Goal: Task Accomplishment & Management: Manage account settings

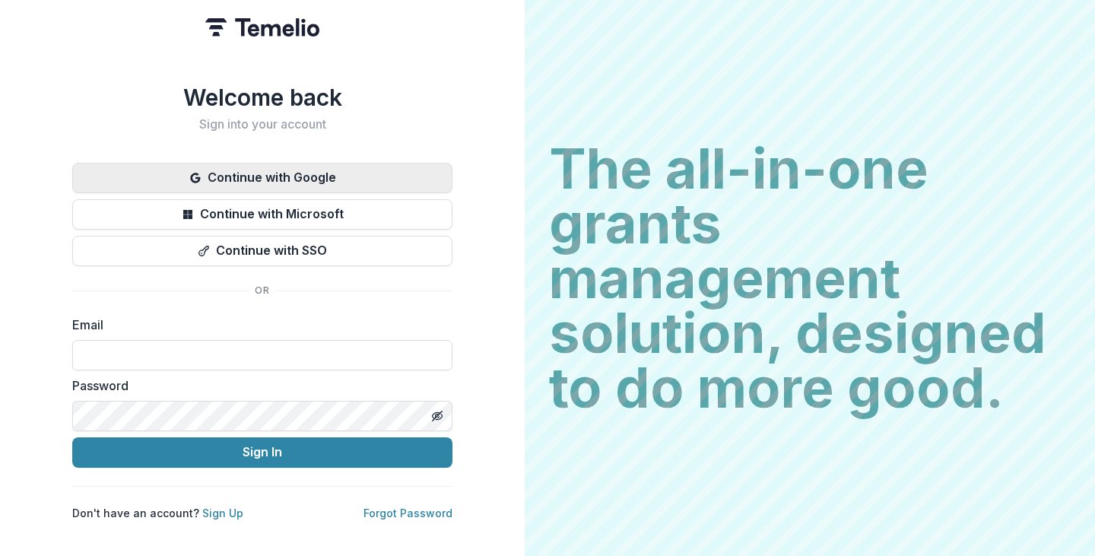
click at [322, 172] on button "Continue with Google" at bounding box center [262, 178] width 380 height 30
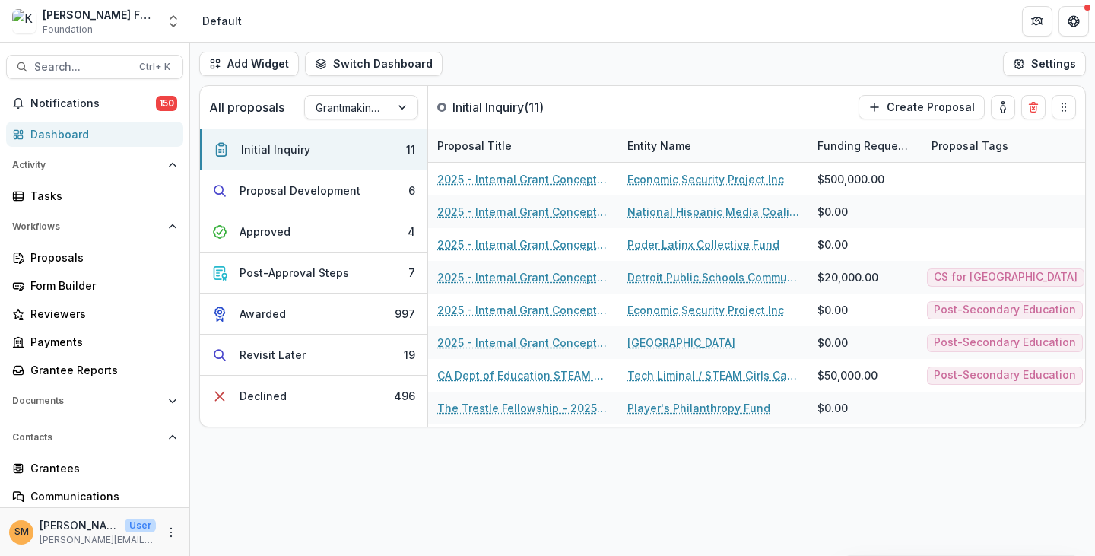
click at [502, 71] on div "Add Widget Switch Dashboard Default Program Lead Dashboard New Dashboard Settin…" at bounding box center [642, 64] width 905 height 43
click at [84, 98] on span "Notifications" at bounding box center [92, 103] width 125 height 13
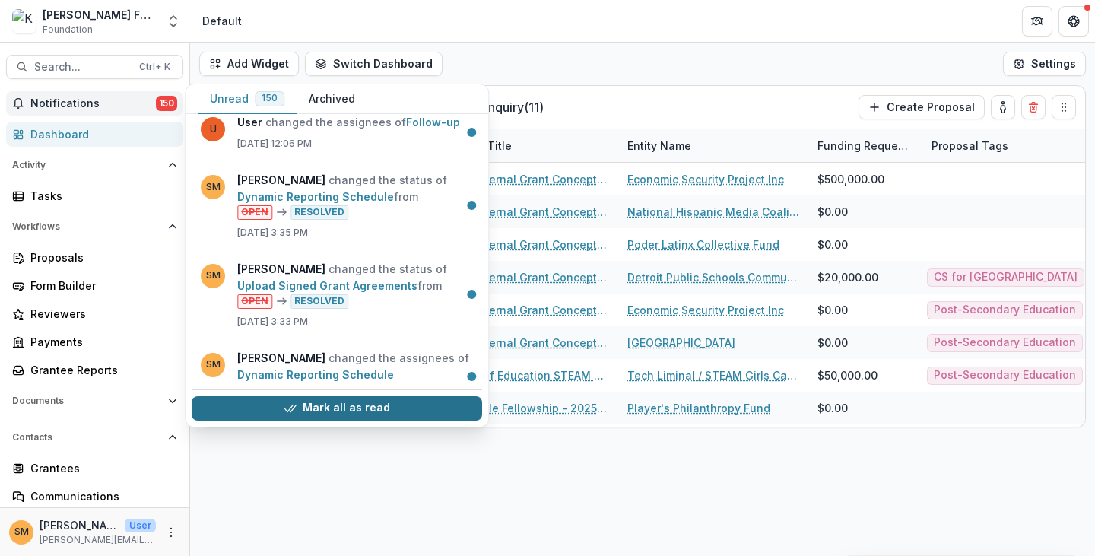
click at [351, 410] on button "Mark all as read" at bounding box center [337, 408] width 290 height 24
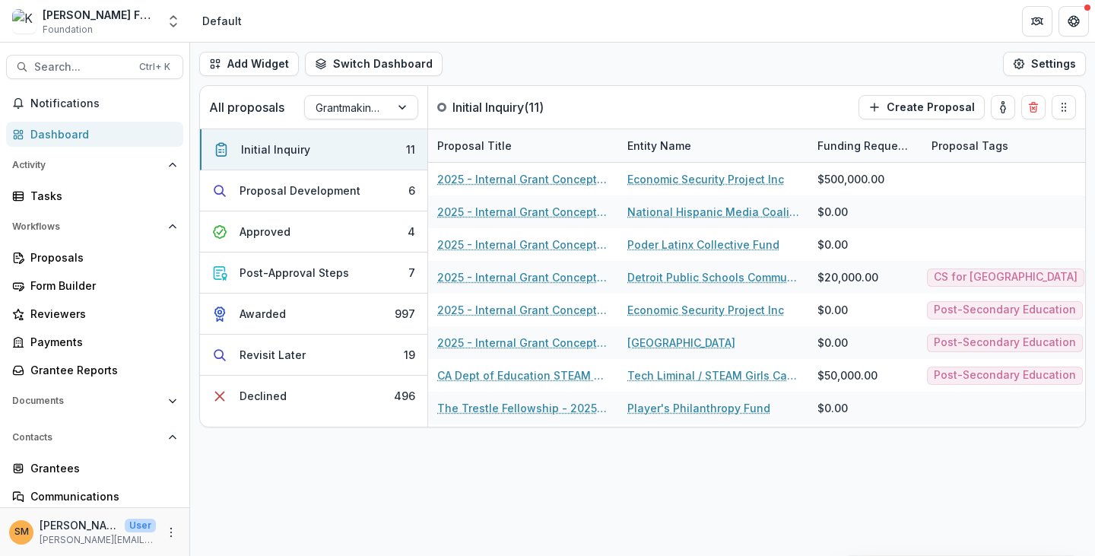
click at [52, 132] on div "Dashboard" at bounding box center [100, 134] width 141 height 16
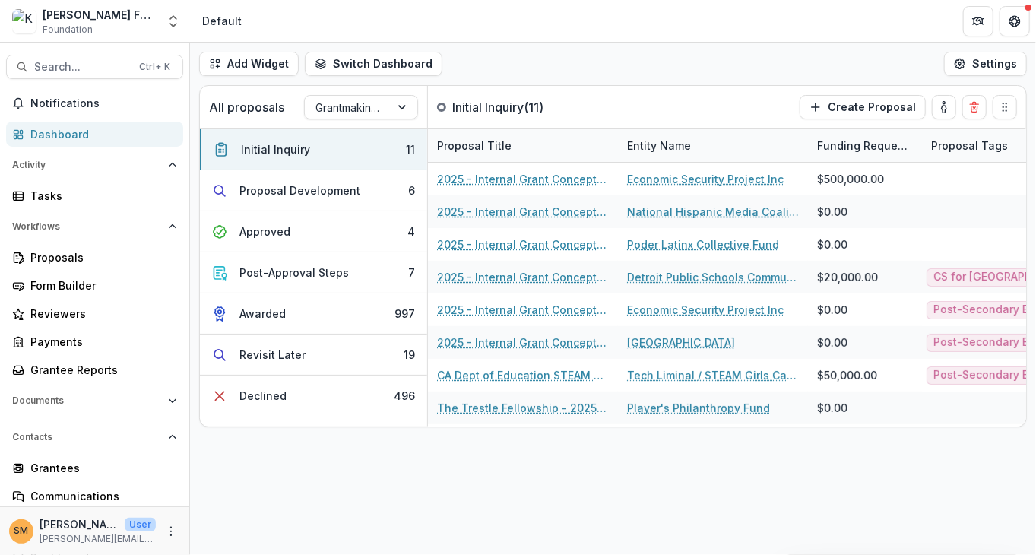
click at [1036, 525] on html "Skip to content Kapor Foundation Foundation Aggregate Analysis Foundations Kapo…" at bounding box center [518, 277] width 1036 height 555
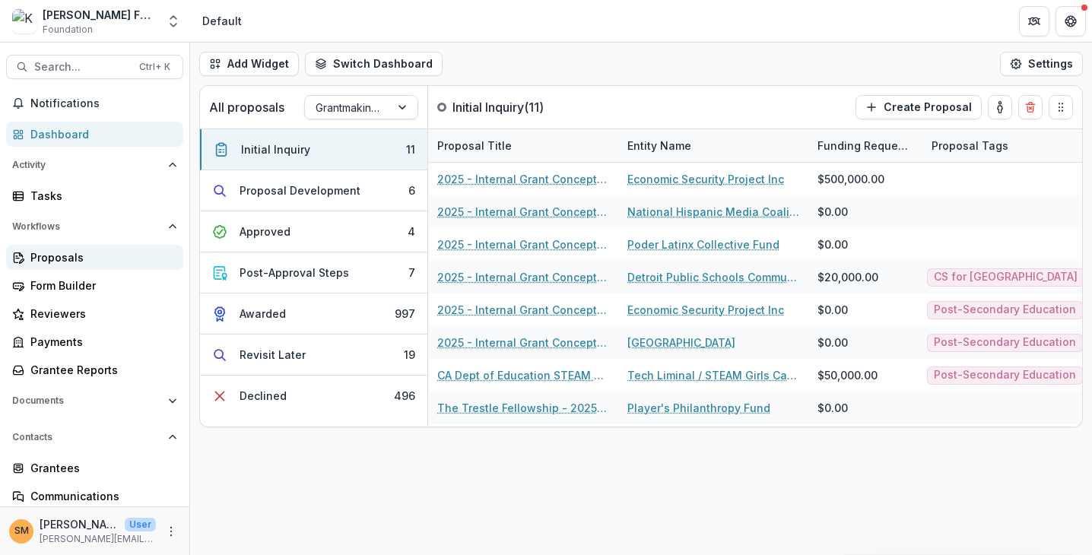
click at [55, 258] on div "Proposals" at bounding box center [100, 257] width 141 height 16
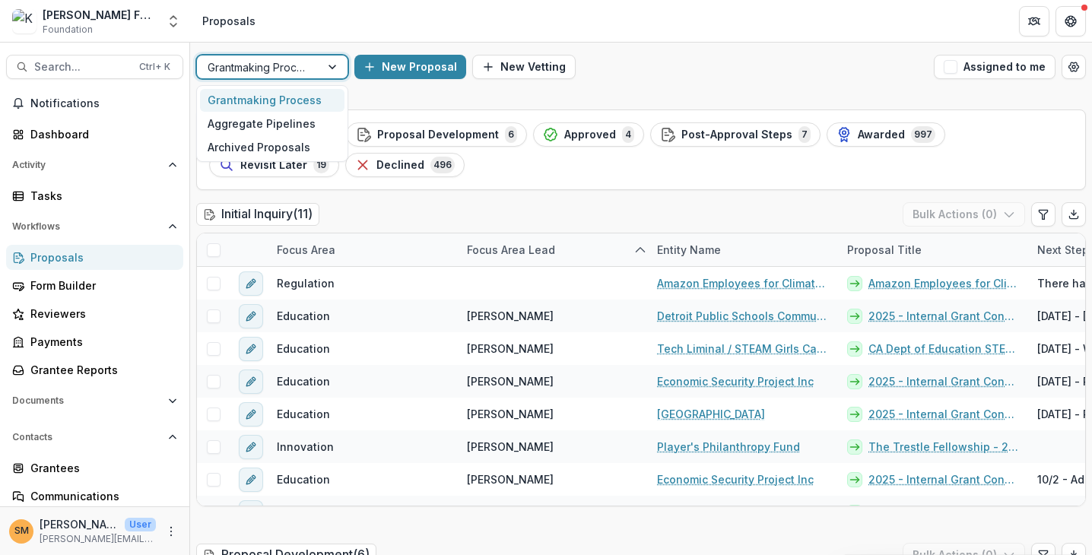
click at [315, 63] on div "Grantmaking Process" at bounding box center [258, 67] width 123 height 22
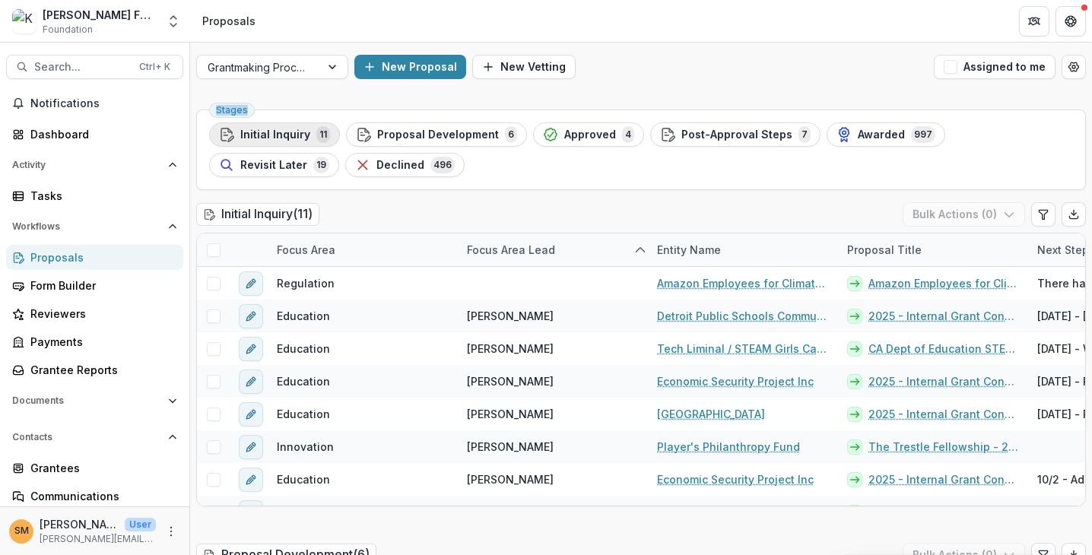
click at [272, 135] on span "Initial Inquiry" at bounding box center [275, 134] width 70 height 13
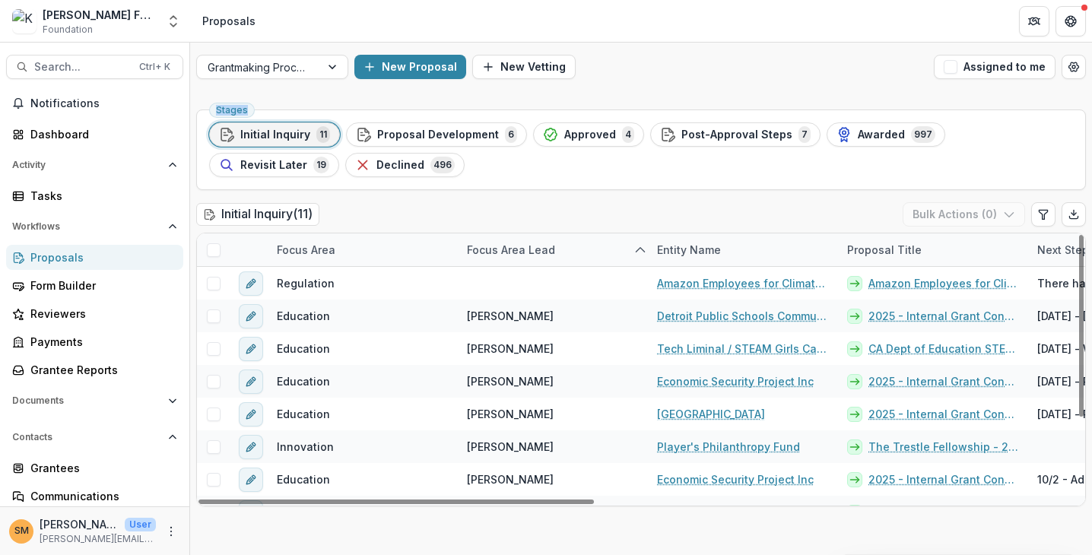
scroll to position [120, 0]
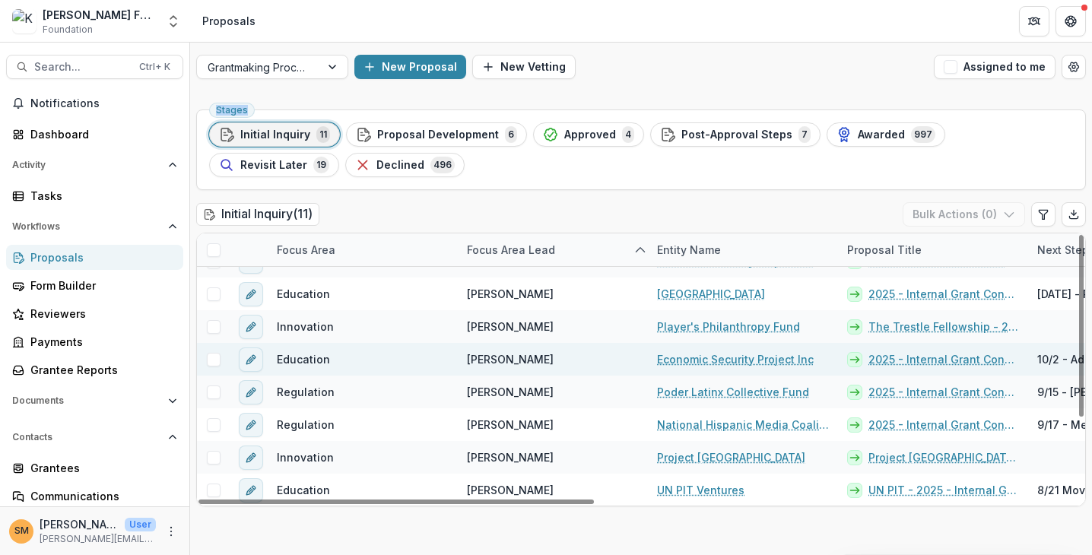
click at [696, 357] on link "Economic Security Project Inc" at bounding box center [735, 359] width 157 height 16
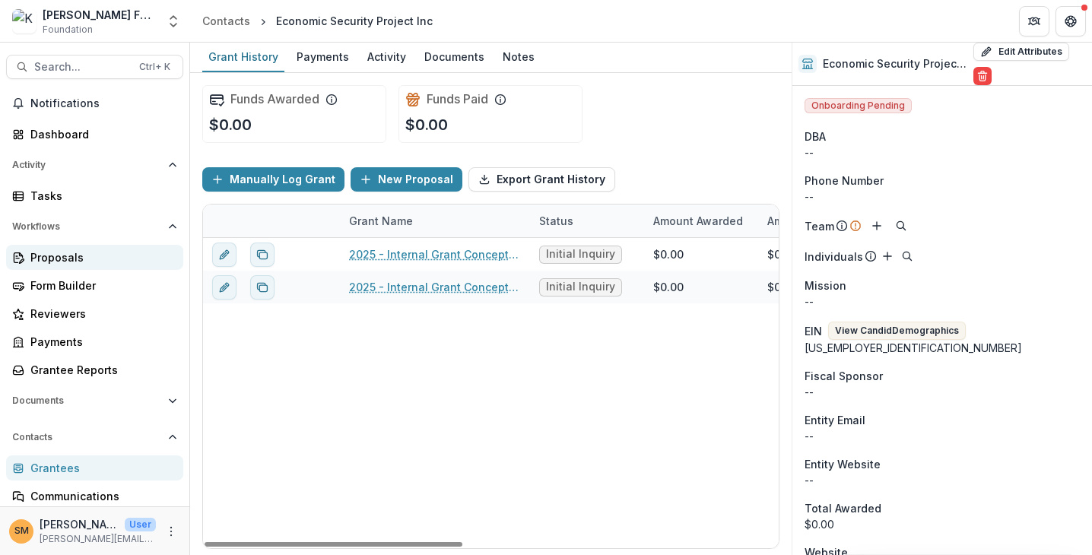
click at [52, 257] on div "Proposals" at bounding box center [100, 257] width 141 height 16
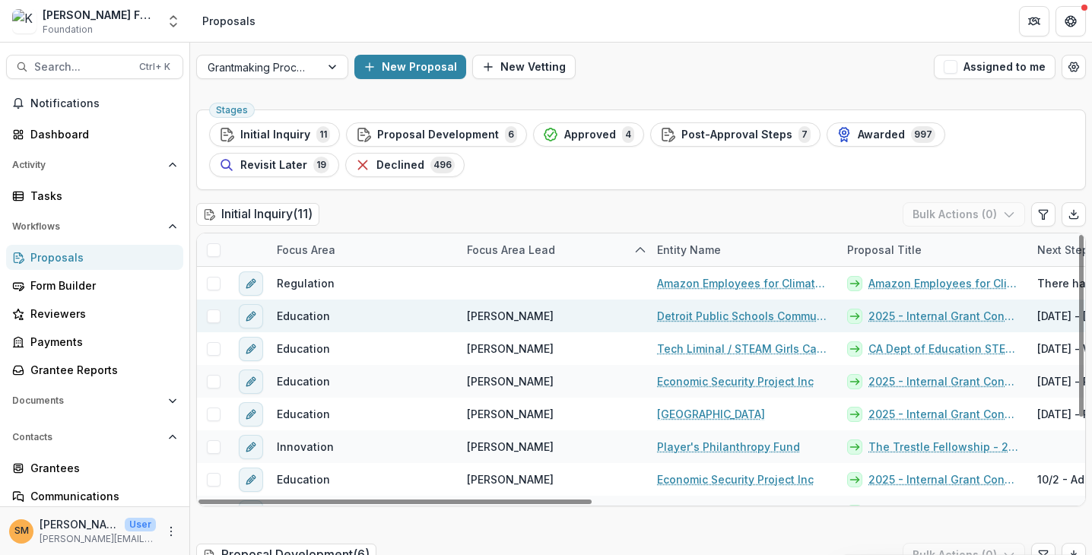
click at [699, 313] on link "Detroit Public Schools Community District" at bounding box center [743, 316] width 172 height 16
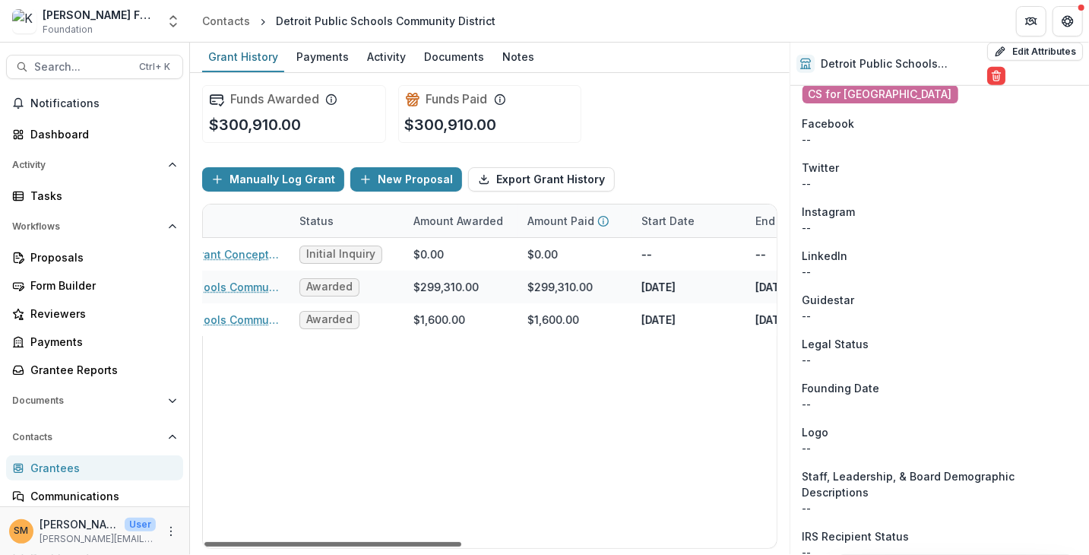
scroll to position [0, 253]
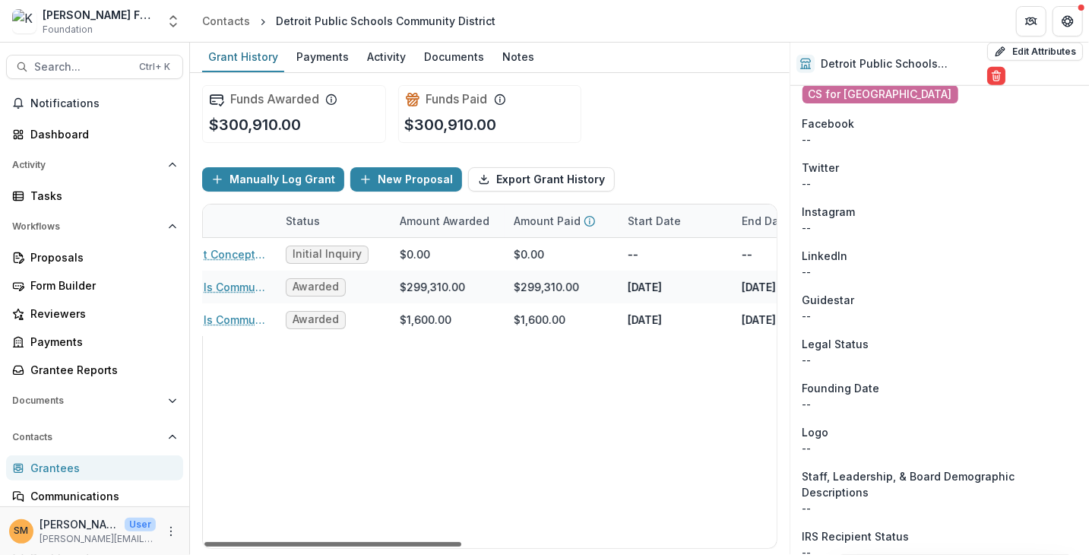
drag, startPoint x: 284, startPoint y: 544, endPoint x: 397, endPoint y: 554, distance: 113.8
click at [397, 547] on div at bounding box center [332, 544] width 257 height 5
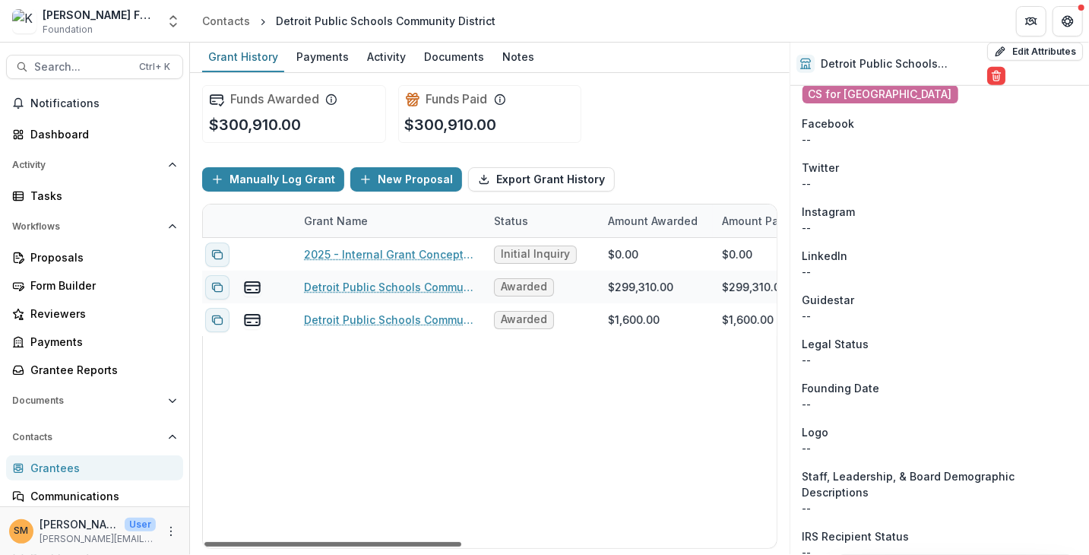
scroll to position [0, 21]
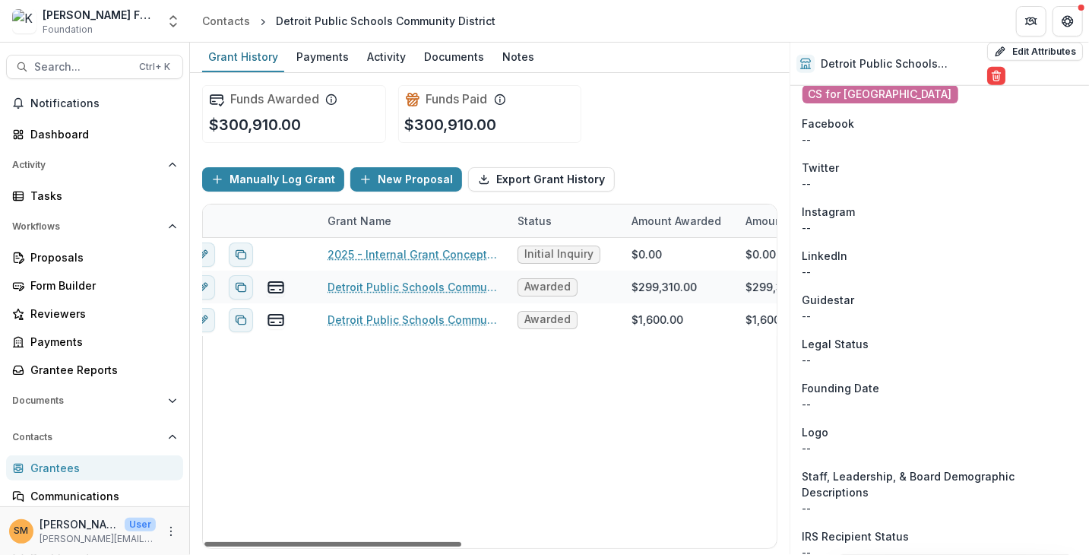
drag, startPoint x: 338, startPoint y: 544, endPoint x: 234, endPoint y: 534, distance: 103.9
click at [234, 542] on div at bounding box center [332, 544] width 257 height 5
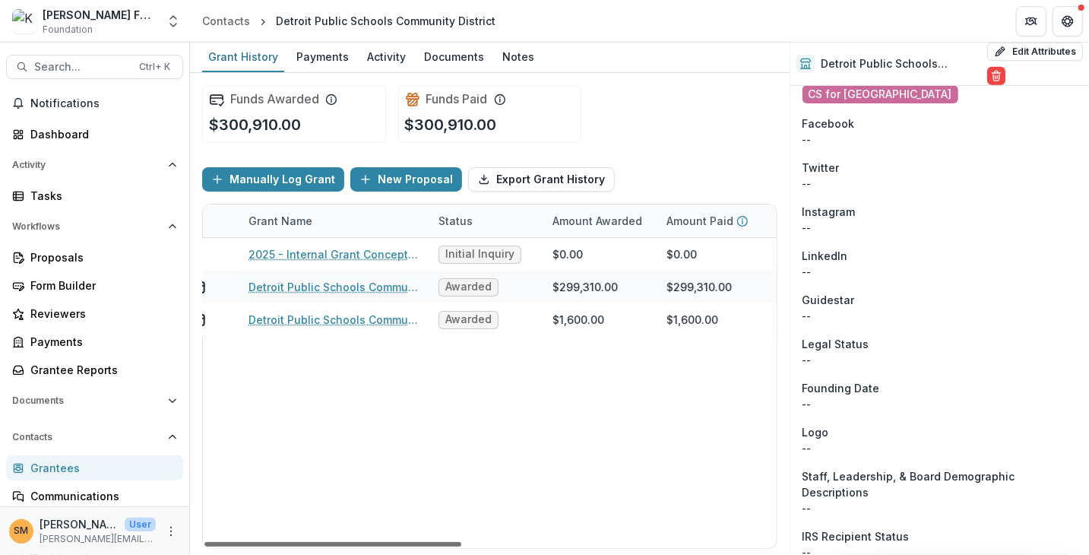
scroll to position [0, 0]
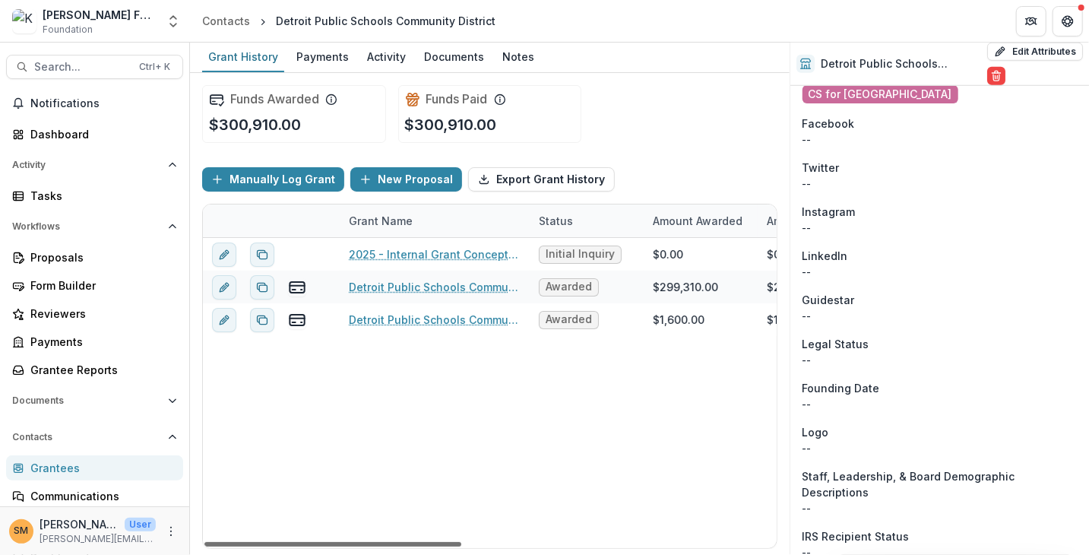
drag, startPoint x: 296, startPoint y: 544, endPoint x: 221, endPoint y: 540, distance: 74.6
click at [221, 542] on div at bounding box center [332, 544] width 257 height 5
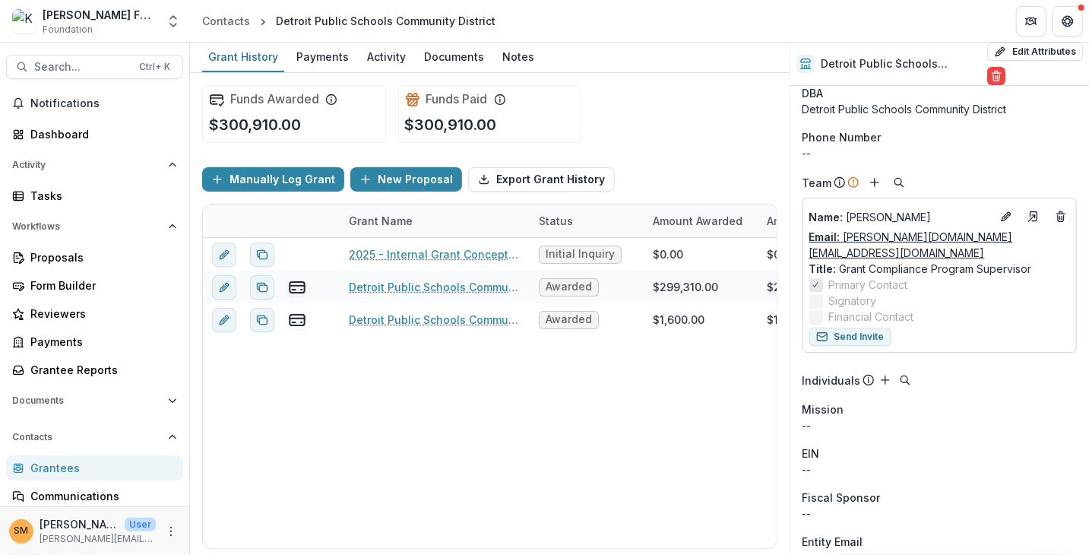
scroll to position [27, 0]
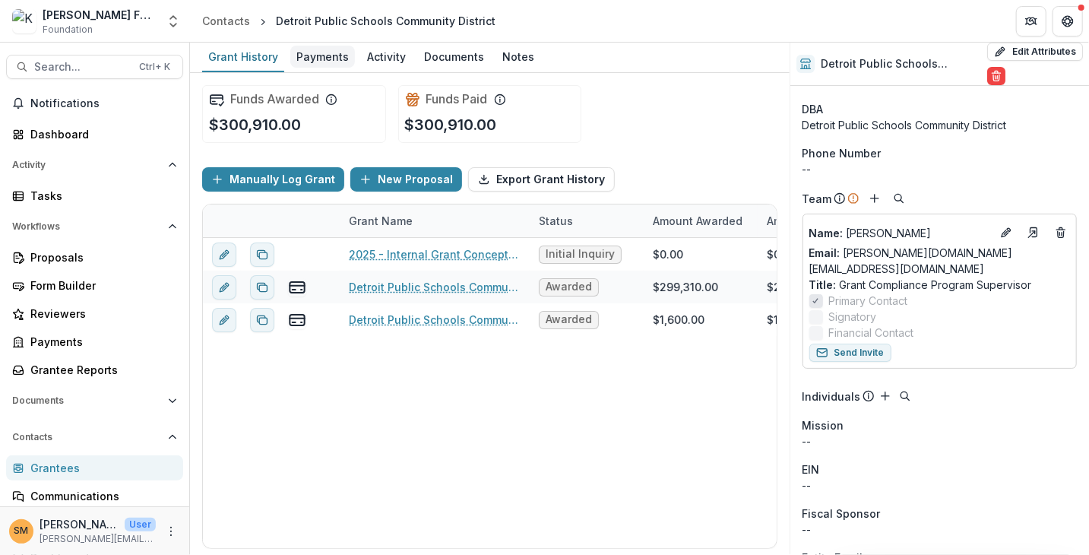
click at [318, 54] on div "Payments" at bounding box center [322, 57] width 65 height 22
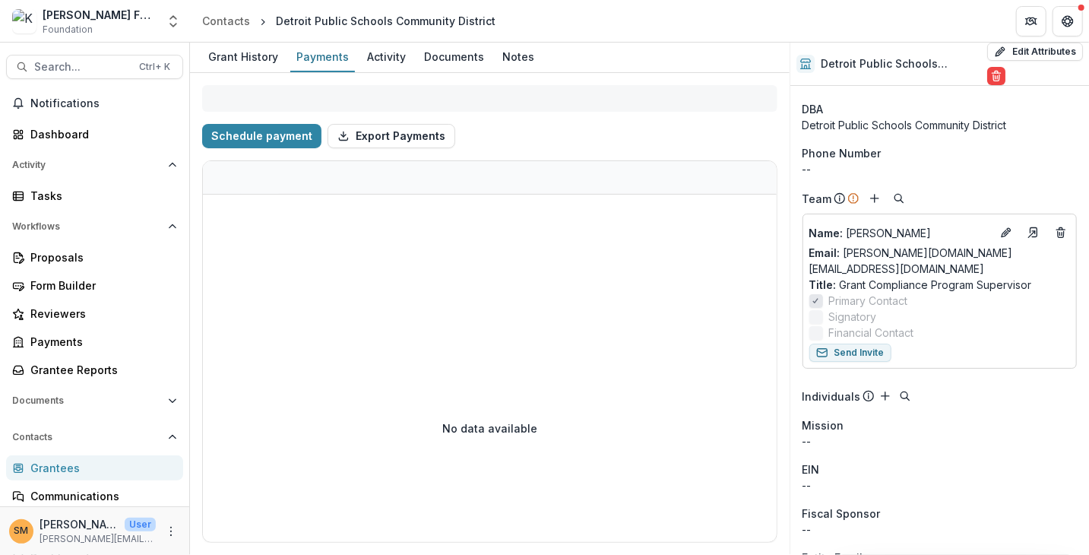
select select "**********"
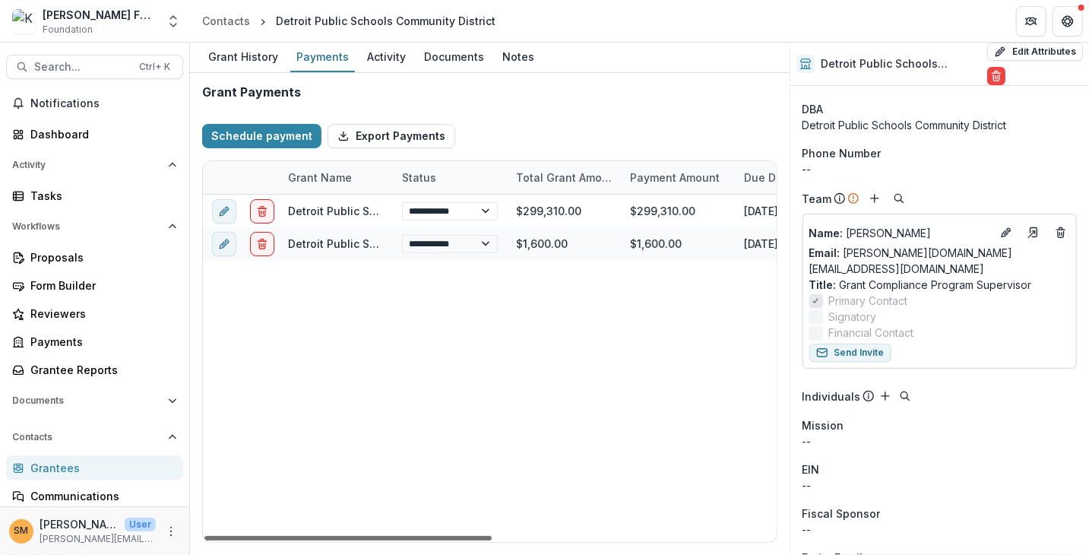
drag, startPoint x: 275, startPoint y: 539, endPoint x: 266, endPoint y: 534, distance: 10.6
click at [266, 536] on div at bounding box center [347, 538] width 287 height 5
click at [380, 57] on div "Activity" at bounding box center [386, 57] width 51 height 22
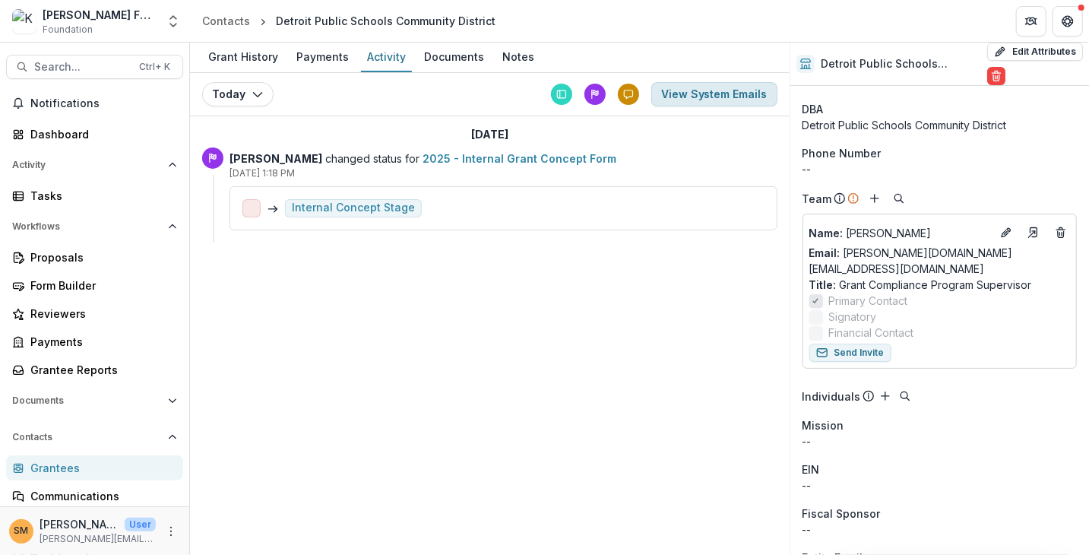
click at [696, 97] on button "View System Emails" at bounding box center [714, 94] width 126 height 24
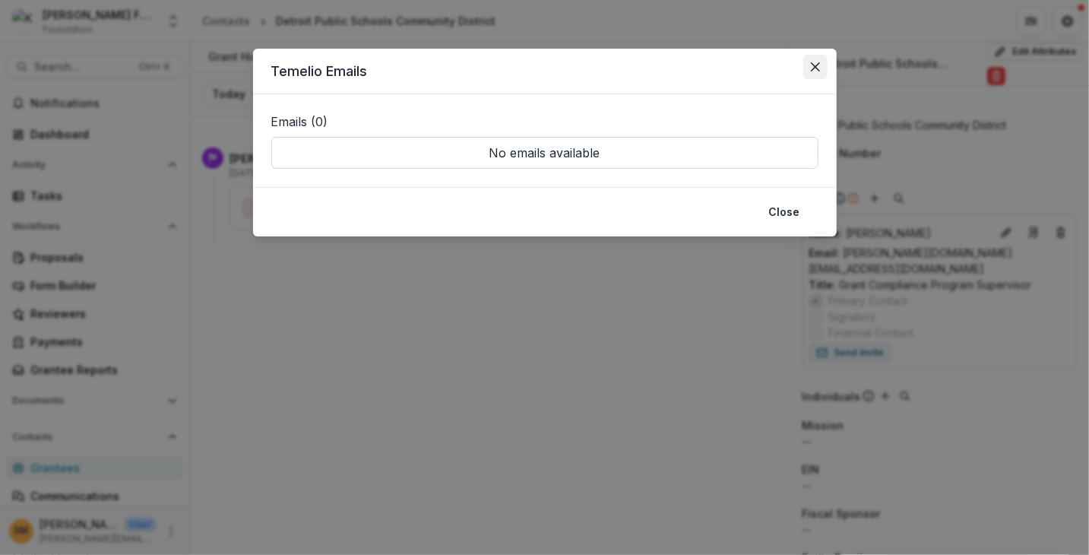
click at [817, 68] on icon "Close" at bounding box center [814, 66] width 9 height 9
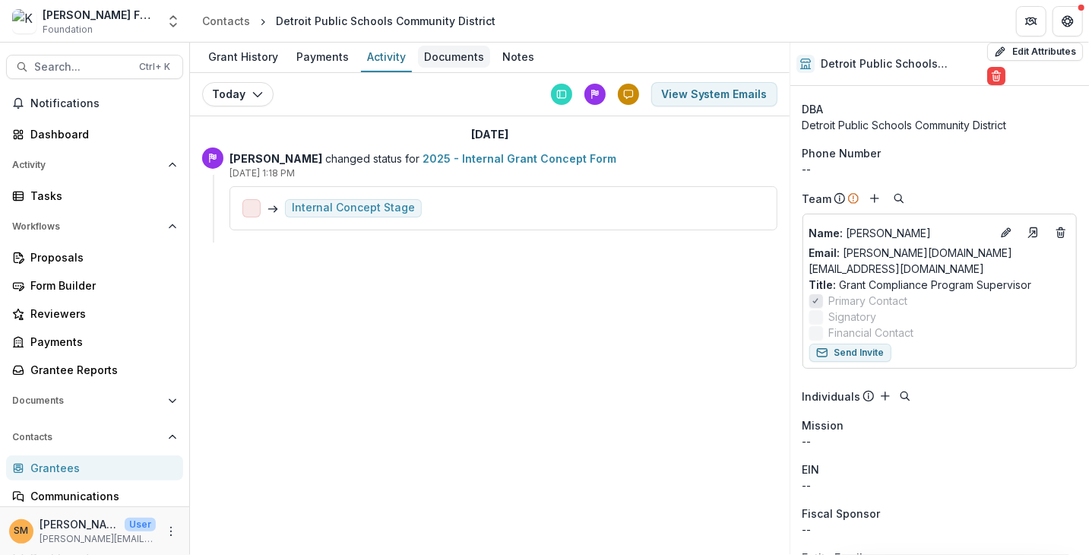
click at [459, 56] on div "Documents" at bounding box center [454, 57] width 72 height 22
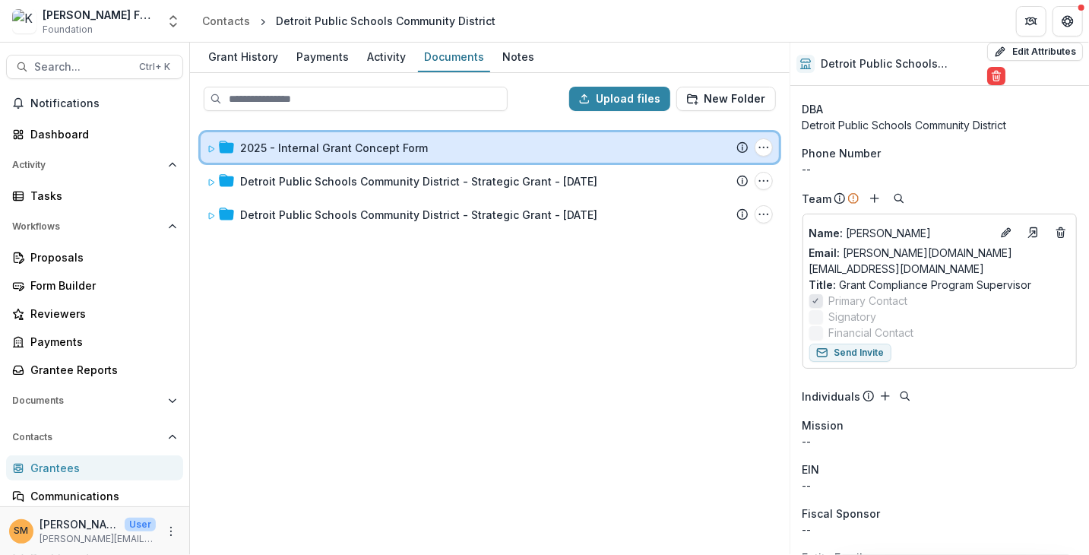
click at [210, 148] on icon at bounding box center [211, 148] width 9 height 9
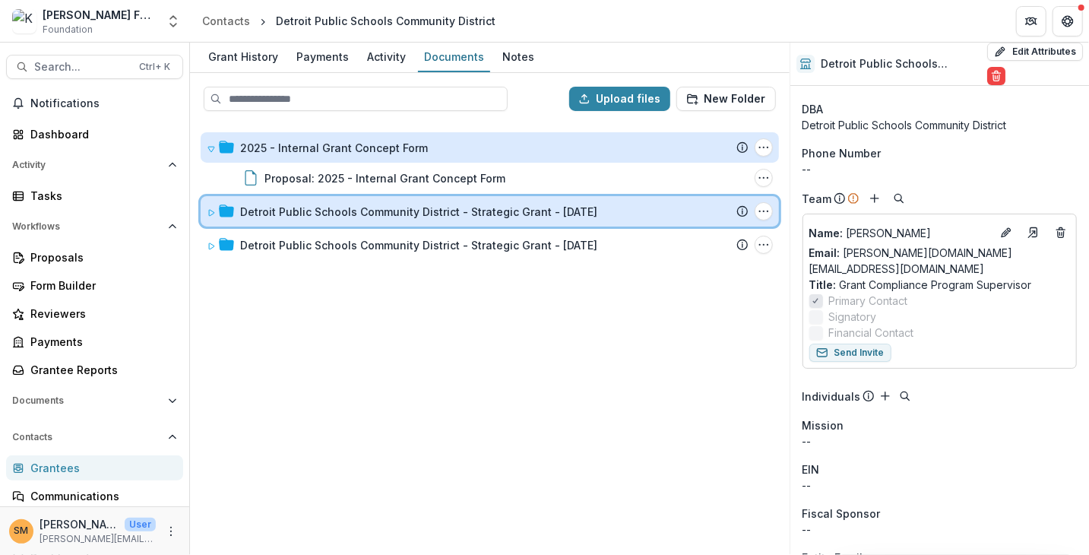
click at [210, 217] on span at bounding box center [211, 212] width 9 height 16
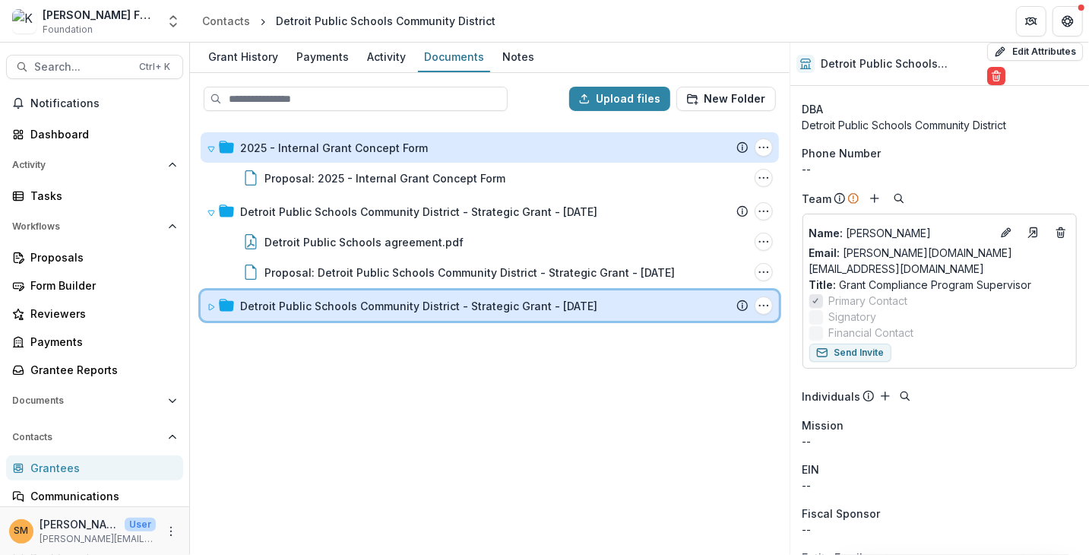
click at [209, 305] on icon at bounding box center [211, 307] width 5 height 6
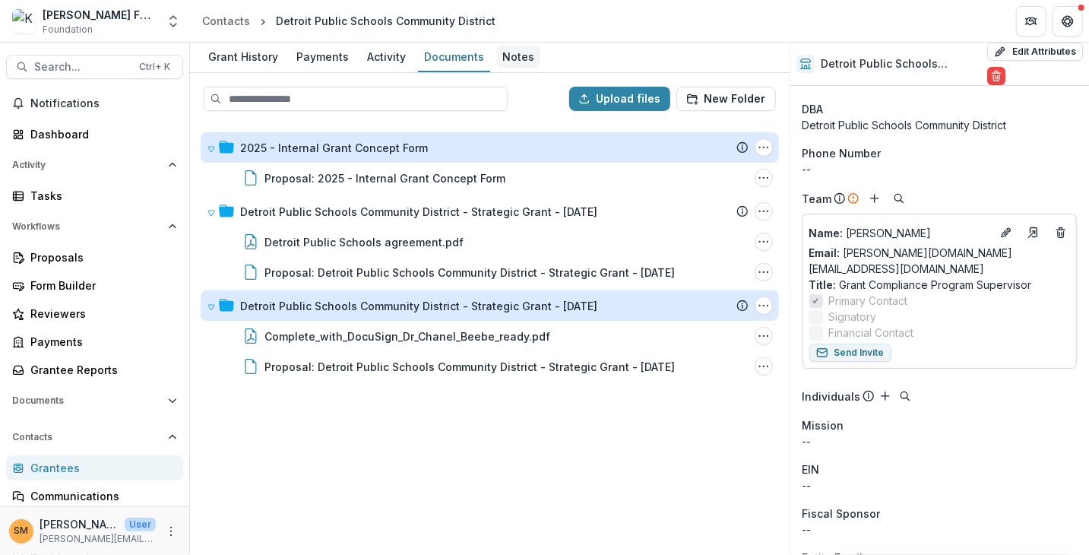
click at [507, 53] on div "Notes" at bounding box center [518, 57] width 44 height 22
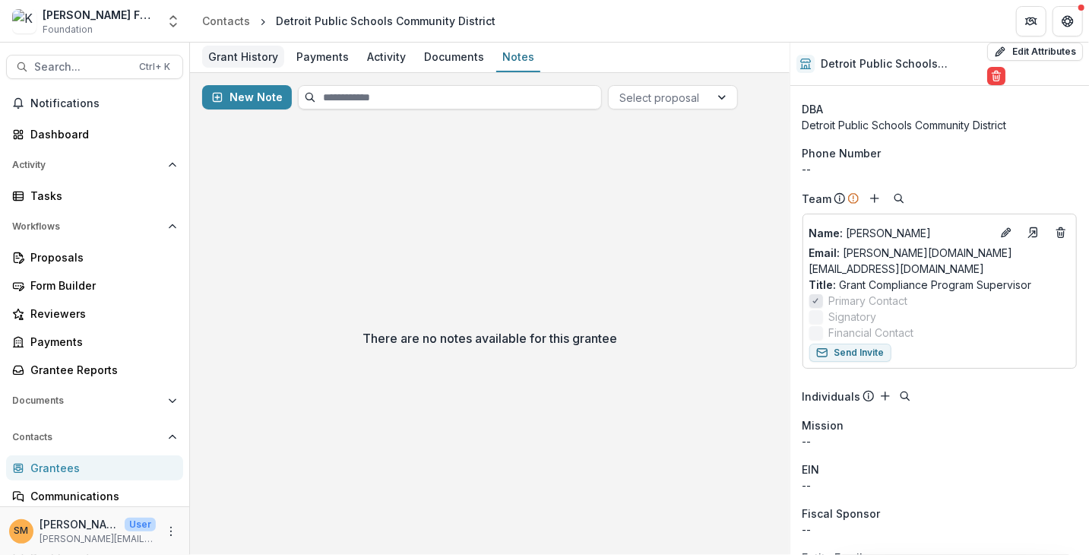
click at [255, 60] on div "Grant History" at bounding box center [243, 57] width 82 height 22
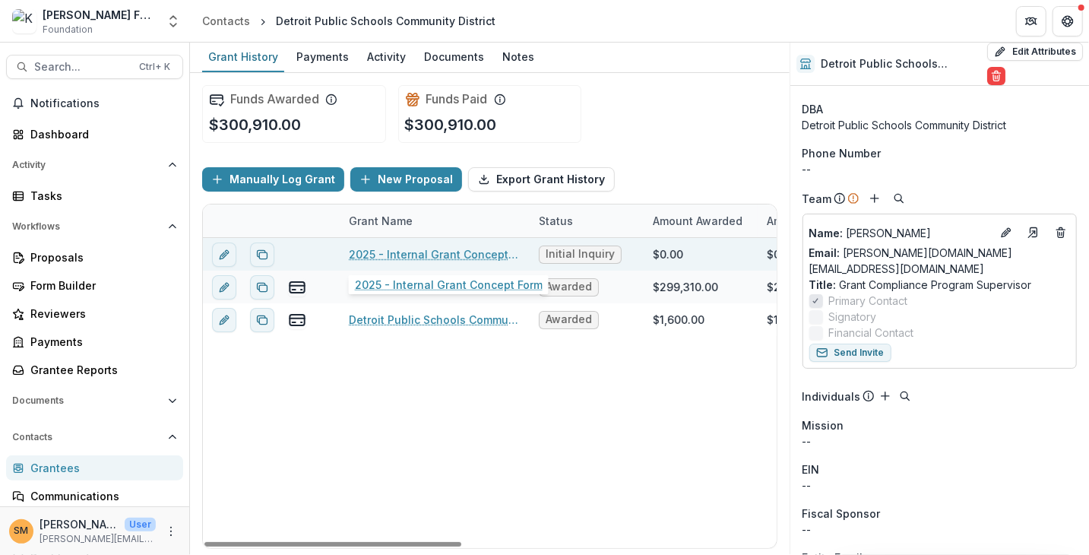
click at [411, 253] on link "2025 - Internal Grant Concept Form" at bounding box center [435, 254] width 172 height 16
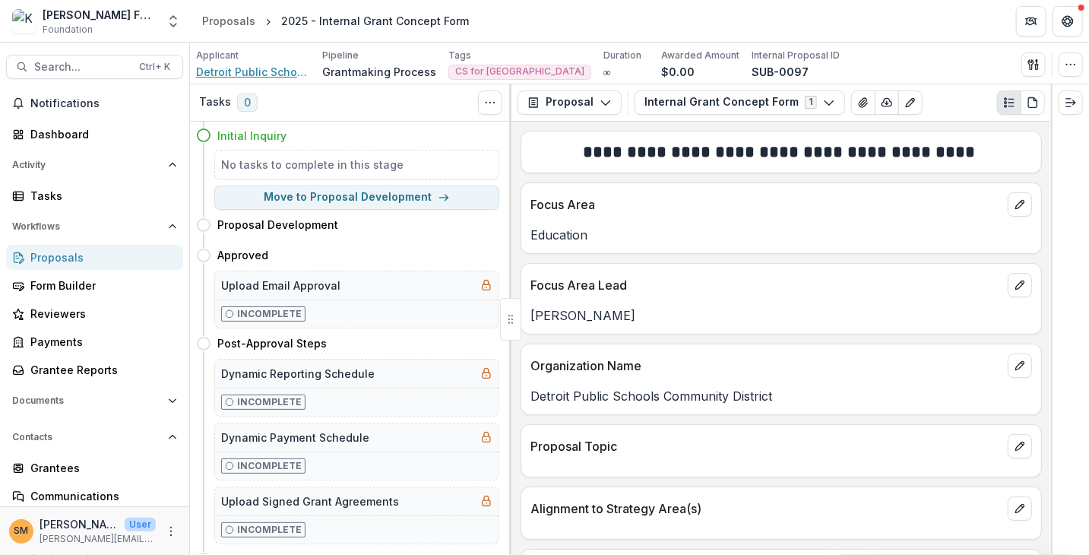
click at [237, 72] on span "Detroit Public Schools Community District" at bounding box center [253, 72] width 114 height 16
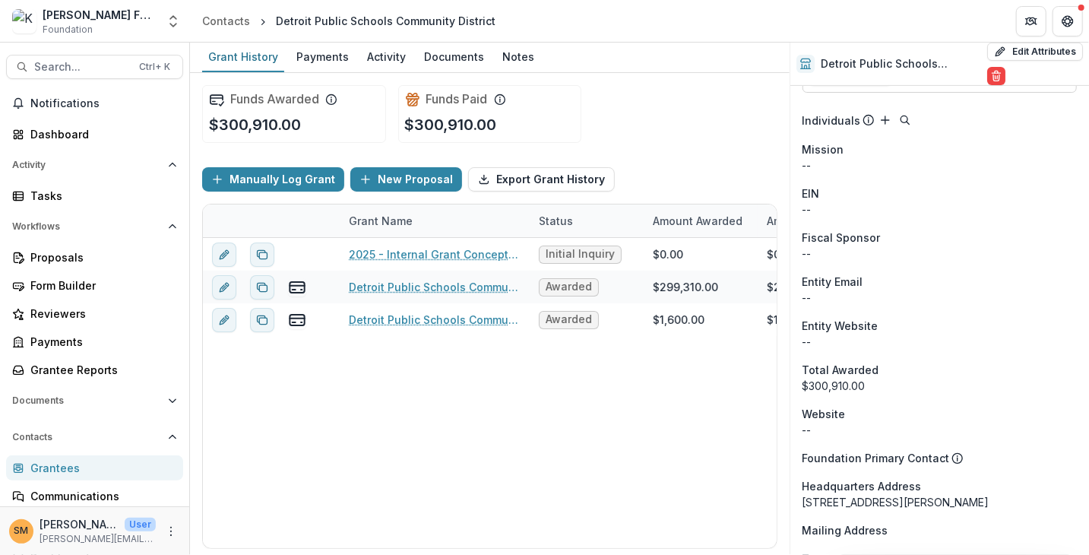
scroll to position [304, 0]
drag, startPoint x: 804, startPoint y: 190, endPoint x: 824, endPoint y: 189, distance: 19.8
click at [824, 201] on div "--" at bounding box center [940, 209] width 274 height 16
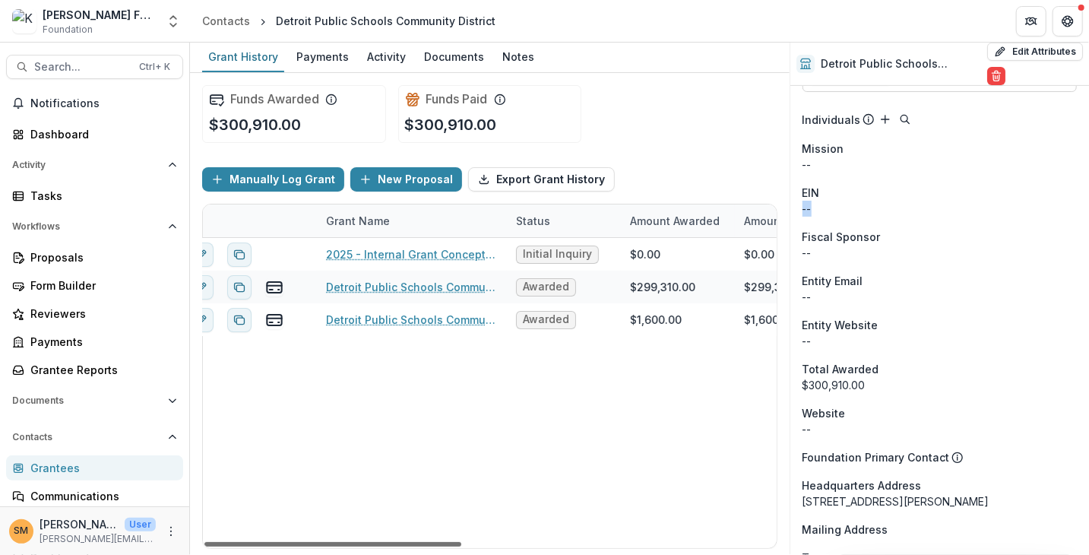
scroll to position [0, 0]
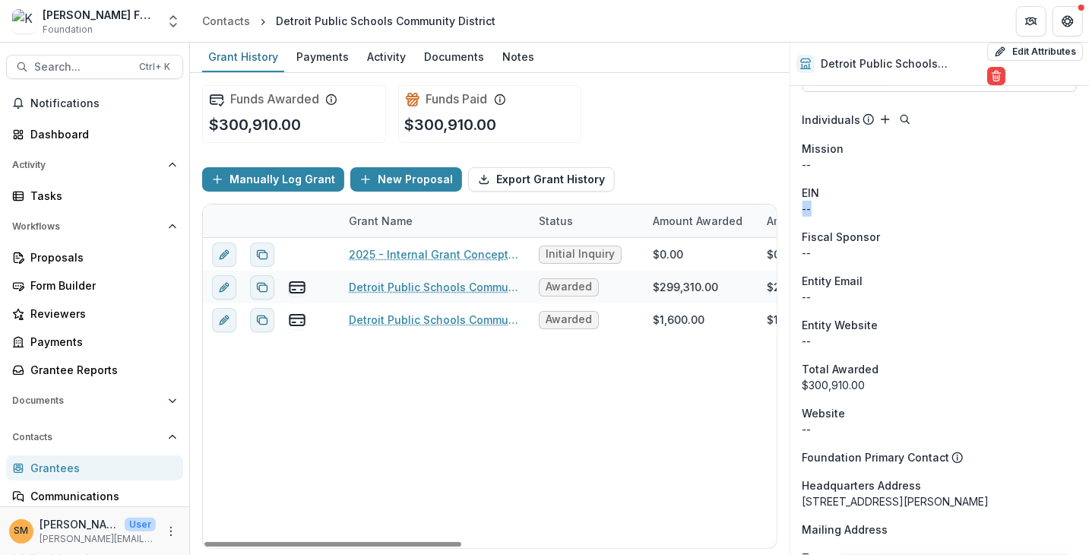
drag, startPoint x: 288, startPoint y: 543, endPoint x: 283, endPoint y: 533, distance: 11.2
click at [284, 542] on div at bounding box center [332, 544] width 257 height 5
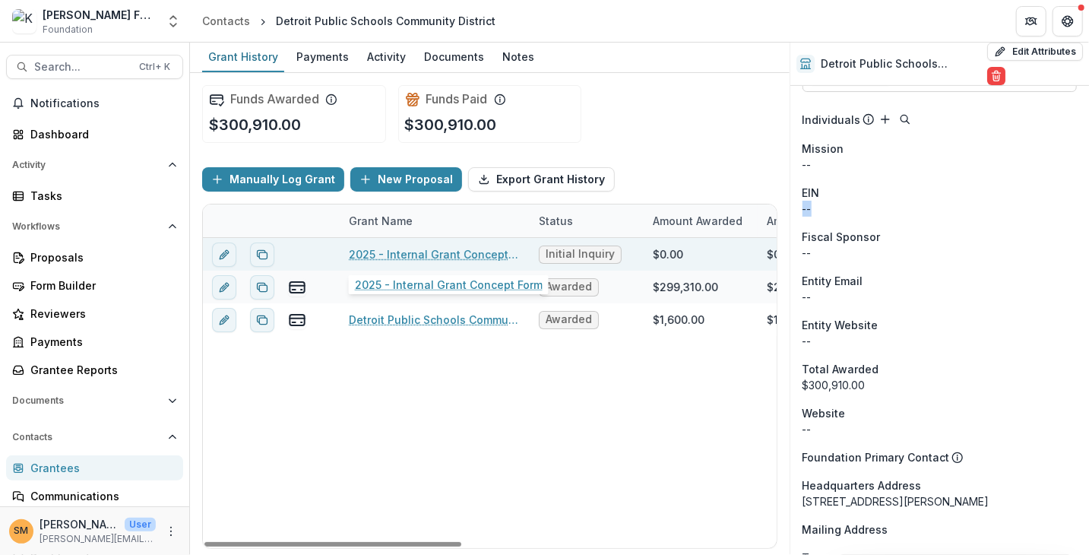
click at [403, 250] on link "2025 - Internal Grant Concept Form" at bounding box center [435, 254] width 172 height 16
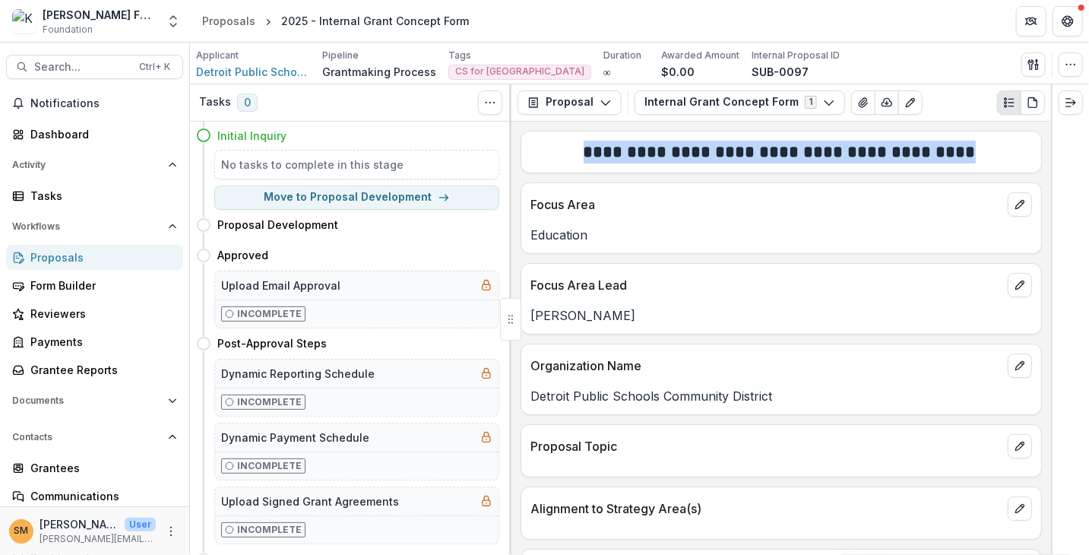
drag, startPoint x: 594, startPoint y: 149, endPoint x: 997, endPoint y: 151, distance: 402.9
click at [997, 151] on h2 "**********" at bounding box center [780, 153] width 498 height 24
click at [954, 151] on h2 "**********" at bounding box center [780, 153] width 498 height 24
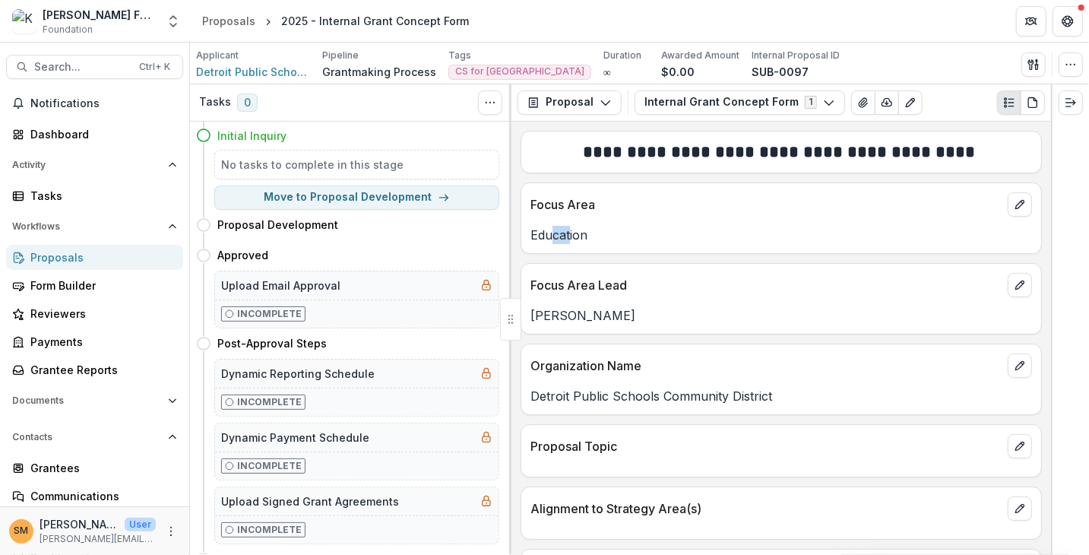
drag, startPoint x: 553, startPoint y: 237, endPoint x: 570, endPoint y: 235, distance: 17.6
click at [570, 235] on p "Education" at bounding box center [782, 235] width 502 height 18
click at [577, 233] on p "Education" at bounding box center [782, 235] width 502 height 18
click at [1019, 200] on icon "edit" at bounding box center [1020, 204] width 12 height 12
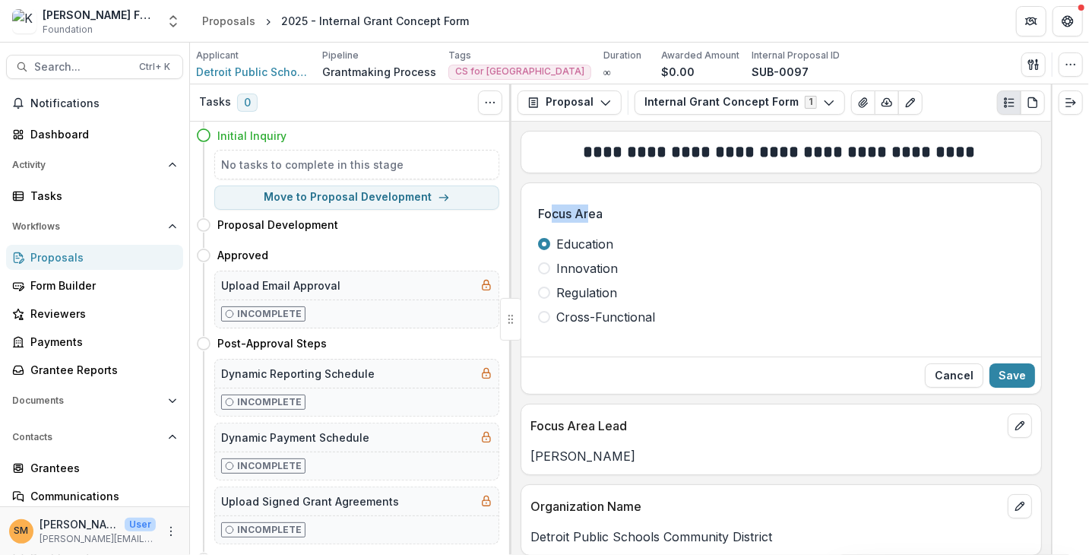
drag, startPoint x: 552, startPoint y: 211, endPoint x: 590, endPoint y: 211, distance: 38.0
click at [590, 211] on p "Focus Area" at bounding box center [570, 213] width 65 height 18
click at [599, 211] on p "Focus Area" at bounding box center [570, 213] width 65 height 18
click at [969, 369] on button "Cancel" at bounding box center [954, 375] width 59 height 24
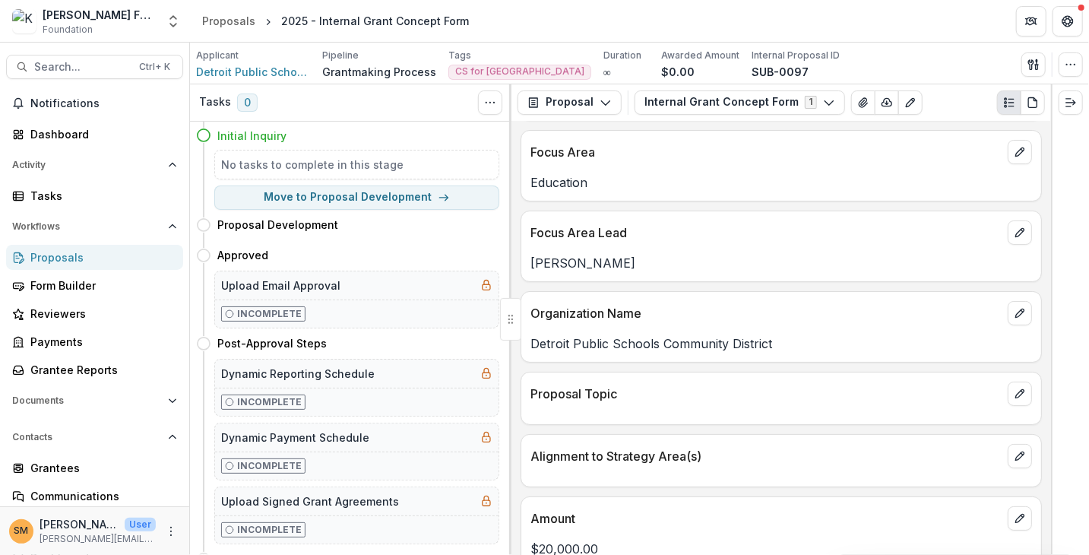
scroll to position [76, 0]
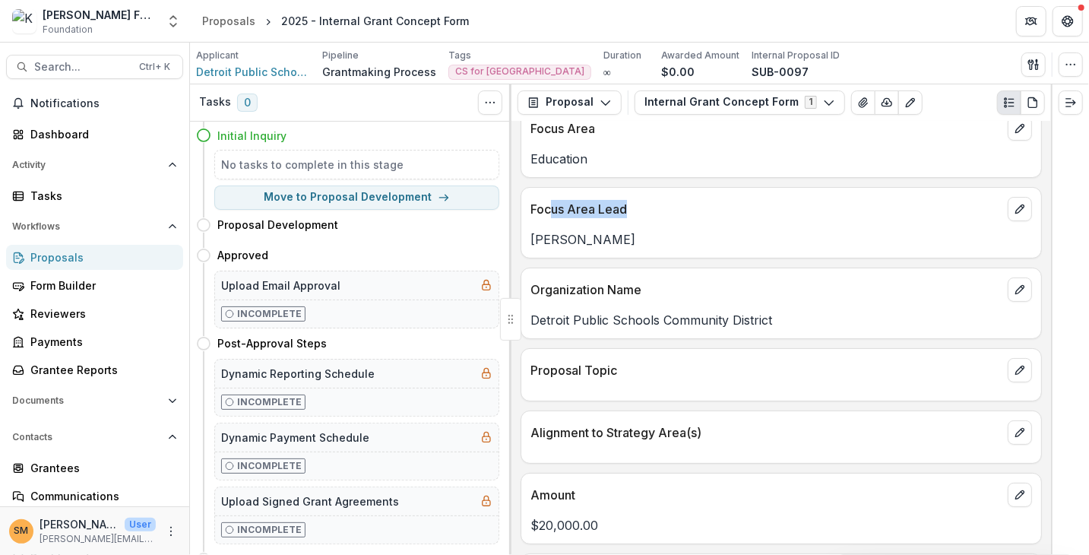
drag, startPoint x: 553, startPoint y: 211, endPoint x: 644, endPoint y: 203, distance: 90.8
click at [644, 203] on p "Focus Area Lead" at bounding box center [766, 209] width 471 height 18
click at [642, 208] on p "Focus Area Lead" at bounding box center [766, 209] width 471 height 18
click at [1018, 204] on icon "edit" at bounding box center [1020, 209] width 12 height 12
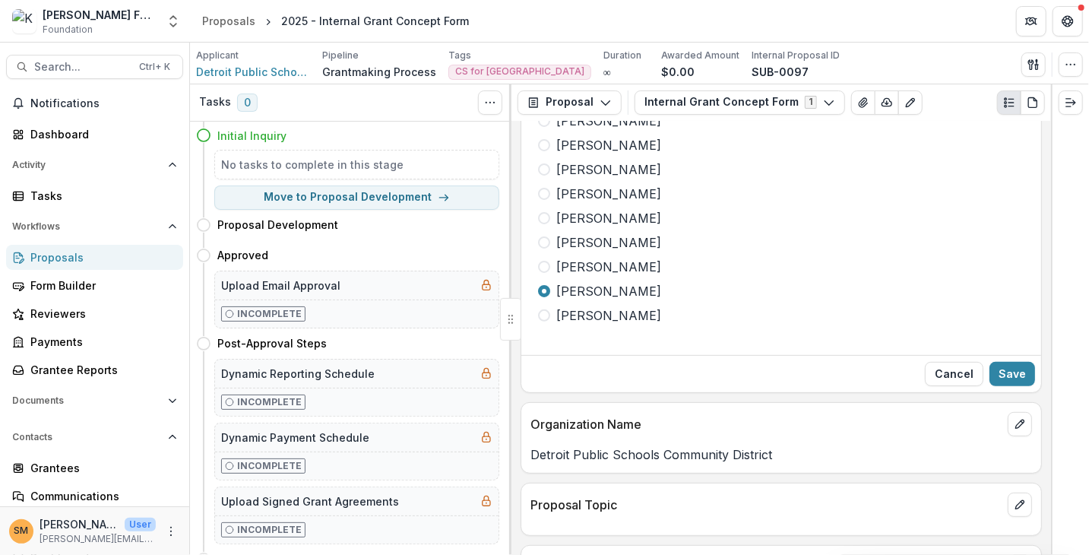
scroll to position [152, 0]
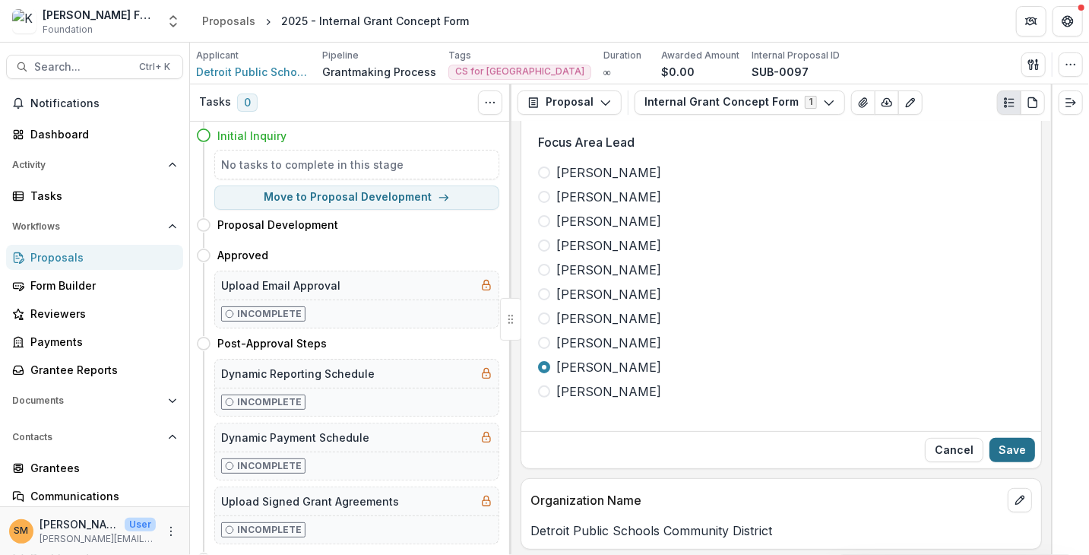
click at [1007, 448] on button "Save" at bounding box center [1013, 450] width 46 height 24
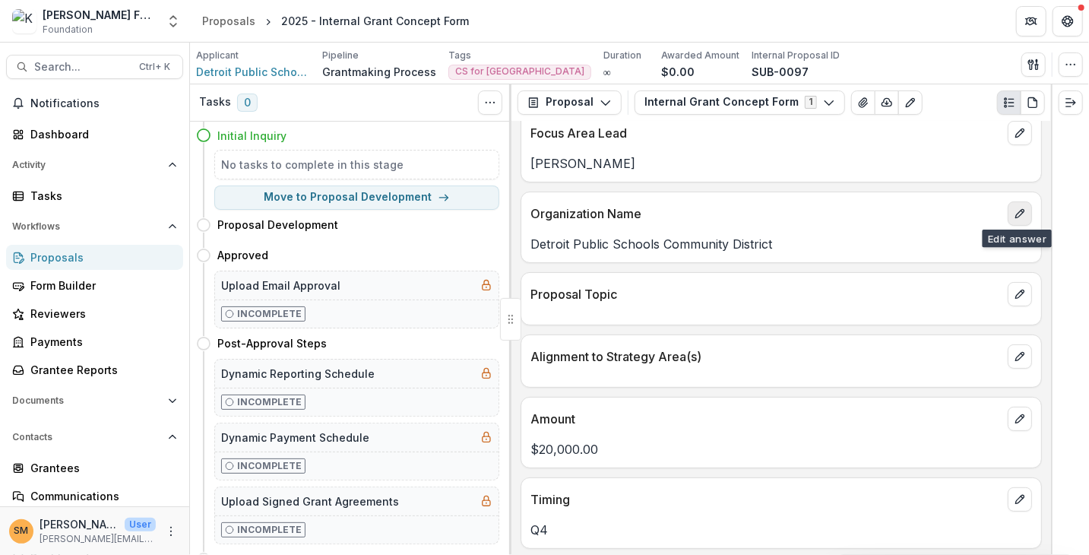
click at [1025, 211] on button "edit" at bounding box center [1020, 213] width 24 height 24
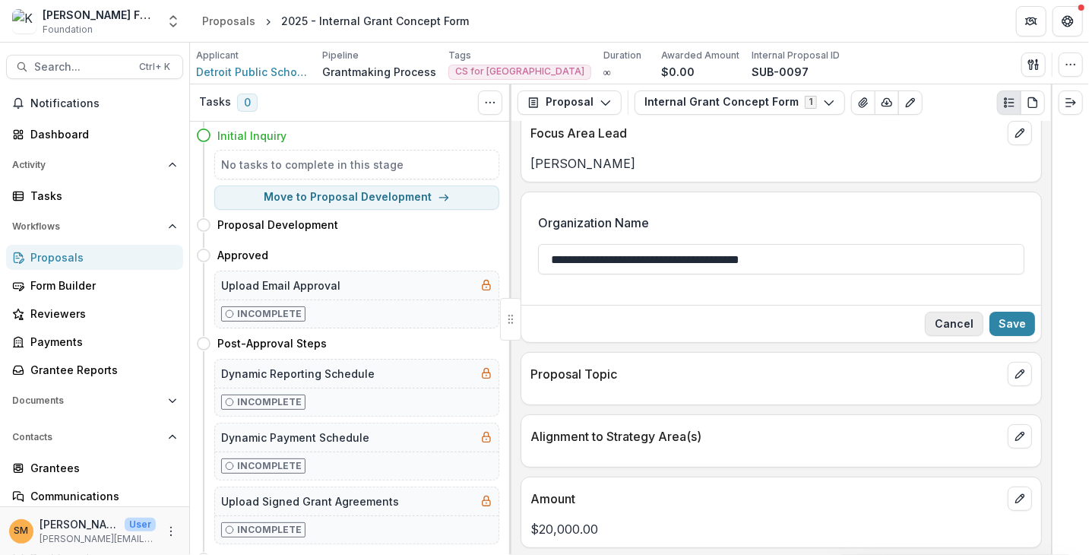
click at [961, 316] on button "Cancel" at bounding box center [954, 324] width 59 height 24
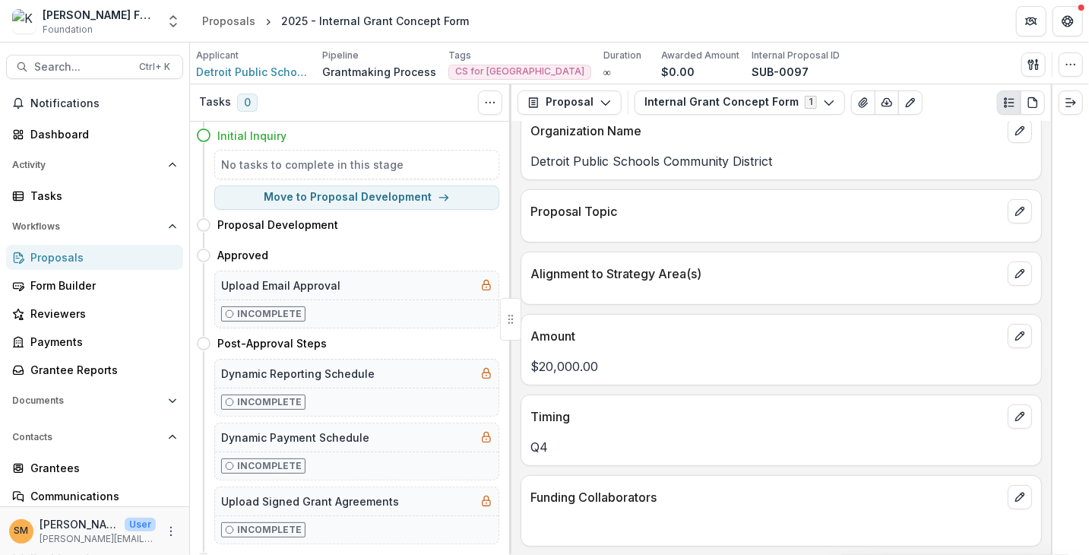
scroll to position [228, 0]
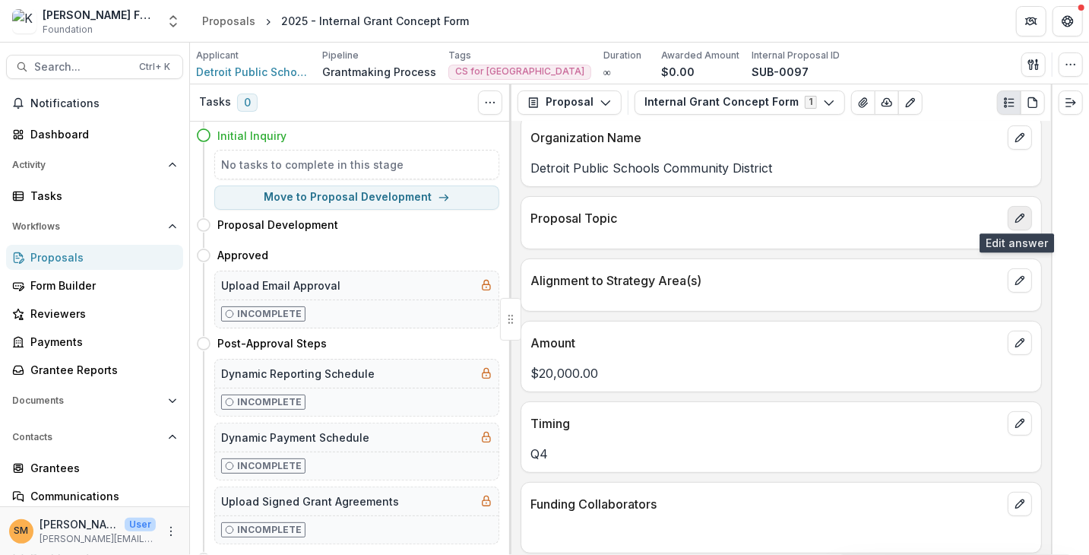
click at [1019, 212] on icon "edit" at bounding box center [1020, 218] width 12 height 12
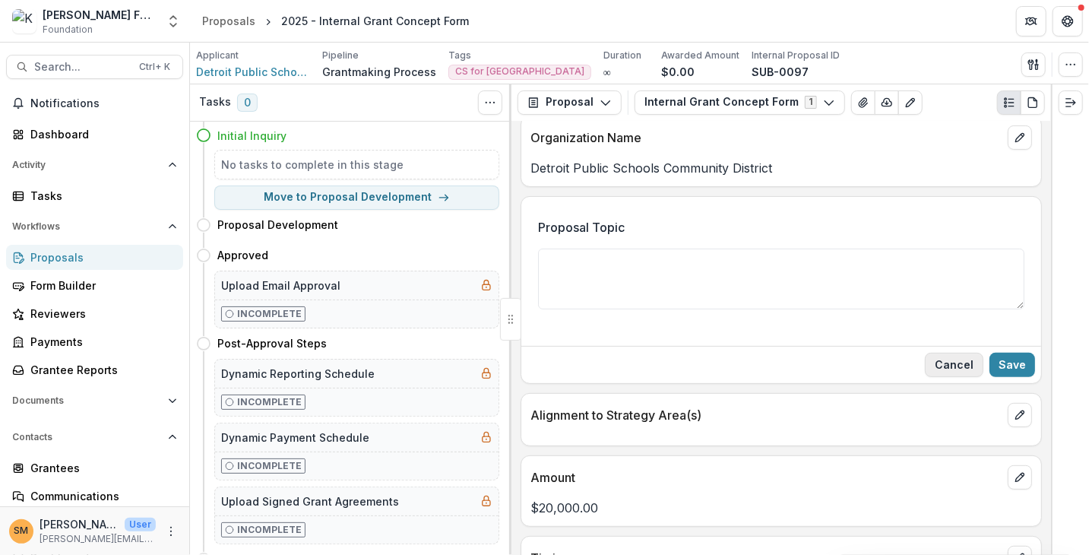
click at [947, 362] on button "Cancel" at bounding box center [954, 365] width 59 height 24
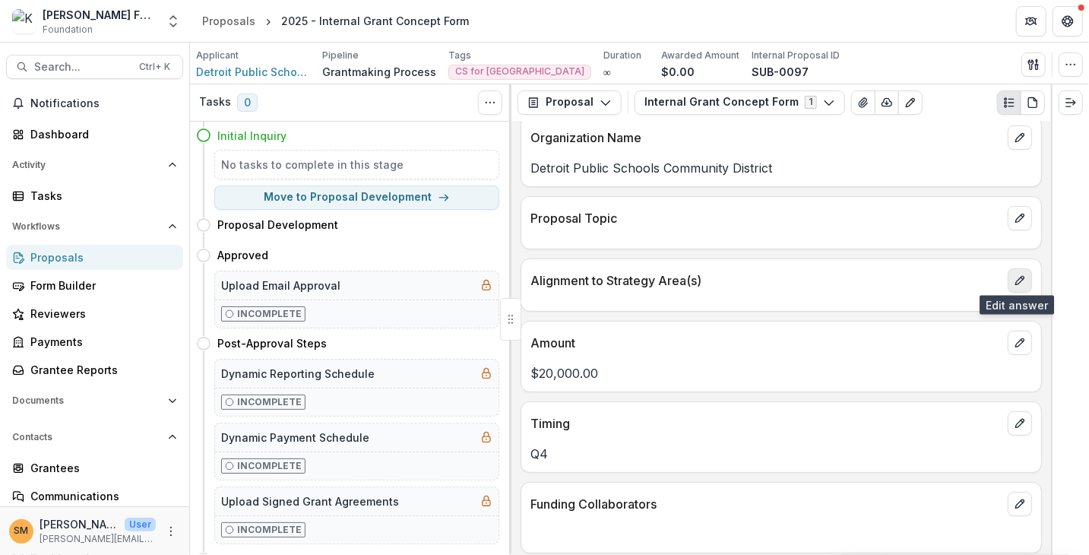
click at [1014, 274] on icon "edit" at bounding box center [1020, 280] width 12 height 12
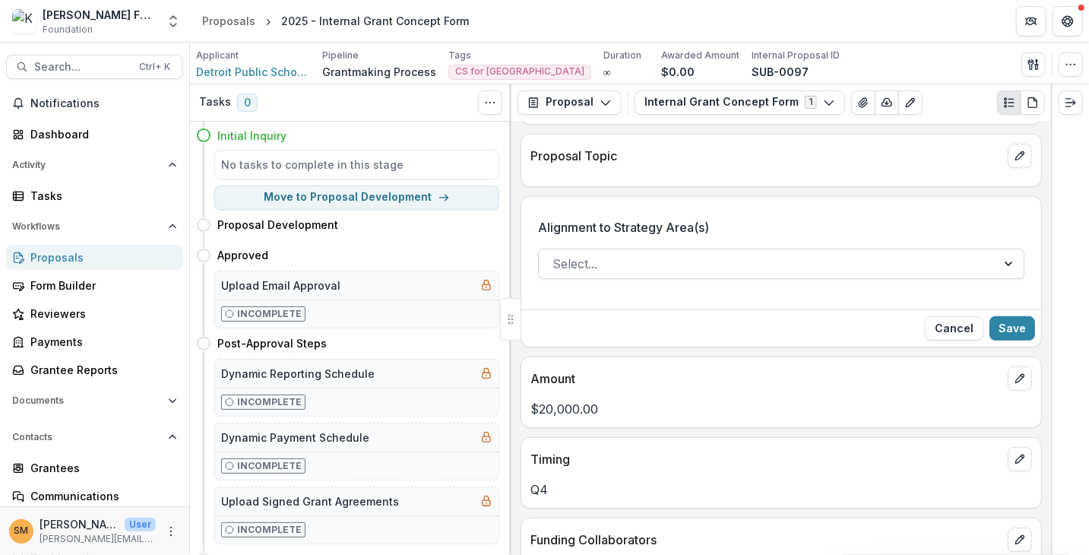
scroll to position [304, 0]
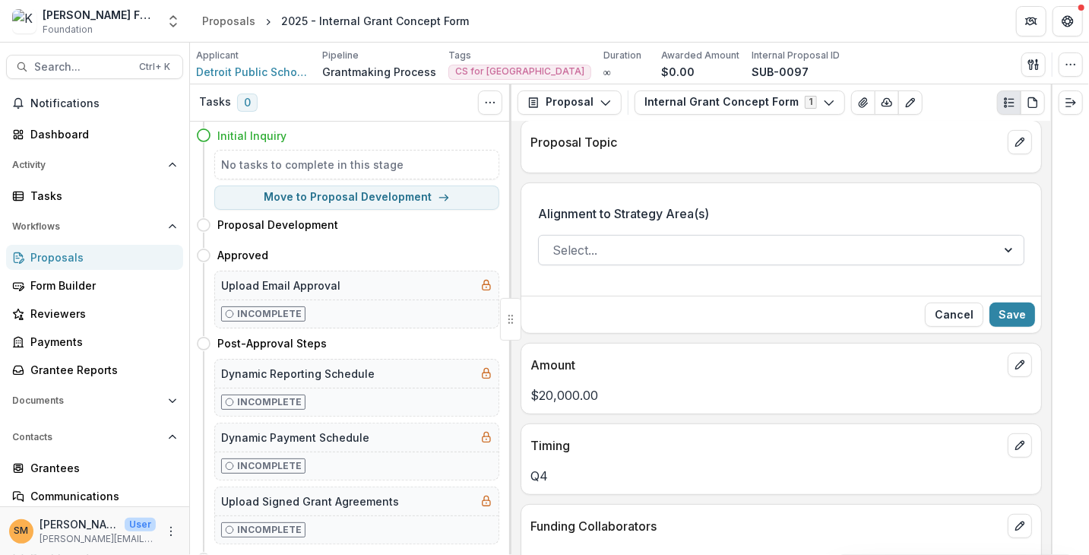
click at [827, 249] on div at bounding box center [768, 249] width 430 height 21
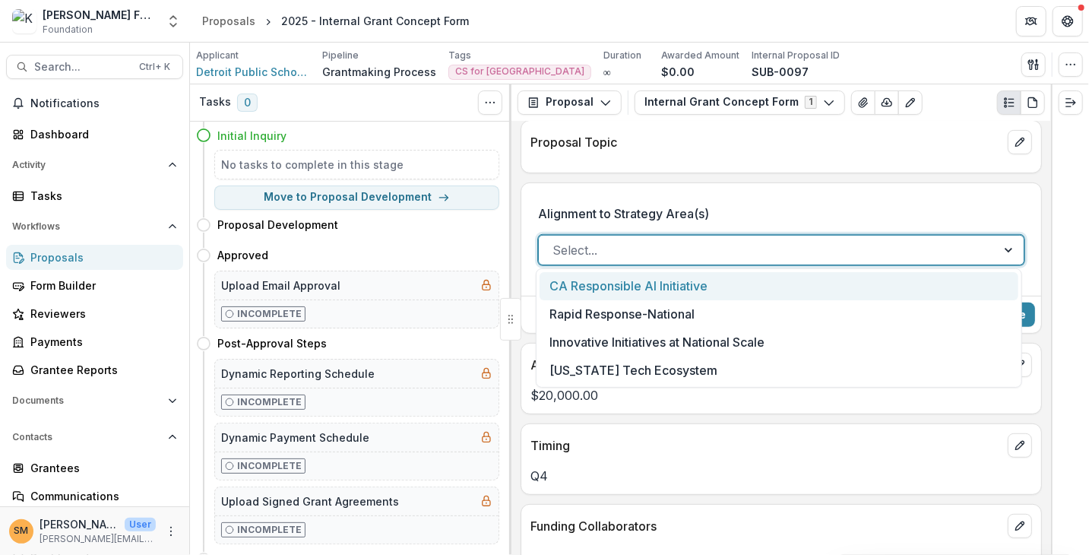
click at [765, 204] on label "Alignment to Strategy Area(s)" at bounding box center [776, 213] width 477 height 18
click at [556, 241] on input "Alignment to Strategy Area(s)" at bounding box center [555, 250] width 4 height 18
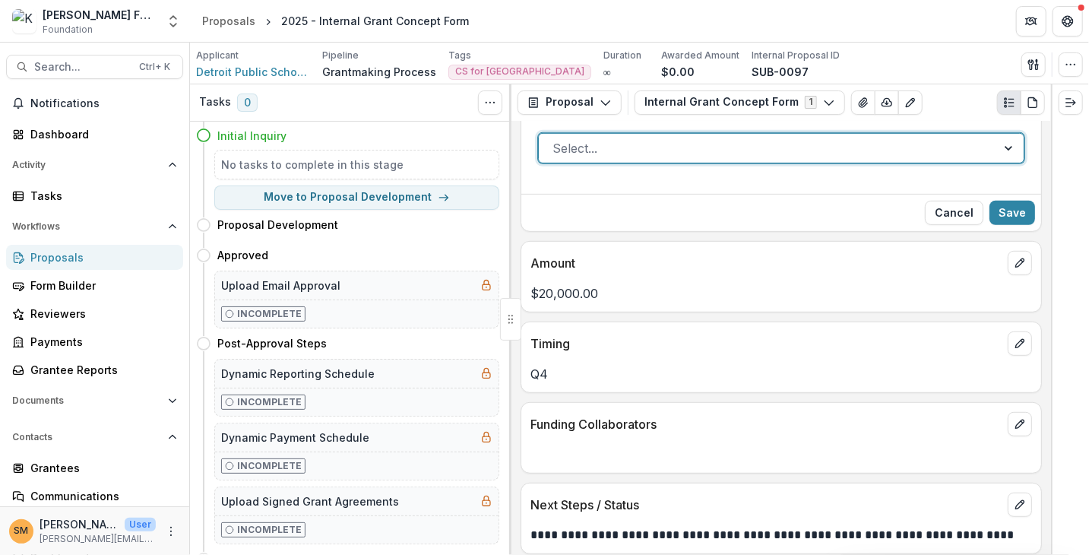
scroll to position [408, 0]
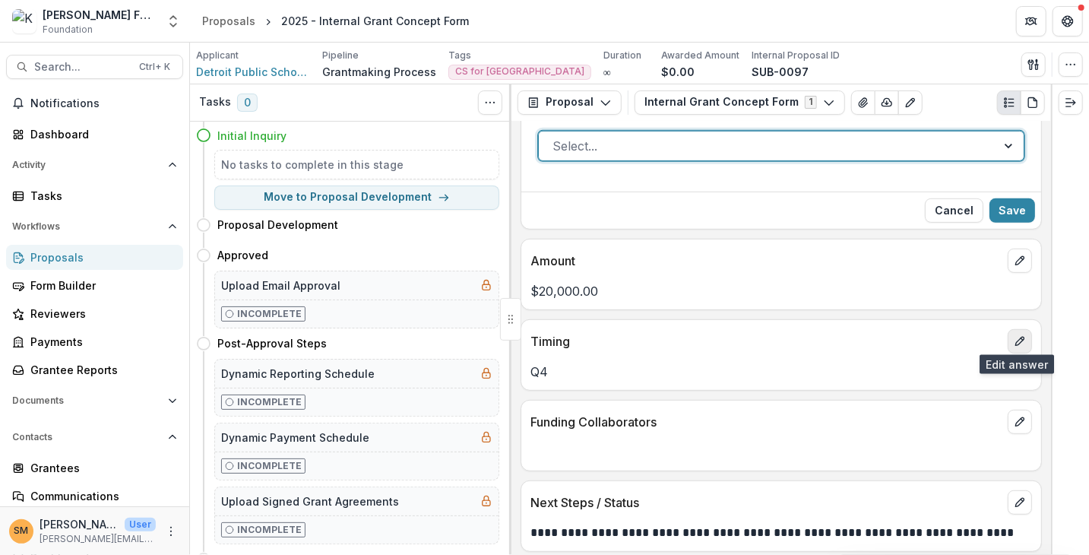
click at [1015, 335] on icon "edit" at bounding box center [1020, 341] width 12 height 12
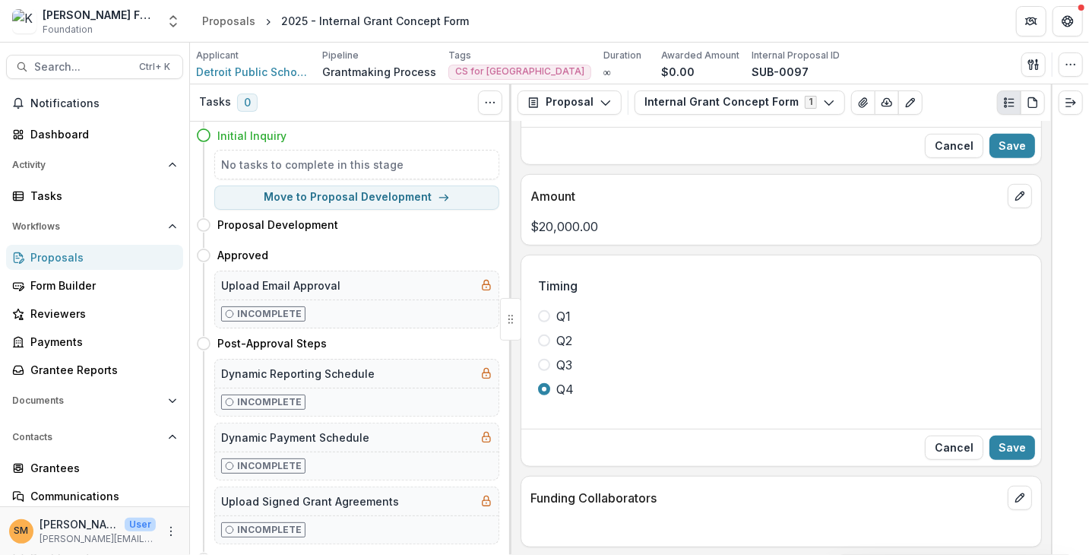
scroll to position [549, 0]
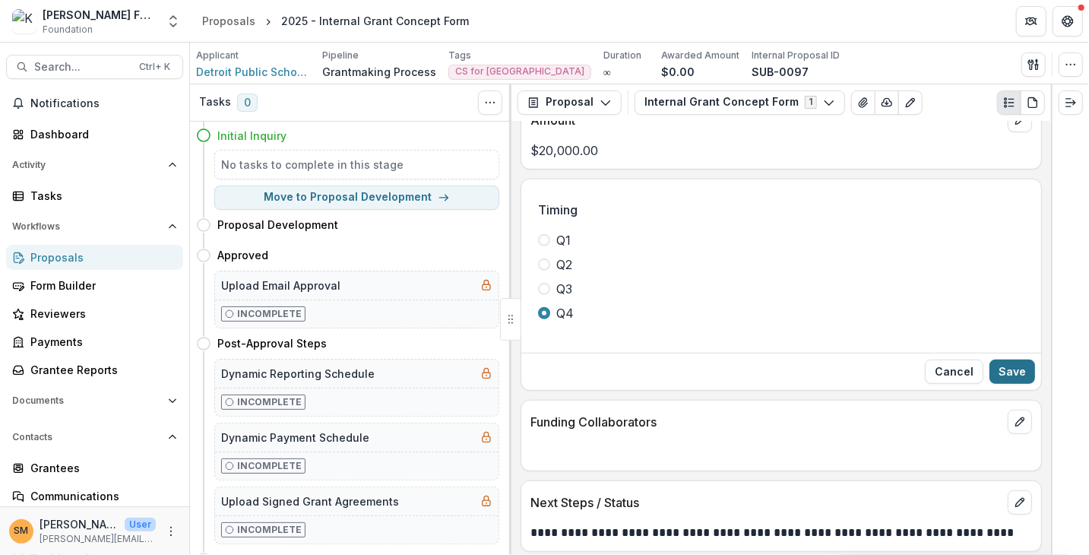
click at [1018, 373] on button "Save" at bounding box center [1013, 372] width 46 height 24
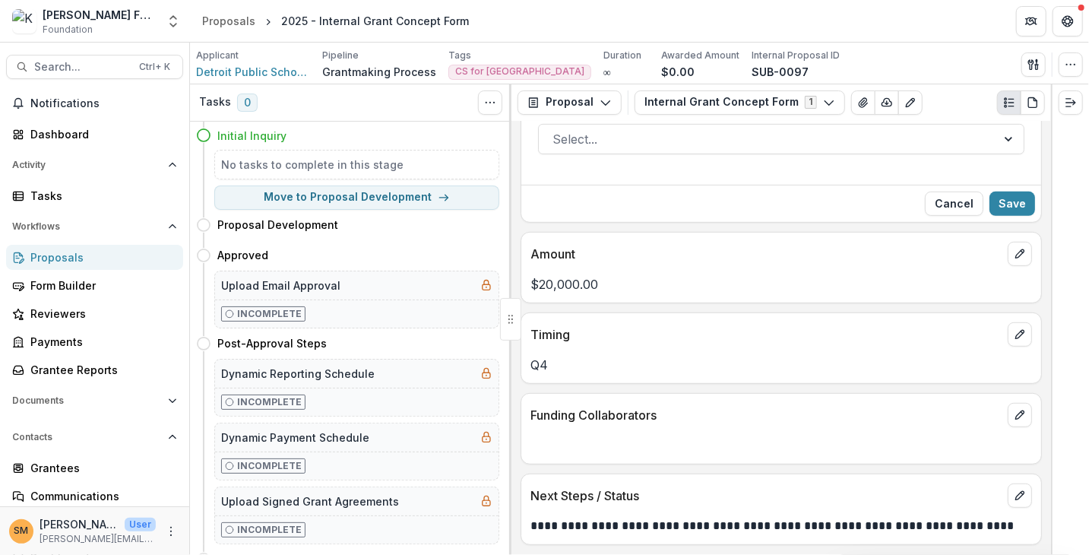
scroll to position [408, 0]
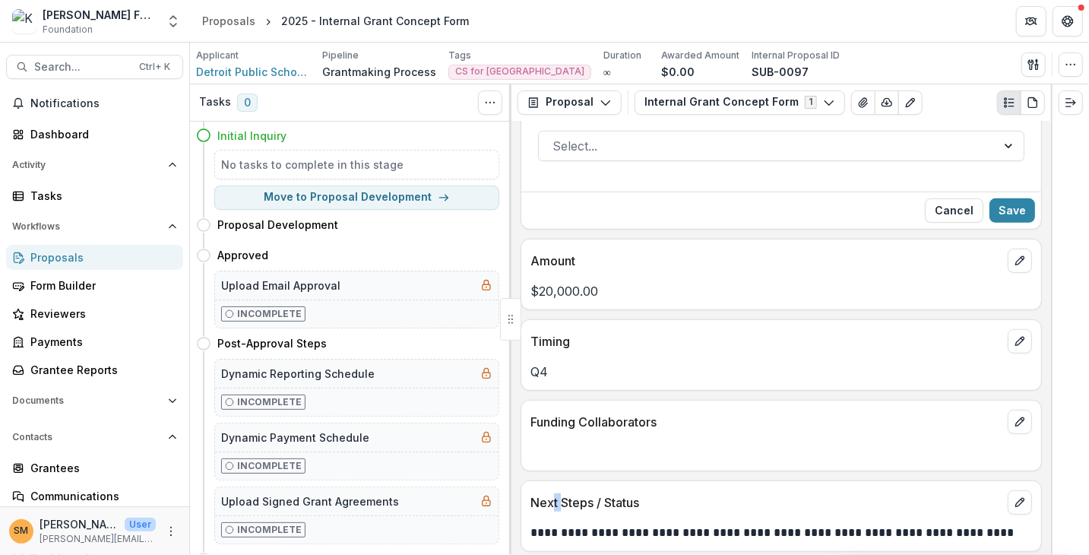
drag, startPoint x: 552, startPoint y: 496, endPoint x: 563, endPoint y: 494, distance: 11.5
click at [563, 494] on p "Next Steps / Status" at bounding box center [766, 502] width 471 height 18
drag, startPoint x: 829, startPoint y: 527, endPoint x: 862, endPoint y: 522, distance: 33.8
click at [862, 524] on p "**********" at bounding box center [780, 533] width 498 height 18
click at [877, 524] on p "**********" at bounding box center [780, 533] width 498 height 18
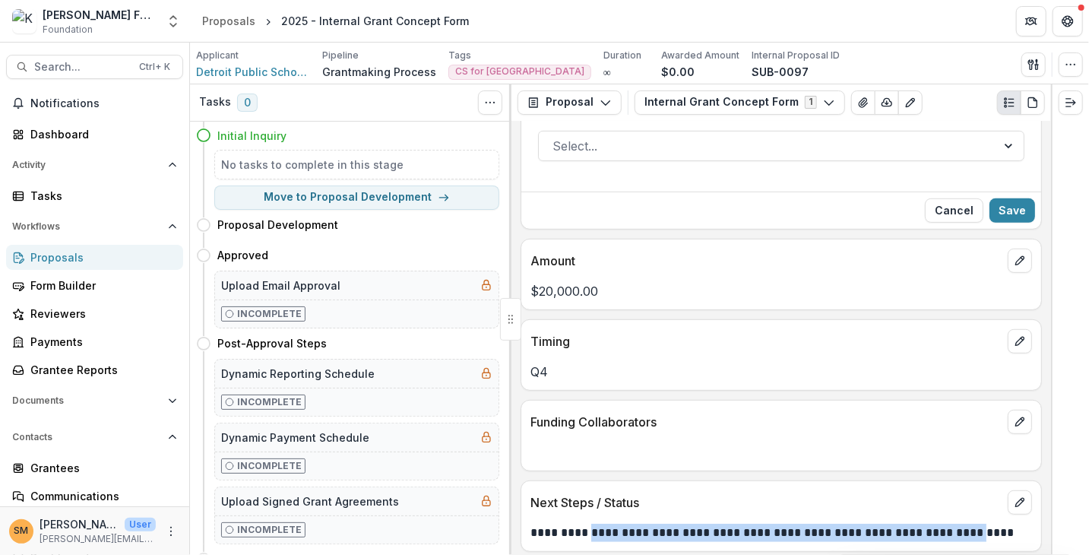
drag, startPoint x: 592, startPoint y: 530, endPoint x: 946, endPoint y: 518, distance: 353.7
click at [946, 524] on p "**********" at bounding box center [780, 533] width 498 height 18
click at [962, 524] on p "**********" at bounding box center [780, 533] width 498 height 18
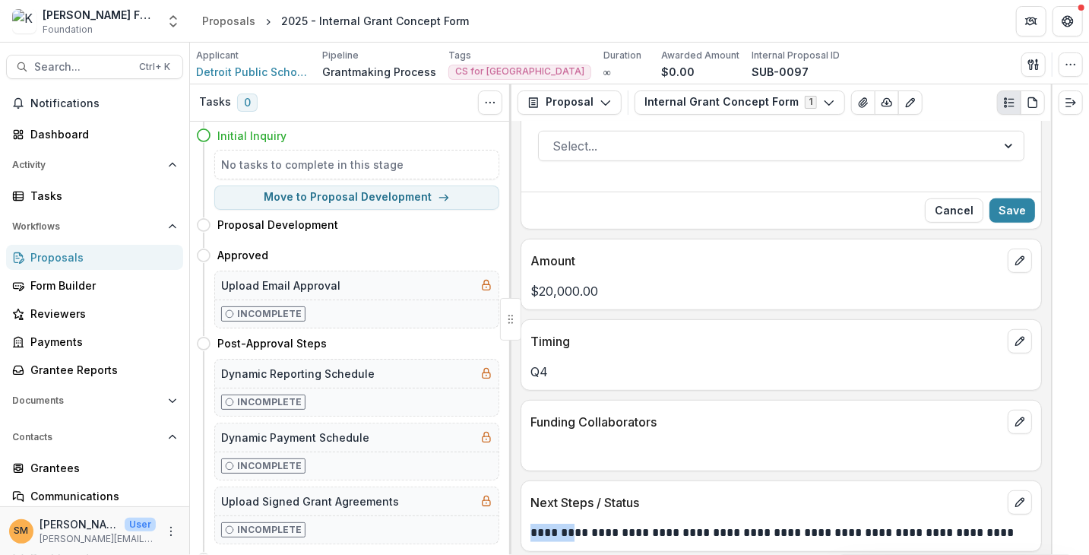
drag, startPoint x: 534, startPoint y: 524, endPoint x: 572, endPoint y: 524, distance: 38.0
click at [572, 524] on p "**********" at bounding box center [780, 533] width 498 height 18
click at [566, 528] on p "**********" at bounding box center [780, 533] width 498 height 18
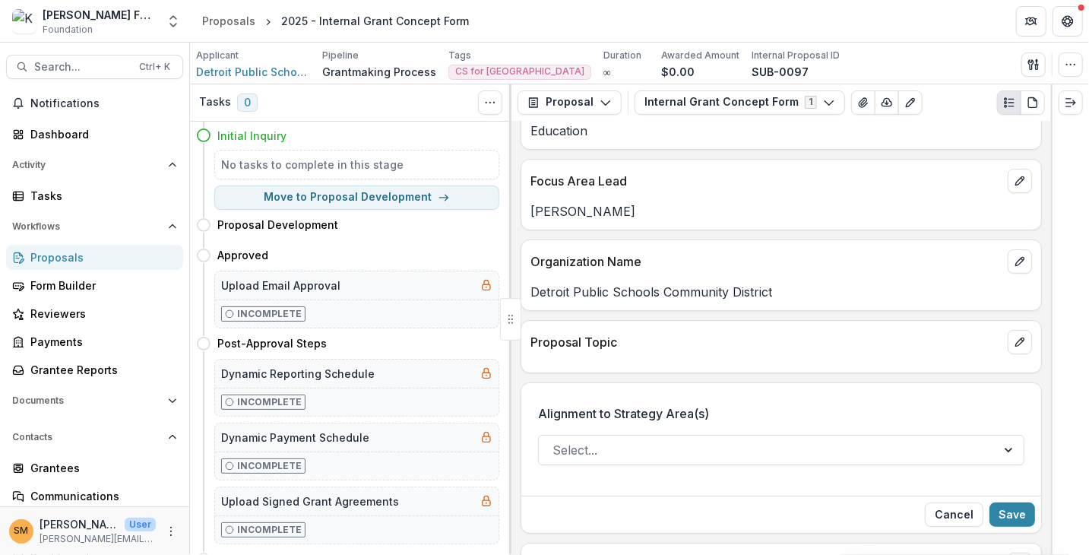
scroll to position [0, 0]
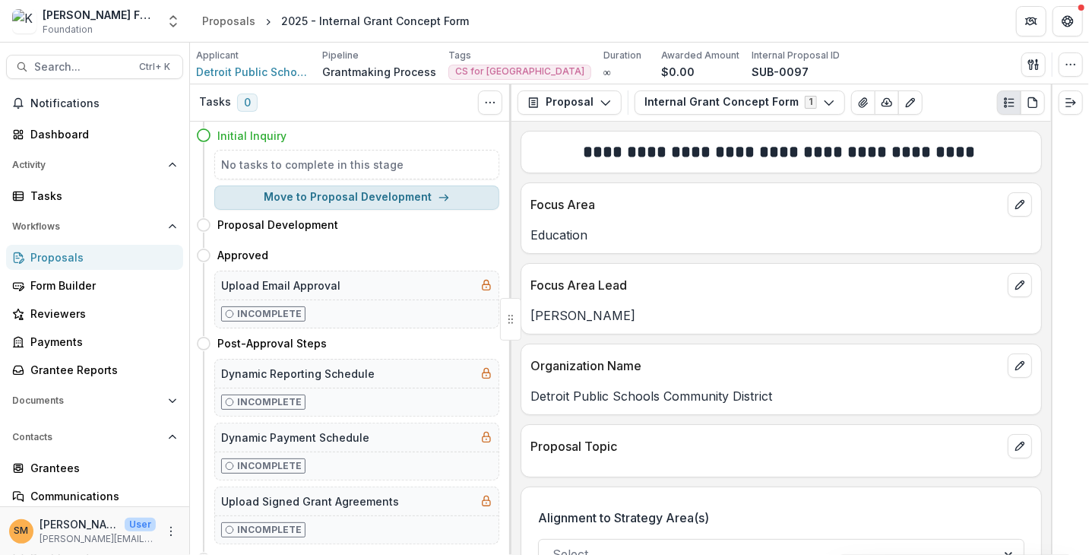
click at [336, 200] on button "Move to Proposal Development" at bounding box center [356, 197] width 285 height 24
select select "**********"
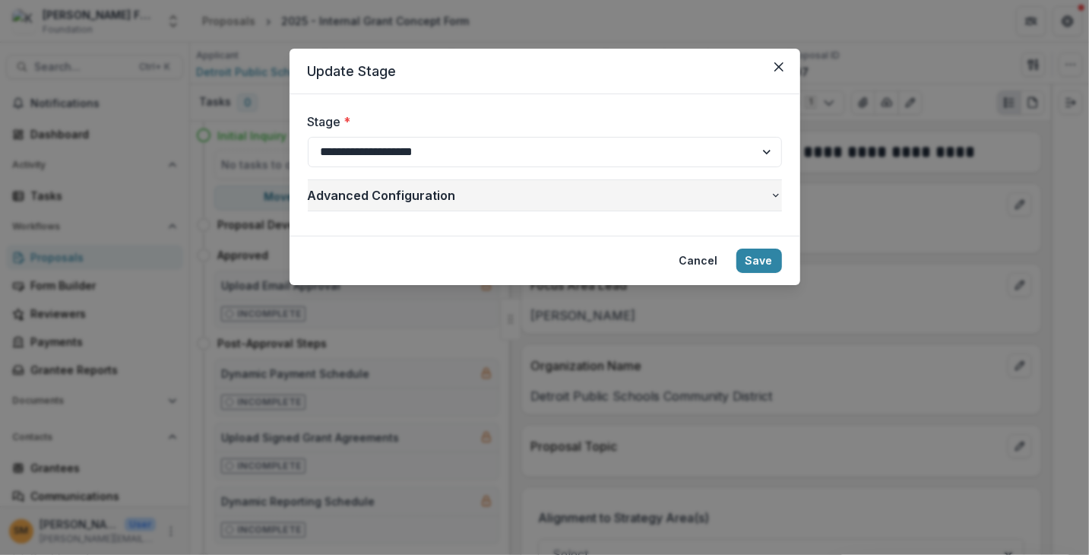
select select "**********"
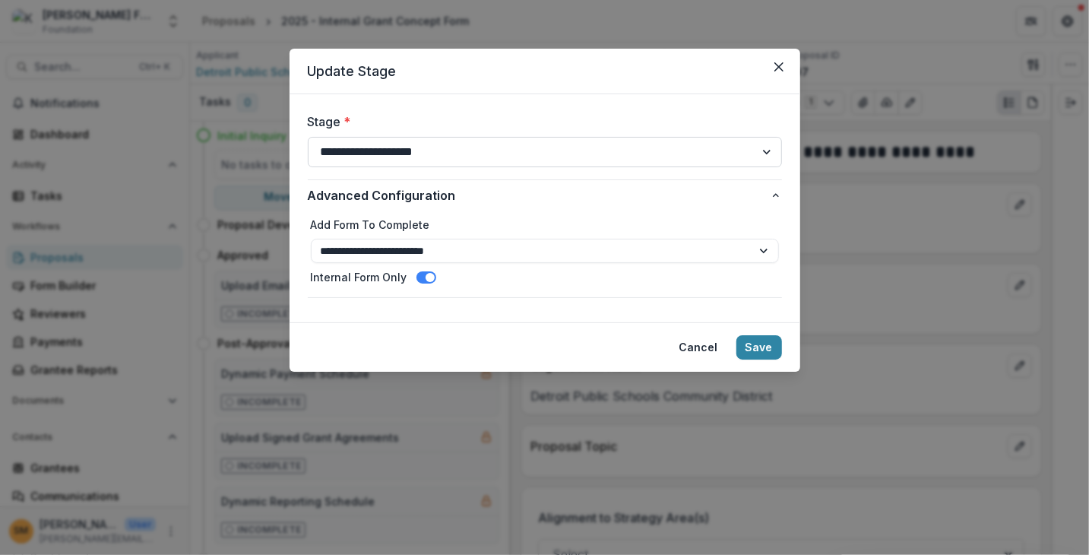
click at [353, 150] on select "**********" at bounding box center [545, 152] width 474 height 30
click at [387, 109] on form "**********" at bounding box center [545, 208] width 511 height 228
click at [378, 247] on select "**********" at bounding box center [545, 251] width 468 height 24
click at [284, 231] on div "**********" at bounding box center [544, 277] width 1089 height 555
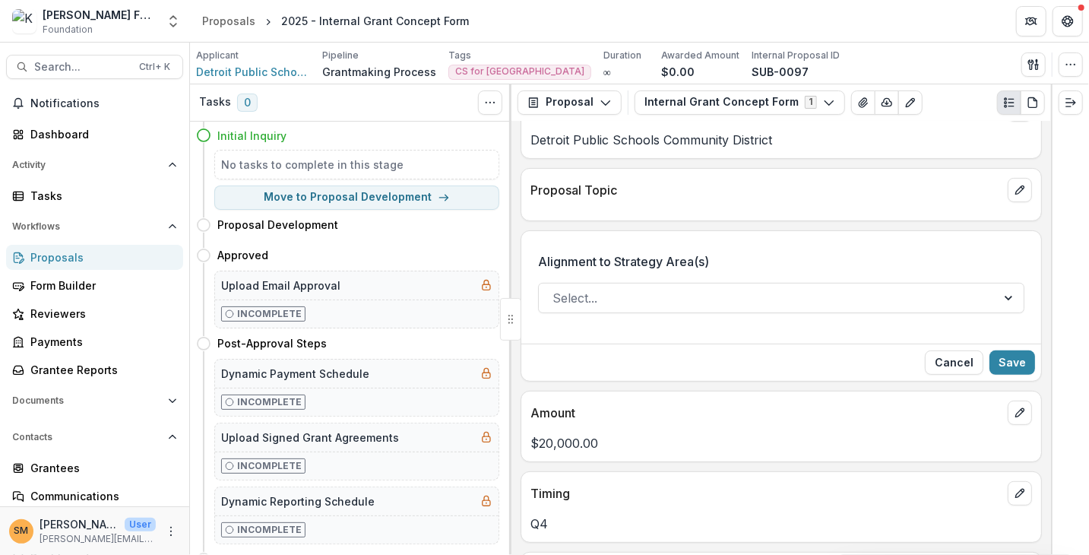
scroll to position [408, 0]
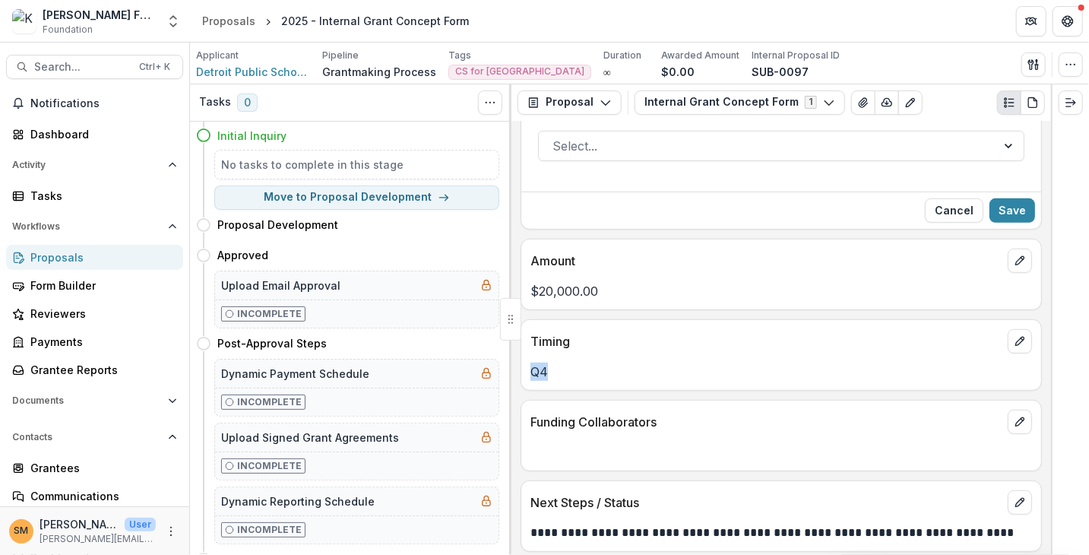
drag, startPoint x: 529, startPoint y: 367, endPoint x: 547, endPoint y: 366, distance: 17.6
click at [547, 366] on div "Q4" at bounding box center [782, 372] width 520 height 18
click at [547, 366] on p "Q4" at bounding box center [782, 372] width 502 height 18
drag, startPoint x: 546, startPoint y: 363, endPoint x: 530, endPoint y: 364, distance: 16.0
click at [531, 364] on p "Q4" at bounding box center [782, 372] width 502 height 18
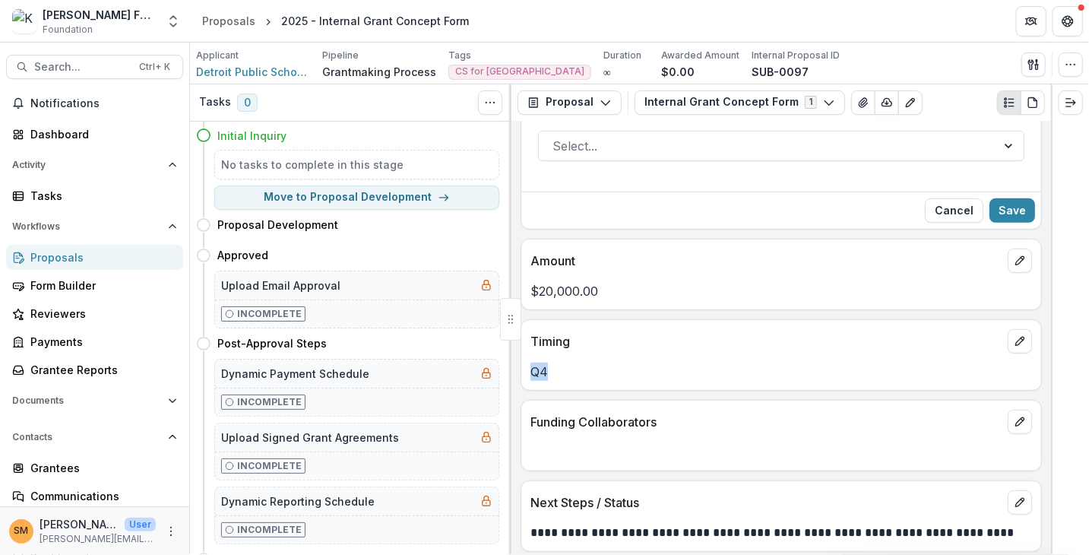
click at [544, 373] on p "Q4" at bounding box center [782, 372] width 502 height 18
click at [42, 262] on div "Proposals" at bounding box center [100, 257] width 141 height 16
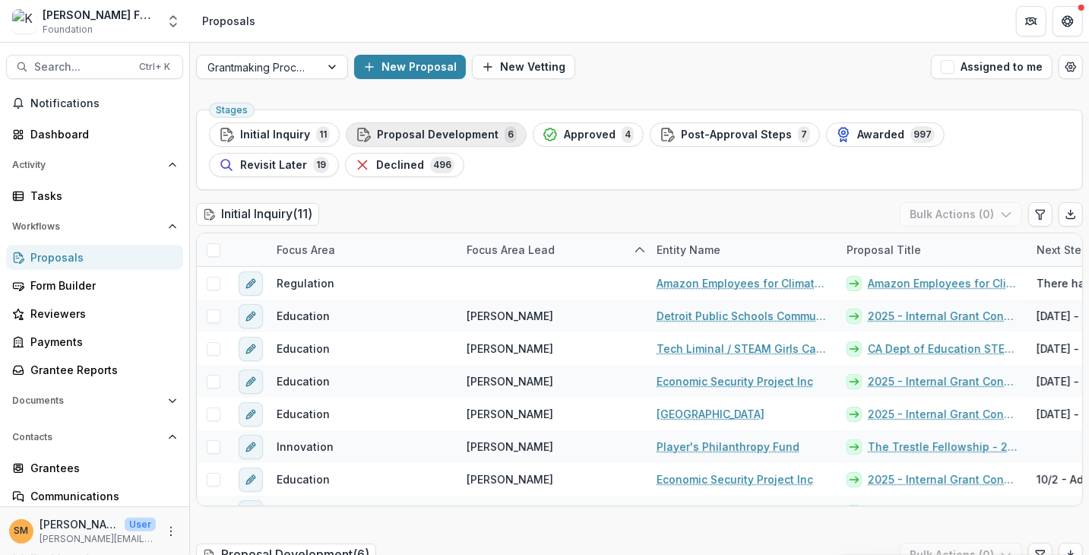
click at [444, 133] on span "Proposal Development" at bounding box center [438, 134] width 122 height 13
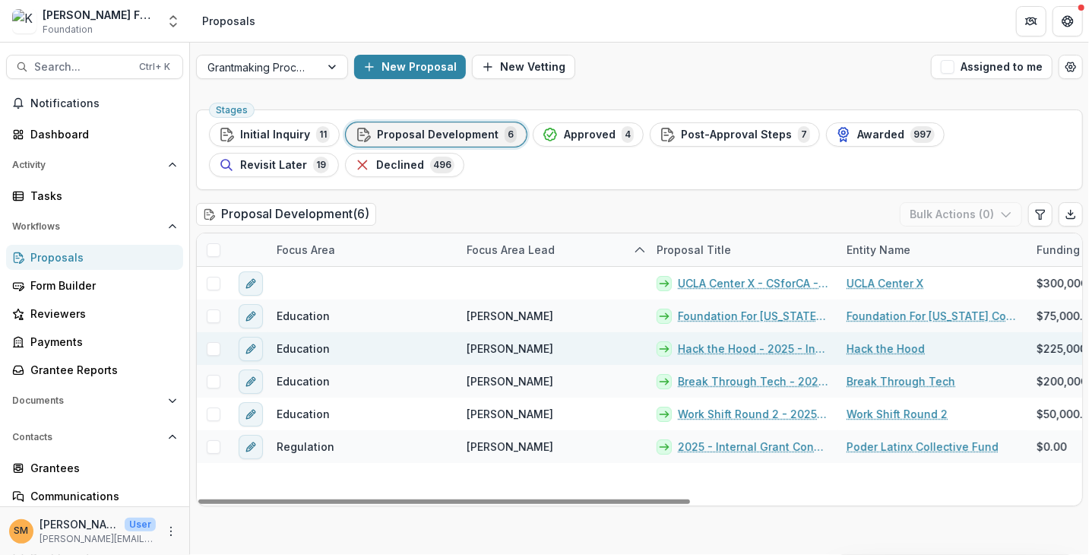
click at [718, 347] on link "Hack the Hood - 2025 - Internal Grant Concept Form" at bounding box center [753, 349] width 151 height 16
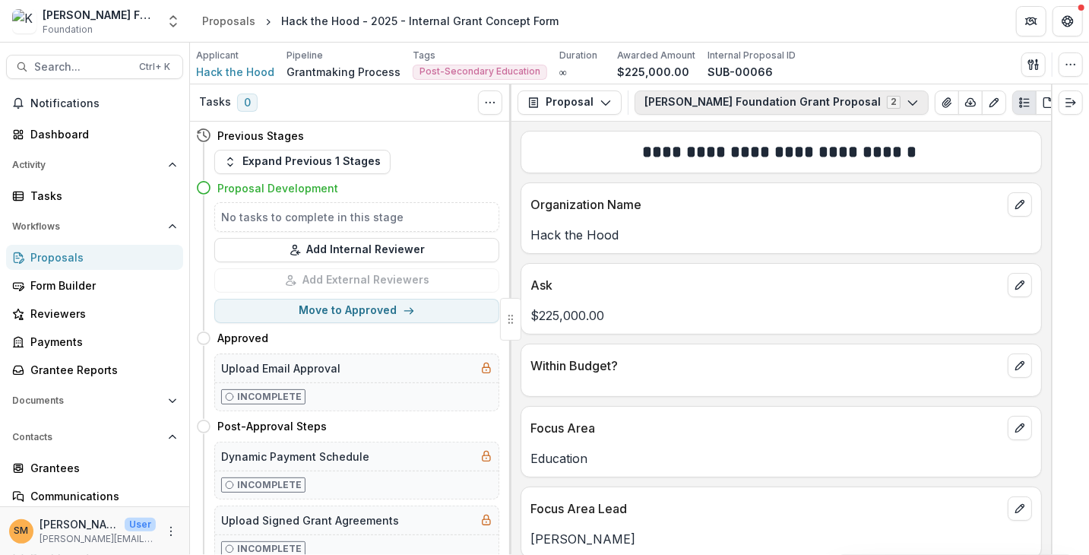
click at [762, 97] on button "Kapor Foundation Grant Proposal 2" at bounding box center [782, 102] width 294 height 24
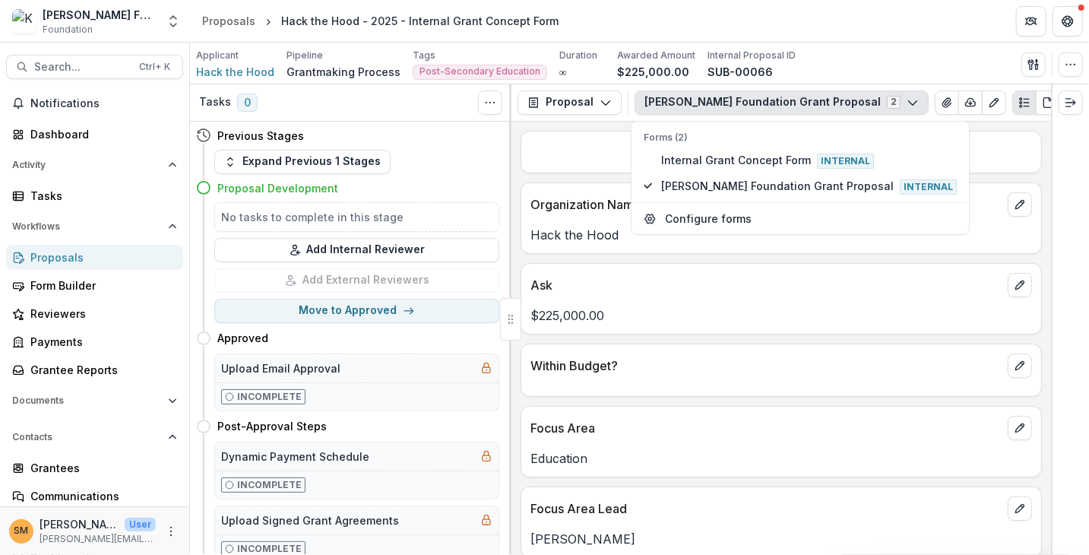
click at [728, 96] on button "Kapor Foundation Grant Proposal 2" at bounding box center [782, 102] width 294 height 24
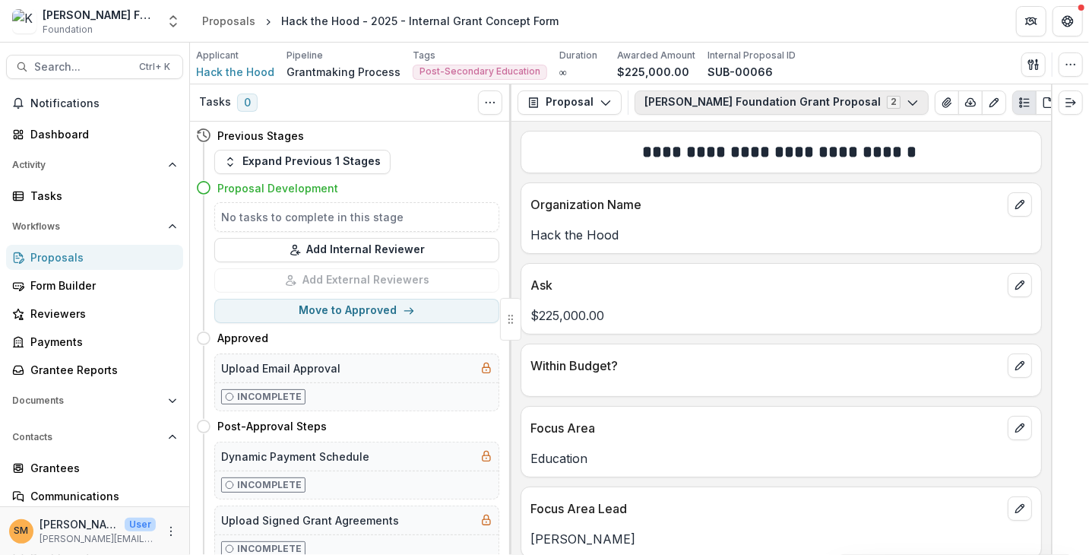
click at [700, 106] on button "Kapor Foundation Grant Proposal 2" at bounding box center [782, 102] width 294 height 24
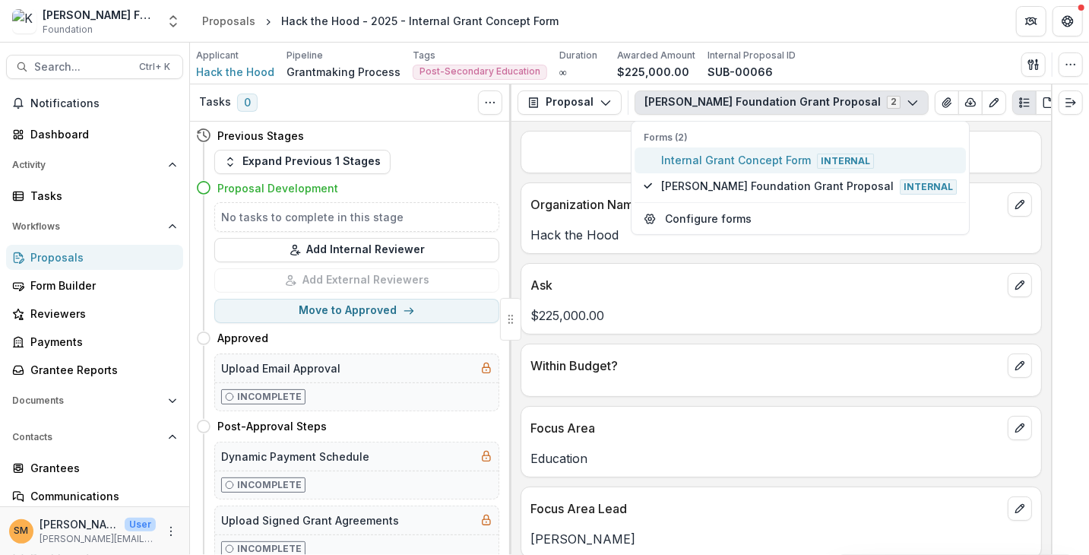
click at [700, 164] on span "Internal Grant Concept Form Internal" at bounding box center [810, 160] width 296 height 17
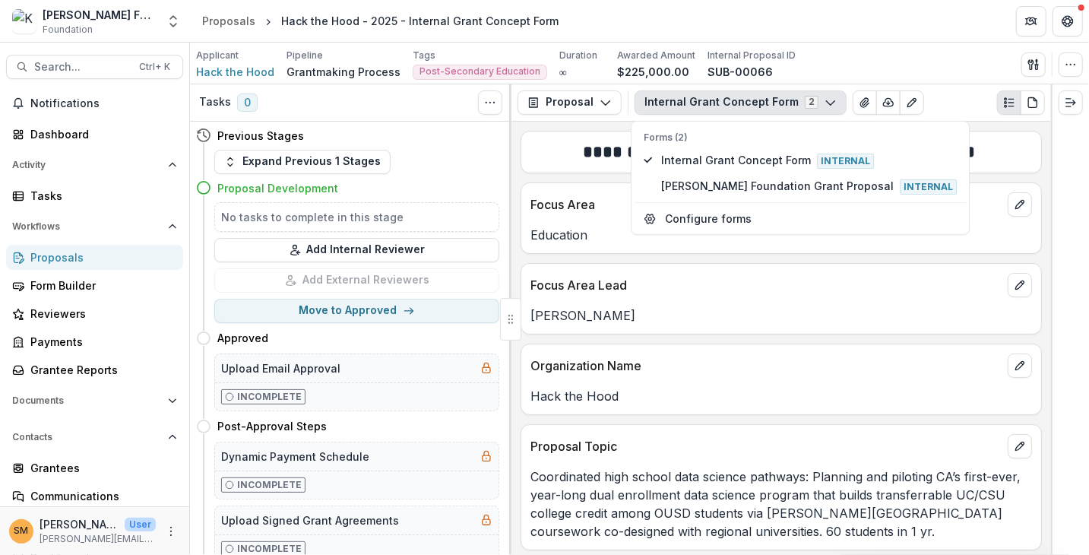
click at [564, 233] on p "Education" at bounding box center [782, 235] width 502 height 18
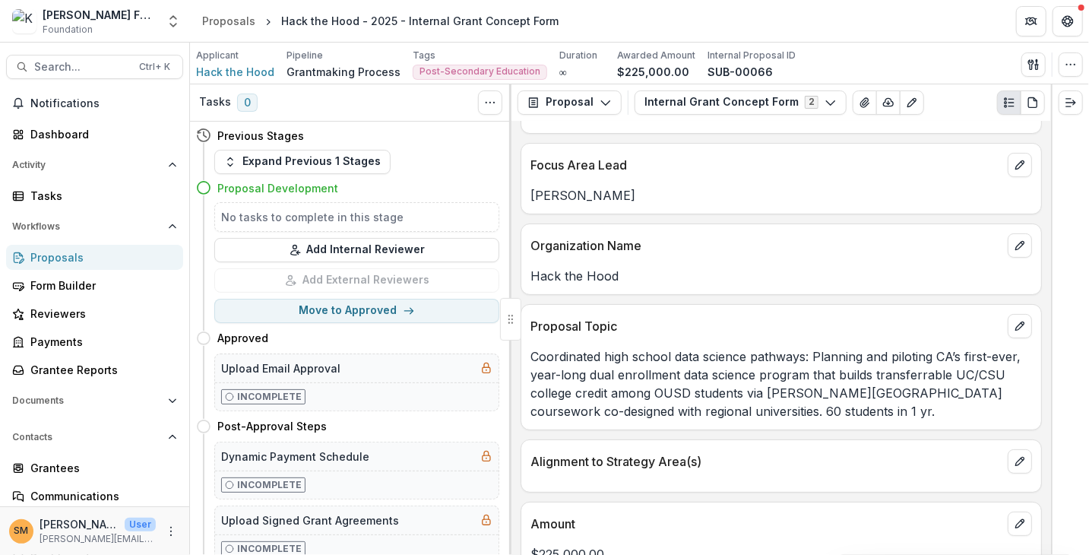
scroll to position [152, 0]
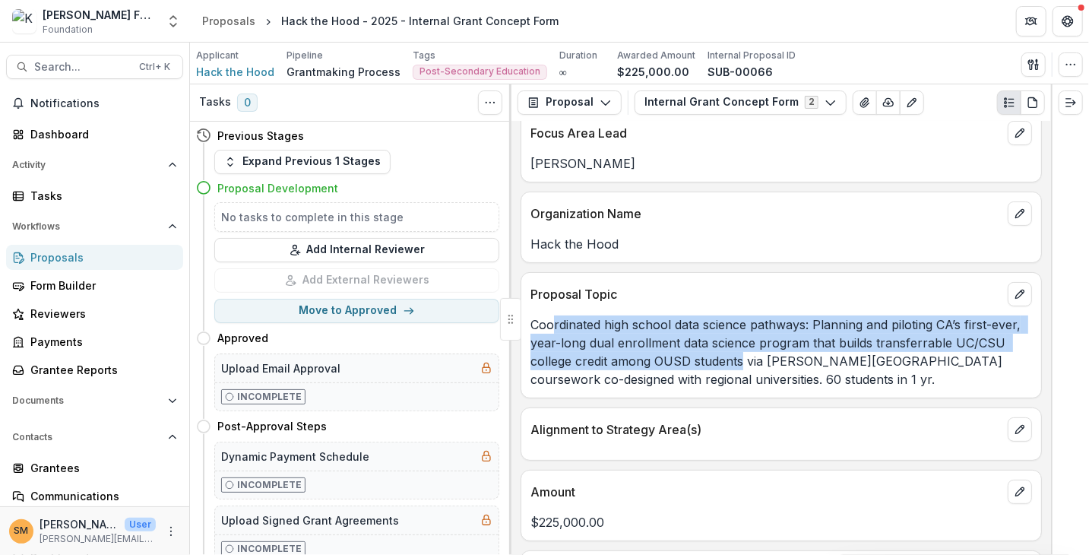
drag, startPoint x: 568, startPoint y: 322, endPoint x: 743, endPoint y: 353, distance: 177.7
click at [742, 353] on p "Coordinated high school data science pathways: Planning and piloting CA’s first…" at bounding box center [782, 351] width 502 height 73
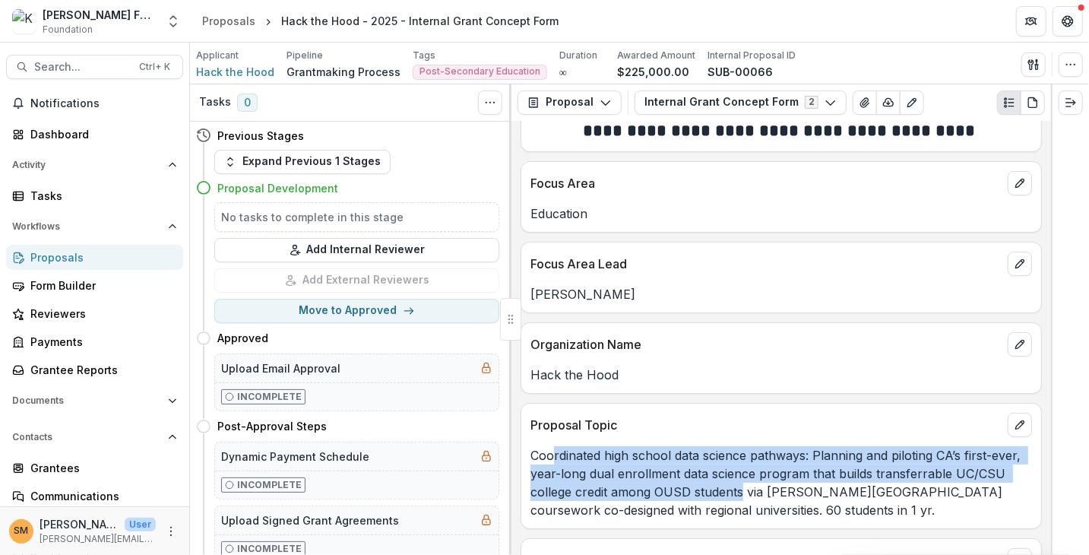
scroll to position [0, 0]
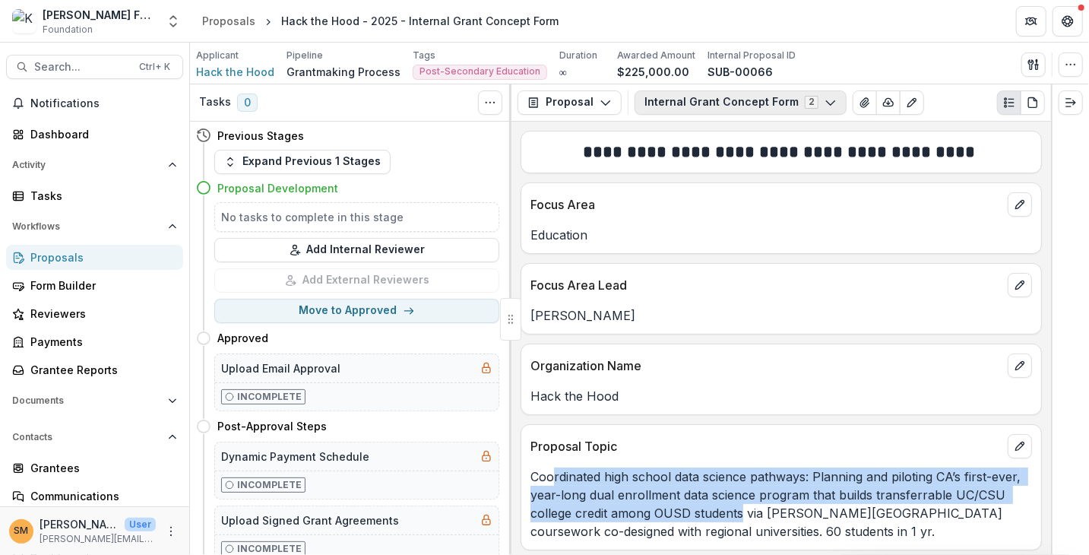
click at [723, 103] on button "Internal Grant Concept Form 2" at bounding box center [741, 102] width 212 height 24
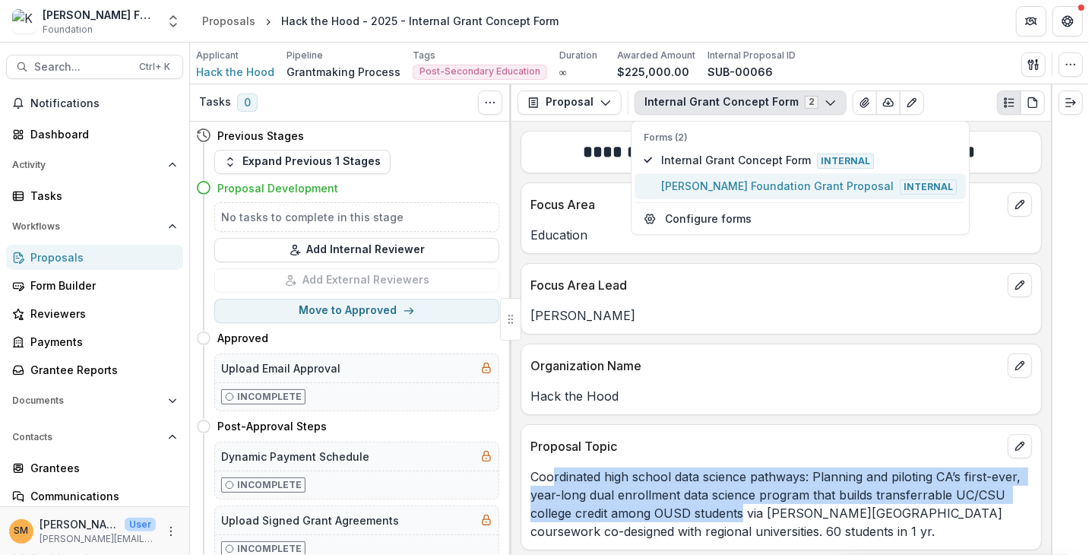
click at [734, 189] on span "Kapor Foundation Grant Proposal Internal" at bounding box center [810, 186] width 296 height 17
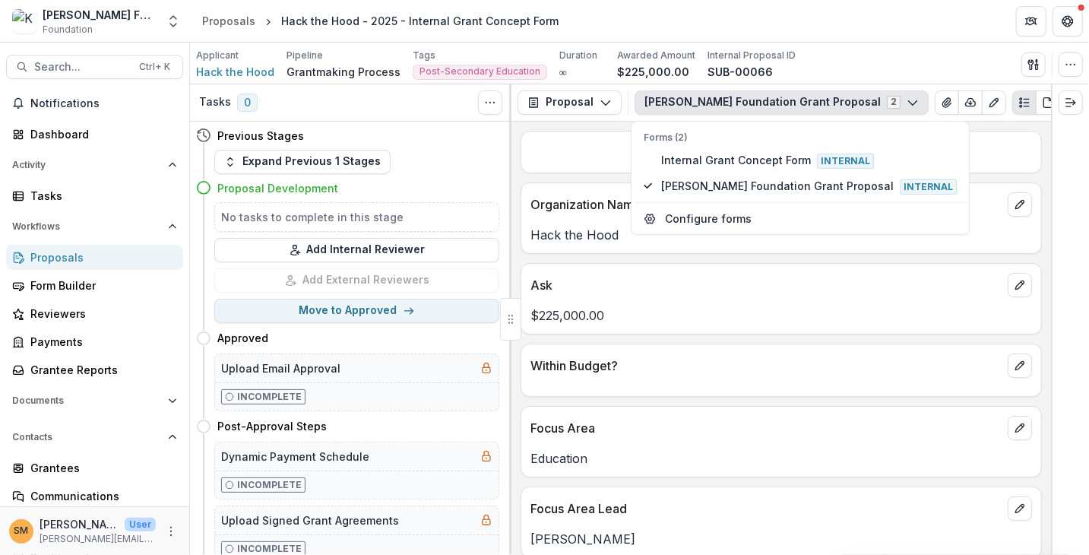
click at [572, 173] on div "**********" at bounding box center [782, 338] width 540 height 433
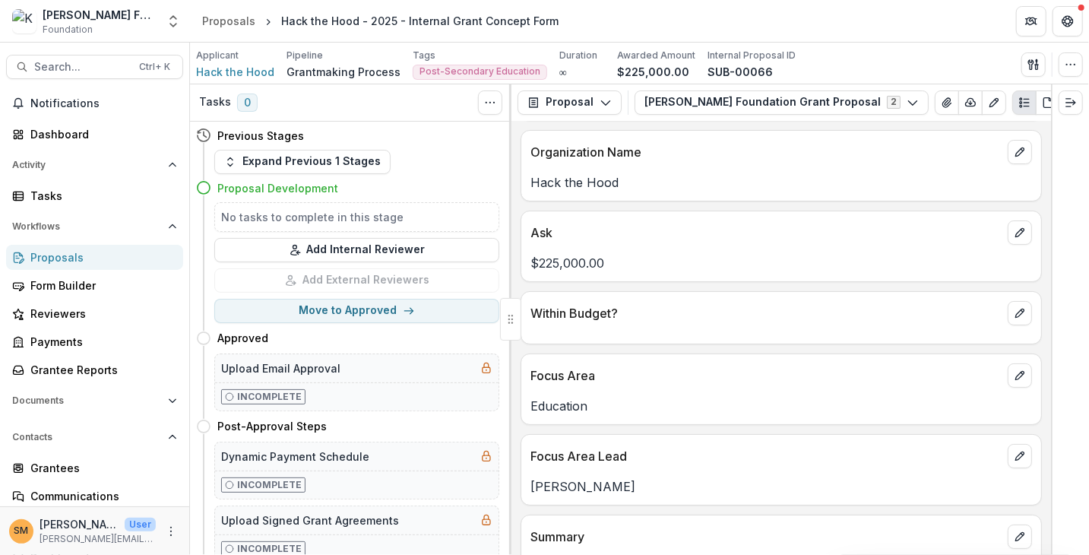
scroll to position [76, 0]
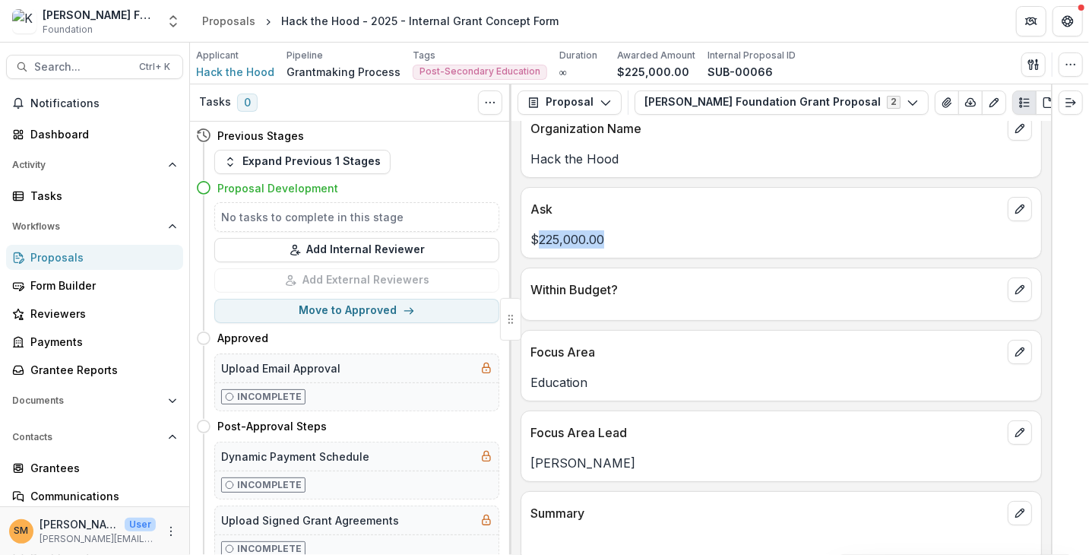
drag, startPoint x: 581, startPoint y: 233, endPoint x: 535, endPoint y: 238, distance: 45.8
click at [535, 238] on p "$225,000.00" at bounding box center [782, 239] width 502 height 18
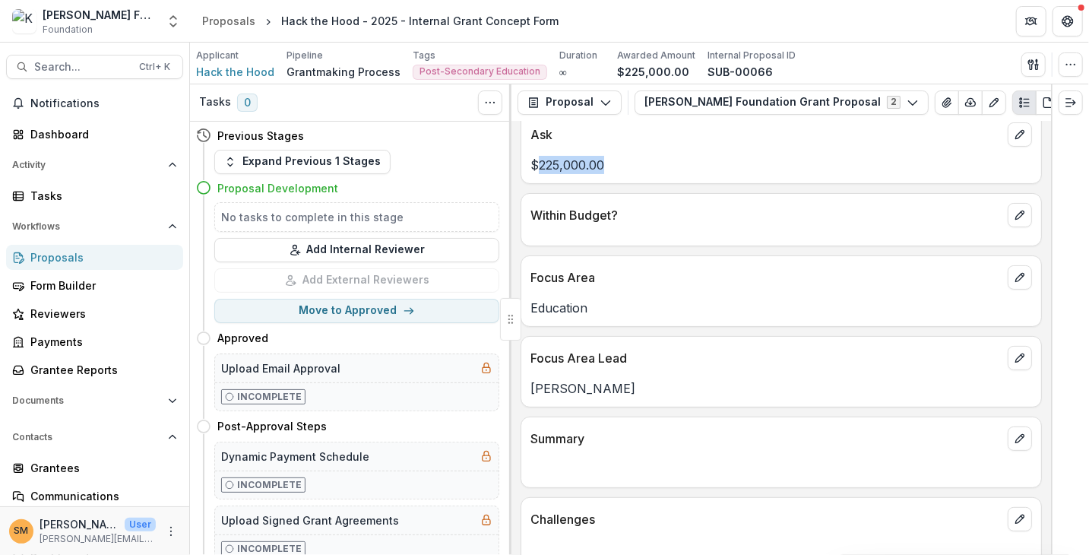
scroll to position [152, 0]
click at [557, 306] on p "Education" at bounding box center [782, 306] width 502 height 18
drag, startPoint x: 547, startPoint y: 303, endPoint x: 590, endPoint y: 303, distance: 42.6
click at [590, 303] on p "Education" at bounding box center [782, 306] width 502 height 18
click at [594, 300] on p "Education" at bounding box center [782, 306] width 502 height 18
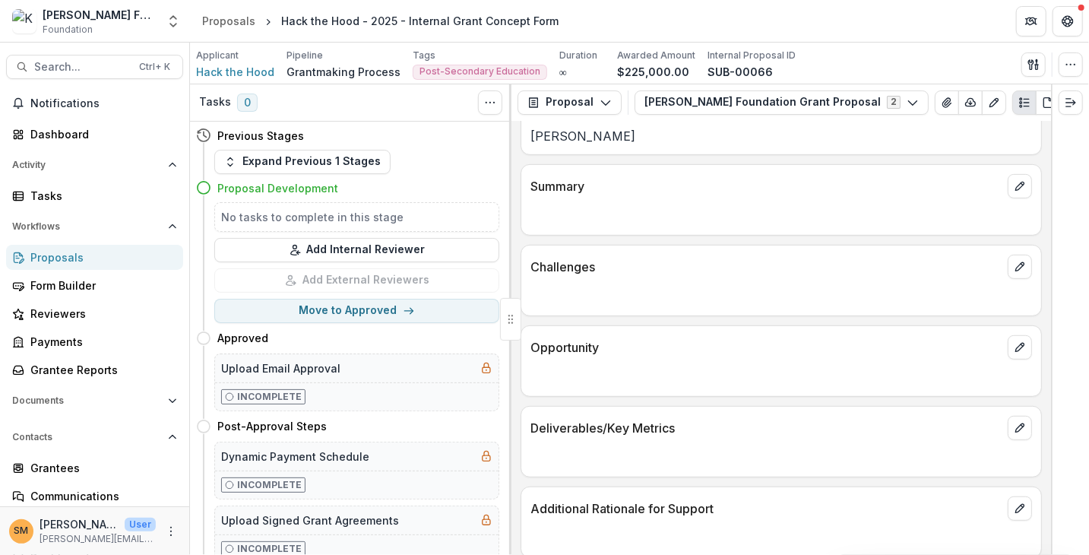
scroll to position [380, 0]
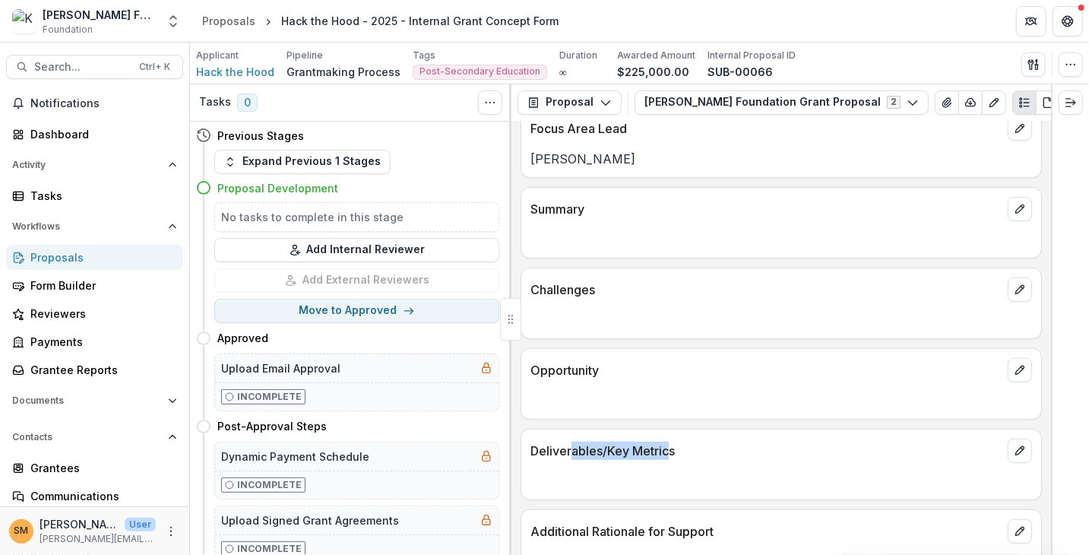
drag, startPoint x: 570, startPoint y: 445, endPoint x: 668, endPoint y: 441, distance: 98.1
click at [668, 442] on p "Deliverables/Key Metrics" at bounding box center [766, 451] width 471 height 18
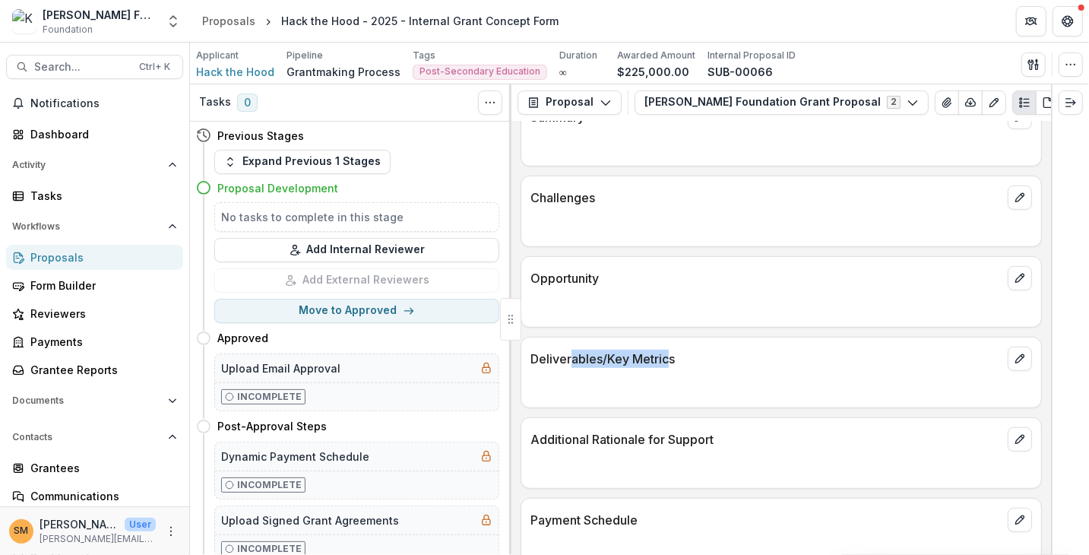
scroll to position [532, 0]
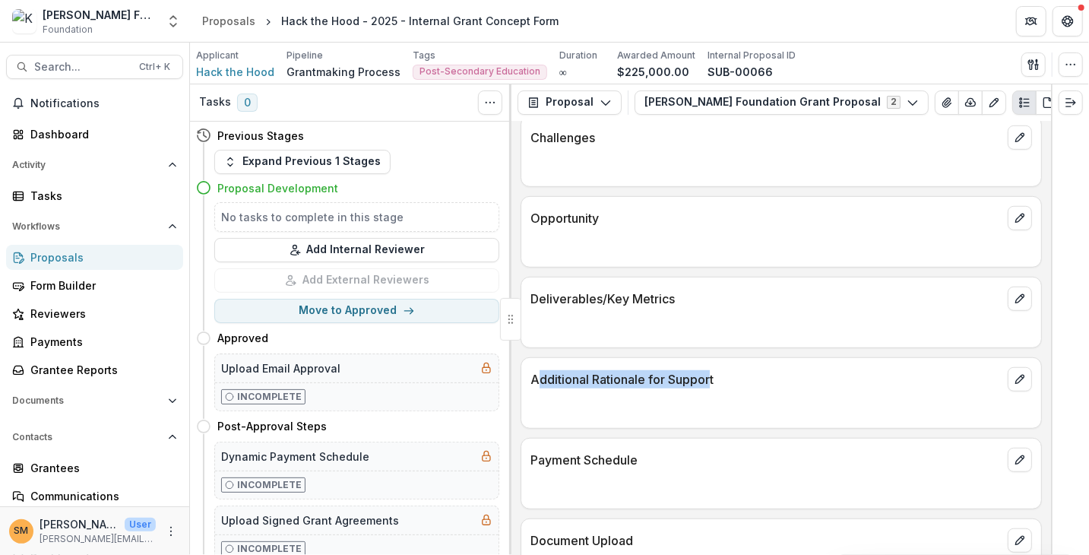
drag, startPoint x: 535, startPoint y: 379, endPoint x: 709, endPoint y: 372, distance: 174.2
click at [709, 372] on p "Additional Rationale for Support" at bounding box center [766, 379] width 471 height 18
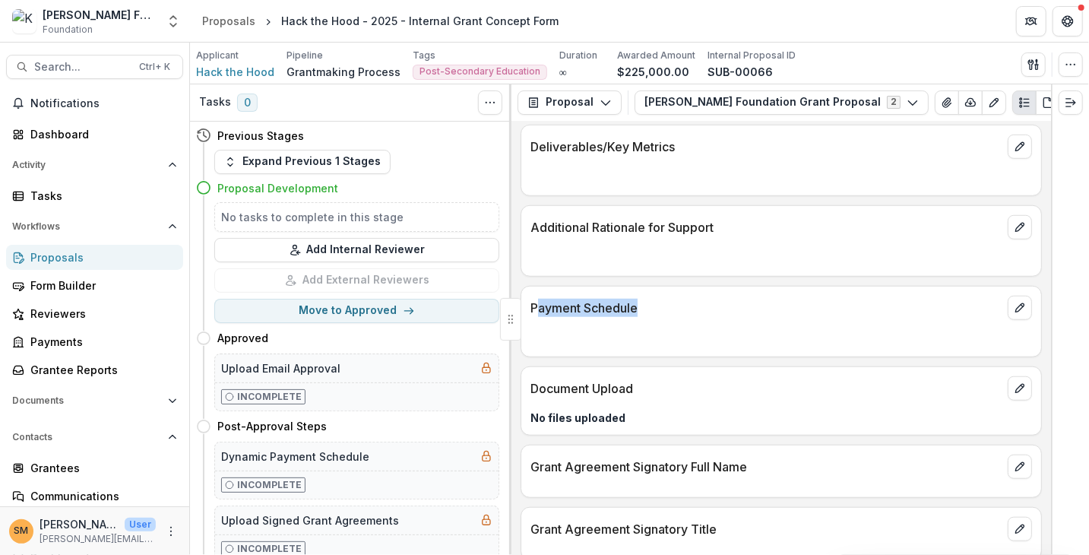
drag, startPoint x: 537, startPoint y: 300, endPoint x: 639, endPoint y: 296, distance: 102.7
click at [639, 299] on p "Payment Schedule" at bounding box center [766, 308] width 471 height 18
click at [635, 311] on div "Payment Schedule" at bounding box center [782, 303] width 520 height 33
drag, startPoint x: 556, startPoint y: 305, endPoint x: 632, endPoint y: 302, distance: 76.1
click at [632, 301] on p "Payment Schedule" at bounding box center [766, 308] width 471 height 18
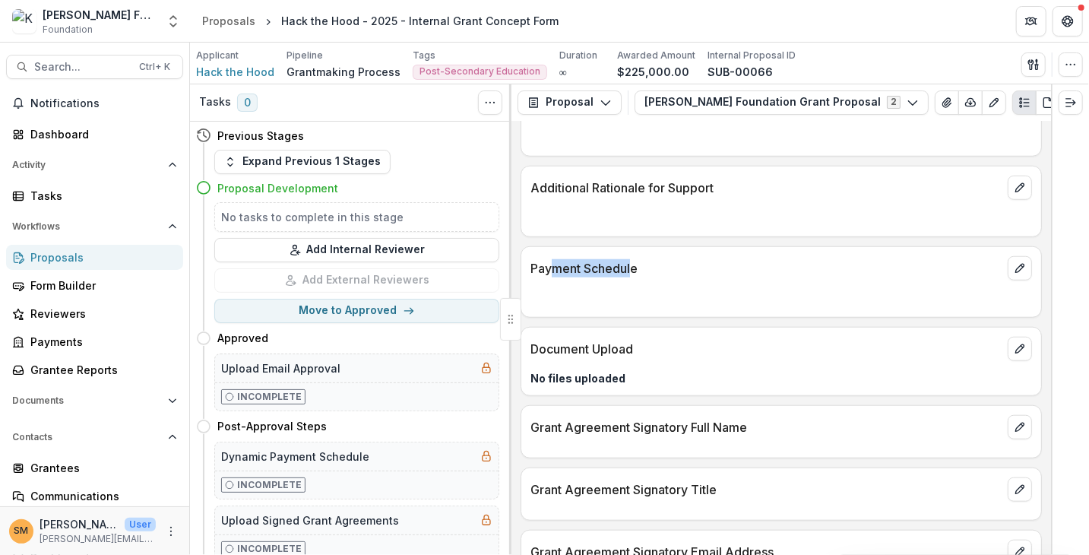
scroll to position [710, 0]
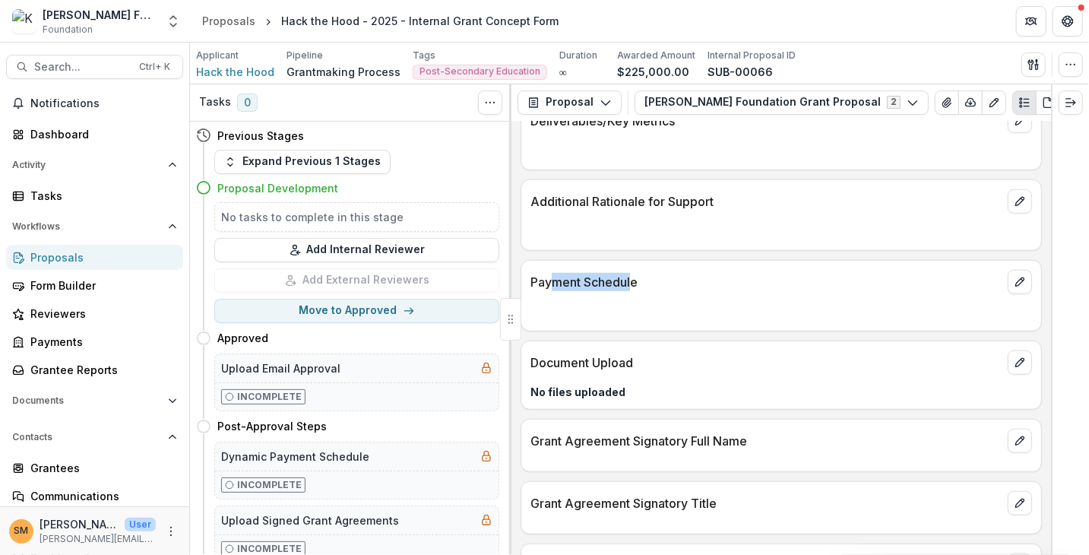
click at [601, 274] on p "Payment Schedule" at bounding box center [766, 282] width 471 height 18
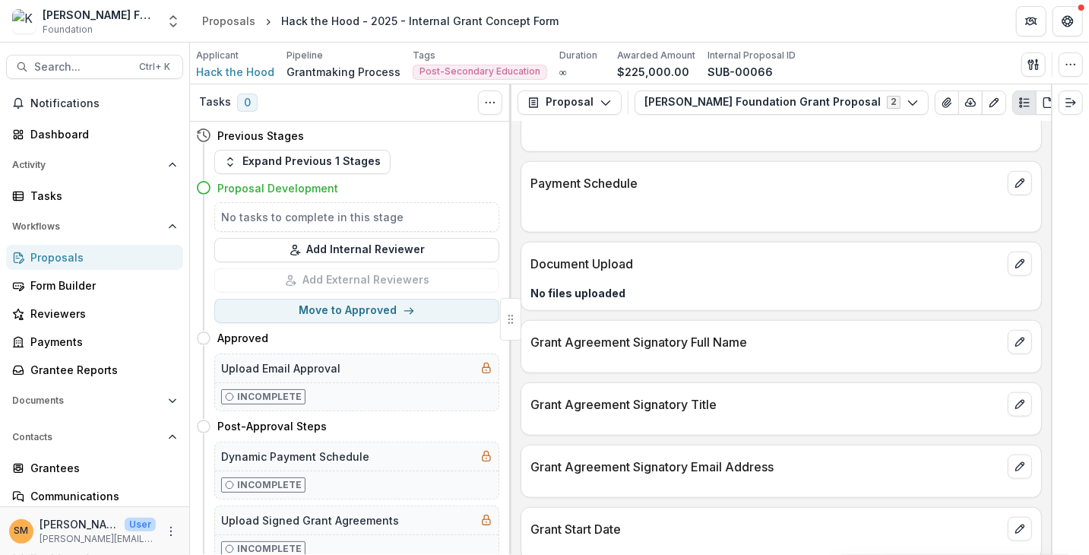
scroll to position [786, 0]
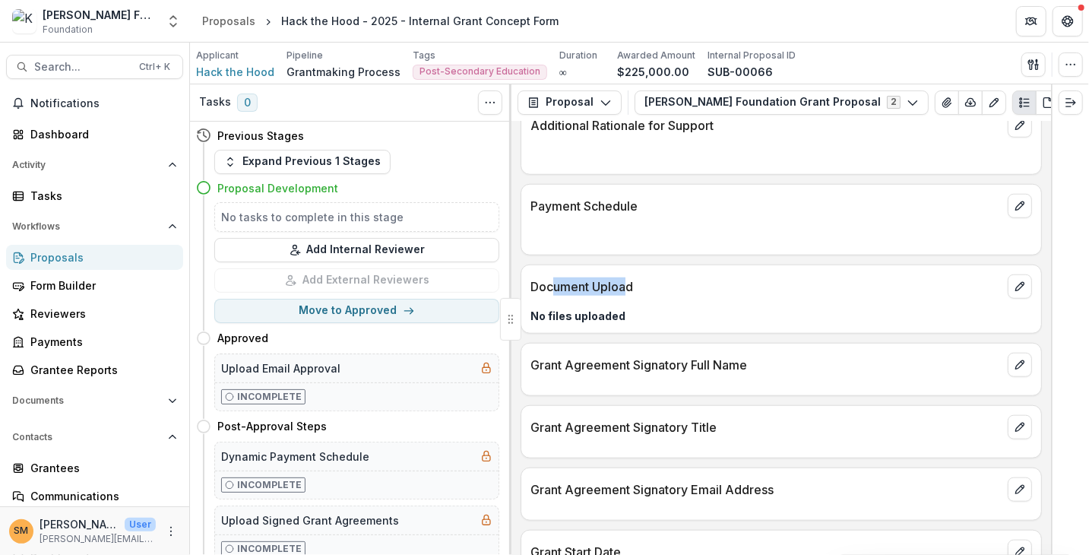
drag, startPoint x: 551, startPoint y: 280, endPoint x: 628, endPoint y: 276, distance: 76.9
click at [628, 277] on p "Document Upload" at bounding box center [766, 286] width 471 height 18
click at [630, 277] on p "Document Upload" at bounding box center [766, 286] width 471 height 18
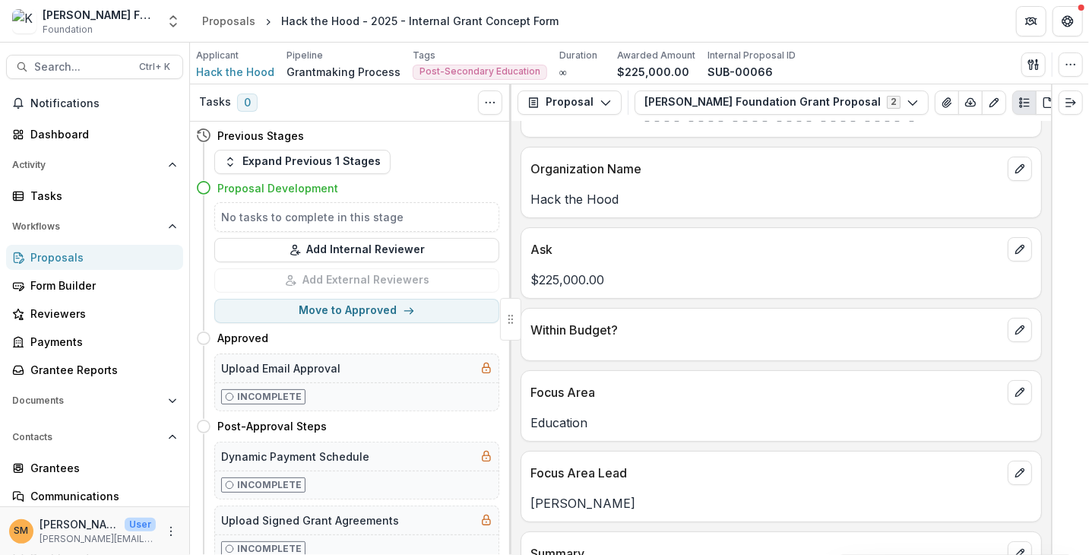
scroll to position [26, 0]
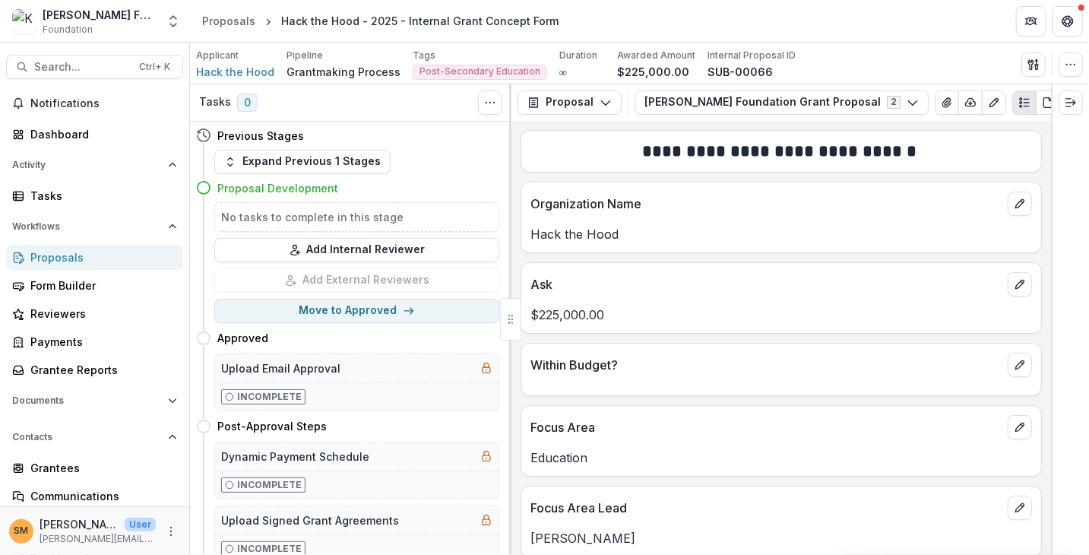
click at [61, 254] on div "Proposals" at bounding box center [100, 257] width 141 height 16
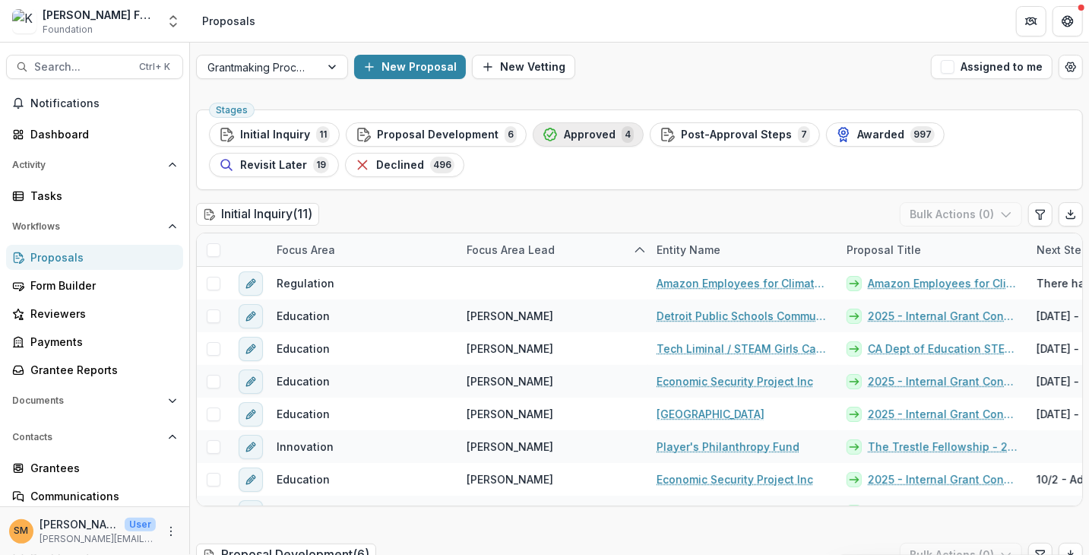
click at [575, 138] on span "Approved" at bounding box center [590, 134] width 52 height 13
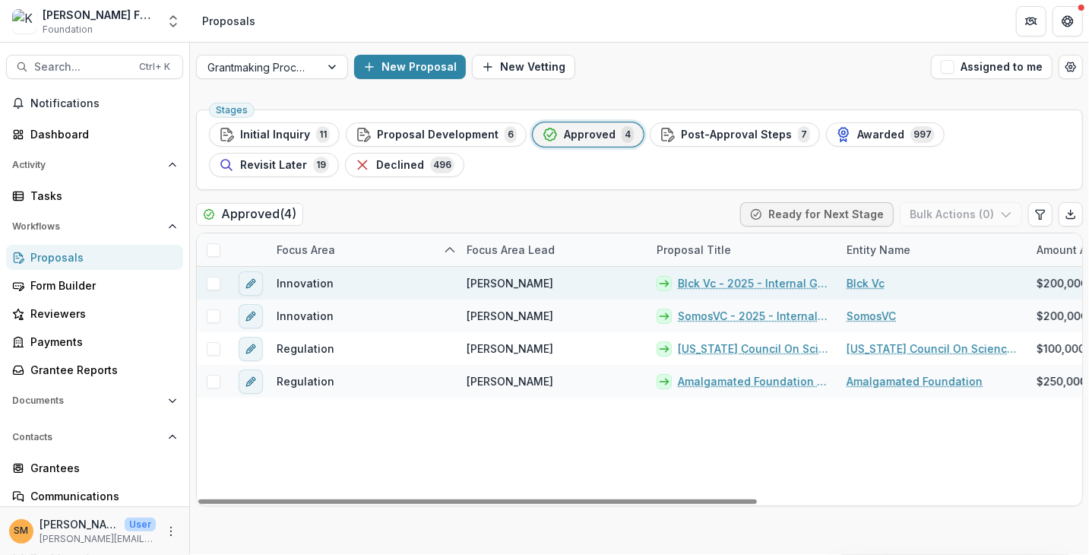
click at [727, 281] on link "Blck Vc - 2025 - Internal Grant Concept Form" at bounding box center [753, 283] width 151 height 16
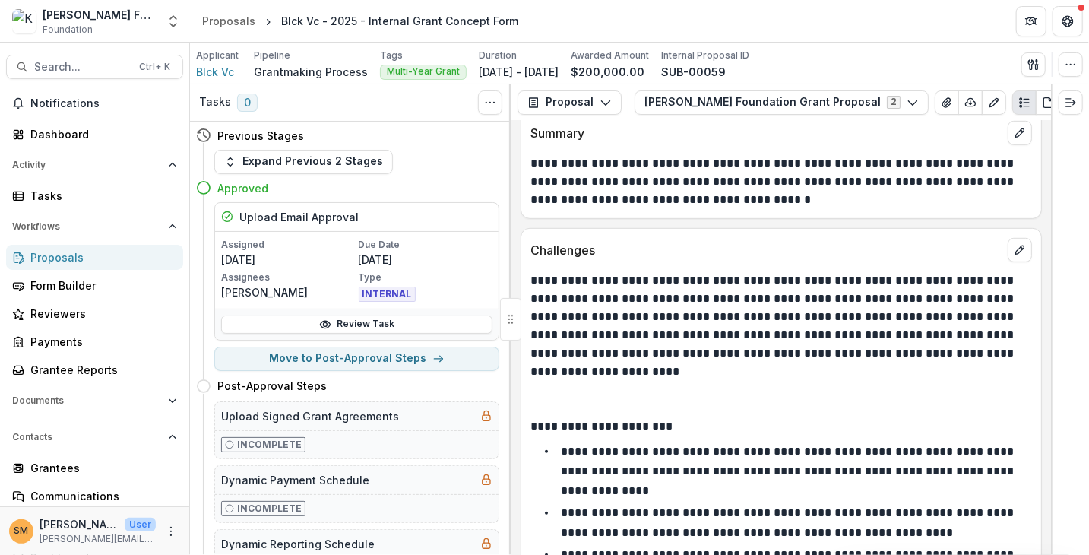
scroll to position [456, 0]
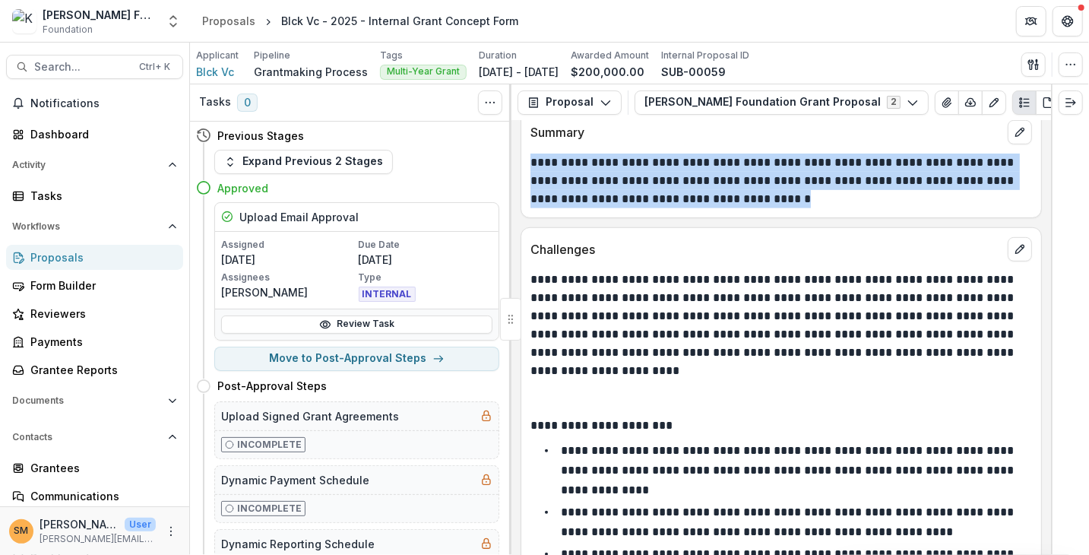
drag, startPoint x: 532, startPoint y: 160, endPoint x: 800, endPoint y: 201, distance: 270.7
click at [800, 201] on p "**********" at bounding box center [780, 181] width 498 height 55
click at [759, 187] on p "**********" at bounding box center [780, 181] width 498 height 55
drag, startPoint x: 775, startPoint y: 194, endPoint x: 528, endPoint y: 158, distance: 249.6
click at [528, 158] on div "**********" at bounding box center [782, 181] width 520 height 55
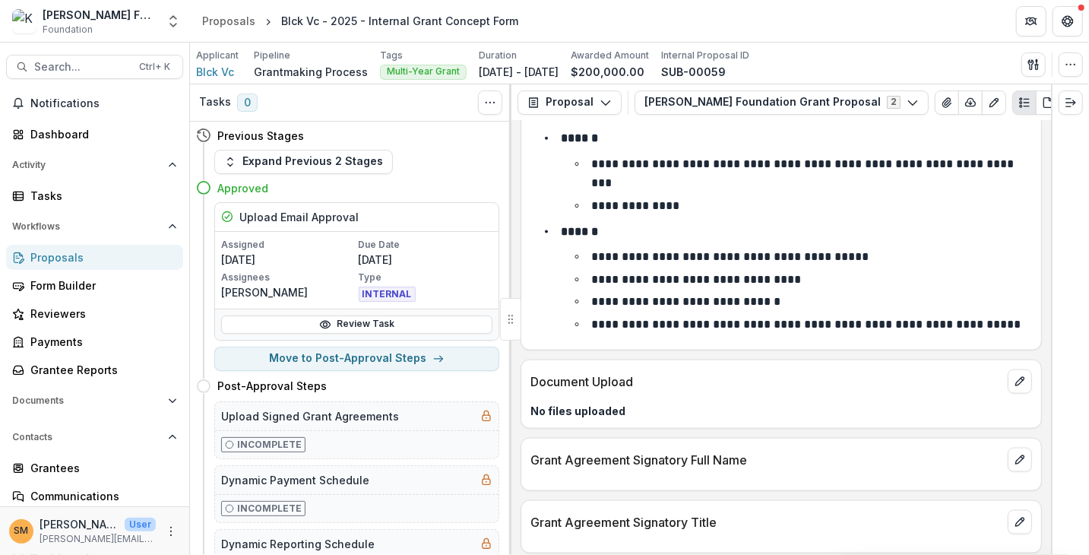
scroll to position [4380, 0]
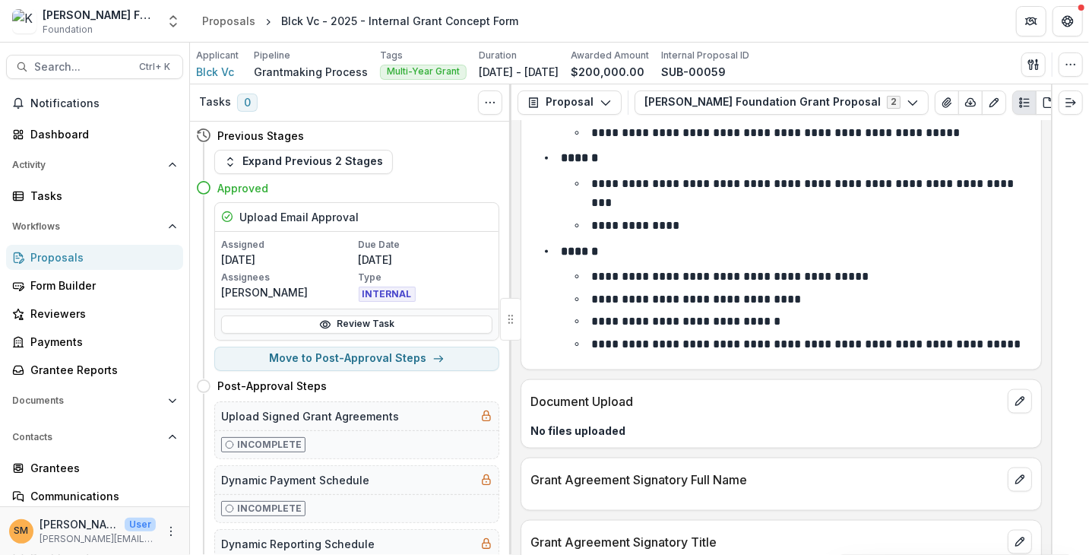
click at [64, 256] on div "Proposals" at bounding box center [100, 257] width 141 height 16
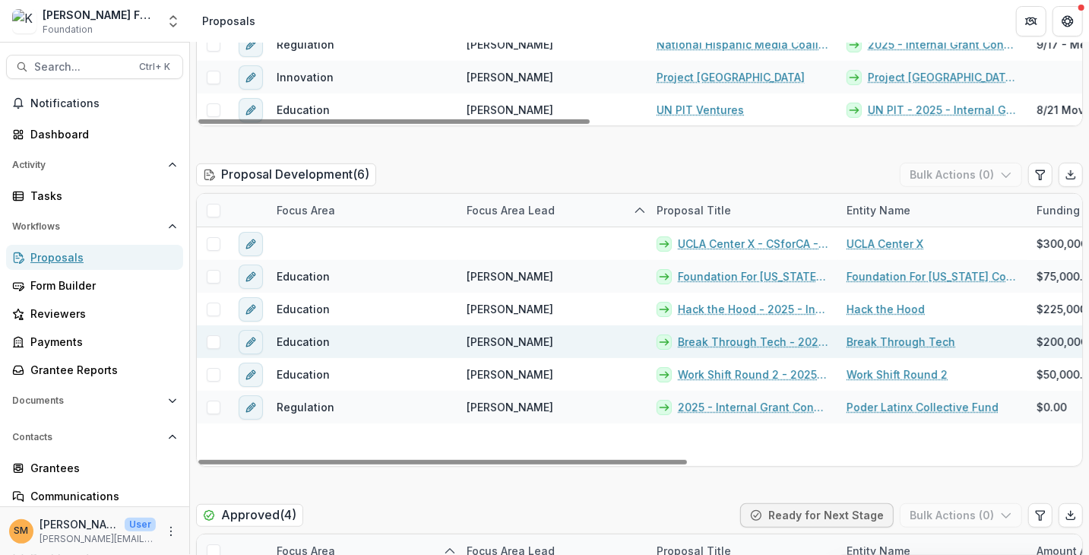
scroll to position [456, 0]
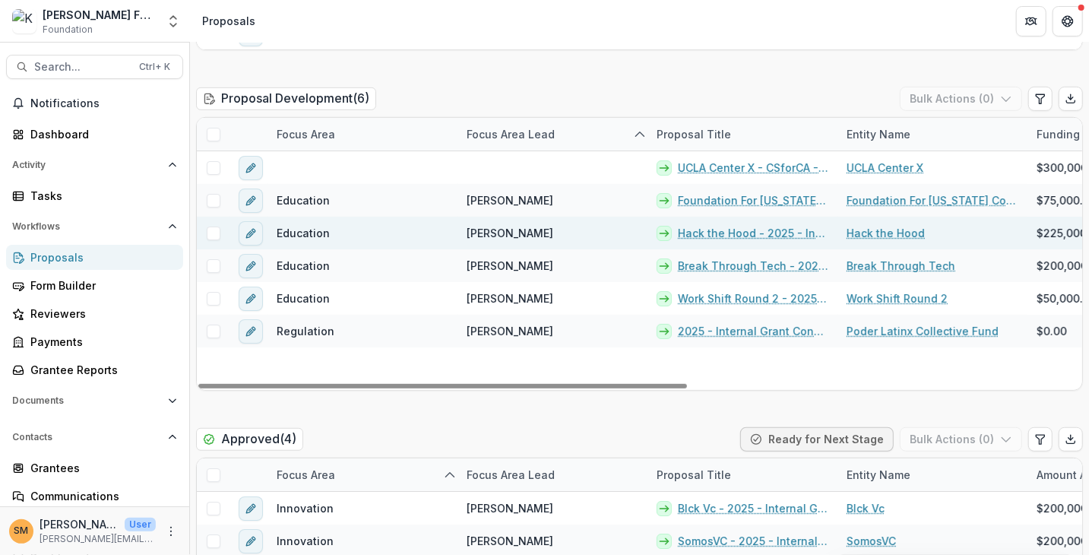
click at [739, 234] on link "Hack the Hood - 2025 - Internal Grant Concept Form" at bounding box center [753, 233] width 151 height 16
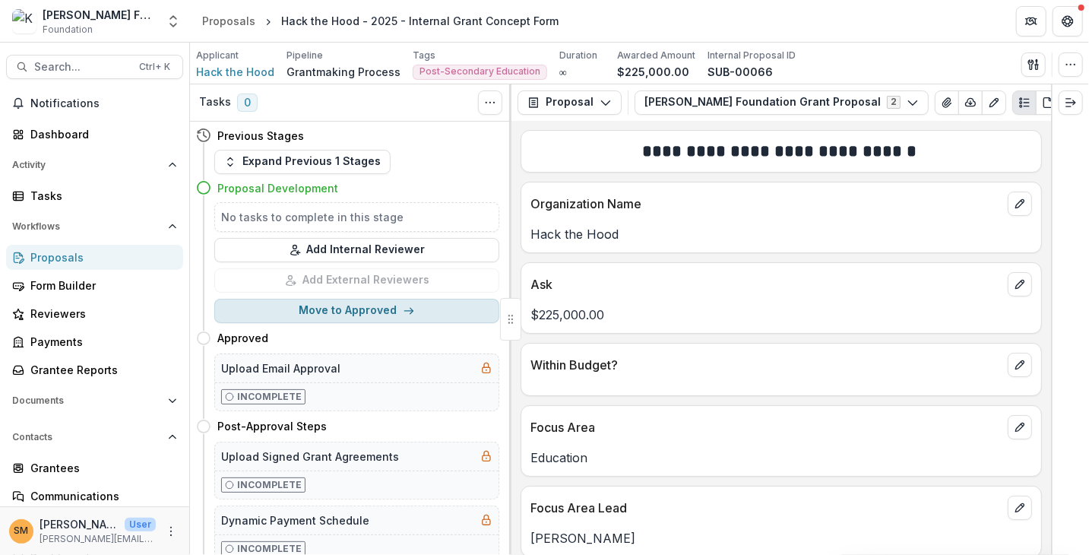
click at [362, 313] on button "Move to Approved" at bounding box center [356, 311] width 285 height 24
select select "********"
select select
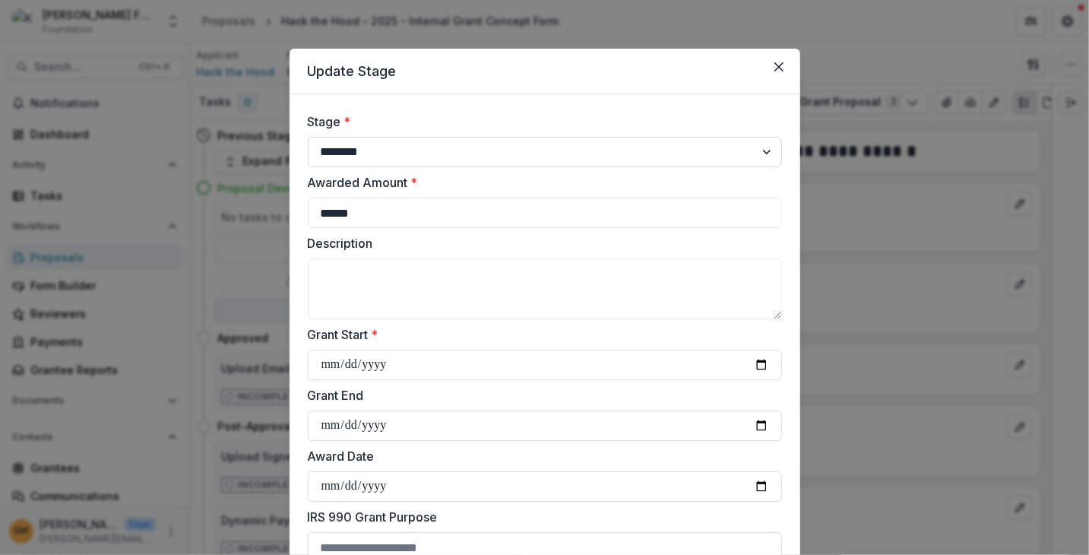
click at [363, 148] on select "**********" at bounding box center [545, 152] width 474 height 30
click at [391, 122] on label "Stage *" at bounding box center [540, 122] width 465 height 18
click at [391, 137] on select "**********" at bounding box center [545, 152] width 474 height 30
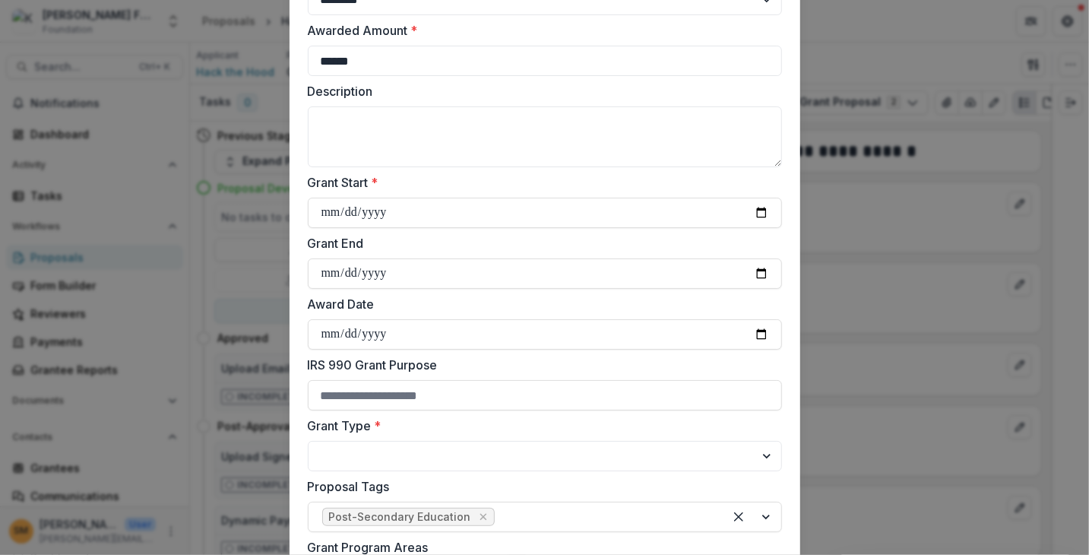
scroll to position [304, 0]
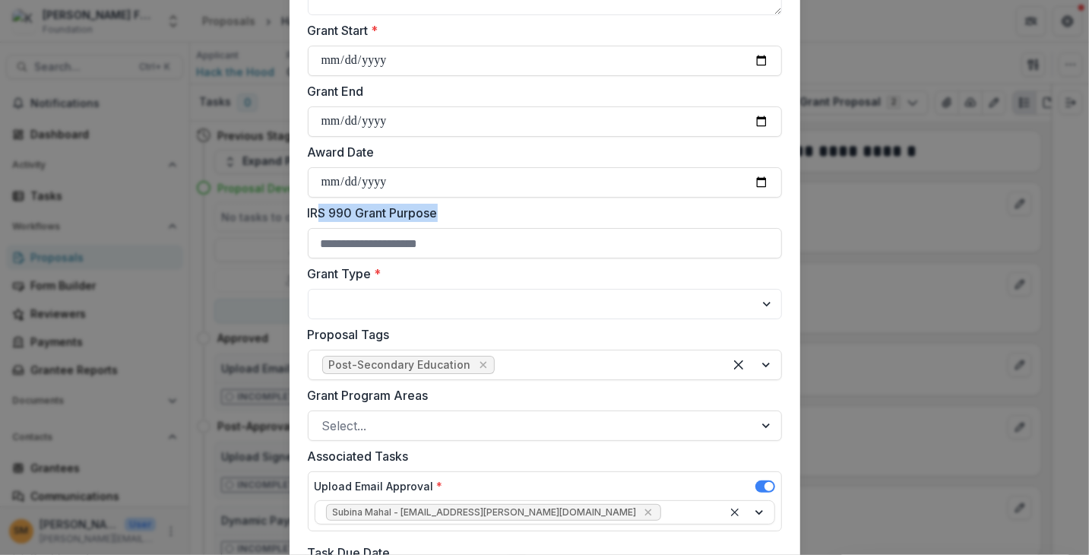
drag, startPoint x: 315, startPoint y: 211, endPoint x: 435, endPoint y: 214, distance: 119.4
click at [435, 214] on label "IRS 990 Grant Purpose" at bounding box center [540, 213] width 465 height 18
click at [328, 244] on input "IRS 990 Grant Purpose" at bounding box center [545, 243] width 474 height 30
drag, startPoint x: 332, startPoint y: 149, endPoint x: 361, endPoint y: 150, distance: 28.9
click at [361, 150] on label "Award Date" at bounding box center [540, 152] width 465 height 18
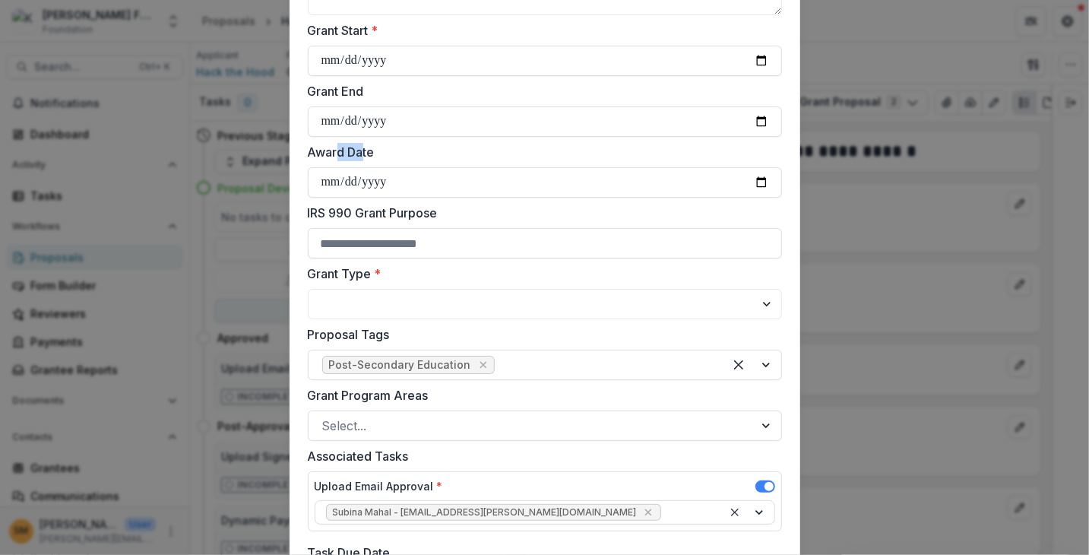
click at [336, 153] on label "Award Date" at bounding box center [540, 152] width 465 height 18
click at [336, 167] on input "Award Date" at bounding box center [545, 182] width 474 height 30
drag, startPoint x: 306, startPoint y: 217, endPoint x: 438, endPoint y: 217, distance: 131.5
click at [438, 217] on label "IRS 990 Grant Purpose" at bounding box center [540, 213] width 465 height 18
click at [423, 217] on label "IRS 990 Grant Purpose" at bounding box center [540, 213] width 465 height 18
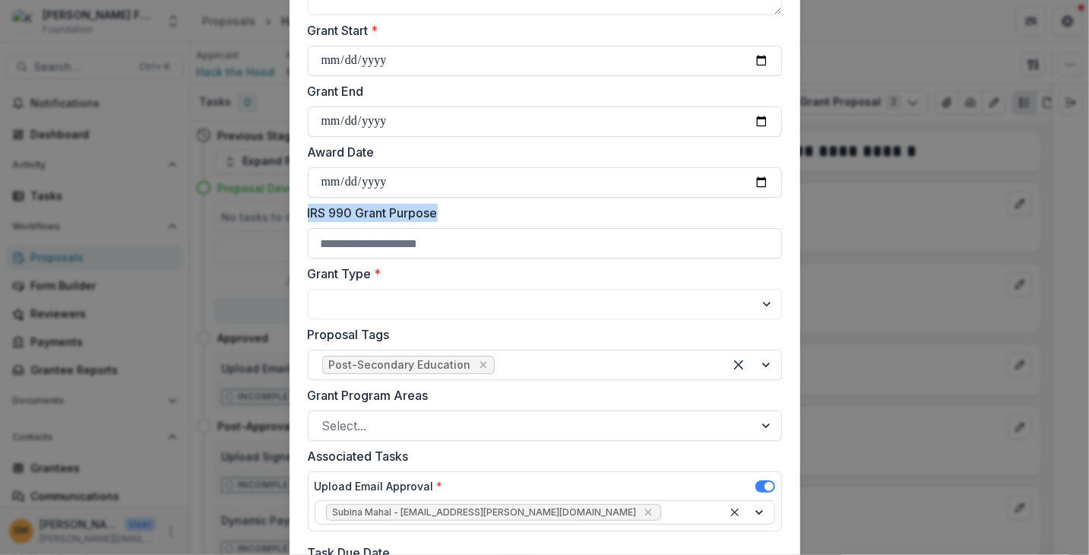
click at [423, 228] on input "IRS 990 Grant Purpose" at bounding box center [545, 243] width 474 height 30
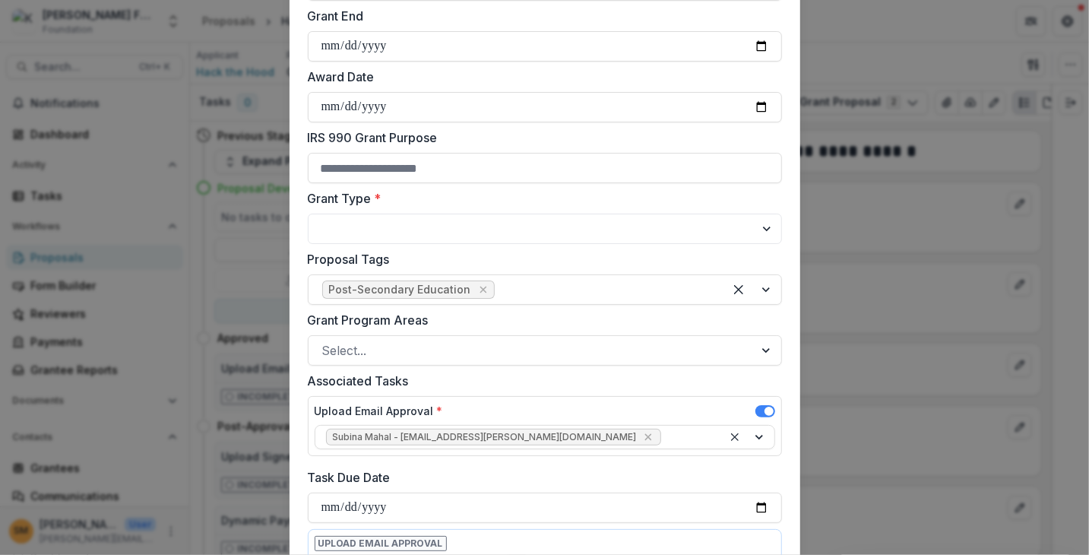
scroll to position [380, 0]
drag, startPoint x: 328, startPoint y: 138, endPoint x: 400, endPoint y: 142, distance: 71.6
click at [400, 142] on label "IRS 990 Grant Purpose" at bounding box center [540, 137] width 465 height 18
click at [402, 140] on label "IRS 990 Grant Purpose" at bounding box center [540, 137] width 465 height 18
click at [402, 152] on input "IRS 990 Grant Purpose" at bounding box center [545, 167] width 474 height 30
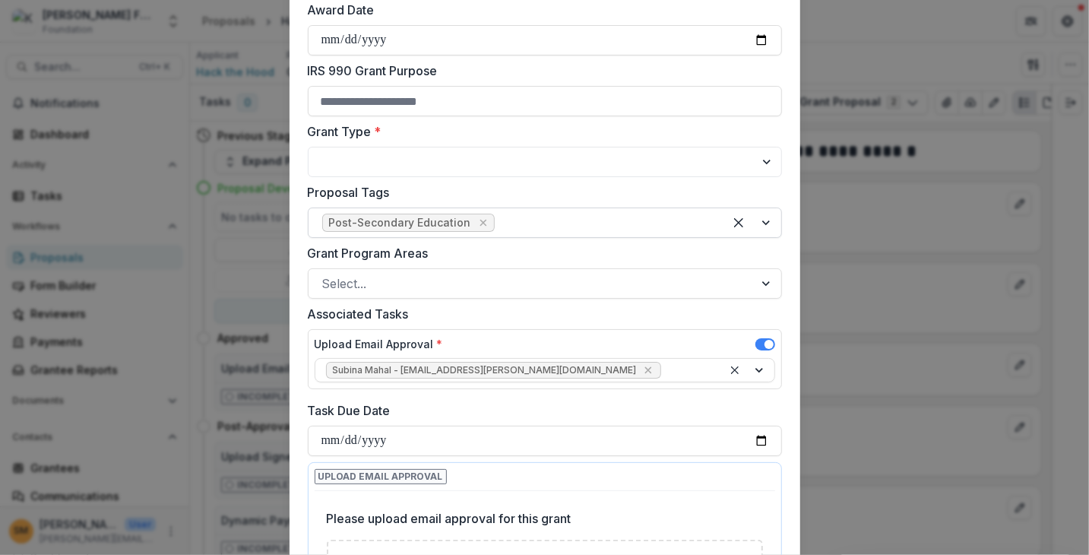
scroll to position [456, 0]
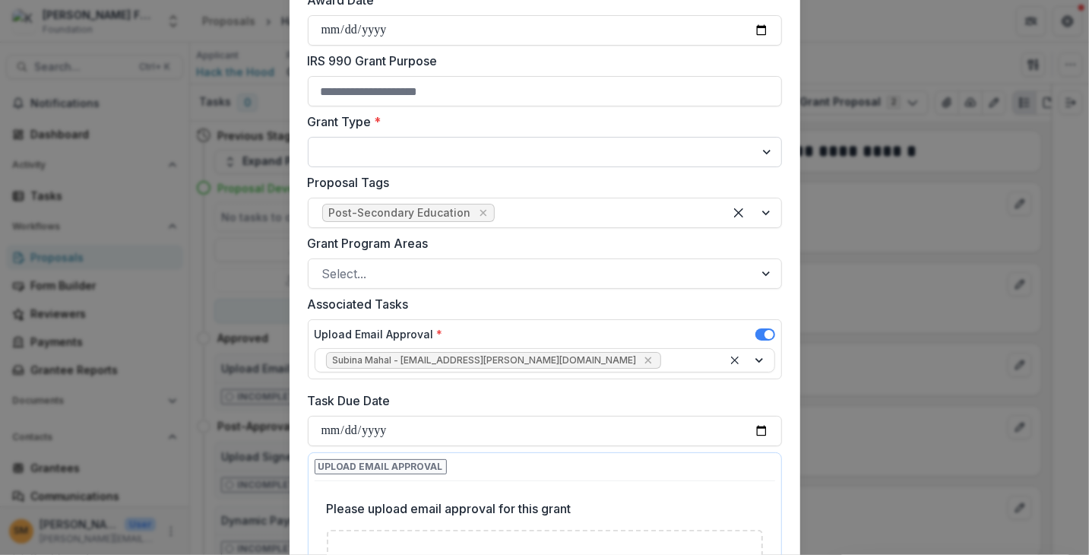
click at [396, 151] on select "**********" at bounding box center [545, 152] width 474 height 30
click at [297, 112] on form "**********" at bounding box center [545, 170] width 511 height 1065
click at [387, 269] on div at bounding box center [531, 273] width 418 height 21
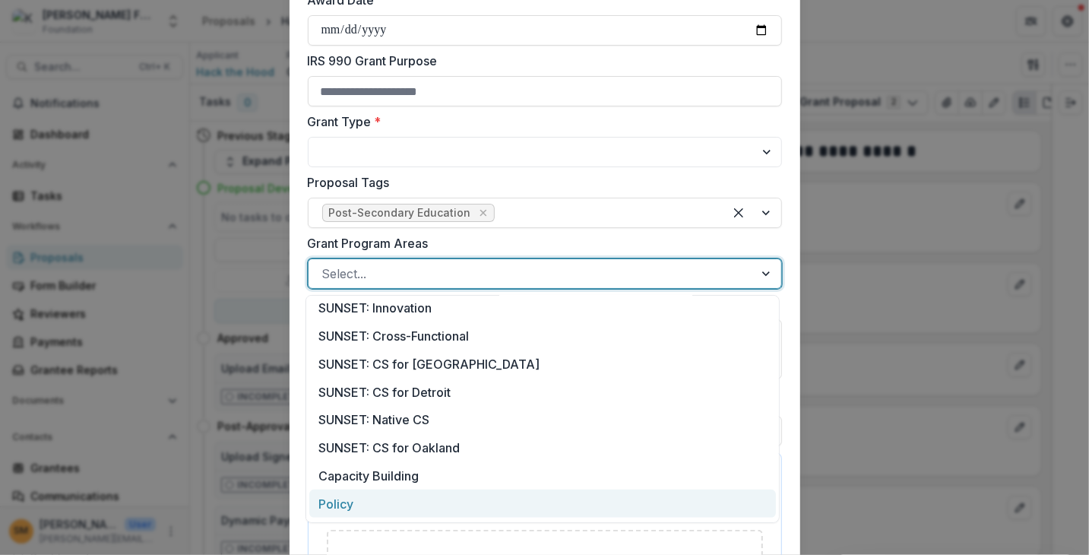
scroll to position [282, 0]
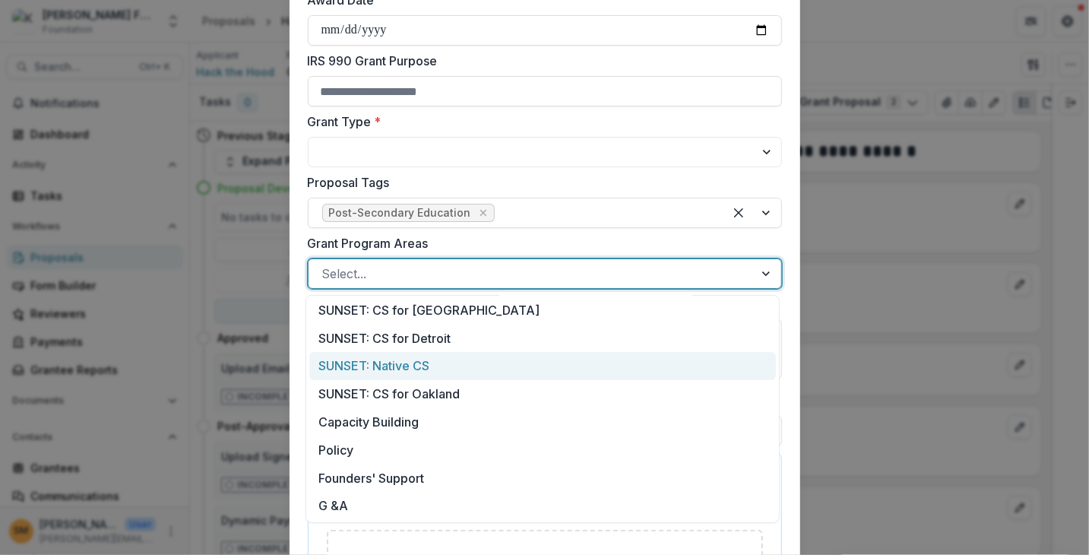
click at [296, 277] on form "**********" at bounding box center [545, 170] width 511 height 1065
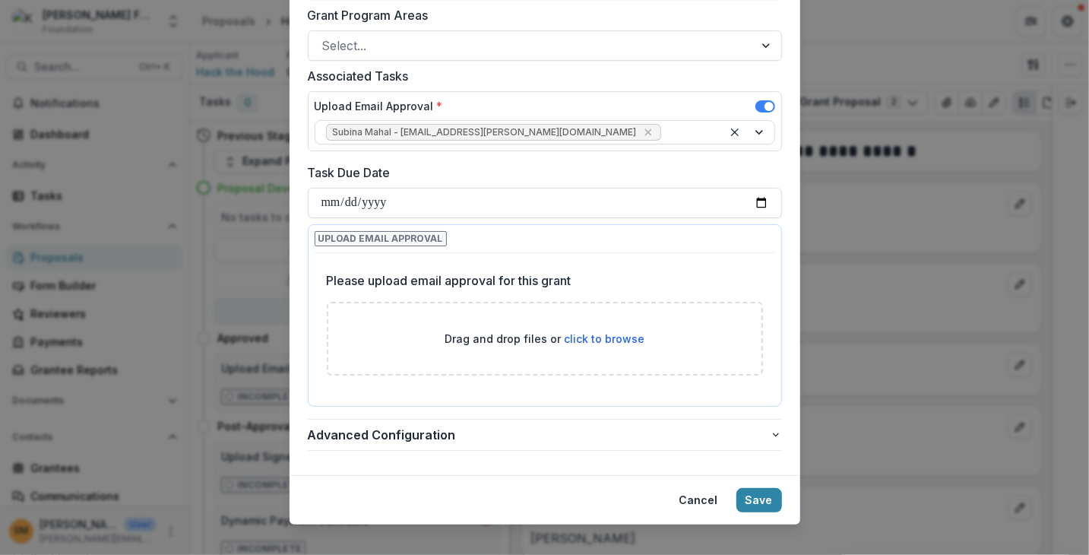
scroll to position [699, 0]
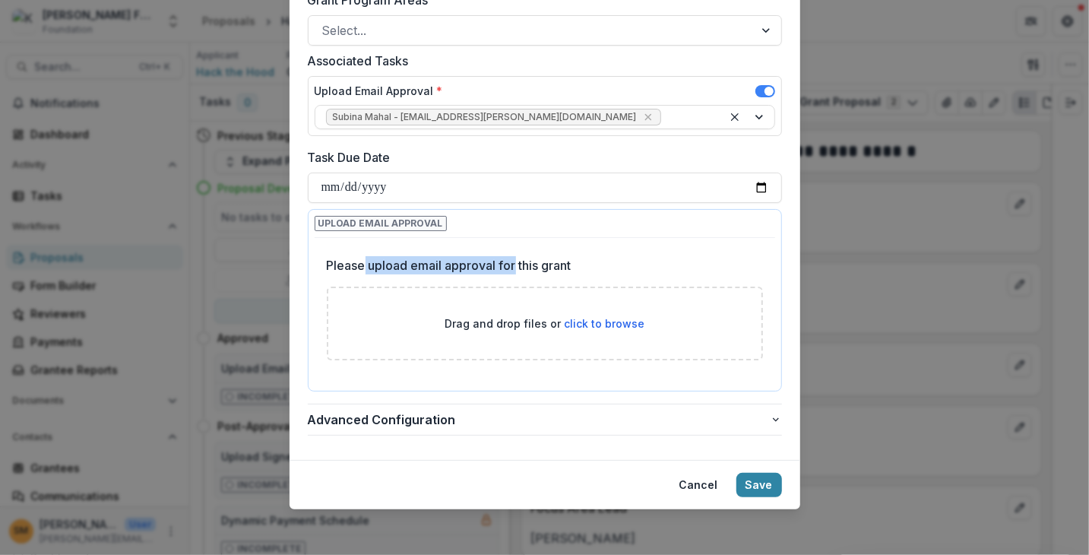
drag, startPoint x: 363, startPoint y: 261, endPoint x: 528, endPoint y: 267, distance: 164.3
click at [518, 261] on p "Please upload email approval for this grant" at bounding box center [449, 265] width 245 height 18
click at [531, 264] on p "Please upload email approval for this grant" at bounding box center [449, 265] width 245 height 18
click at [704, 481] on button "Cancel" at bounding box center [699, 485] width 57 height 24
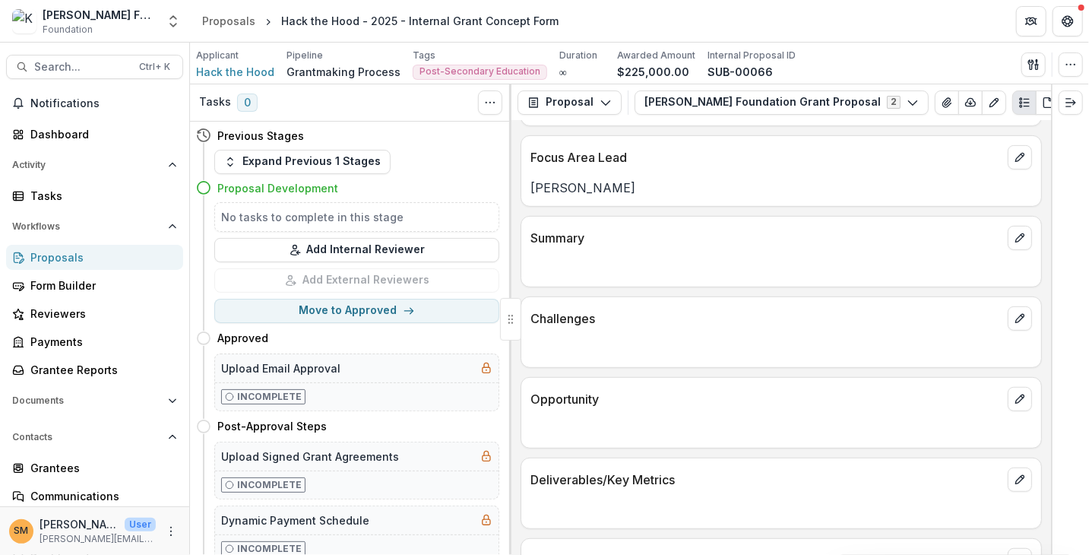
scroll to position [380, 0]
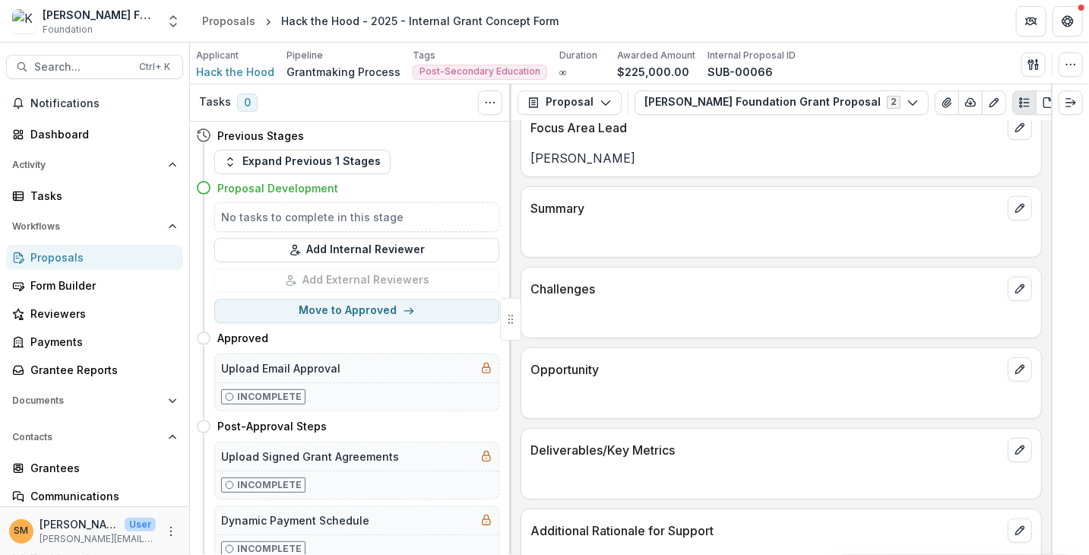
click at [46, 258] on div "Proposals" at bounding box center [100, 257] width 141 height 16
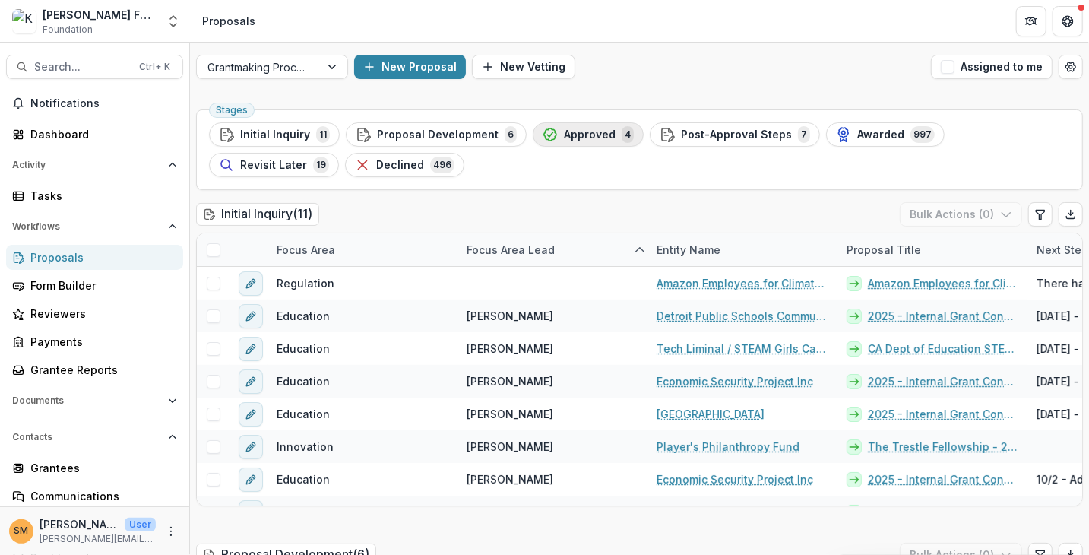
click at [570, 132] on span "Approved" at bounding box center [590, 134] width 52 height 13
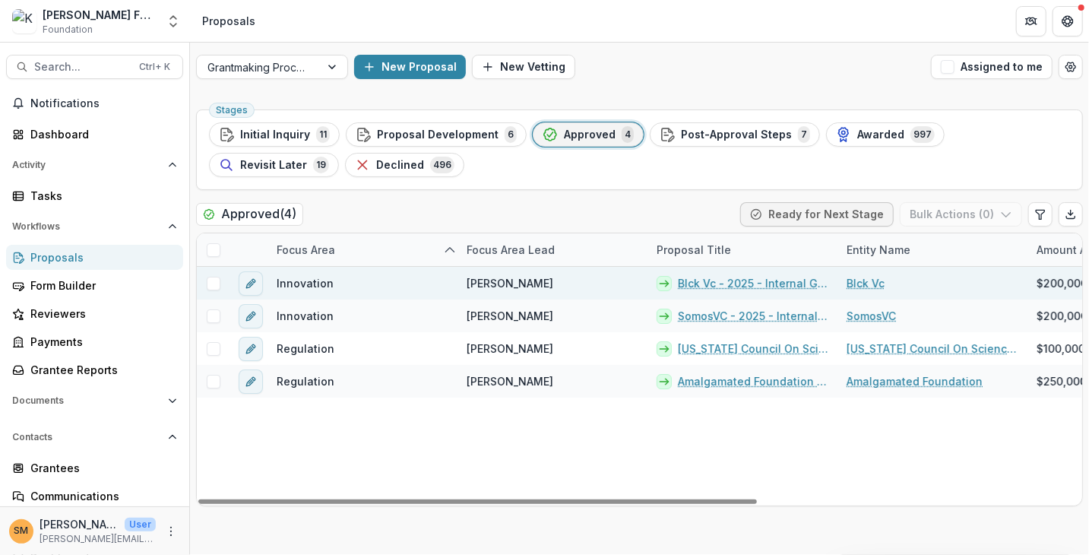
click at [724, 280] on link "Blck Vc - 2025 - Internal Grant Concept Form" at bounding box center [753, 283] width 151 height 16
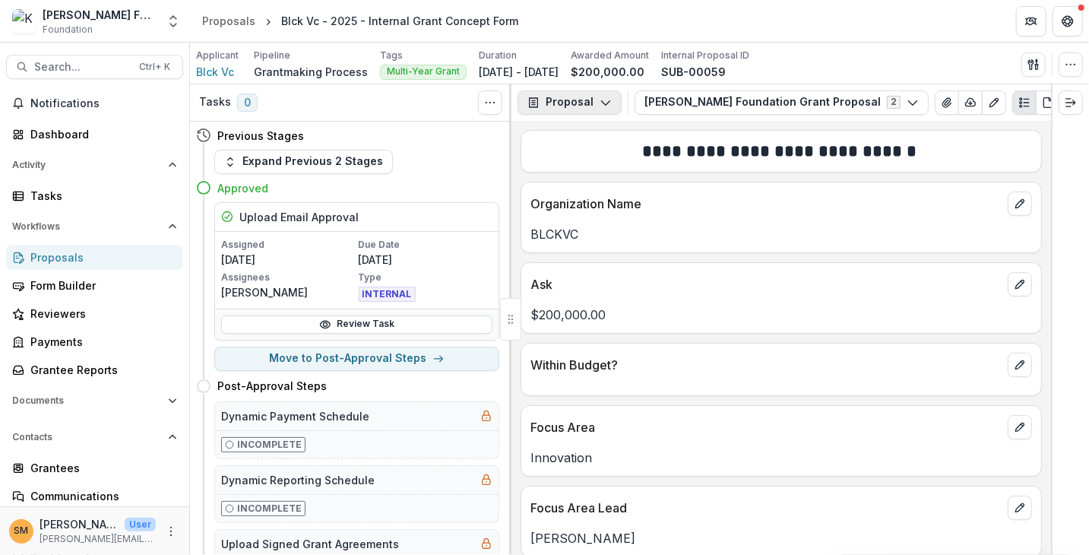
click at [568, 107] on button "Proposal" at bounding box center [570, 102] width 104 height 24
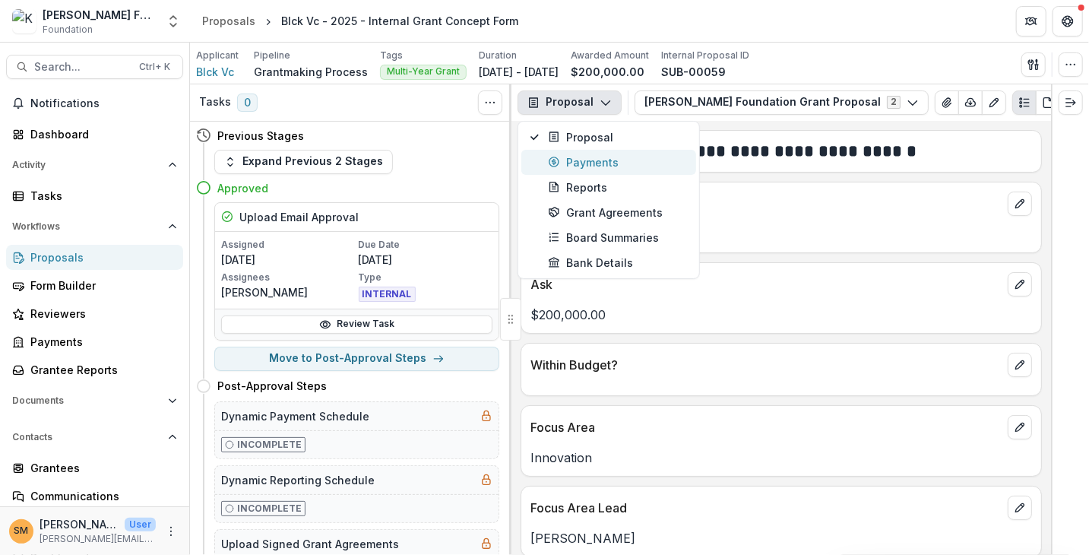
click at [569, 162] on div "Payments" at bounding box center [617, 162] width 139 height 16
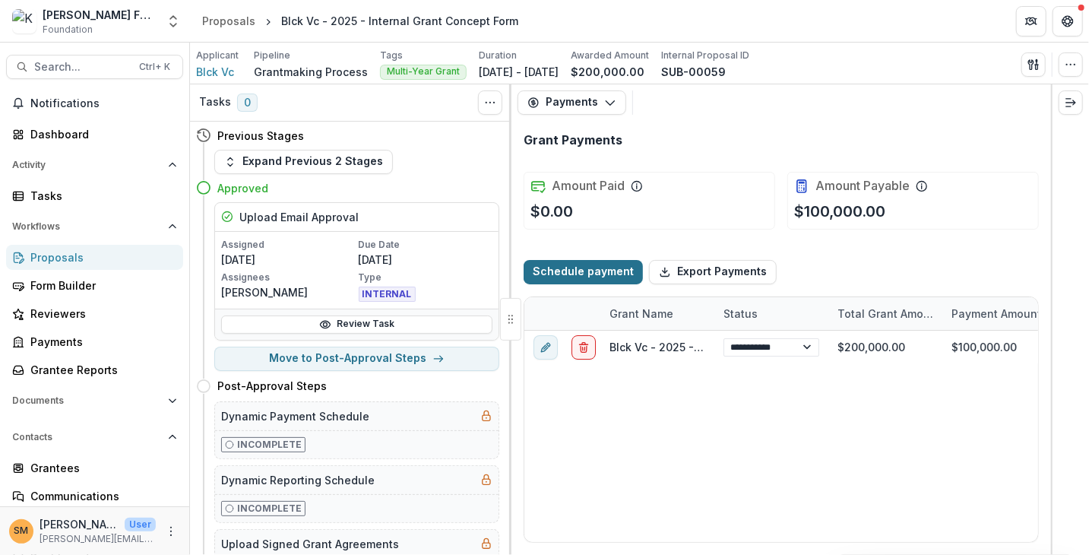
click at [575, 274] on button "Schedule payment" at bounding box center [583, 272] width 119 height 24
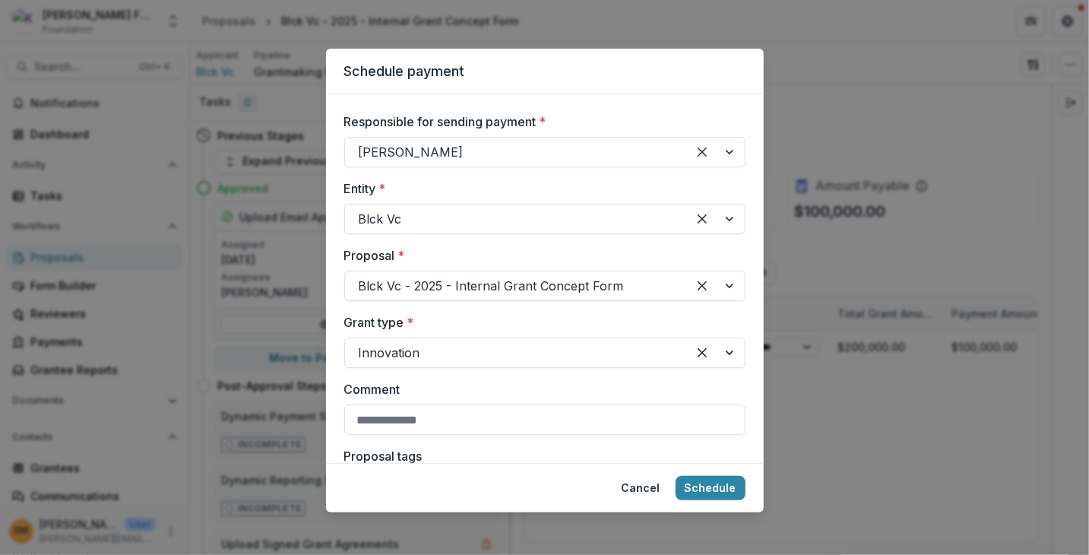
drag, startPoint x: 598, startPoint y: 70, endPoint x: 591, endPoint y: 43, distance: 27.3
click at [591, 43] on div "Schedule payment Responsible for sending payment * Lili Gangas Entity * Blck Vc…" at bounding box center [544, 277] width 1089 height 555
click at [429, 156] on div at bounding box center [516, 151] width 315 height 21
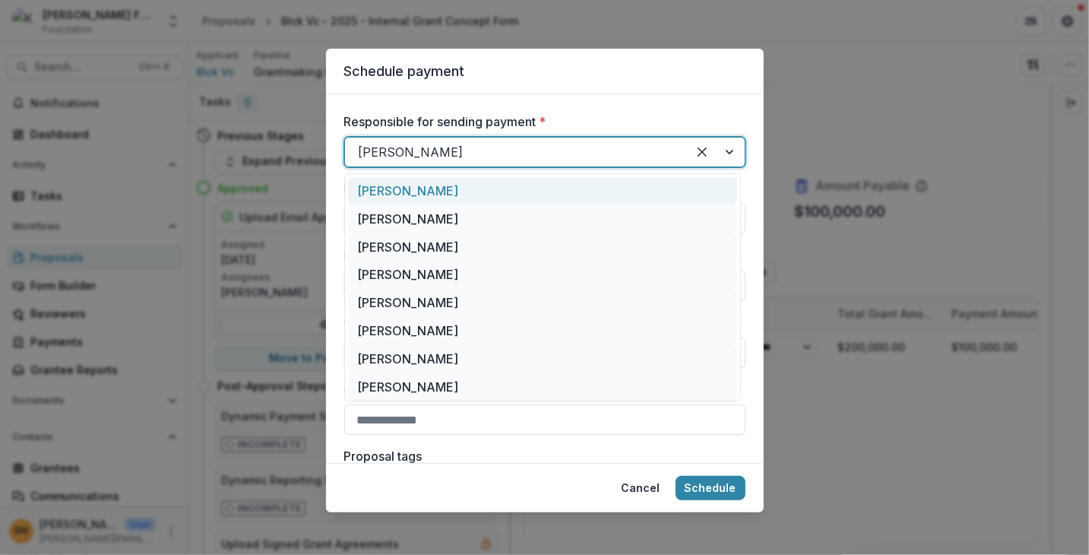
click at [520, 115] on label "Responsible for sending payment *" at bounding box center [540, 122] width 392 height 18
click at [363, 143] on input "Responsible for sending payment *" at bounding box center [361, 152] width 4 height 18
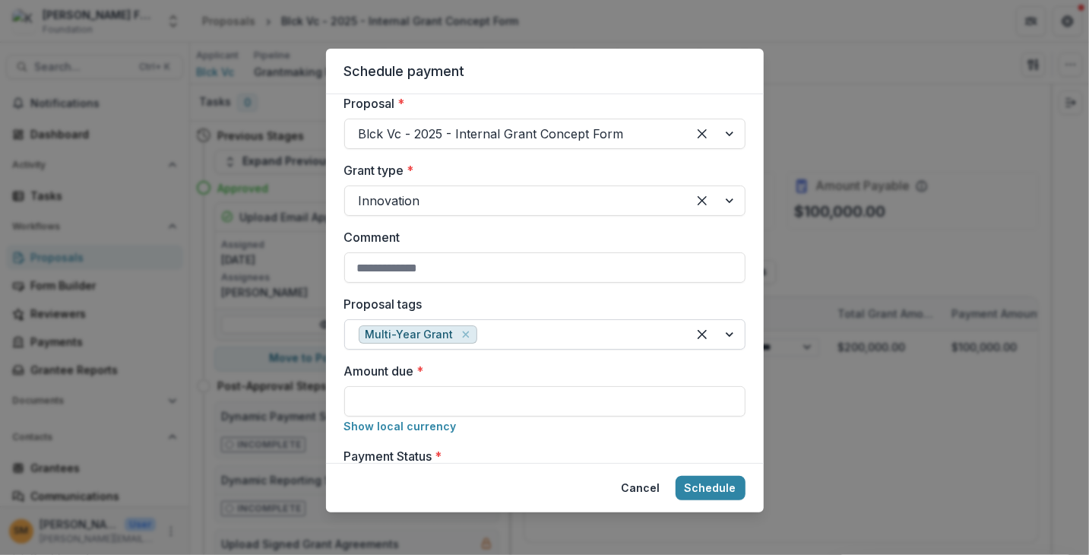
scroll to position [228, 0]
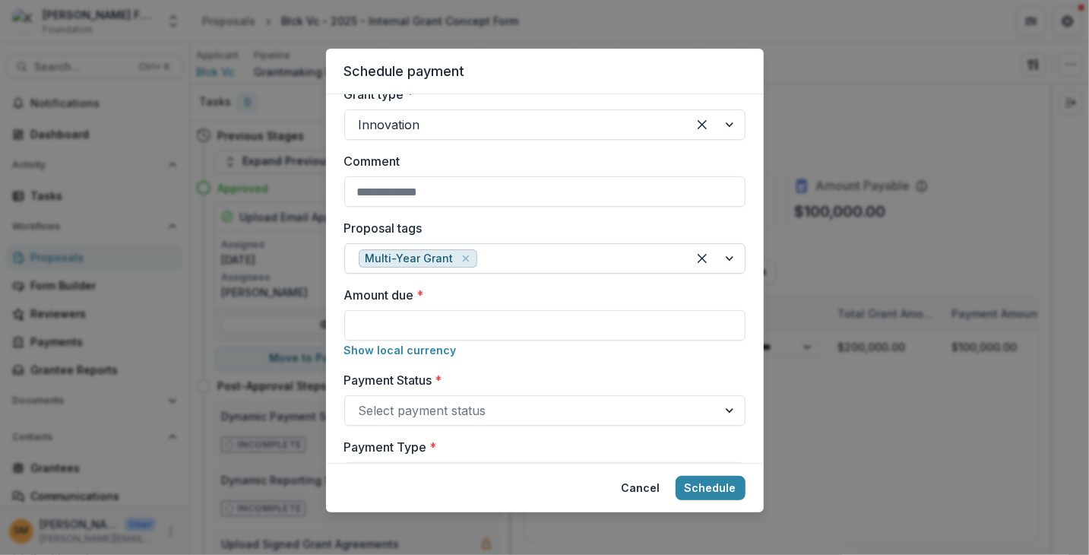
click at [724, 259] on div at bounding box center [716, 258] width 58 height 29
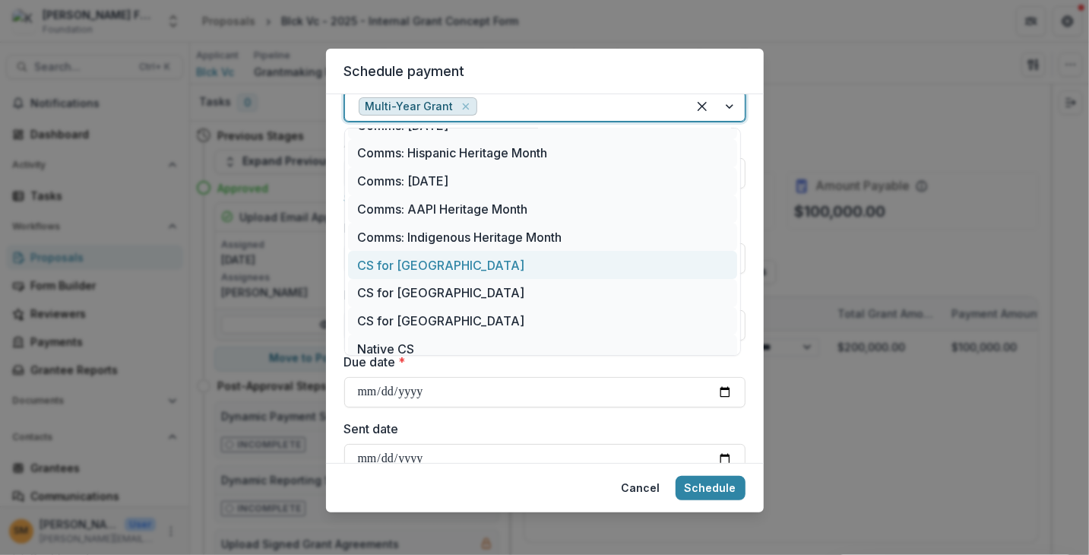
scroll to position [0, 0]
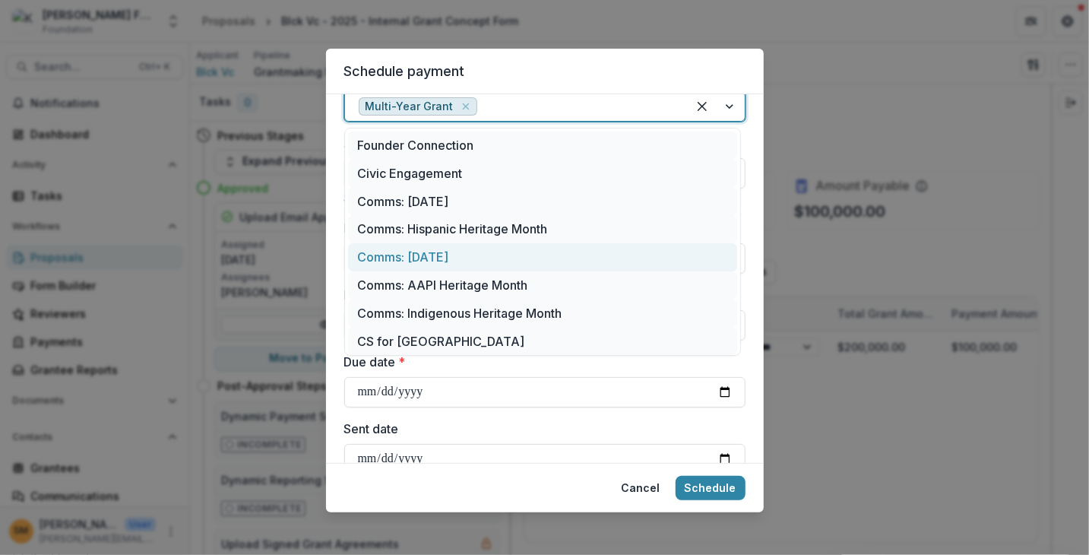
click at [327, 204] on div "Responsible for sending payment * Lili Gangas Entity * Blck Vc Proposal * Blck …" at bounding box center [545, 278] width 438 height 369
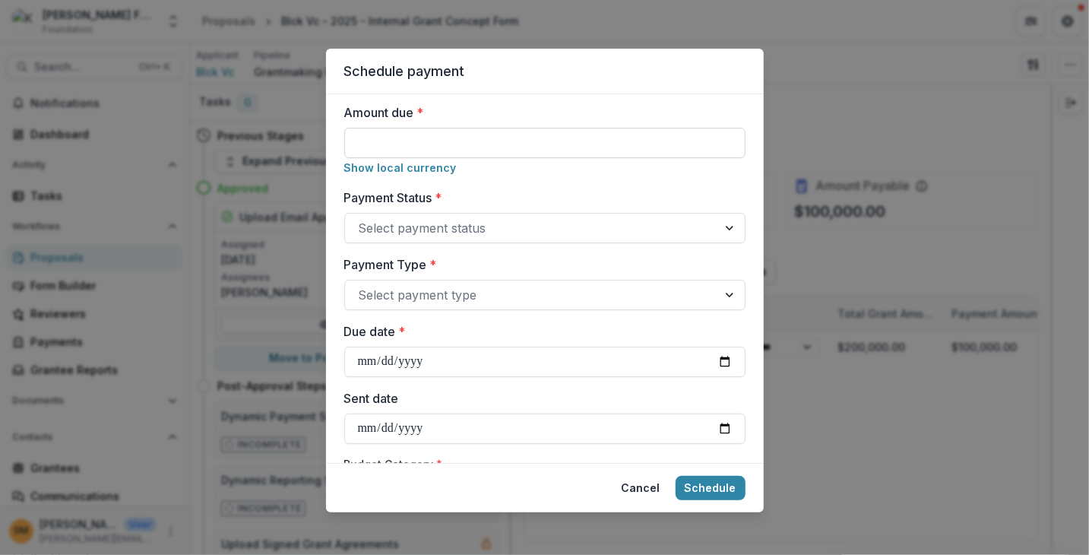
scroll to position [380, 0]
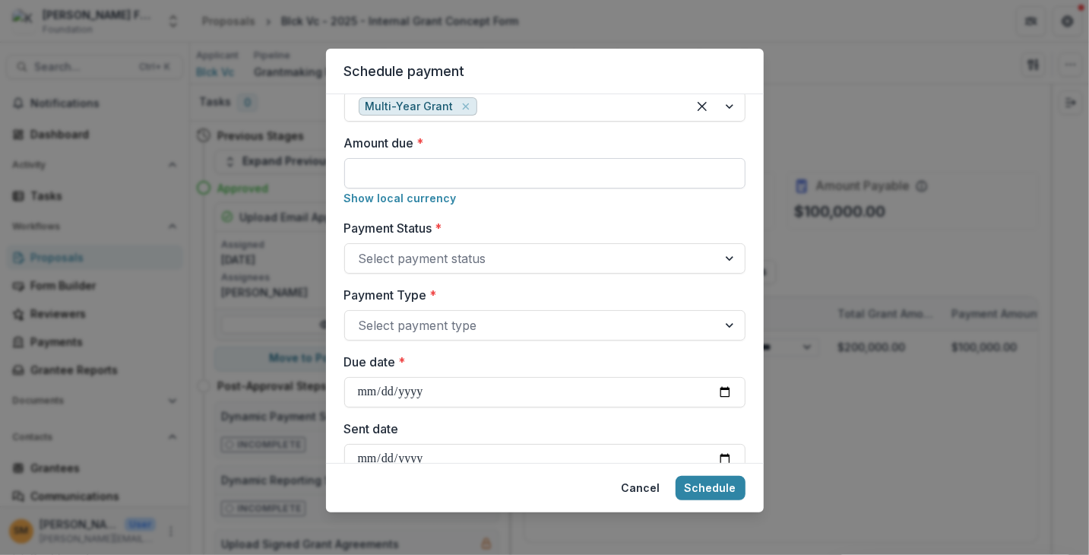
click at [407, 173] on input "Amount due *" at bounding box center [544, 173] width 401 height 30
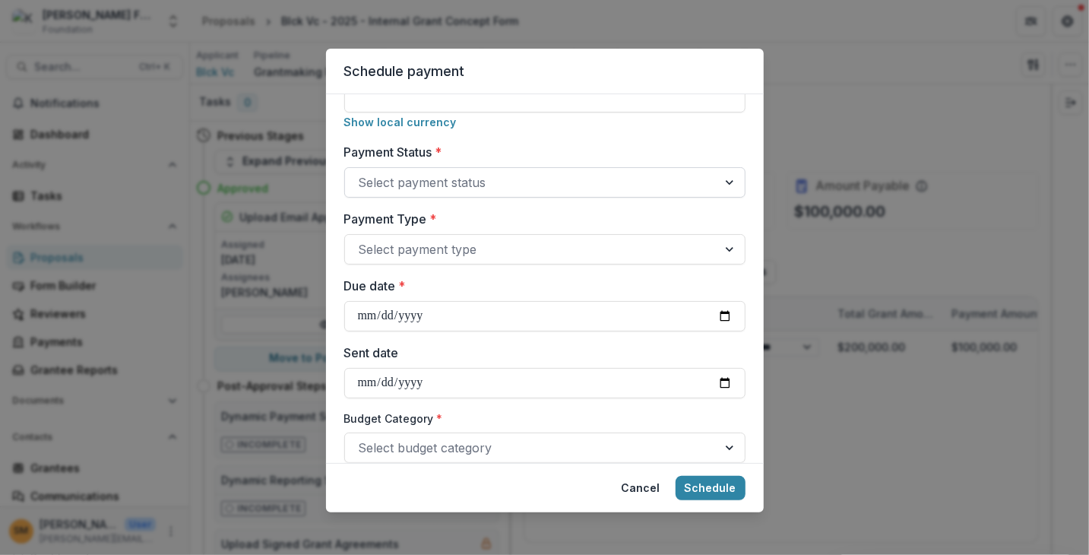
type input "**"
click at [408, 183] on div at bounding box center [531, 182] width 345 height 21
click at [339, 166] on div "Responsible for sending payment * Lili Gangas Entity * Blck Vc Proposal * Blck …" at bounding box center [545, 278] width 438 height 369
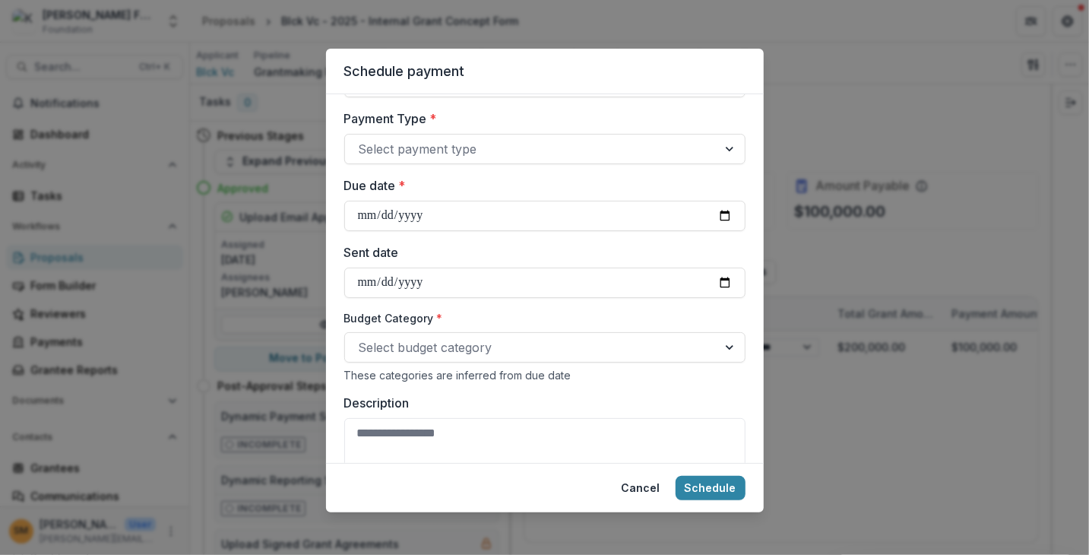
scroll to position [532, 0]
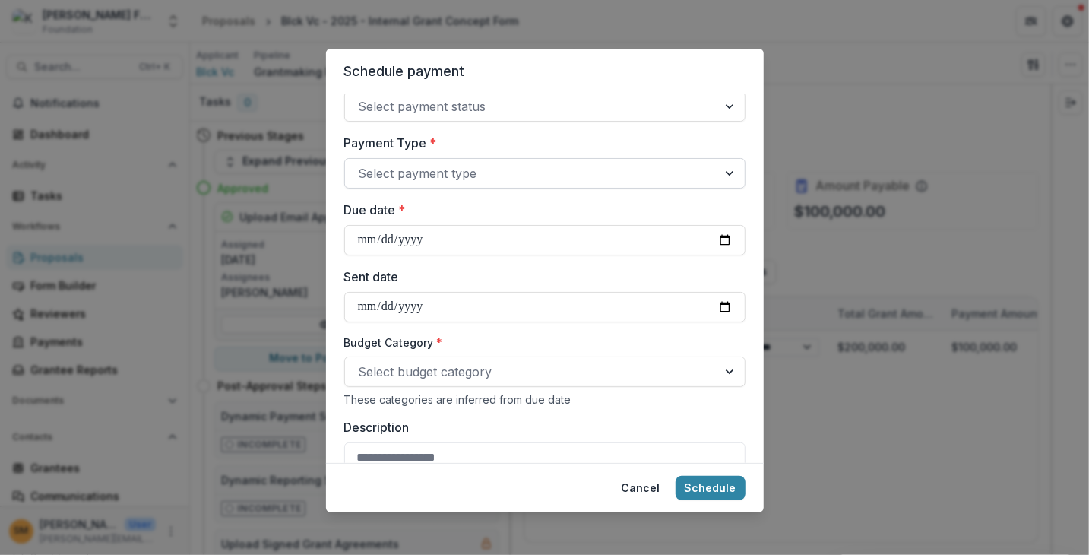
click at [409, 174] on div at bounding box center [531, 173] width 345 height 21
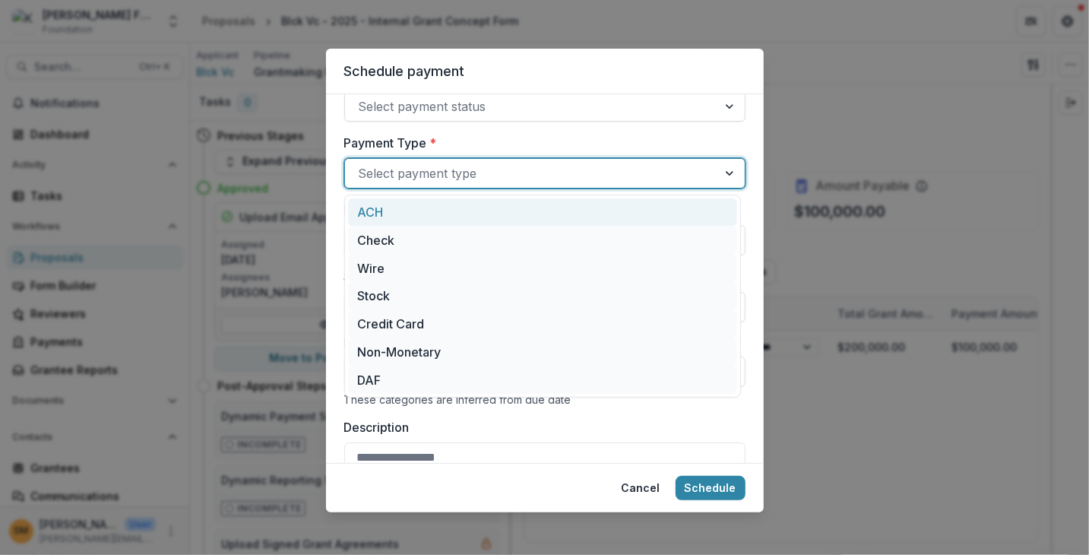
click at [400, 144] on label "Payment Type *" at bounding box center [540, 143] width 392 height 18
click at [363, 164] on input "Payment Type *" at bounding box center [361, 173] width 4 height 18
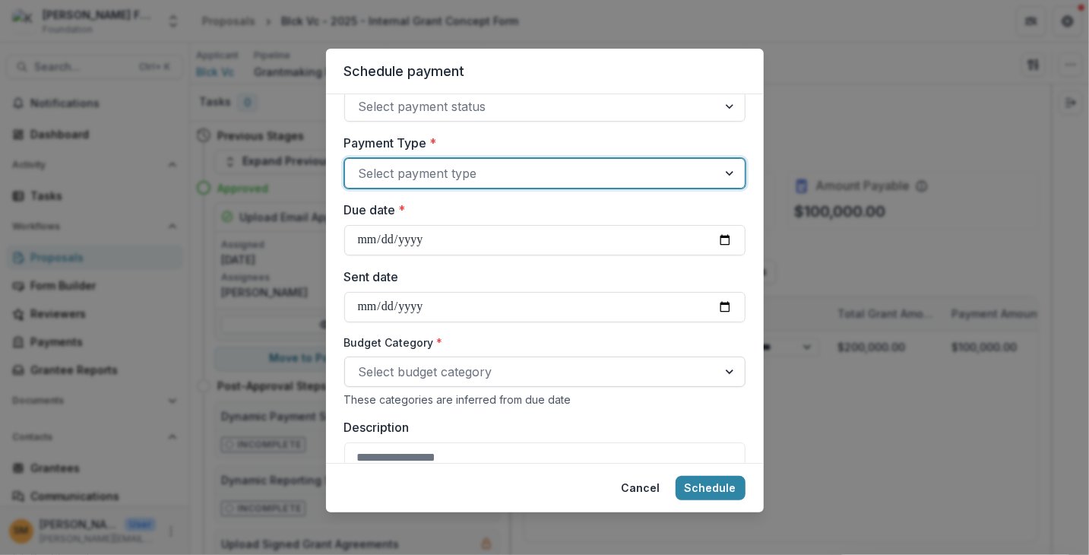
click at [401, 371] on div at bounding box center [531, 371] width 345 height 21
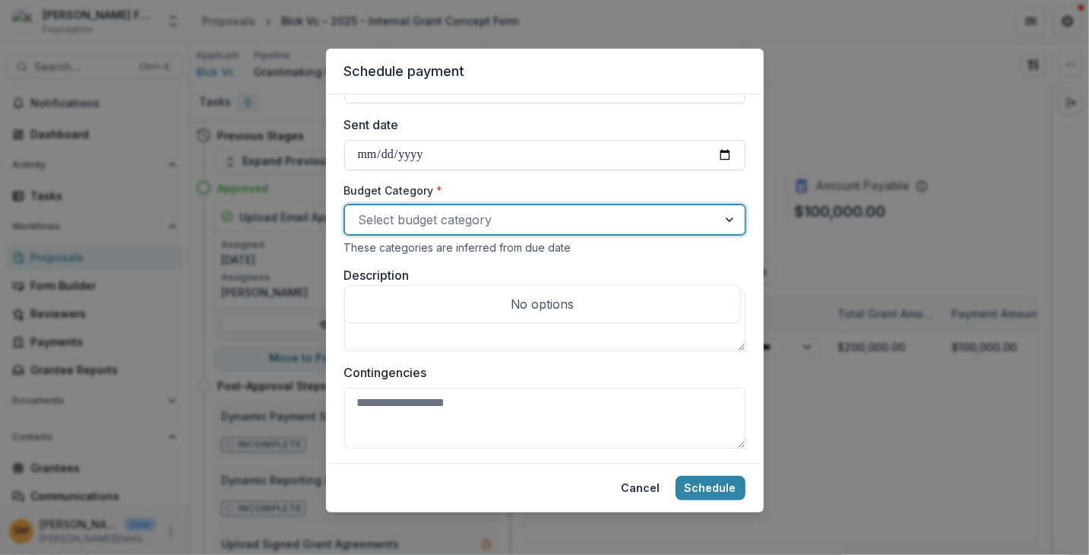
scroll to position [608, 0]
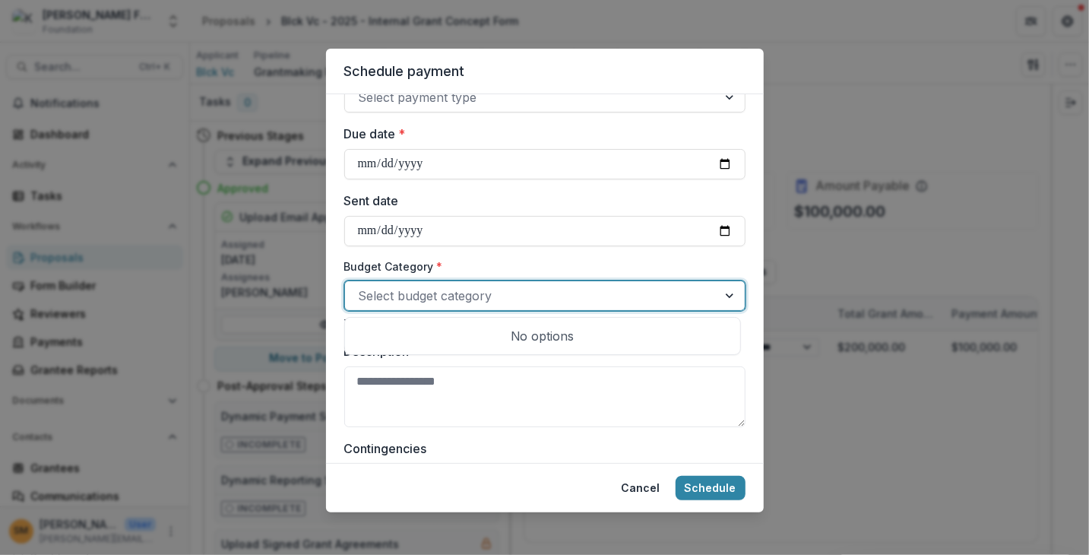
click at [511, 301] on div at bounding box center [531, 295] width 345 height 21
click at [722, 293] on div at bounding box center [731, 295] width 27 height 29
click at [723, 293] on div at bounding box center [731, 295] width 27 height 29
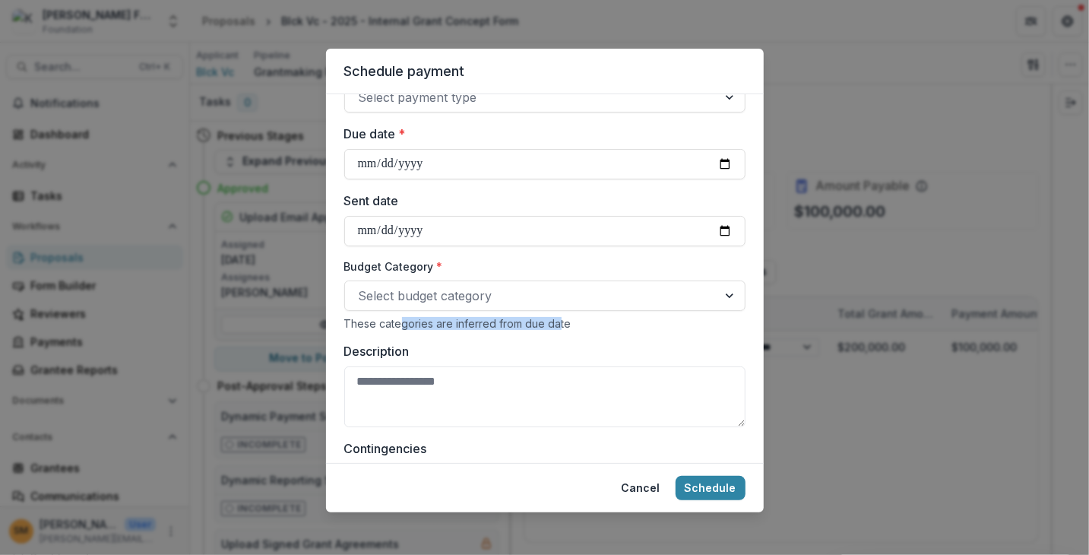
drag, startPoint x: 400, startPoint y: 322, endPoint x: 557, endPoint y: 326, distance: 157.4
click at [557, 326] on div "These categories are inferred from due date" at bounding box center [544, 323] width 401 height 13
click at [391, 163] on input "Due date *" at bounding box center [544, 164] width 401 height 30
click at [721, 160] on input "Due date *" at bounding box center [544, 164] width 401 height 30
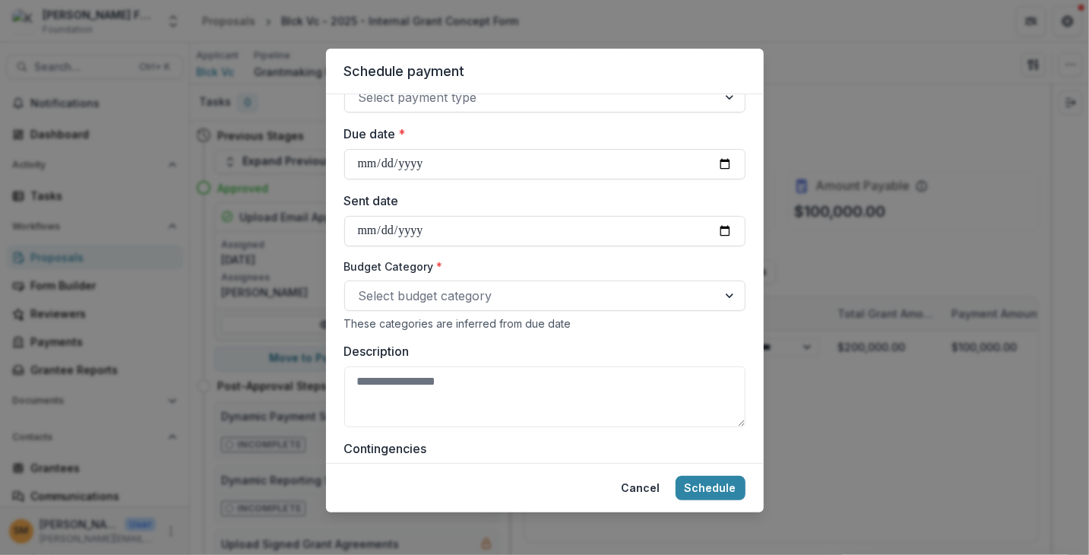
type input "**********"
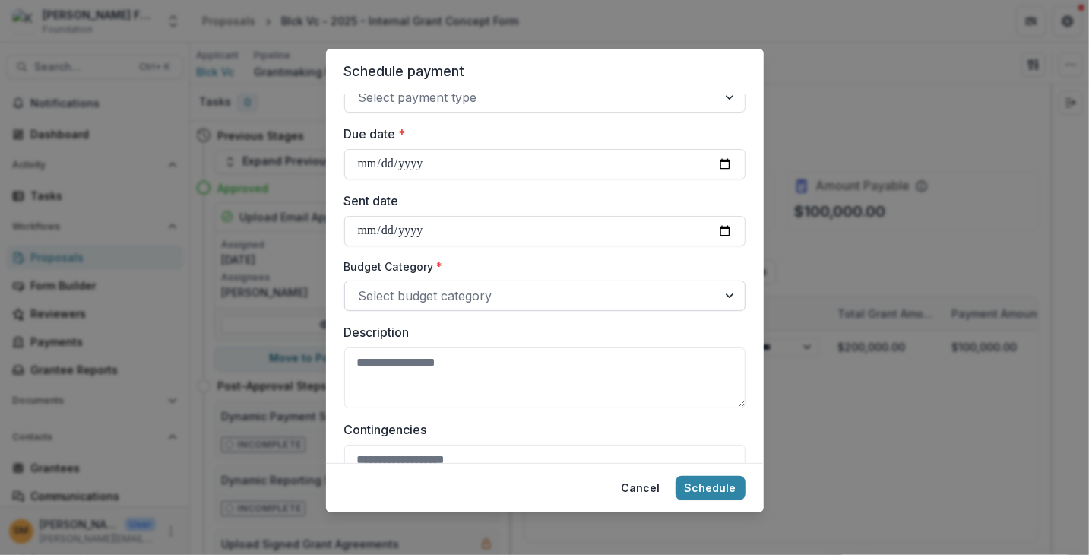
click at [451, 290] on div at bounding box center [531, 295] width 345 height 21
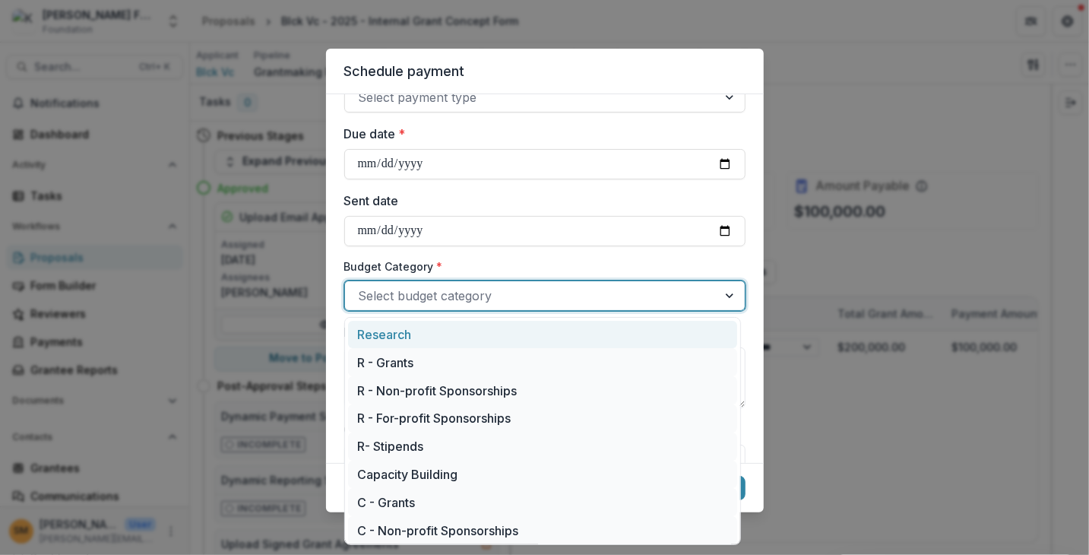
click at [428, 189] on div "**********" at bounding box center [544, 67] width 401 height 1127
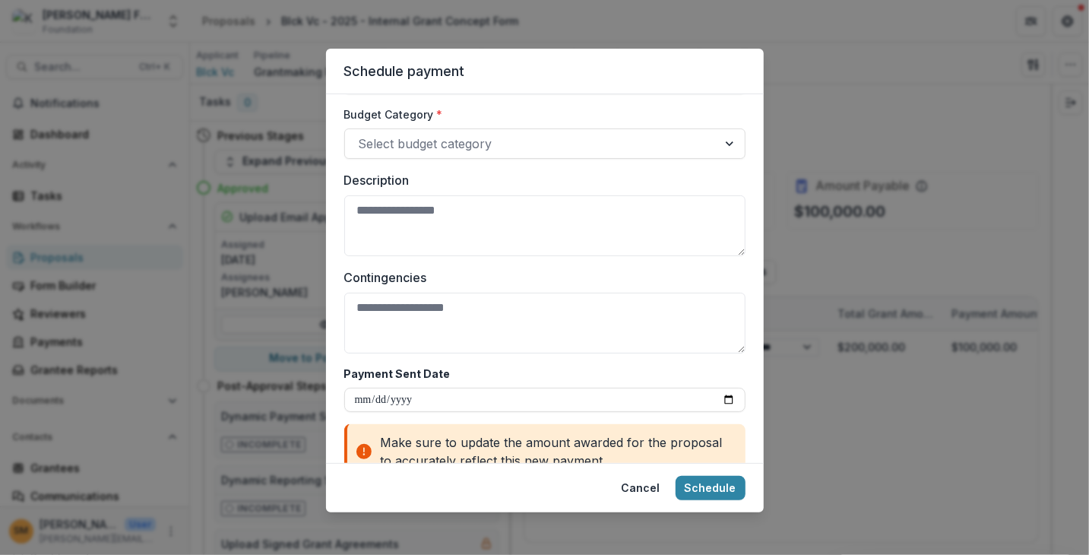
scroll to position [684, 0]
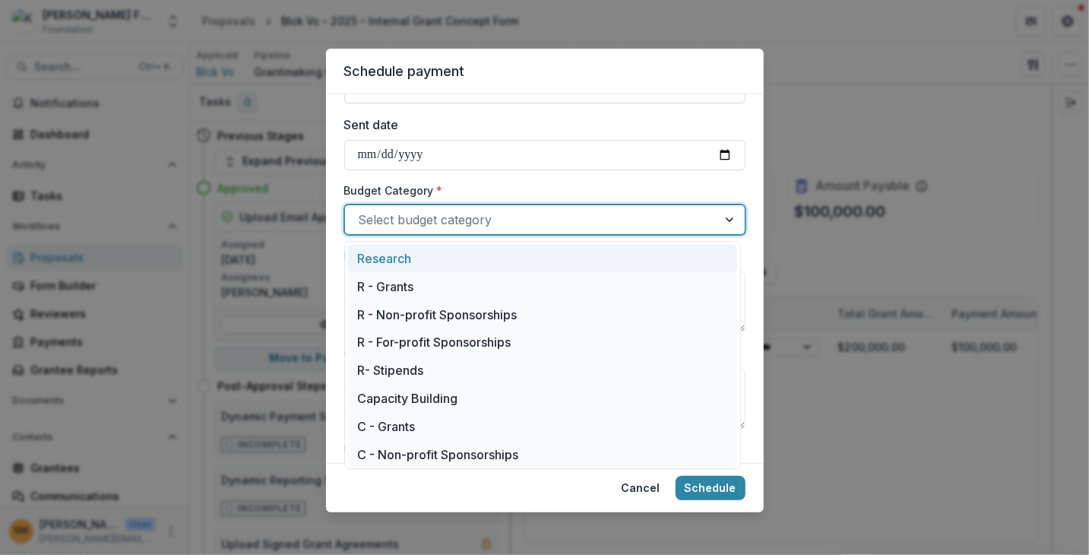
click at [415, 220] on div at bounding box center [531, 219] width 345 height 21
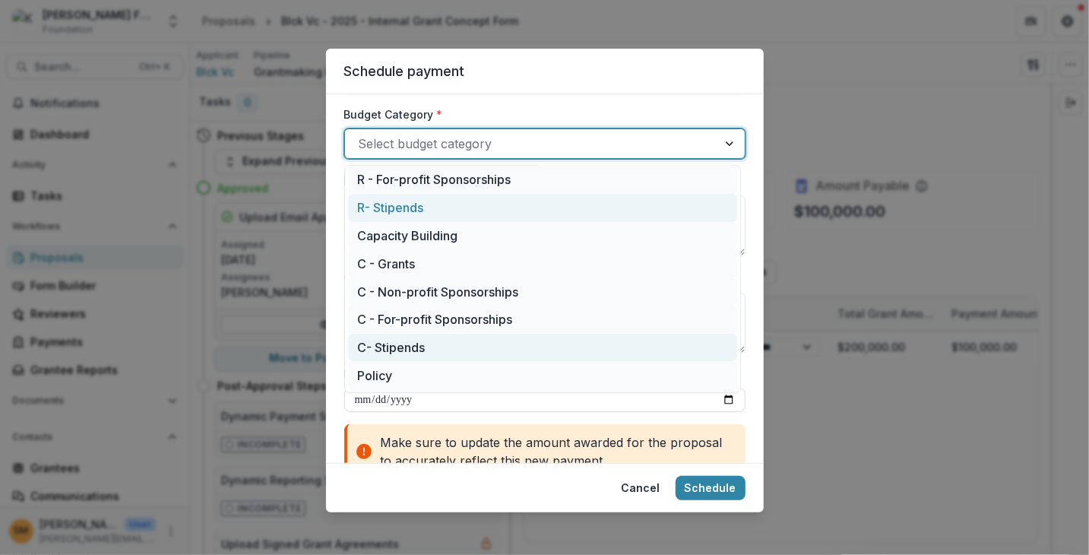
scroll to position [34, 0]
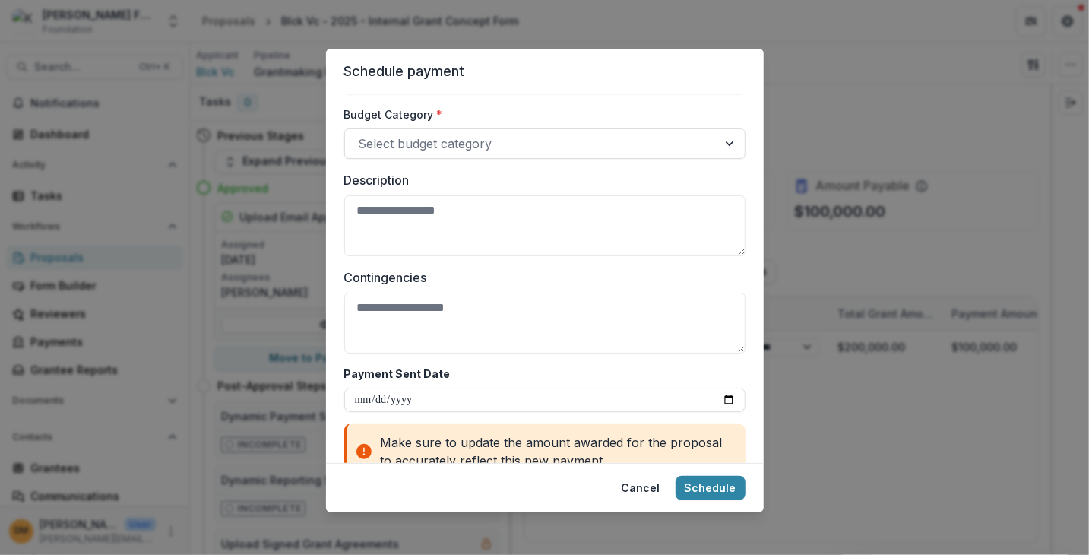
click at [334, 303] on div "**********" at bounding box center [545, 278] width 438 height 369
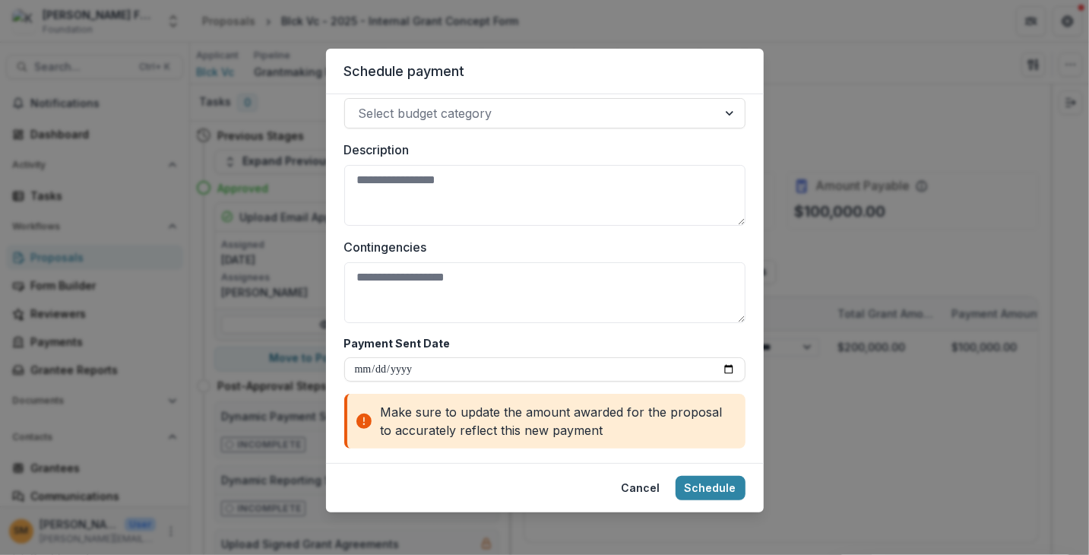
scroll to position [794, 0]
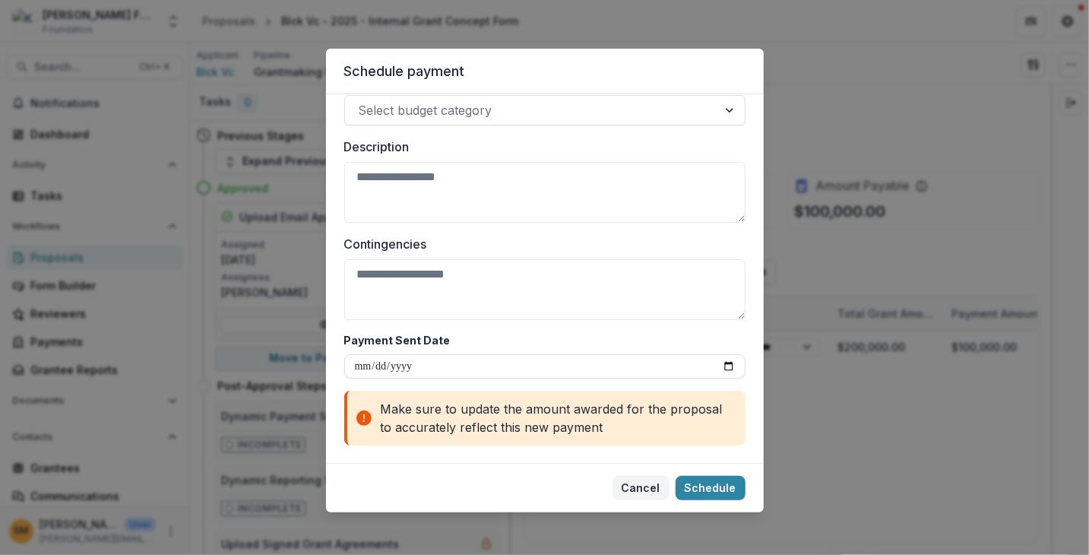
click at [650, 490] on button "Cancel" at bounding box center [641, 488] width 57 height 24
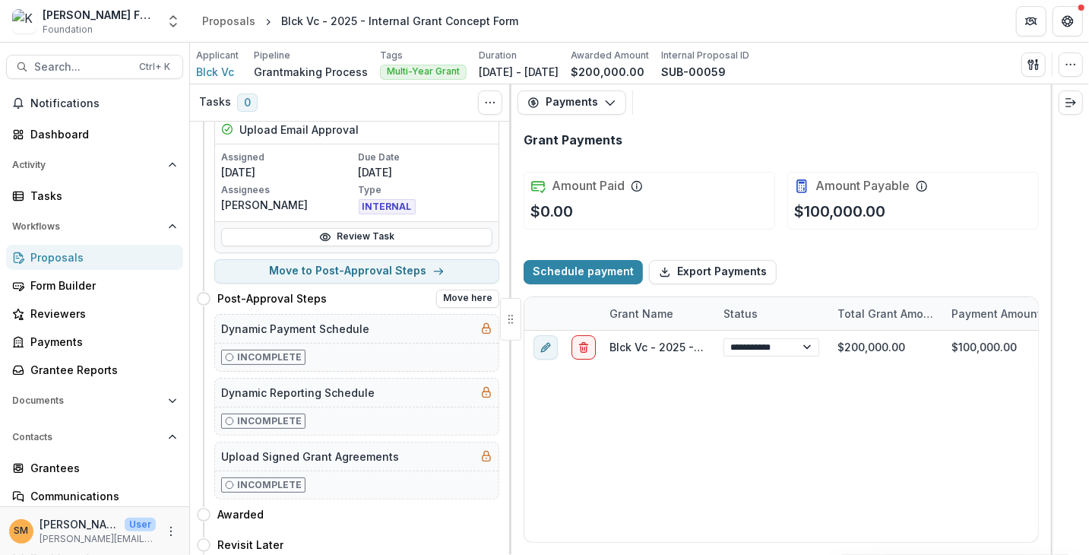
scroll to position [76, 0]
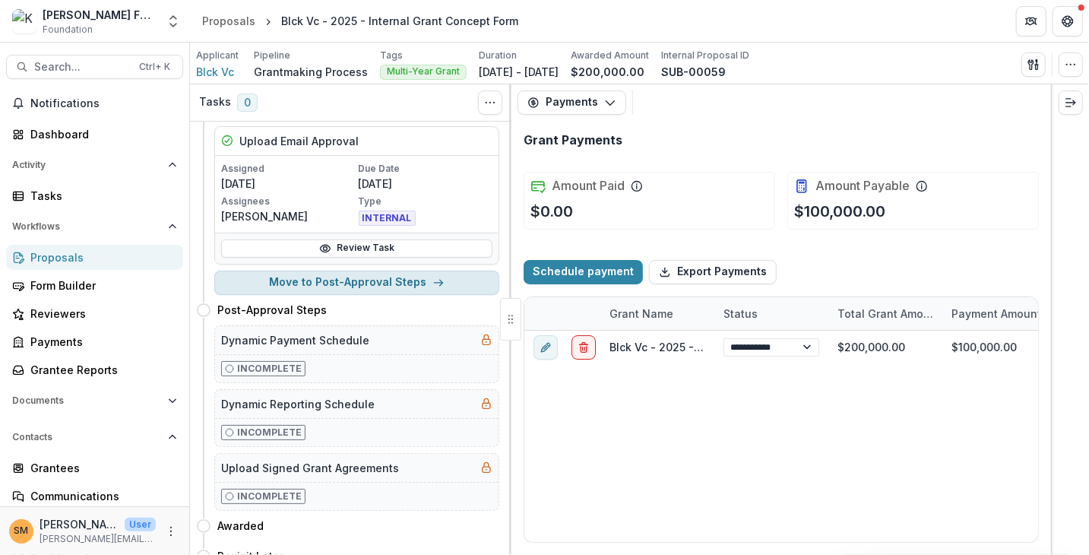
click at [341, 290] on button "Move to Post-Approval Steps" at bounding box center [356, 283] width 285 height 24
select select "**********"
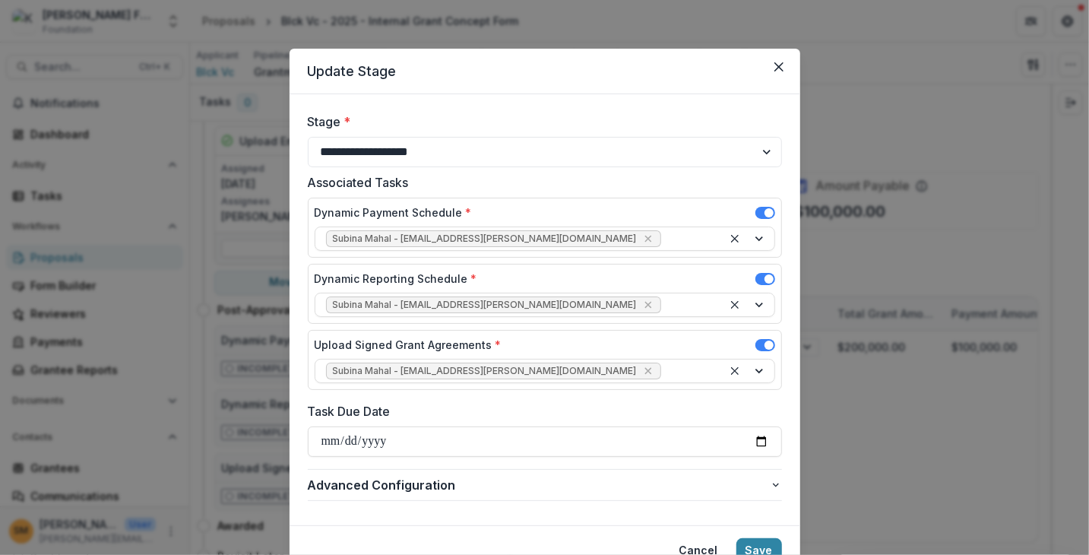
drag, startPoint x: 447, startPoint y: 69, endPoint x: 426, endPoint y: 47, distance: 30.6
click at [426, 47] on div "**********" at bounding box center [544, 277] width 1089 height 555
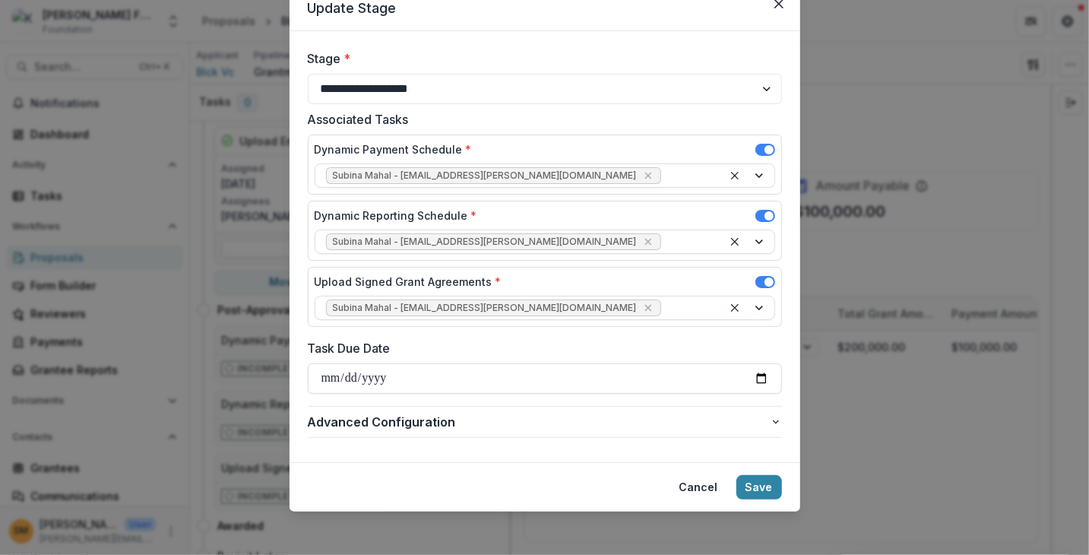
scroll to position [65, 0]
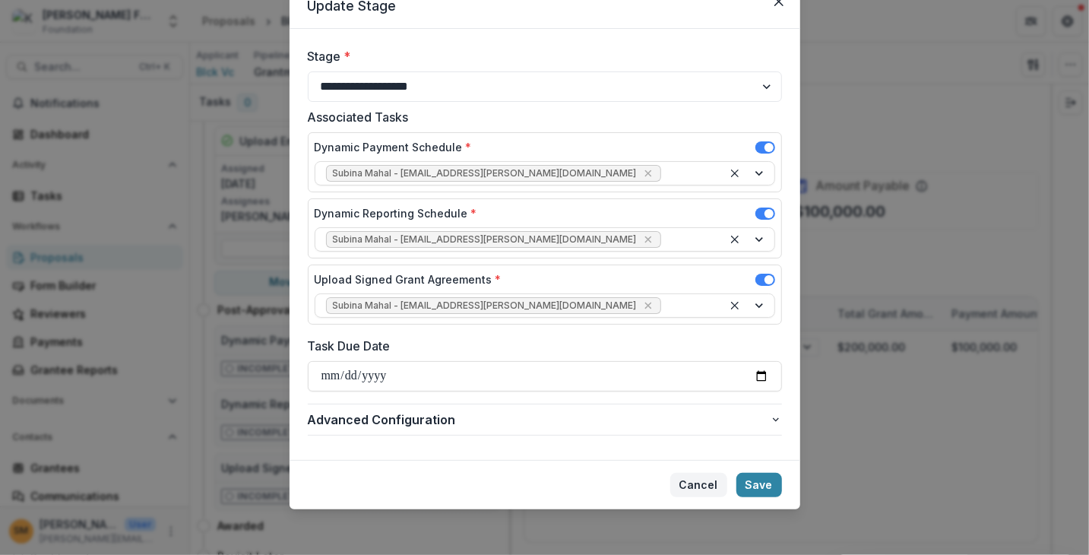
click at [696, 483] on button "Cancel" at bounding box center [699, 485] width 57 height 24
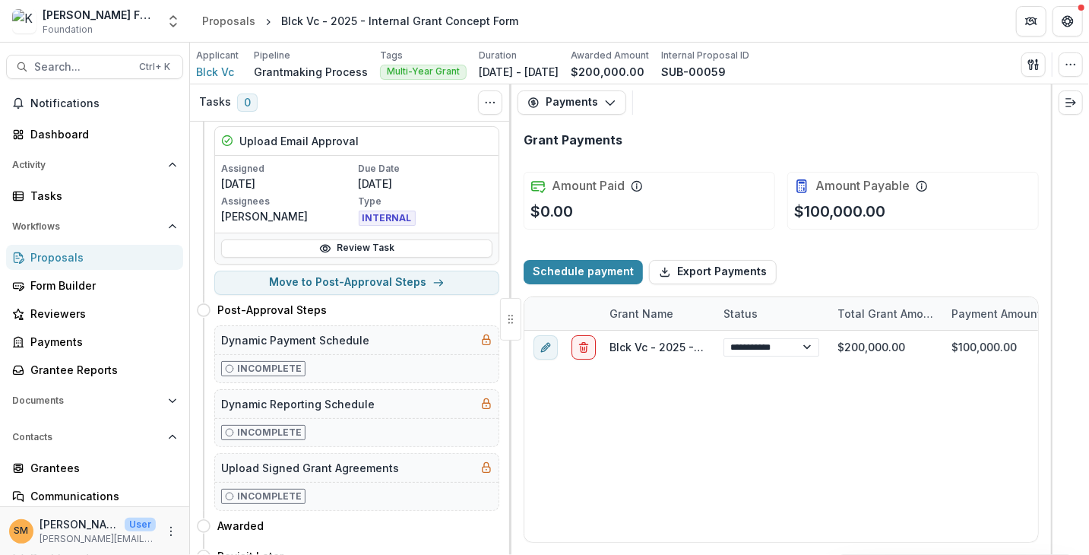
click at [64, 258] on div "Proposals" at bounding box center [100, 257] width 141 height 16
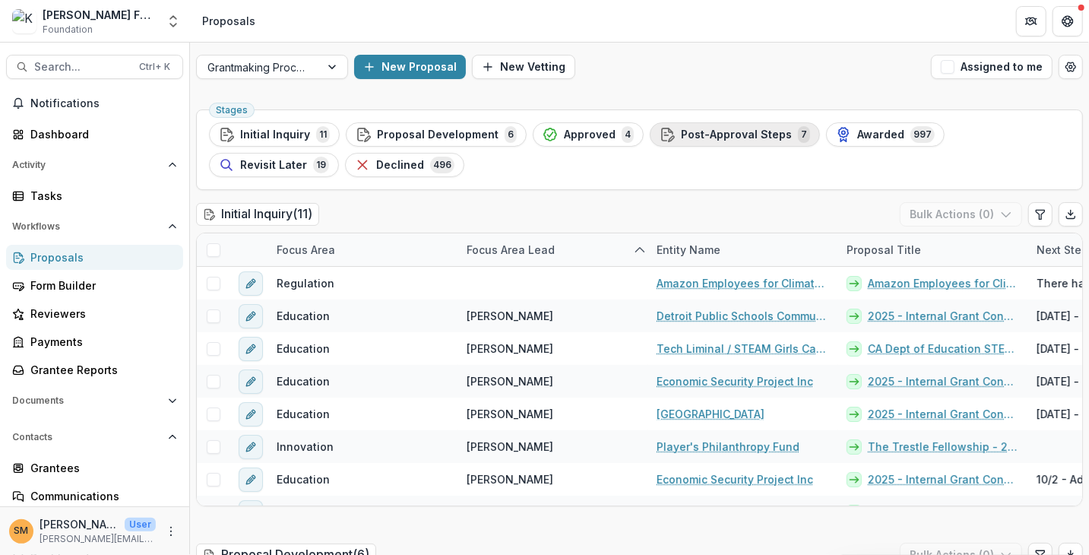
click at [740, 141] on div "Post-Approval Steps 7" at bounding box center [735, 134] width 151 height 17
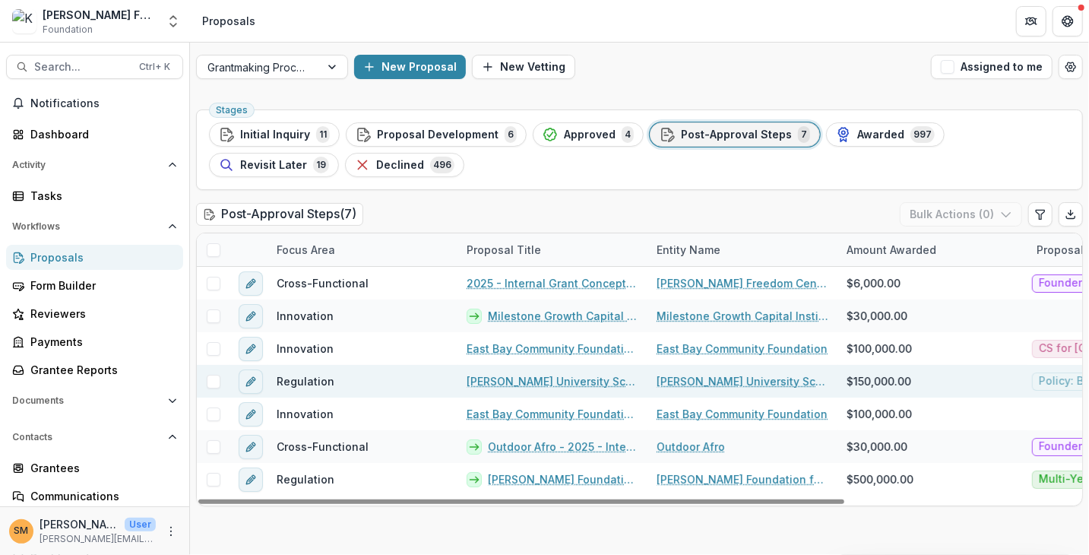
click at [546, 382] on link "[PERSON_NAME] University School of Law - 2025 - Internal Grant Concept Form" at bounding box center [553, 381] width 172 height 16
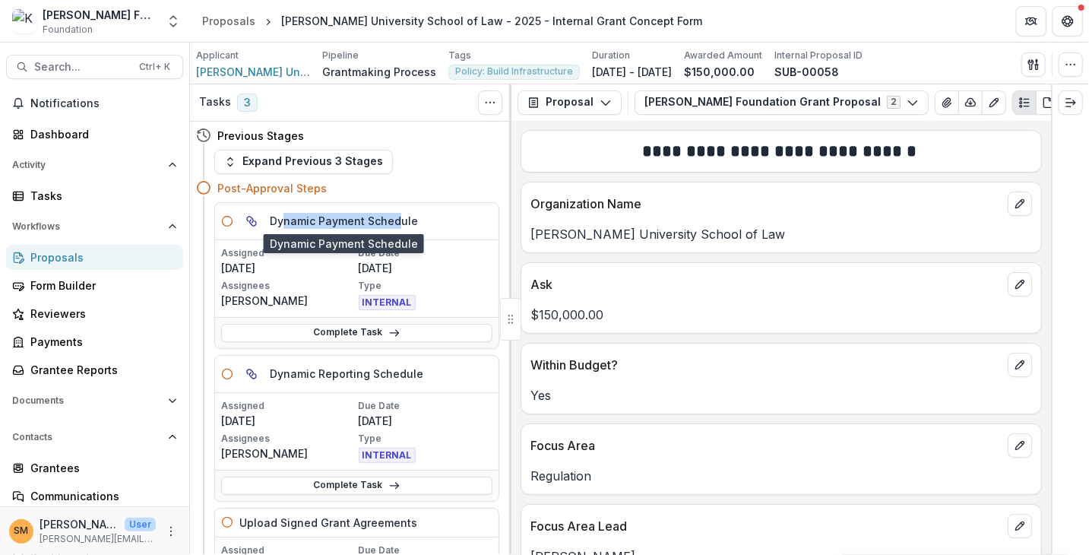
drag, startPoint x: 310, startPoint y: 221, endPoint x: 397, endPoint y: 218, distance: 86.7
click at [394, 217] on h5 "Dynamic Payment Schedule" at bounding box center [344, 221] width 148 height 16
click at [398, 218] on h5 "Dynamic Payment Schedule" at bounding box center [344, 221] width 148 height 16
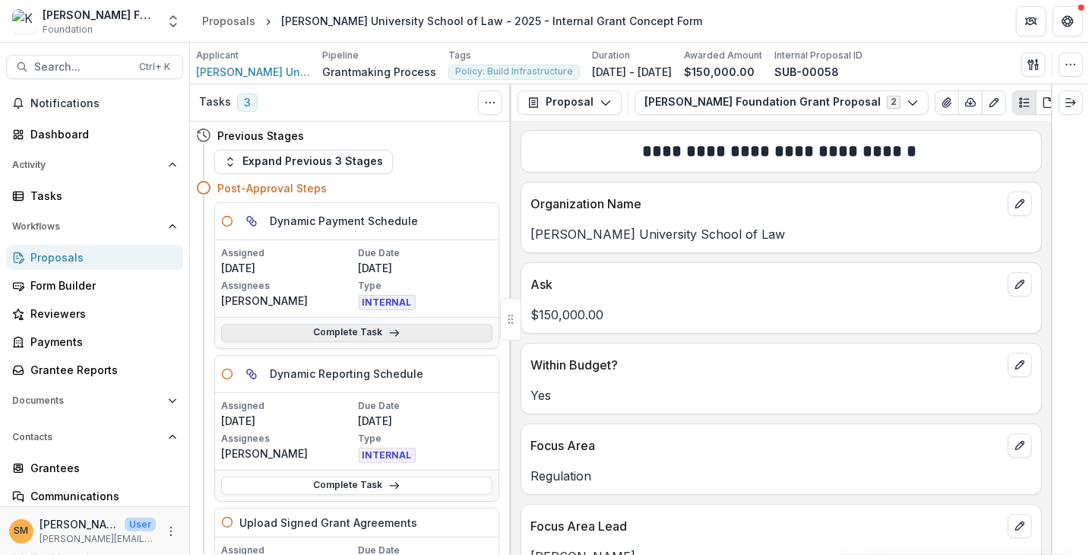
click at [337, 329] on link "Complete Task" at bounding box center [356, 333] width 271 height 18
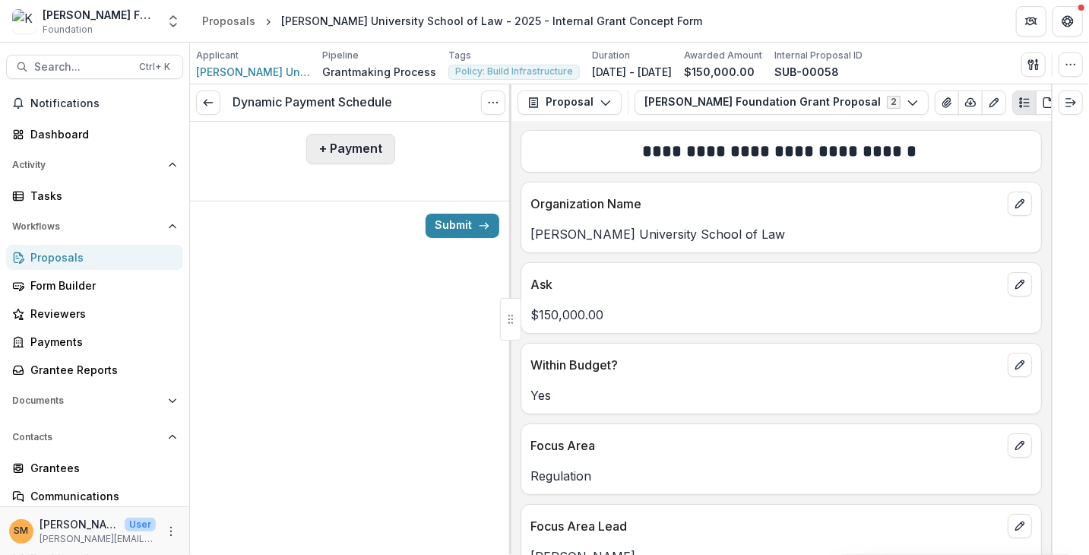
click at [355, 145] on button "+ Payment" at bounding box center [350, 149] width 89 height 30
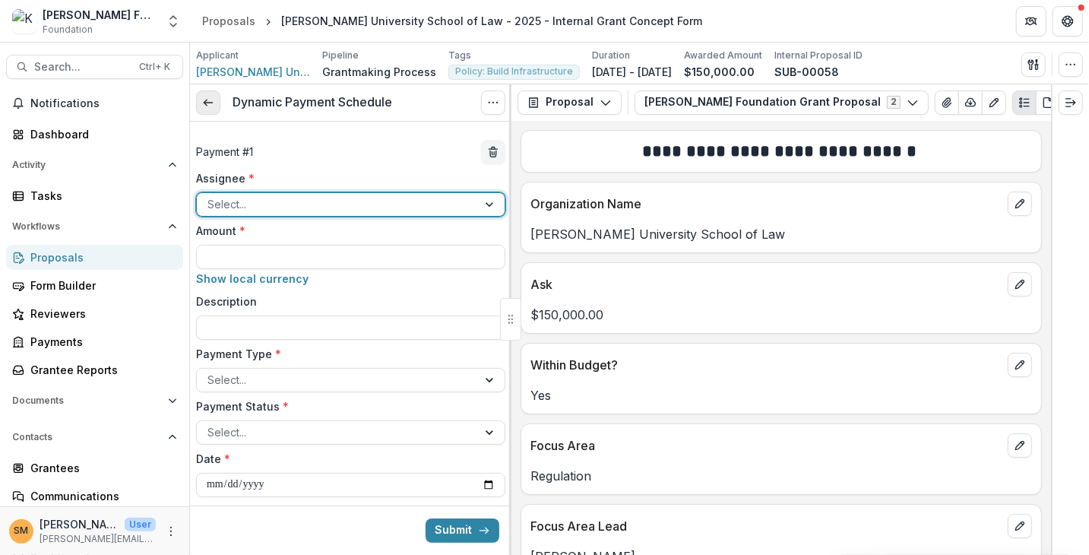
click at [211, 107] on icon at bounding box center [208, 103] width 12 height 12
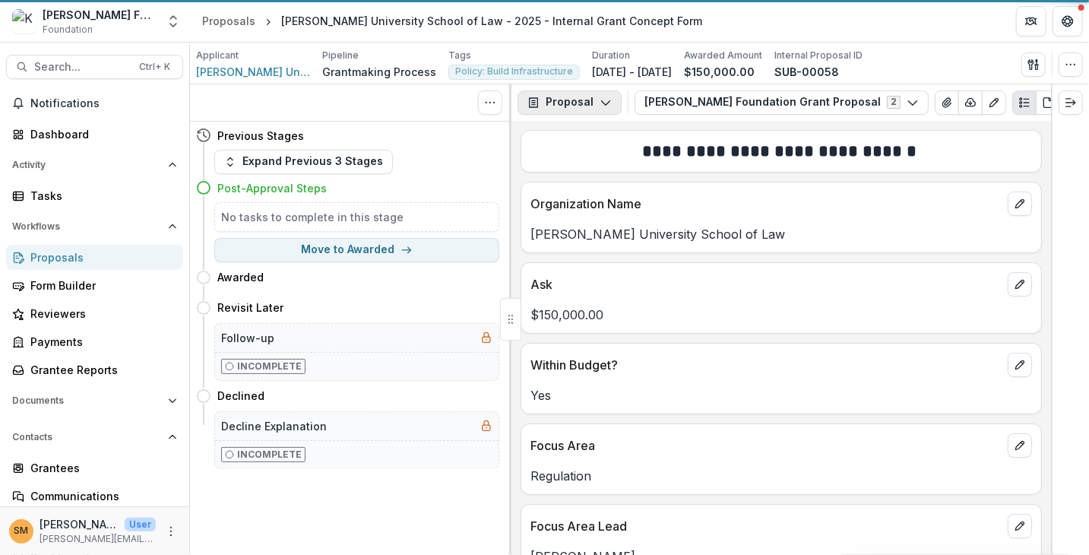
click at [579, 104] on button "Proposal" at bounding box center [570, 102] width 104 height 24
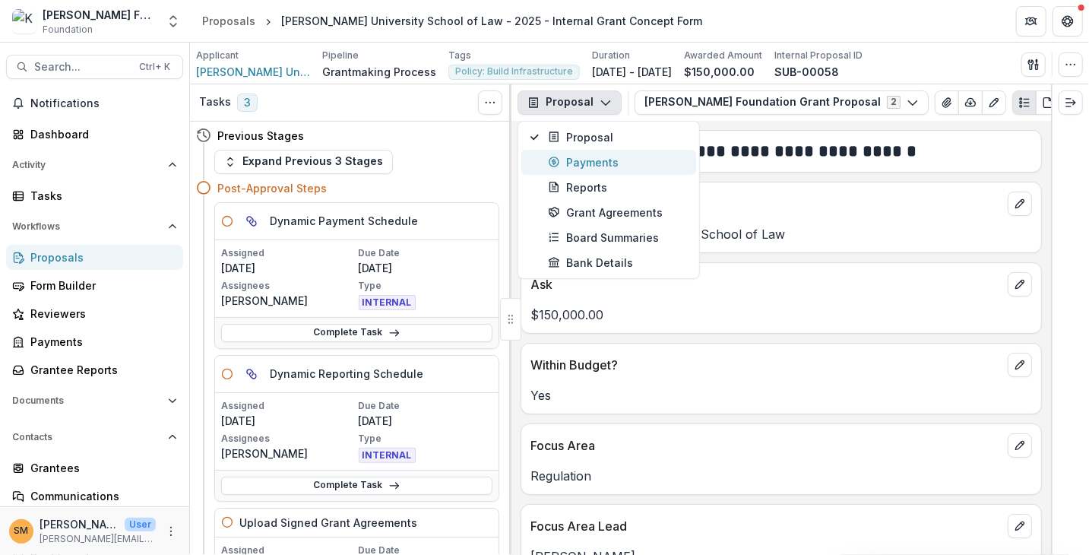
click at [588, 163] on div "Payments" at bounding box center [617, 162] width 139 height 16
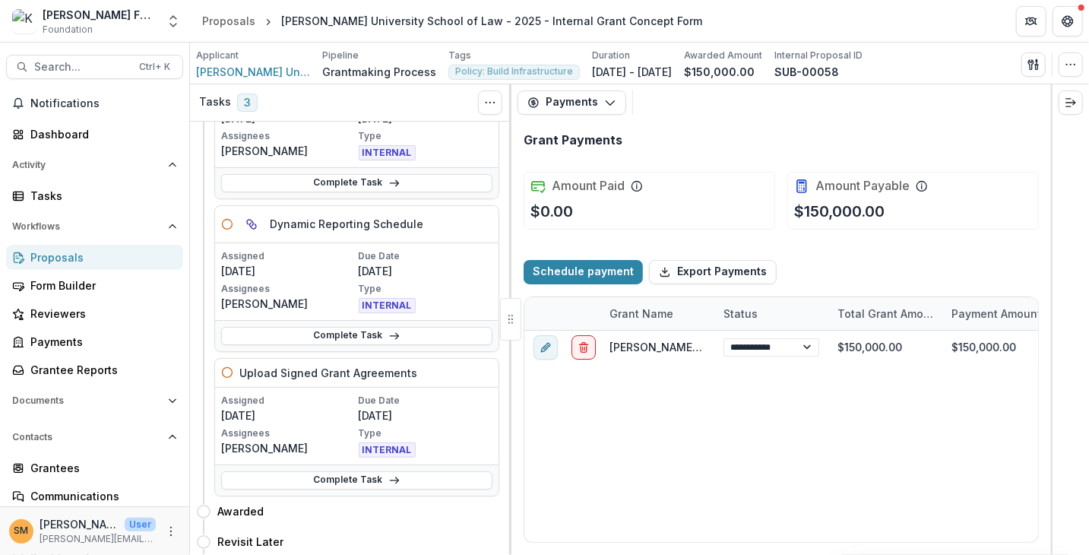
scroll to position [152, 0]
click at [349, 332] on link "Complete Task" at bounding box center [356, 334] width 271 height 18
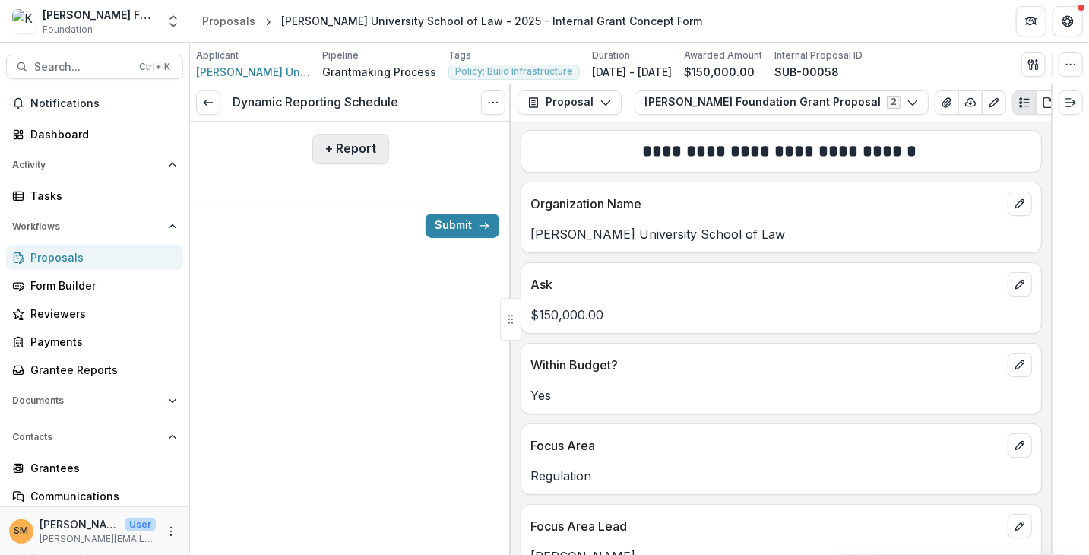
click at [343, 151] on button "+ Report" at bounding box center [350, 149] width 77 height 30
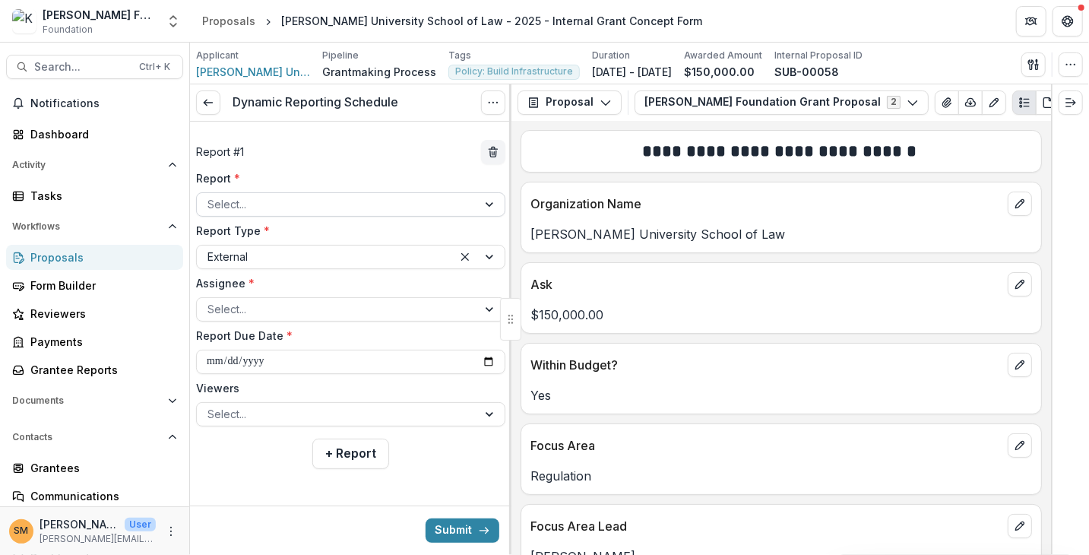
click at [347, 209] on div at bounding box center [337, 204] width 259 height 19
click at [353, 150] on div "Report # 1" at bounding box center [350, 152] width 309 height 24
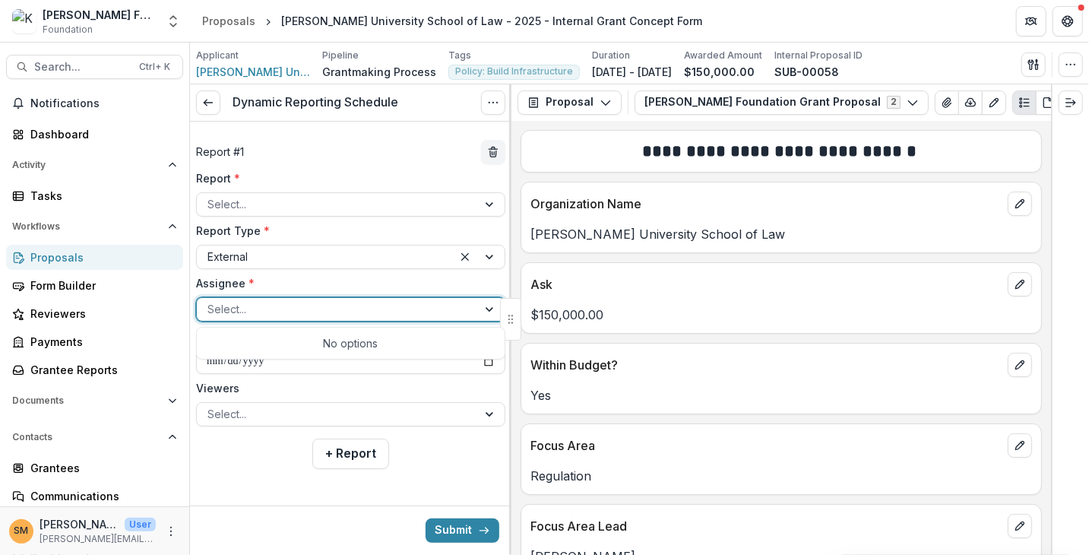
click at [258, 306] on div at bounding box center [337, 309] width 259 height 19
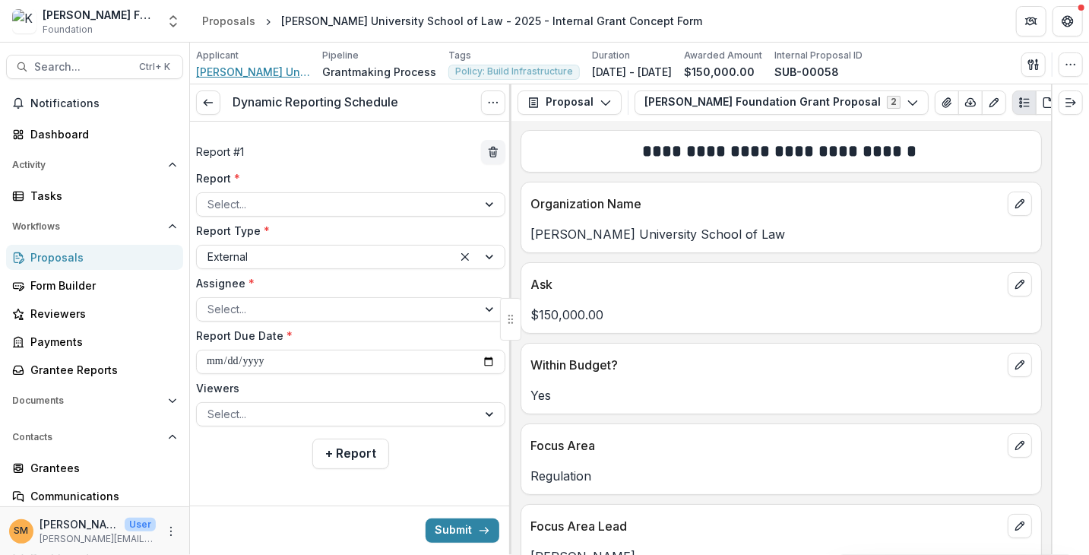
click at [219, 71] on span "[PERSON_NAME] University School of Law" at bounding box center [253, 72] width 114 height 16
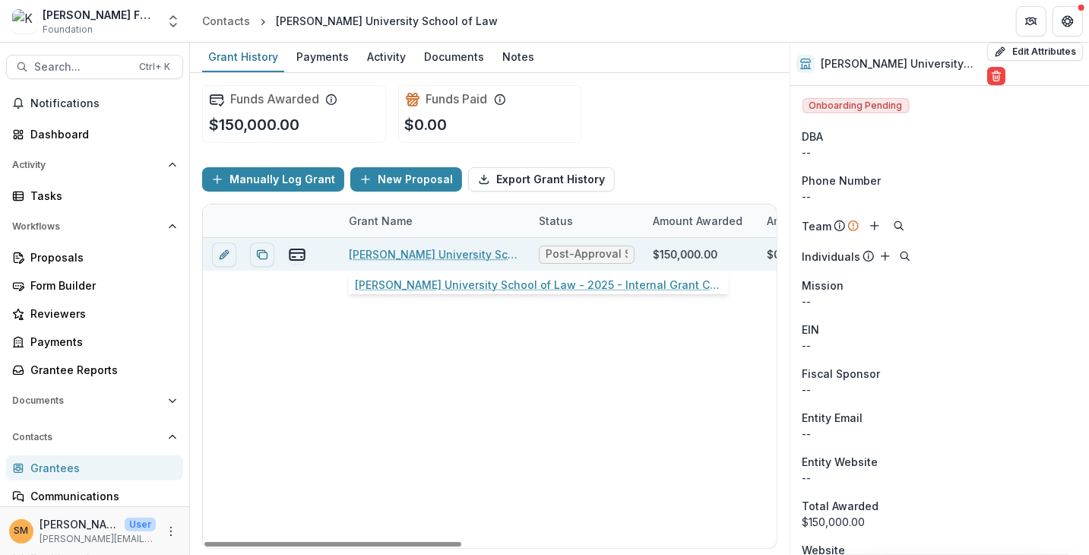
click at [423, 249] on link "[PERSON_NAME] University School of Law - 2025 - Internal Grant Concept Form" at bounding box center [435, 254] width 172 height 16
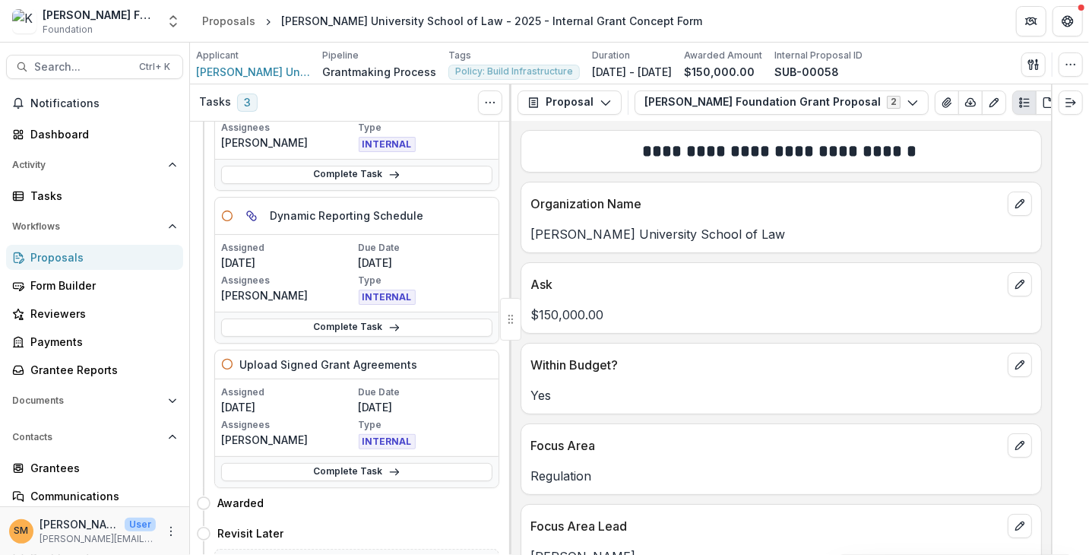
scroll to position [152, 0]
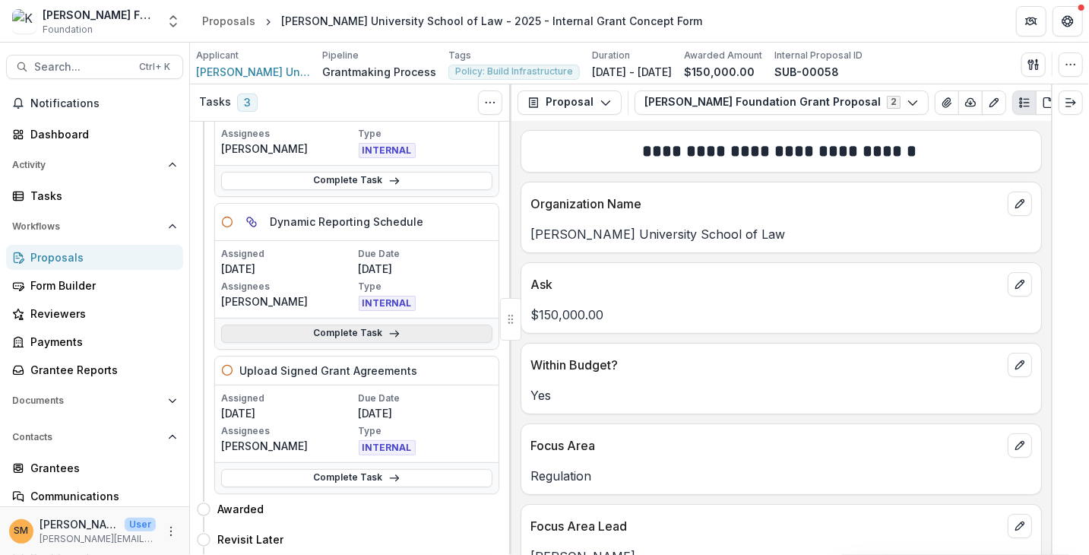
click at [351, 326] on link "Complete Task" at bounding box center [356, 334] width 271 height 18
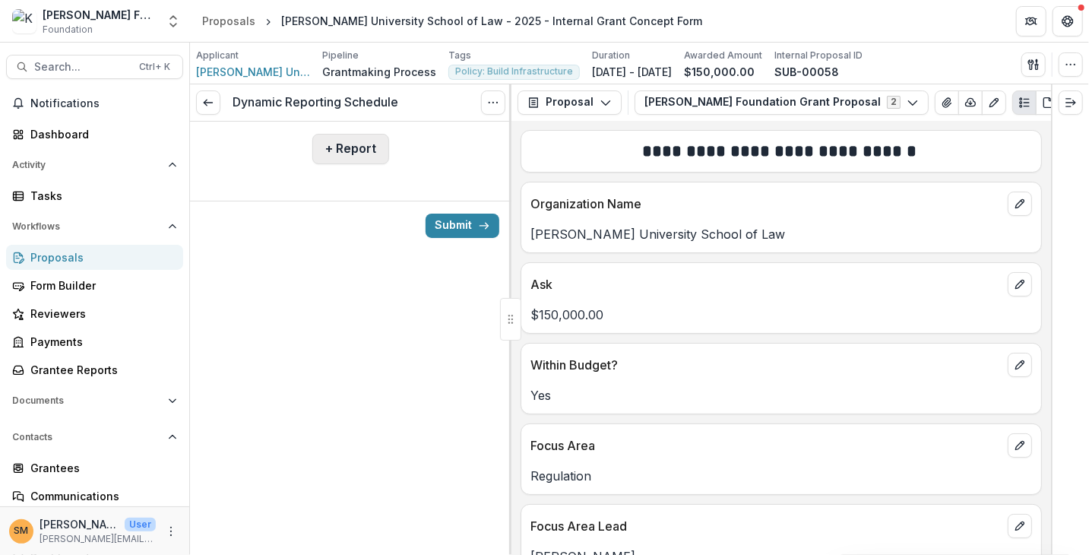
click at [341, 156] on button "+ Report" at bounding box center [350, 149] width 77 height 30
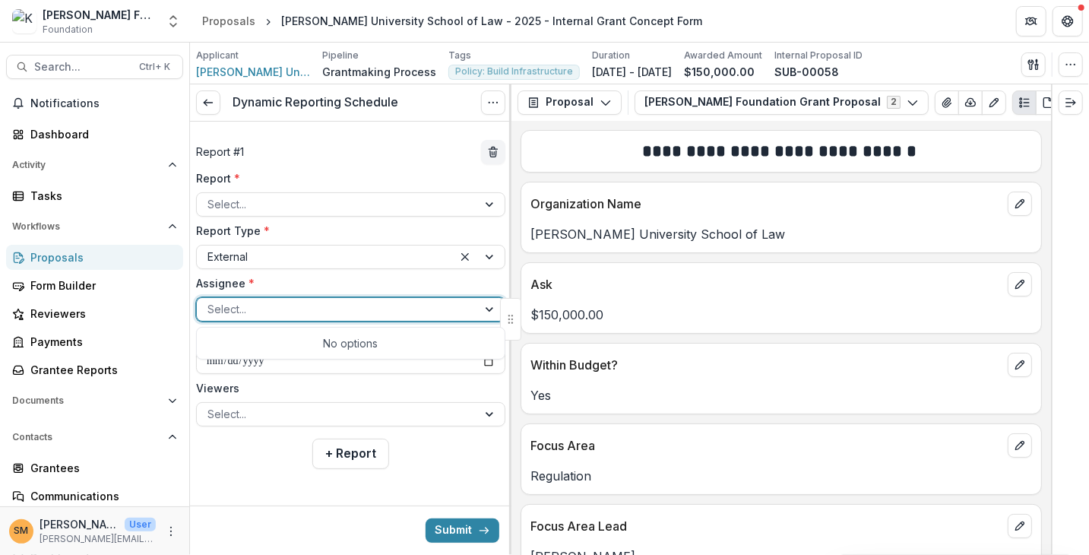
click at [263, 316] on div at bounding box center [337, 309] width 259 height 19
click at [275, 281] on label "Assignee *" at bounding box center [346, 283] width 300 height 16
click at [211, 301] on input "Assignee *" at bounding box center [209, 309] width 3 height 16
click at [250, 417] on div at bounding box center [337, 413] width 259 height 19
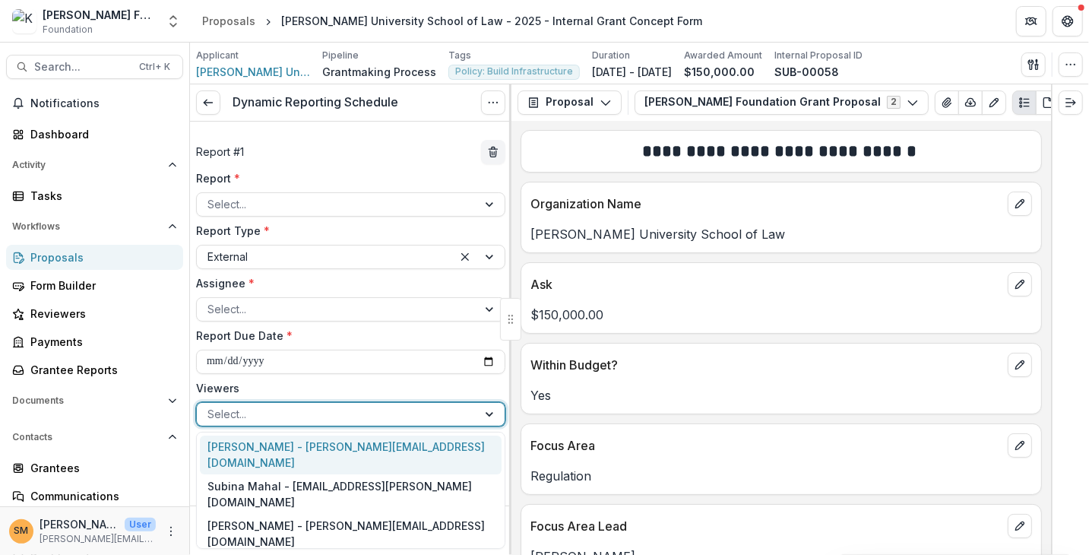
click at [287, 385] on label "Viewers" at bounding box center [346, 388] width 300 height 16
click at [211, 406] on input "Viewers" at bounding box center [209, 414] width 3 height 16
click at [255, 414] on div at bounding box center [337, 413] width 259 height 19
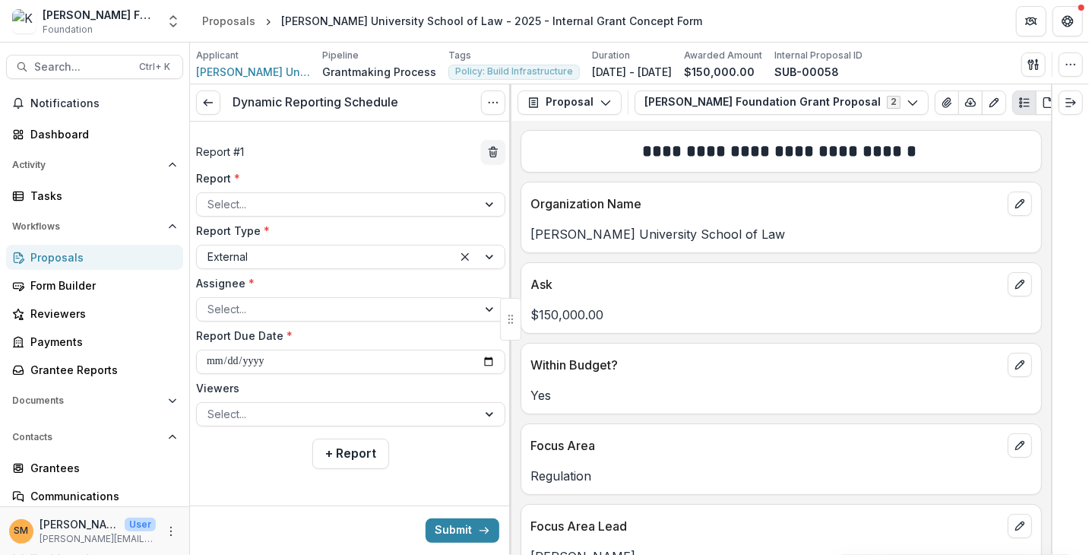
click at [255, 394] on label "Viewers" at bounding box center [346, 388] width 300 height 16
click at [211, 406] on input "Viewers" at bounding box center [209, 414] width 3 height 16
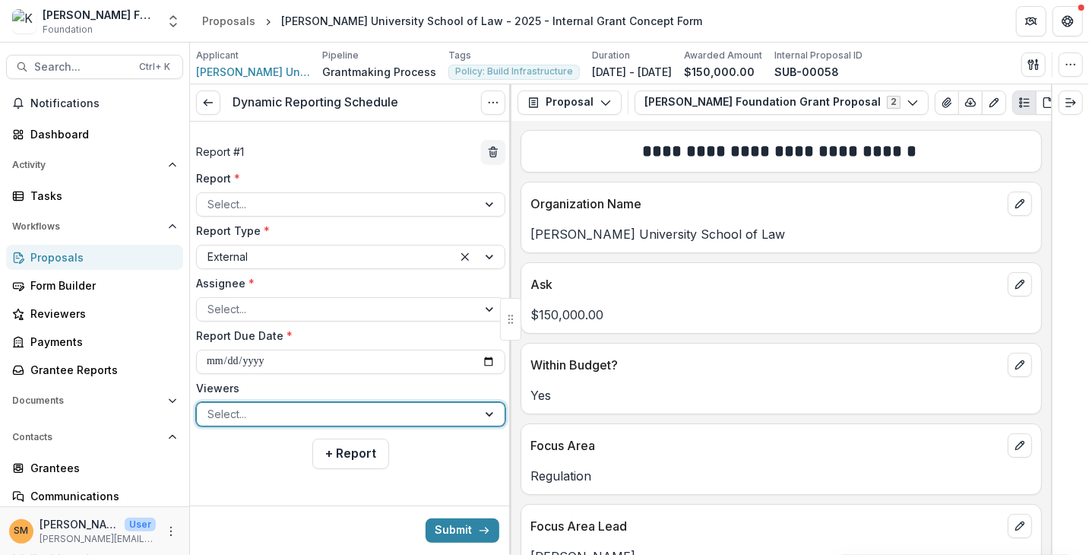
click at [272, 411] on div at bounding box center [337, 413] width 259 height 19
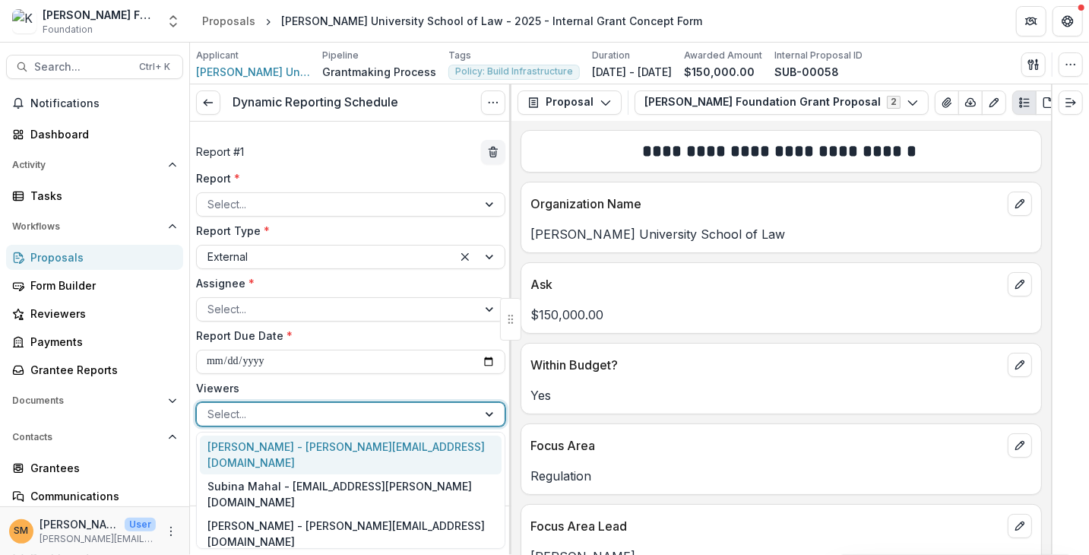
click at [255, 388] on label "Viewers" at bounding box center [346, 388] width 300 height 16
click at [211, 406] on input "Viewers" at bounding box center [209, 414] width 3 height 16
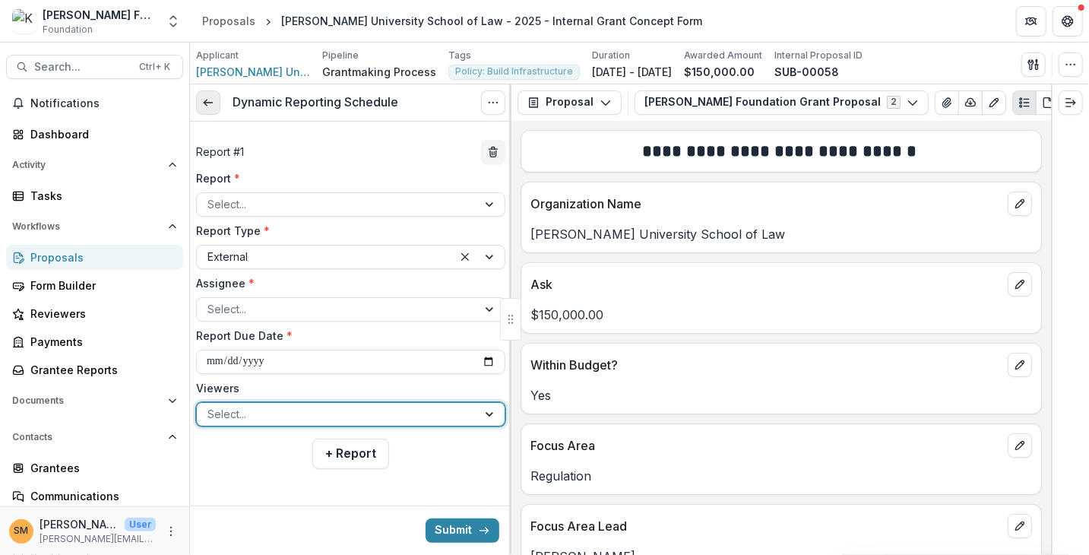
click at [211, 104] on icon at bounding box center [208, 103] width 12 height 12
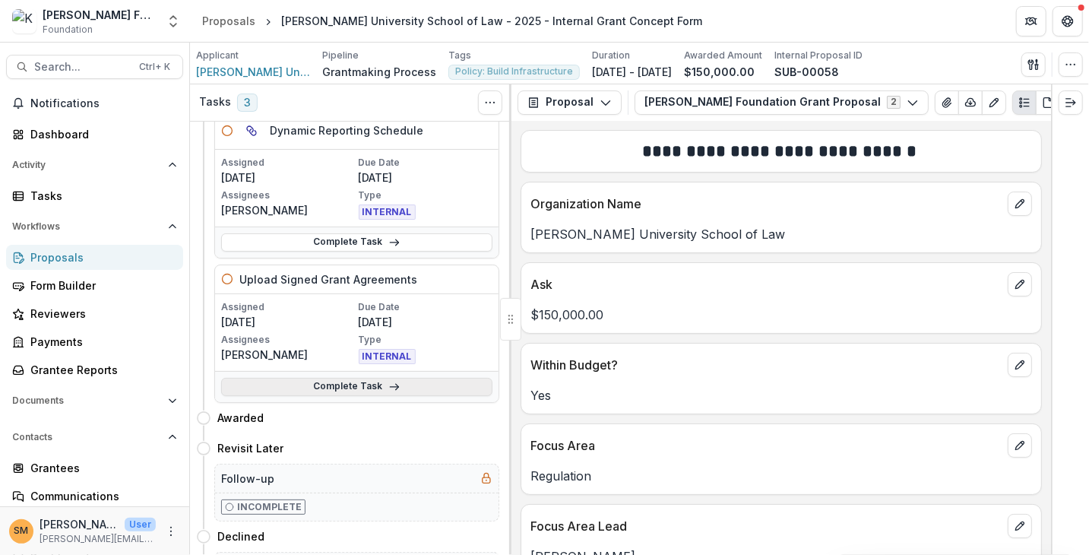
scroll to position [292, 0]
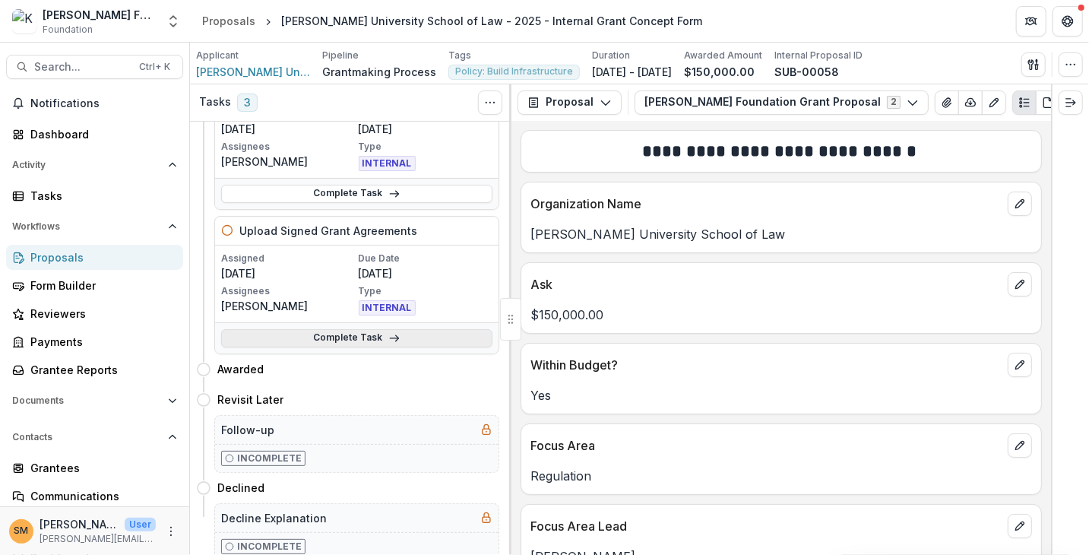
click at [344, 336] on link "Complete Task" at bounding box center [356, 338] width 271 height 18
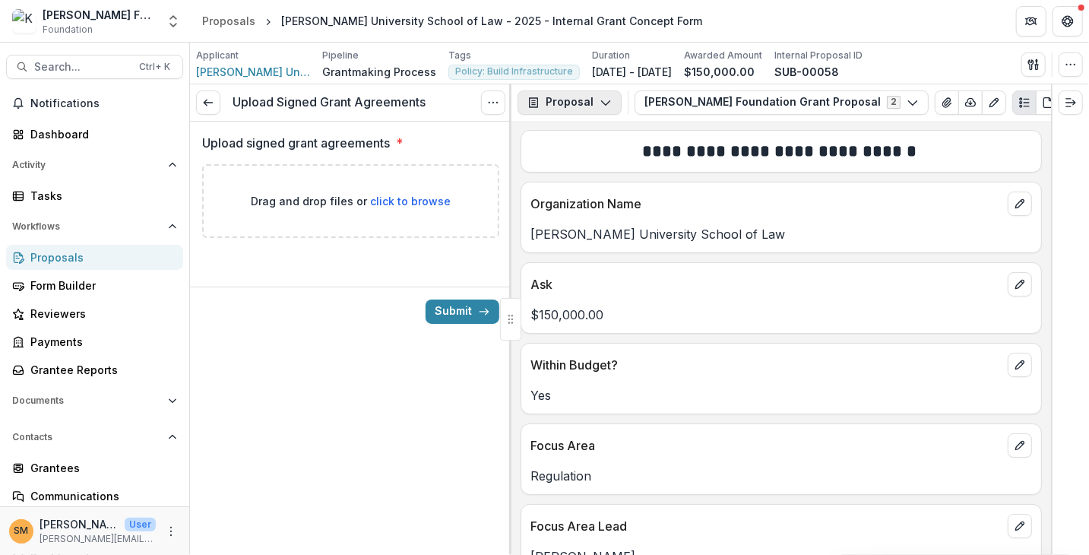
click at [589, 100] on button "Proposal" at bounding box center [570, 102] width 104 height 24
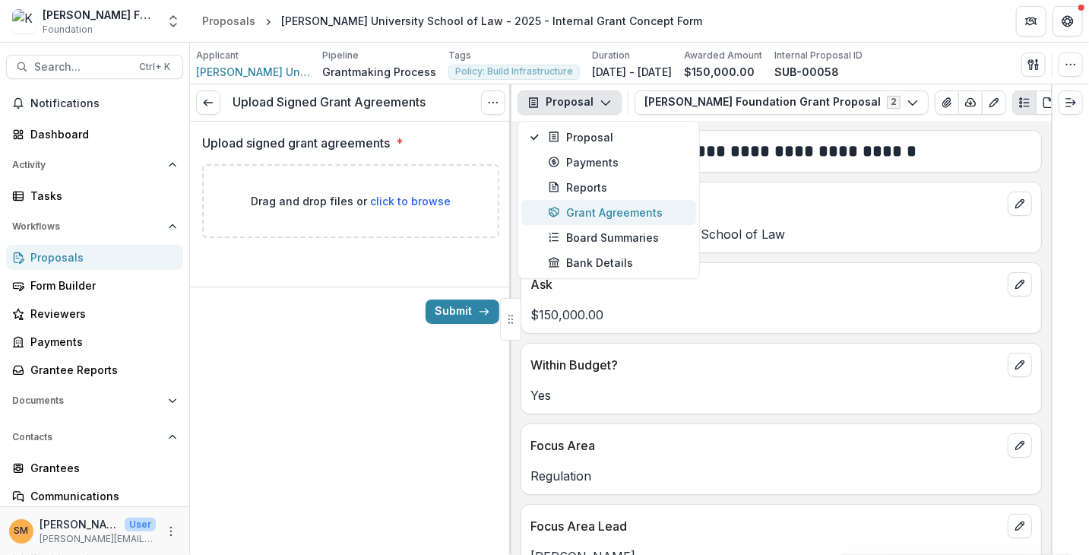
click at [594, 209] on div "Grant Agreements" at bounding box center [617, 212] width 139 height 16
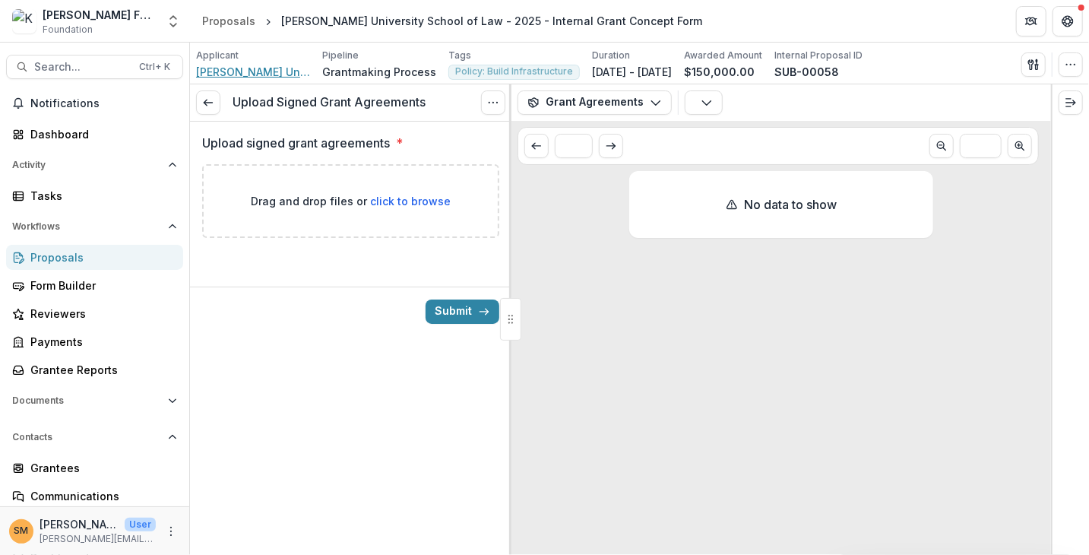
click at [260, 78] on span "[PERSON_NAME] University School of Law" at bounding box center [253, 72] width 114 height 16
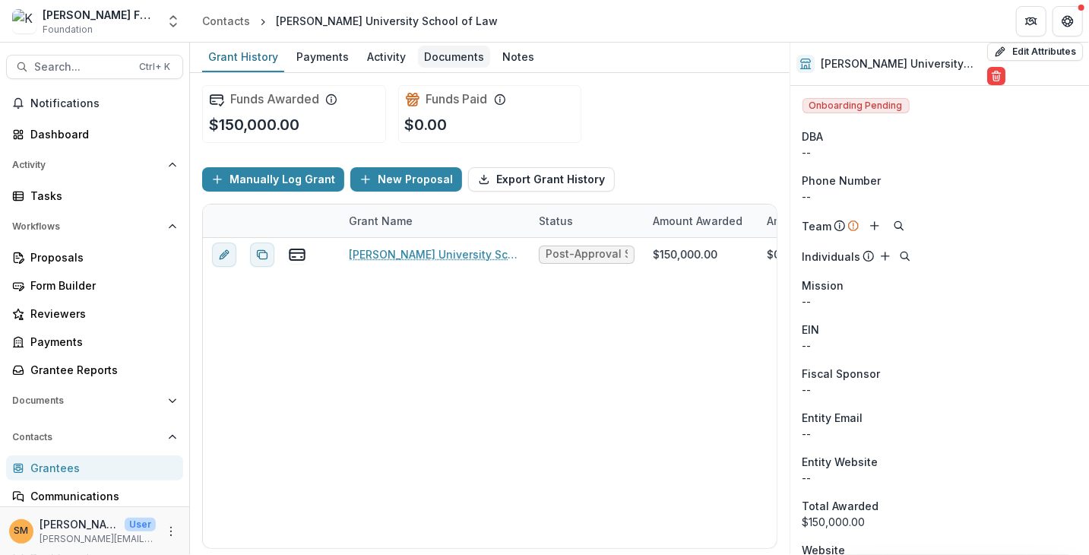
click at [436, 52] on div "Documents" at bounding box center [454, 57] width 72 height 22
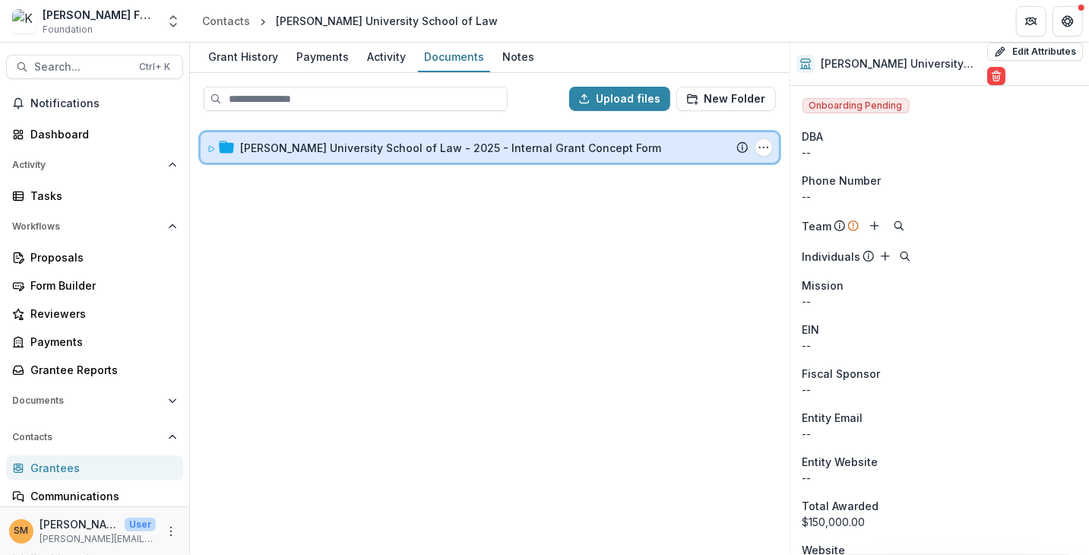
click at [209, 150] on icon at bounding box center [211, 149] width 5 height 6
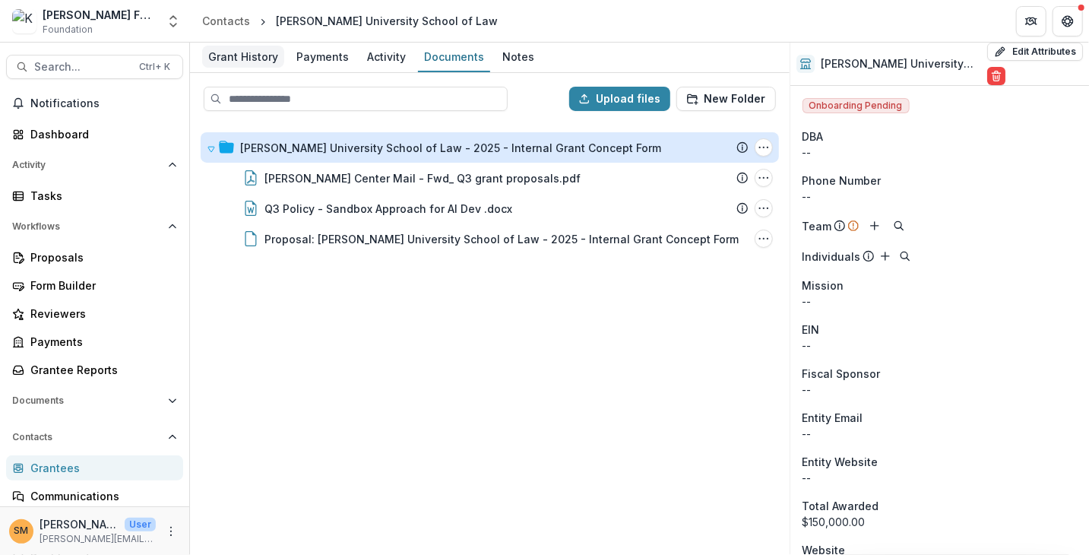
click at [246, 52] on div "Grant History" at bounding box center [243, 57] width 82 height 22
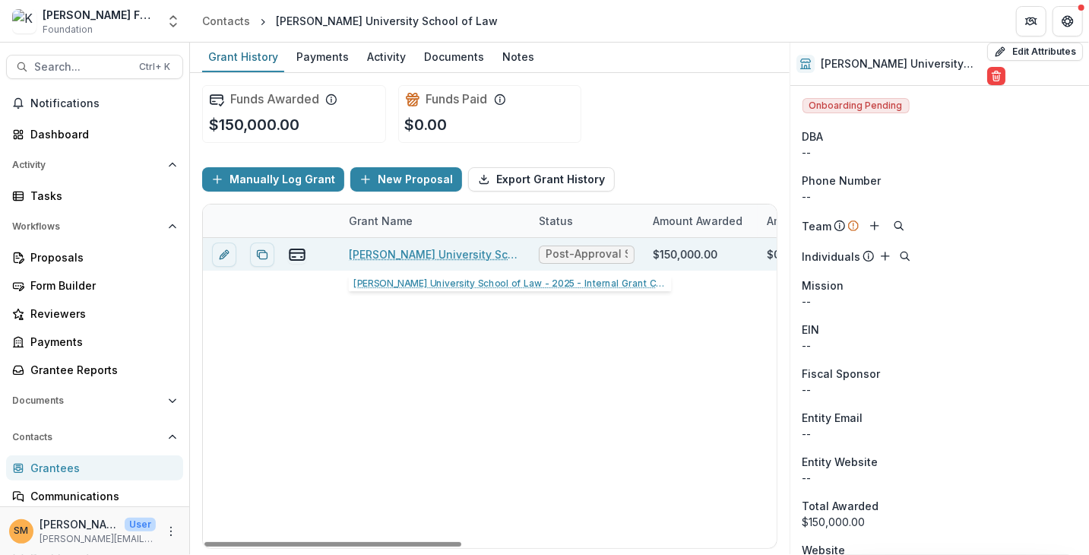
click at [447, 252] on link "[PERSON_NAME] University School of Law - 2025 - Internal Grant Concept Form" at bounding box center [435, 254] width 172 height 16
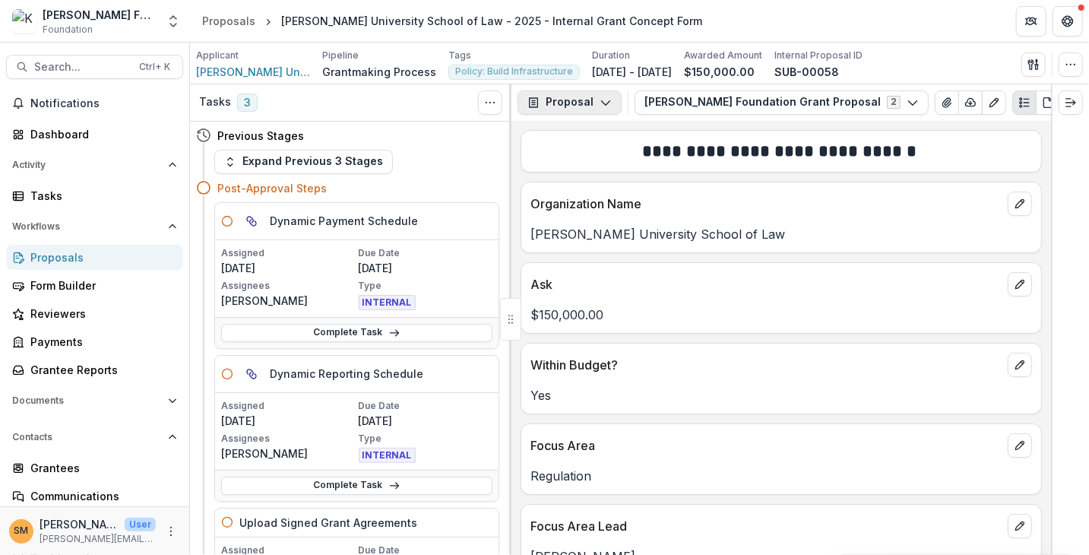
click at [585, 104] on button "Proposal" at bounding box center [570, 102] width 104 height 24
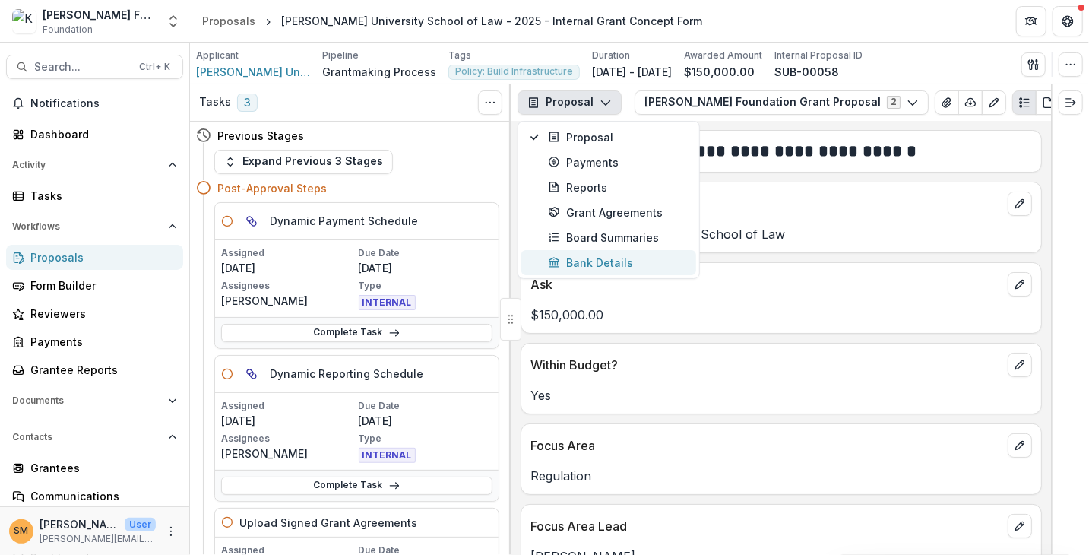
drag, startPoint x: 571, startPoint y: 274, endPoint x: 561, endPoint y: 243, distance: 32.7
click at [571, 273] on button "Bank Details" at bounding box center [609, 262] width 175 height 25
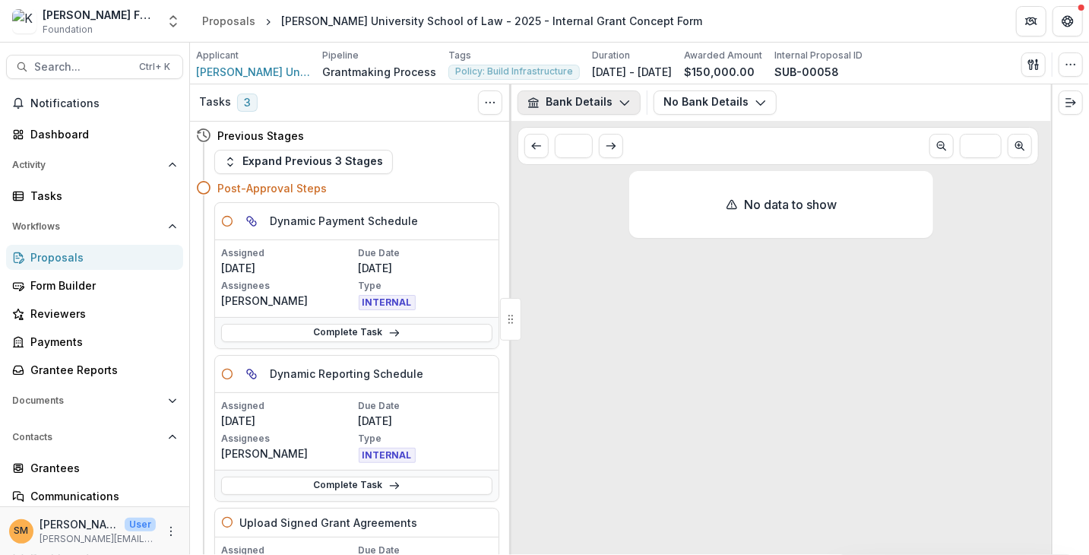
click at [566, 100] on button "Bank Details" at bounding box center [579, 102] width 123 height 24
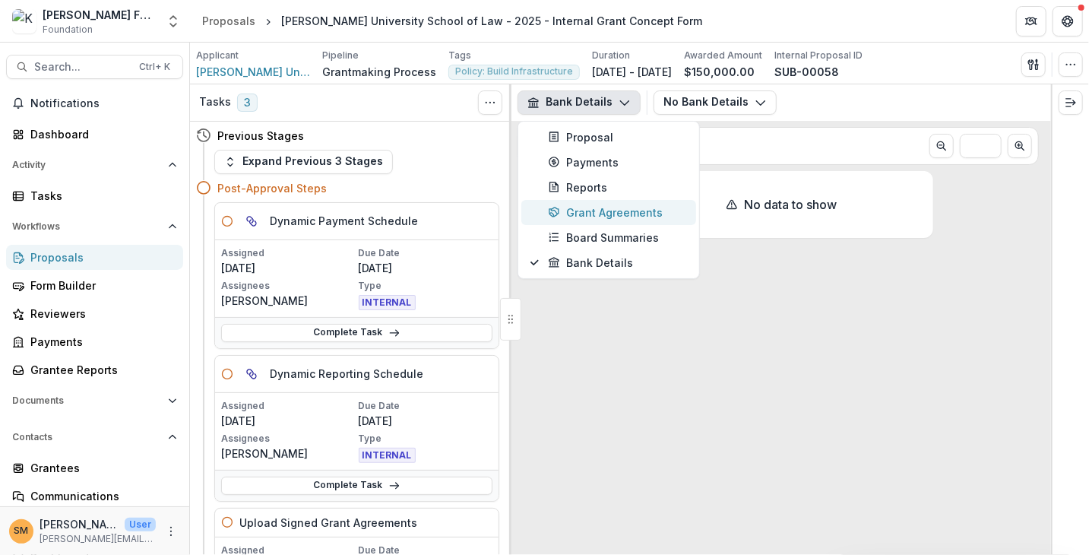
click at [576, 208] on div "Grant Agreements" at bounding box center [617, 212] width 139 height 16
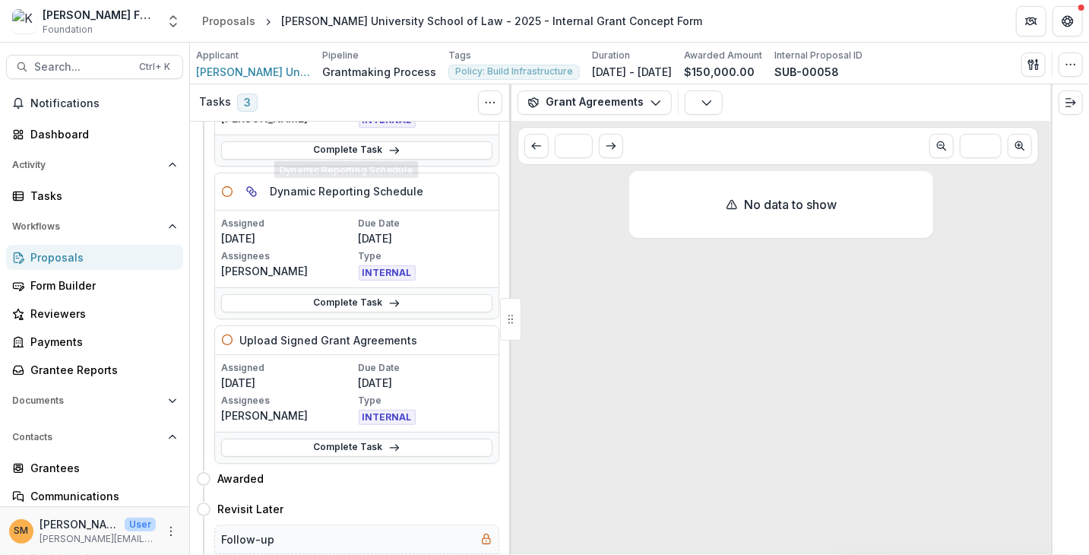
scroll to position [292, 0]
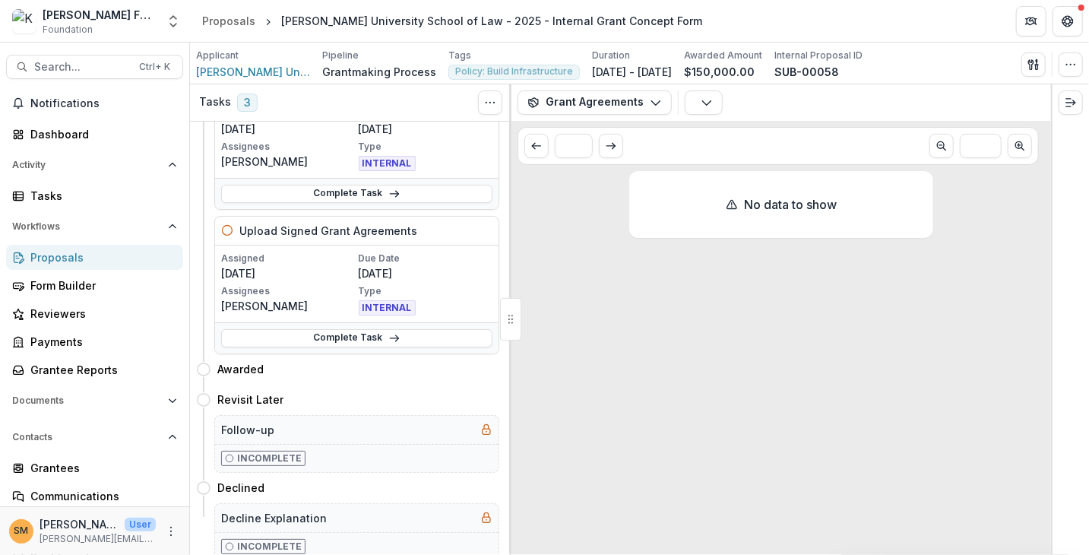
click at [55, 261] on div "Proposals" at bounding box center [100, 257] width 141 height 16
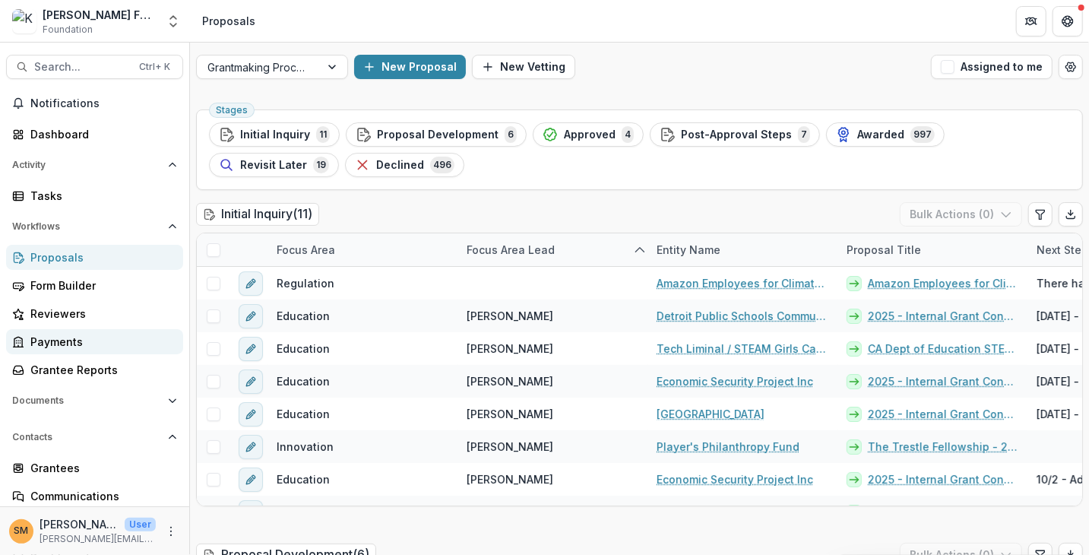
click at [39, 345] on div "Payments" at bounding box center [100, 342] width 141 height 16
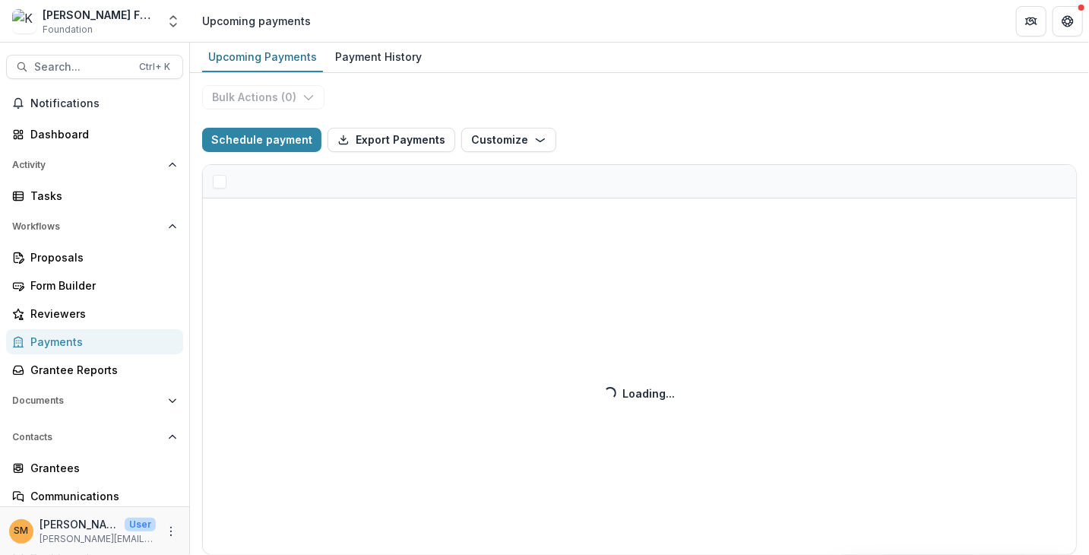
select select "**********"
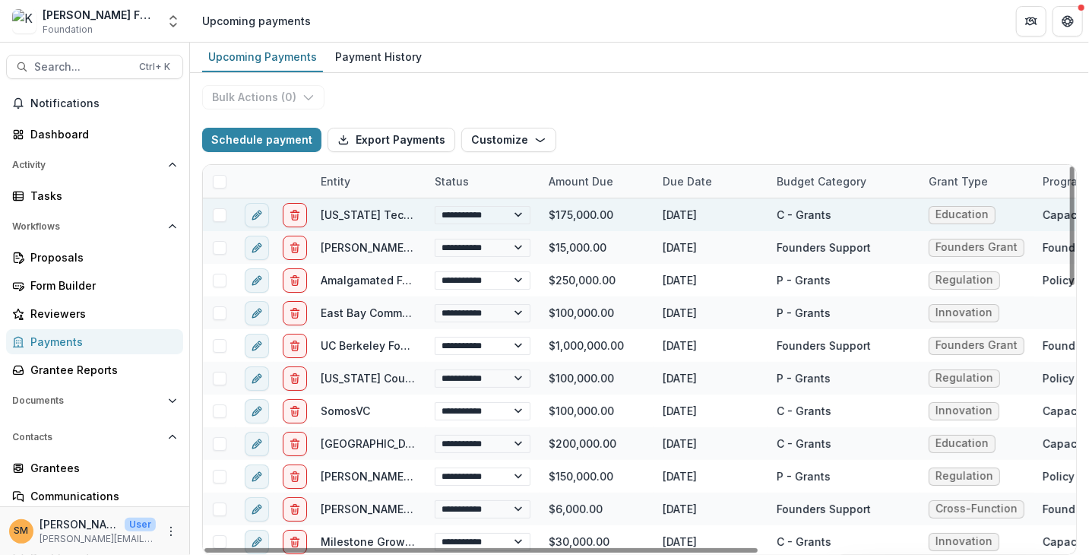
drag, startPoint x: 668, startPoint y: 214, endPoint x: 737, endPoint y: 210, distance: 68.5
click at [737, 210] on div "[DATE]" at bounding box center [711, 214] width 114 height 33
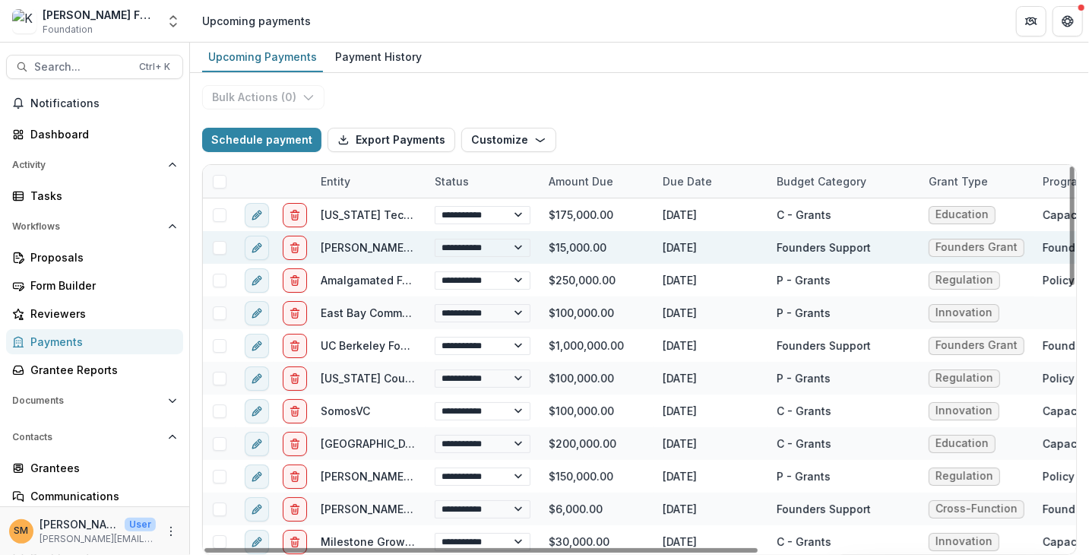
drag, startPoint x: 658, startPoint y: 249, endPoint x: 718, endPoint y: 248, distance: 60.8
click at [718, 248] on div "[DATE]" at bounding box center [711, 247] width 114 height 33
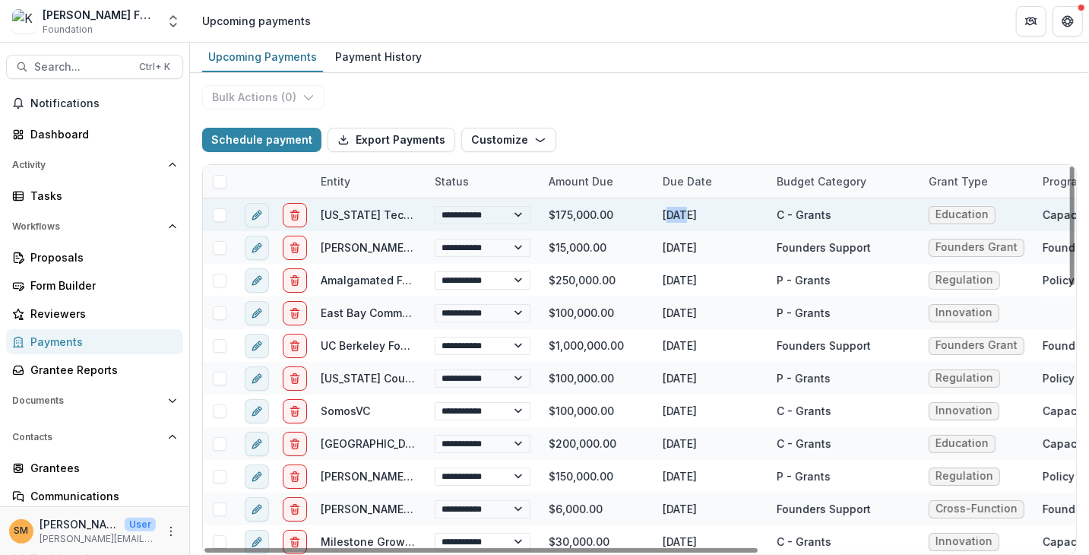
drag, startPoint x: 667, startPoint y: 219, endPoint x: 687, endPoint y: 215, distance: 20.1
click at [687, 215] on div "[DATE]" at bounding box center [711, 214] width 114 height 33
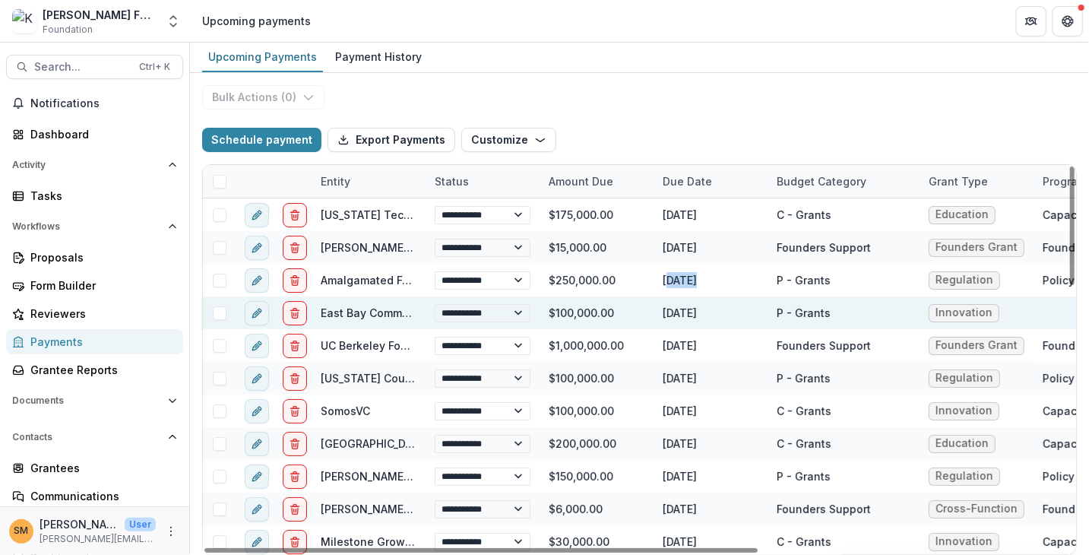
drag, startPoint x: 671, startPoint y: 281, endPoint x: 677, endPoint y: 316, distance: 36.4
click at [705, 281] on div "[DATE]" at bounding box center [711, 280] width 114 height 33
select select "**********"
drag, startPoint x: 677, startPoint y: 316, endPoint x: 696, endPoint y: 314, distance: 19.1
click at [696, 314] on div "[DATE]" at bounding box center [711, 312] width 114 height 33
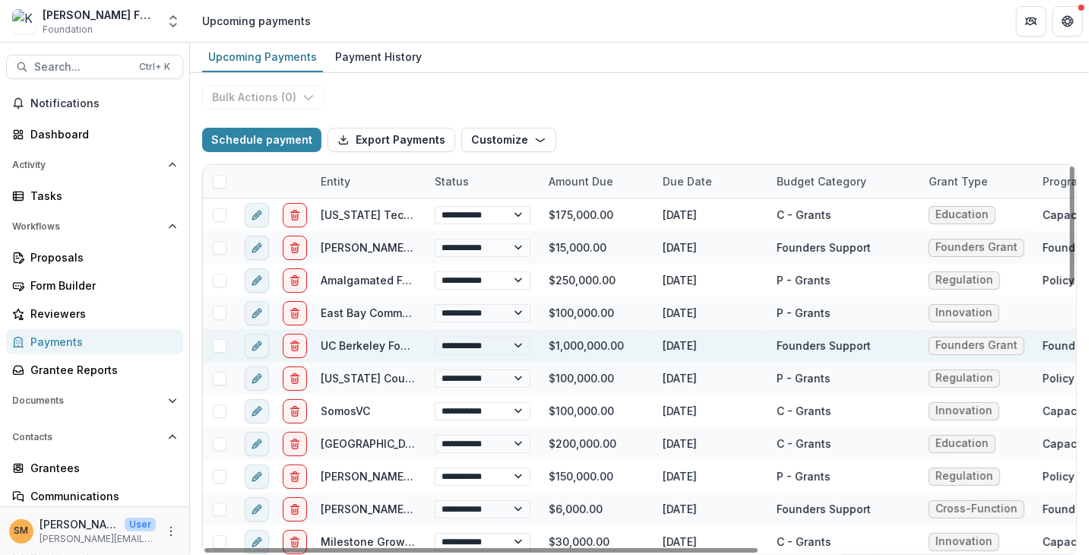
click at [696, 348] on div "[DATE]" at bounding box center [711, 345] width 114 height 33
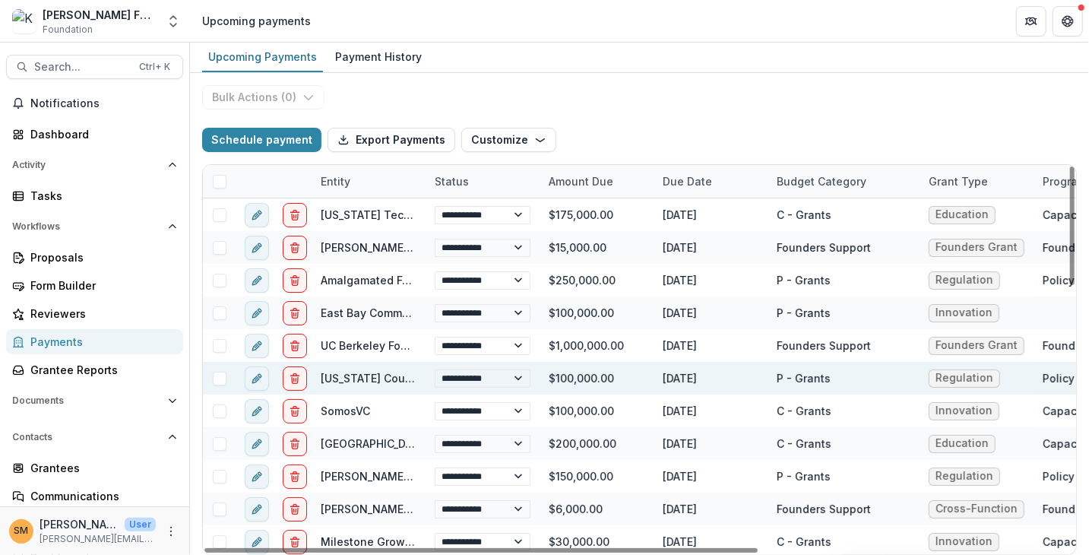
drag, startPoint x: 675, startPoint y: 373, endPoint x: 701, endPoint y: 376, distance: 26.1
click at [701, 376] on div "[DATE]" at bounding box center [711, 378] width 114 height 33
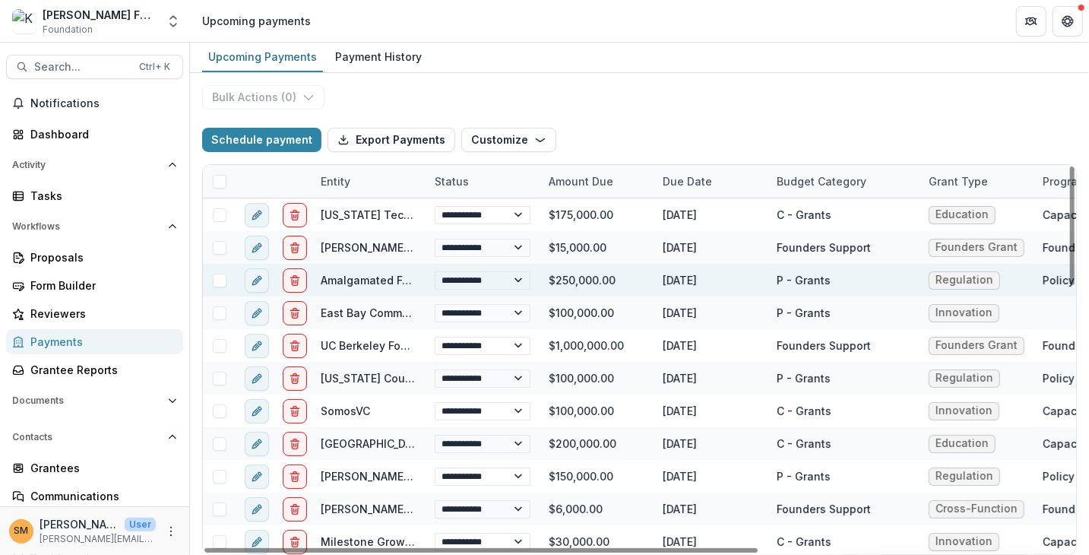
drag, startPoint x: 670, startPoint y: 279, endPoint x: 702, endPoint y: 277, distance: 32.7
click at [702, 277] on div "[DATE]" at bounding box center [711, 280] width 114 height 33
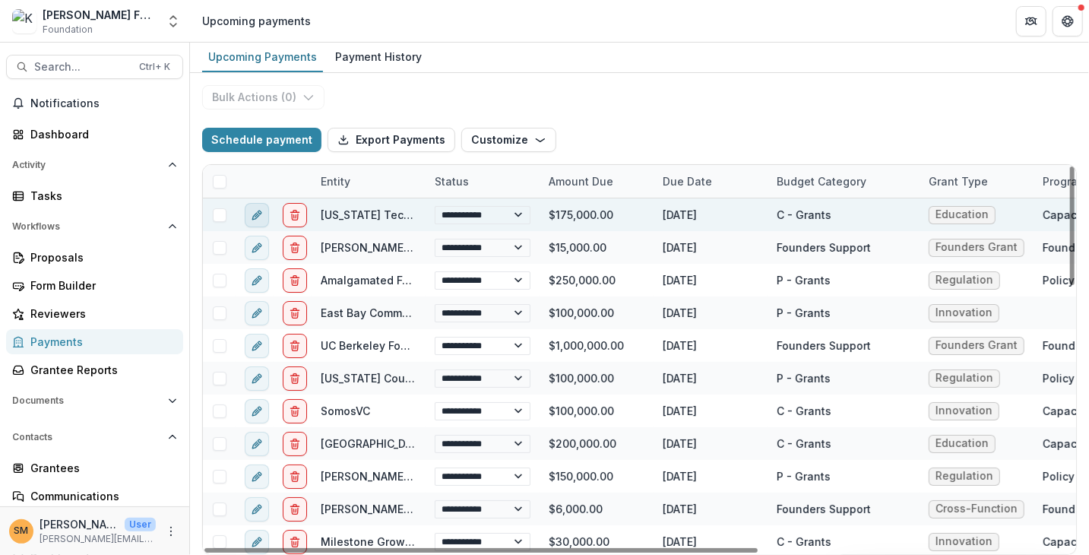
click at [248, 213] on button "edit" at bounding box center [257, 215] width 24 height 24
select select "**********"
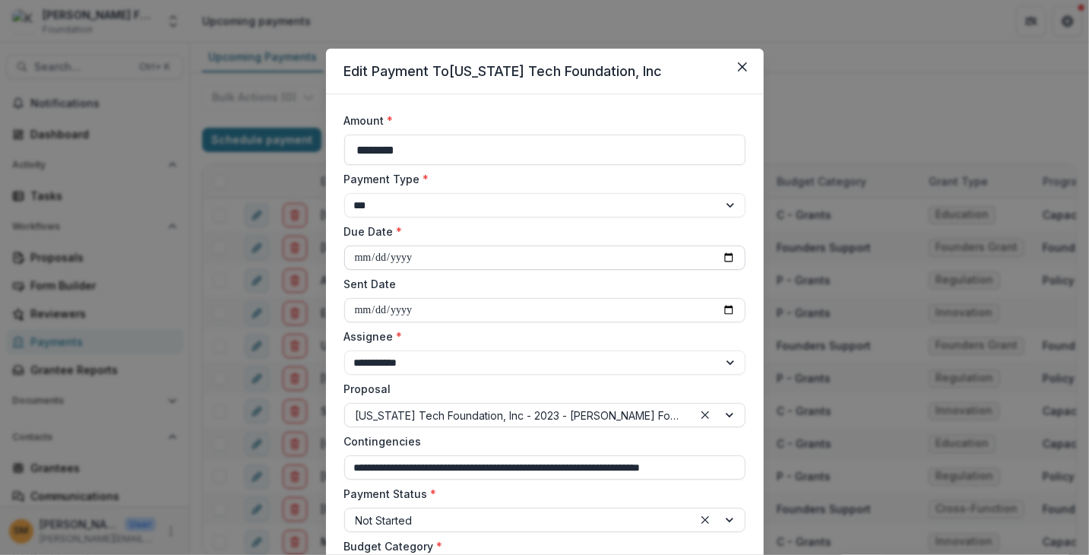
click at [724, 257] on input "**********" at bounding box center [544, 258] width 401 height 24
type input "**********"
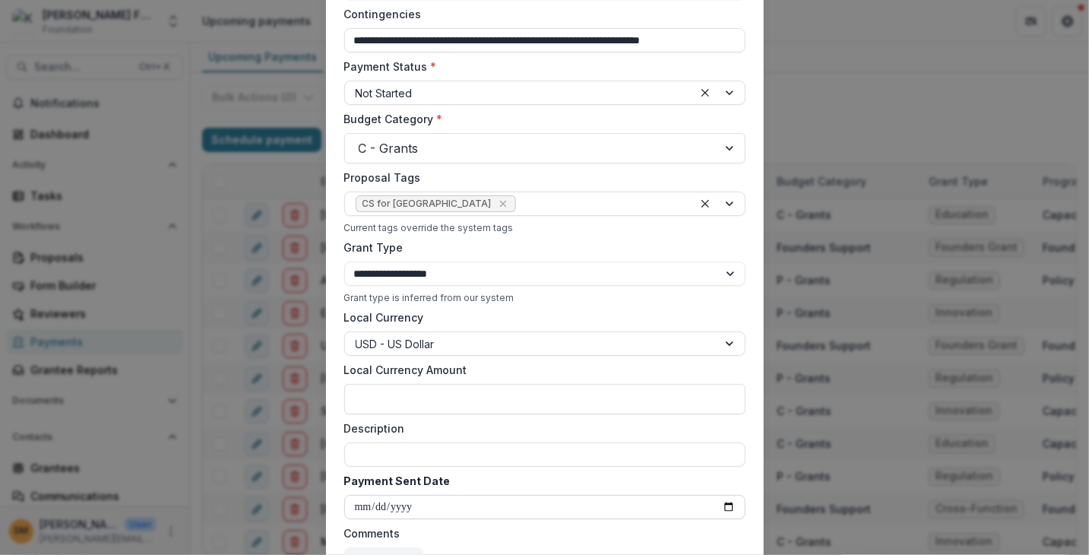
scroll to position [558, 0]
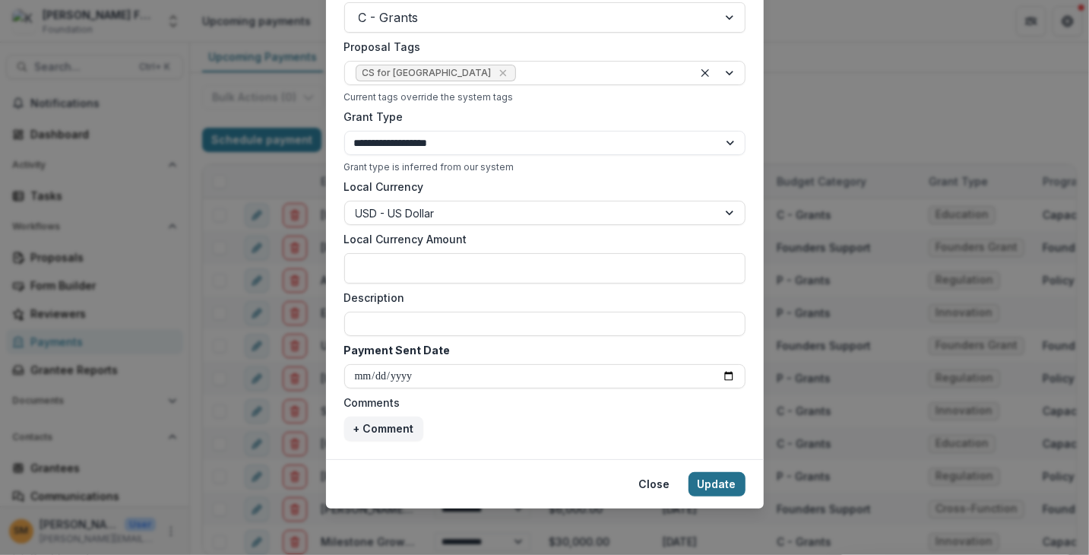
click at [705, 484] on button "Update" at bounding box center [717, 484] width 57 height 24
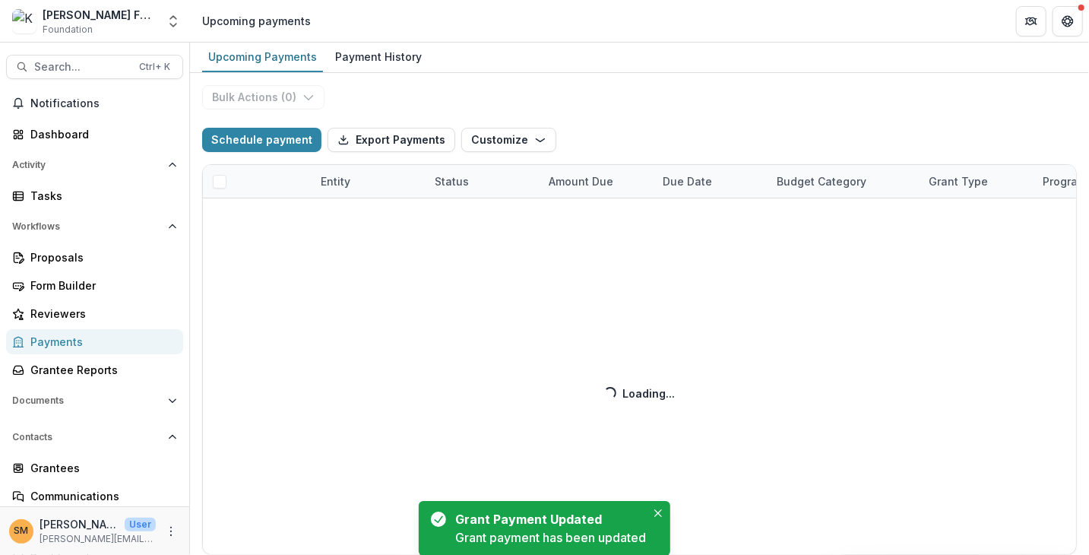
select select "**********"
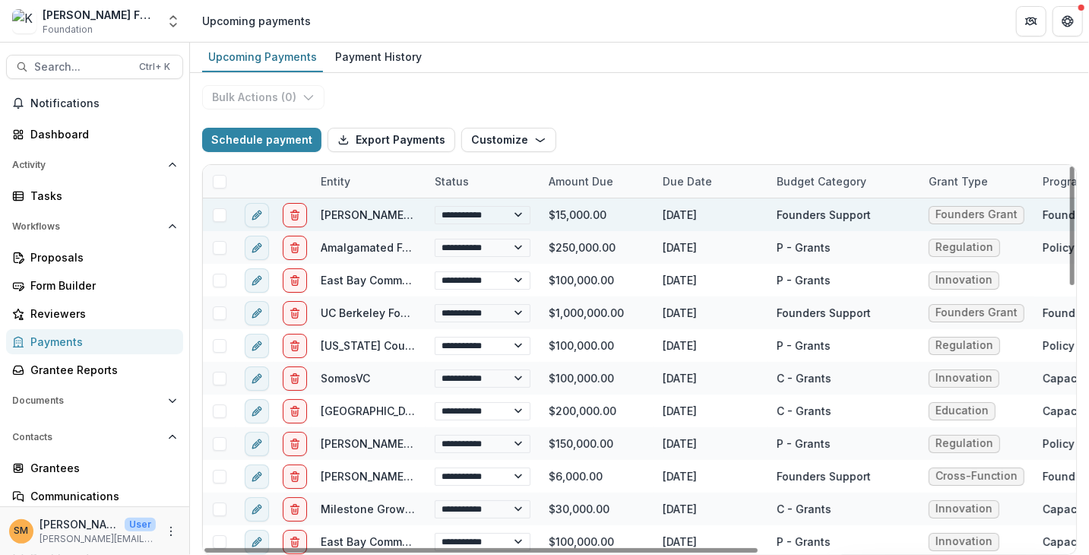
drag, startPoint x: 674, startPoint y: 217, endPoint x: 721, endPoint y: 217, distance: 47.1
click at [721, 217] on div "[DATE]" at bounding box center [711, 214] width 114 height 33
click at [674, 215] on div "[DATE]" at bounding box center [711, 214] width 114 height 33
drag, startPoint x: 565, startPoint y: 211, endPoint x: 605, endPoint y: 212, distance: 40.3
click at [605, 212] on div "$15,000.00" at bounding box center [597, 214] width 114 height 33
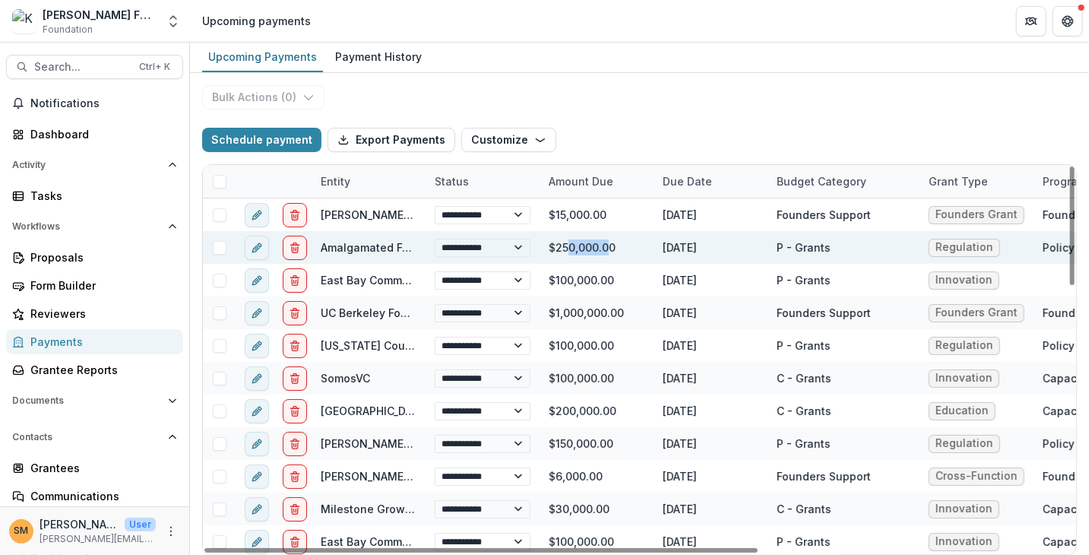
drag, startPoint x: 567, startPoint y: 250, endPoint x: 606, endPoint y: 247, distance: 38.9
click at [606, 247] on div "$250,000.00" at bounding box center [597, 247] width 114 height 33
click at [593, 247] on div "$250,000.00" at bounding box center [597, 247] width 114 height 33
drag, startPoint x: 671, startPoint y: 243, endPoint x: 718, endPoint y: 236, distance: 46.8
click at [718, 236] on div "[DATE]" at bounding box center [711, 247] width 114 height 33
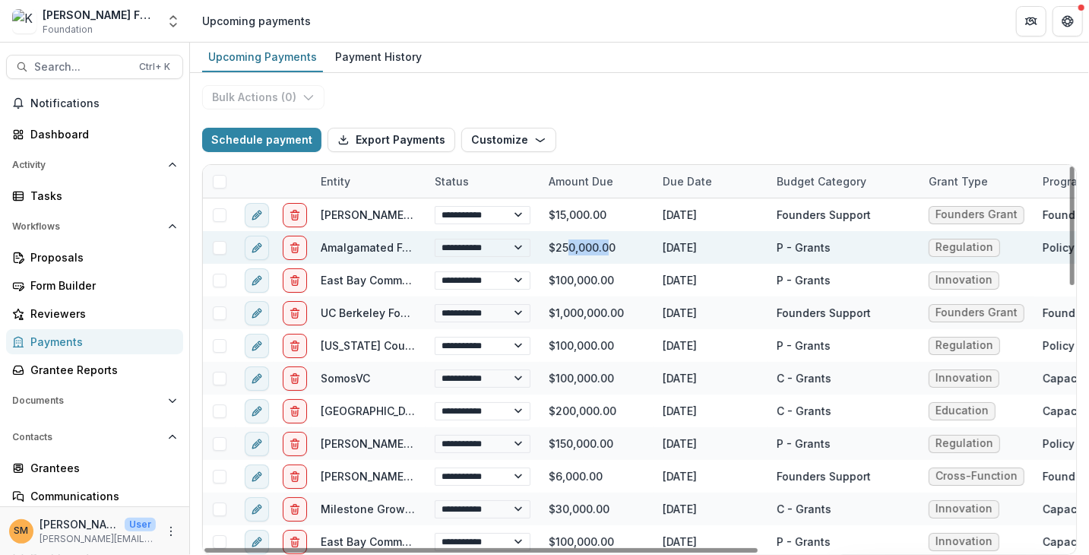
click at [716, 248] on div "[DATE]" at bounding box center [711, 247] width 114 height 33
click at [252, 246] on icon "edit" at bounding box center [257, 248] width 12 height 12
select select "**********"
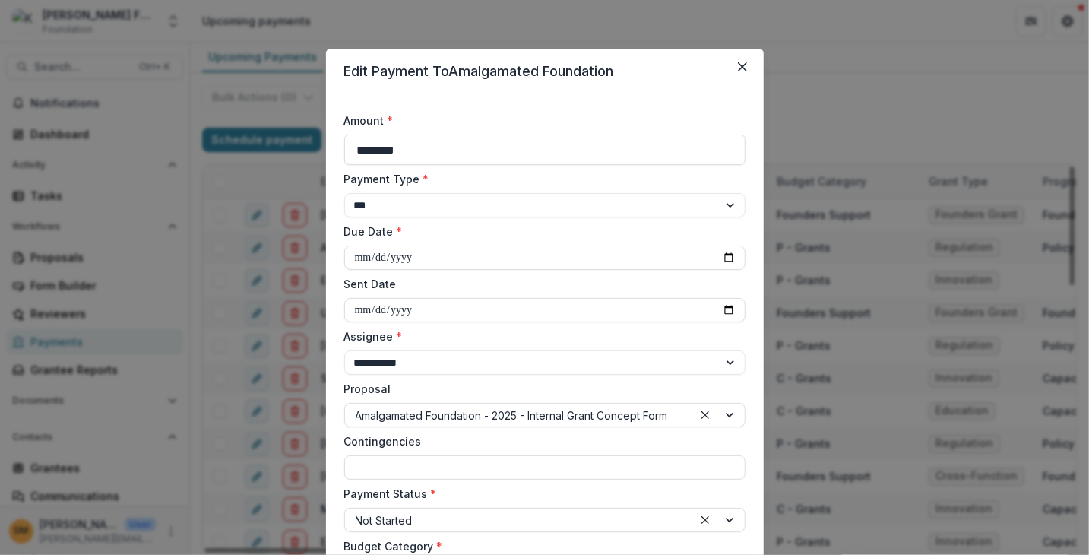
select select "**********"
click at [727, 257] on input "**********" at bounding box center [544, 258] width 401 height 24
type input "**********"
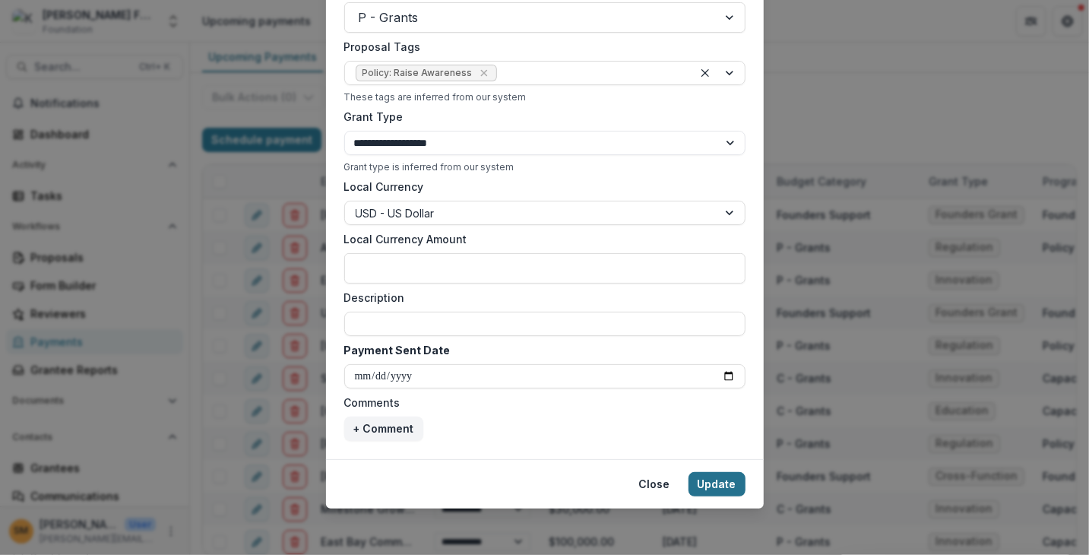
click at [726, 476] on button "Update" at bounding box center [717, 484] width 57 height 24
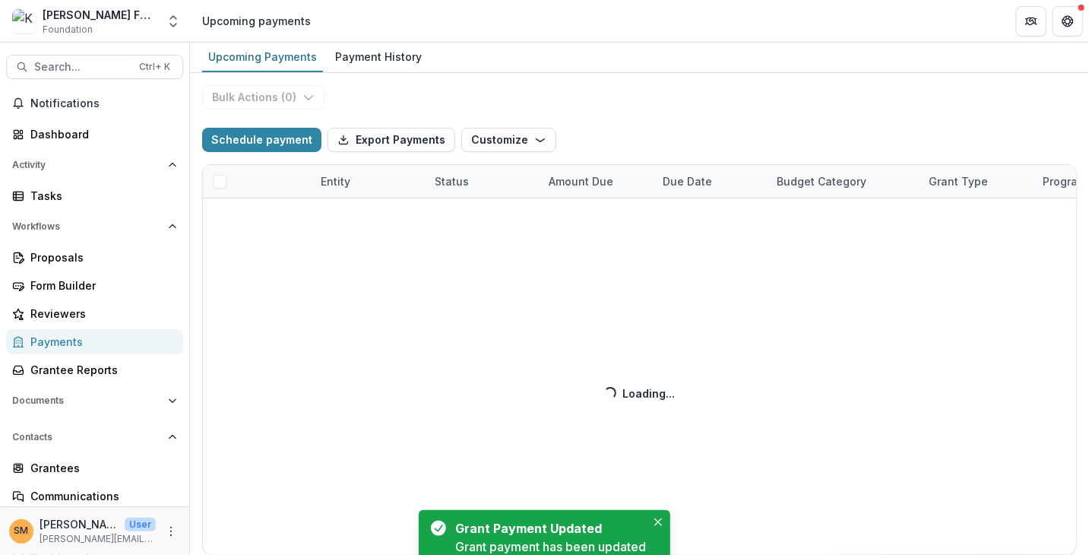
select select "**********"
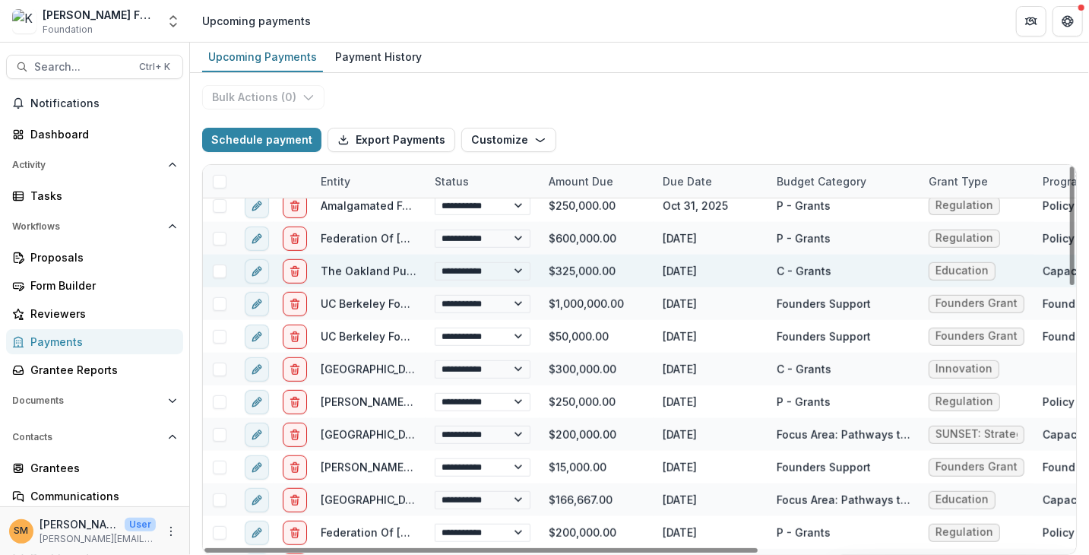
scroll to position [456, 0]
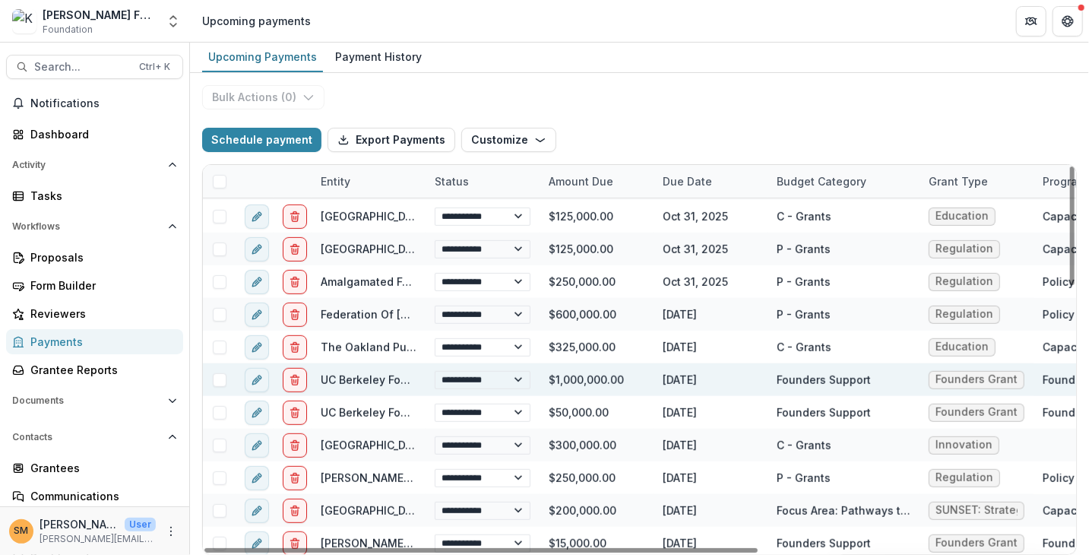
select select "**********"
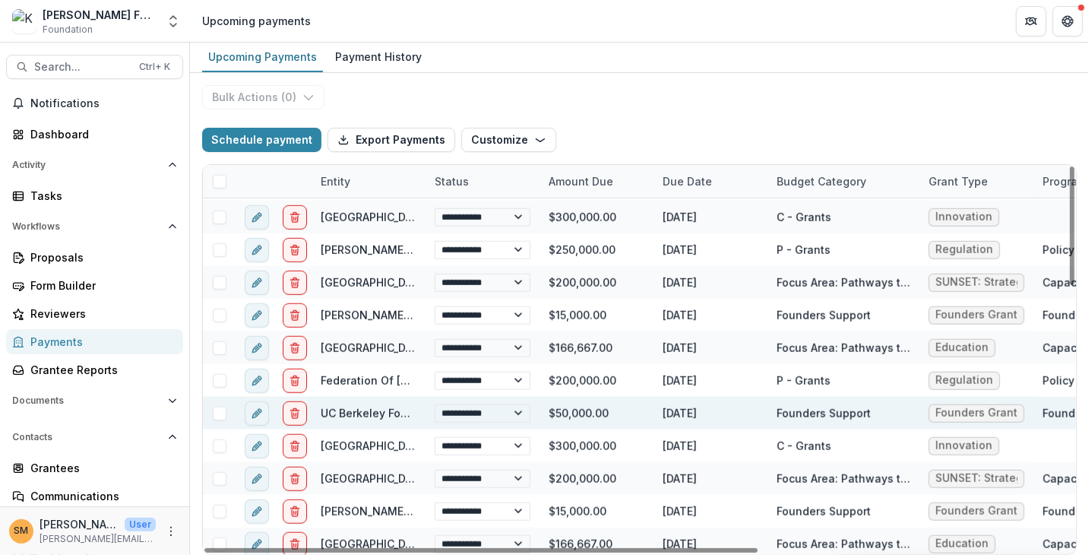
scroll to position [608, 0]
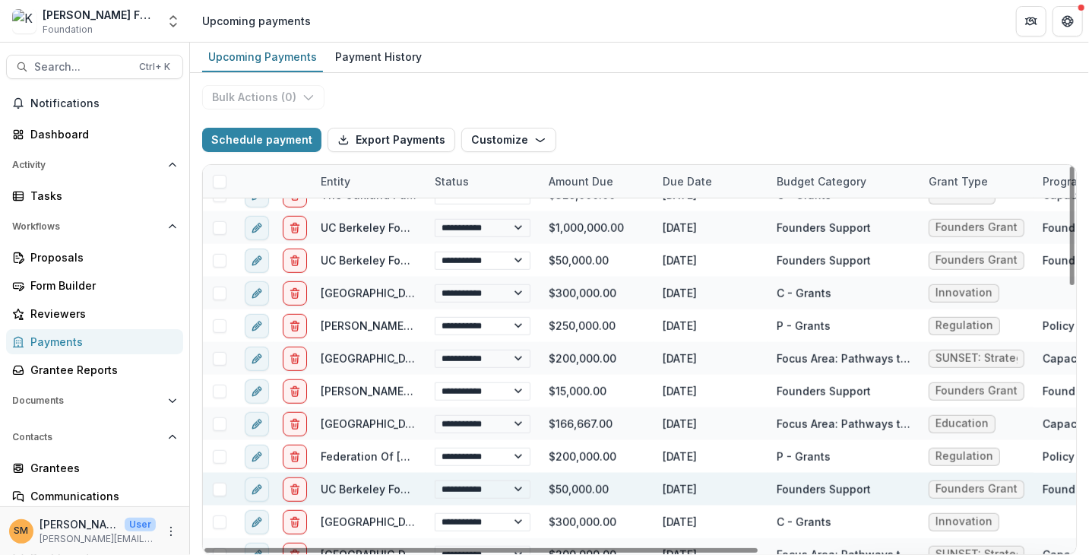
select select "**********"
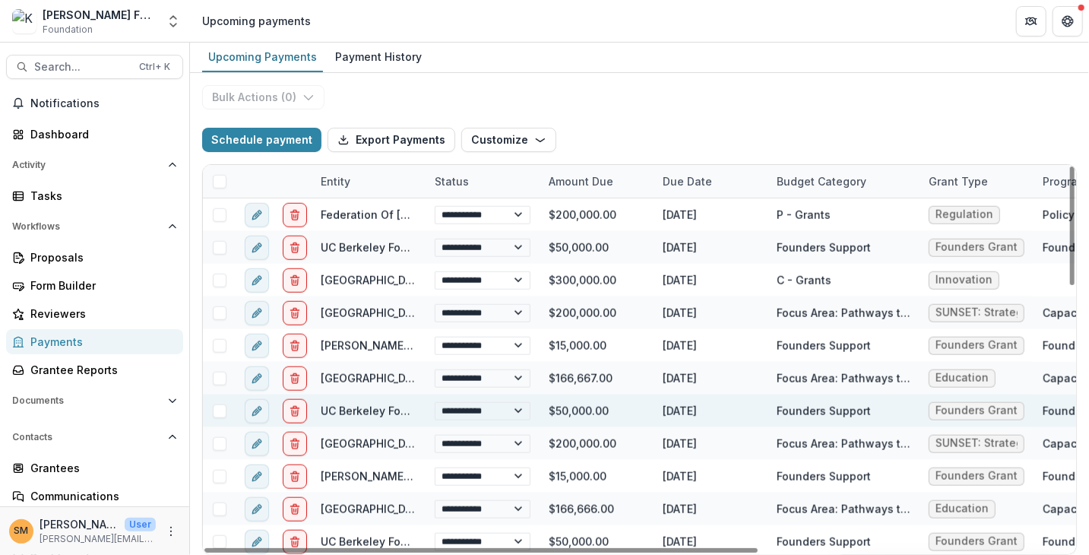
scroll to position [852, 0]
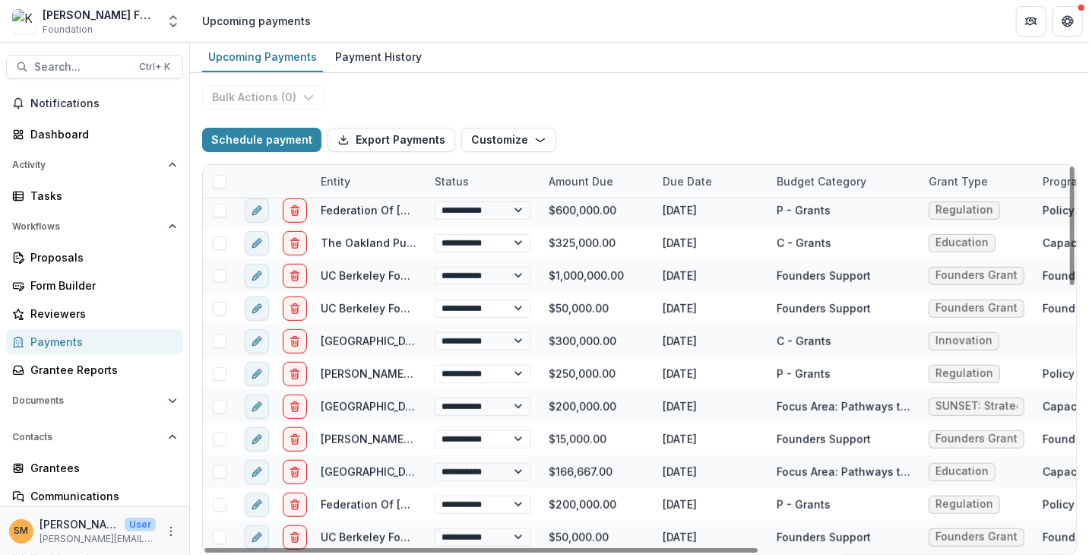
select select "**********"
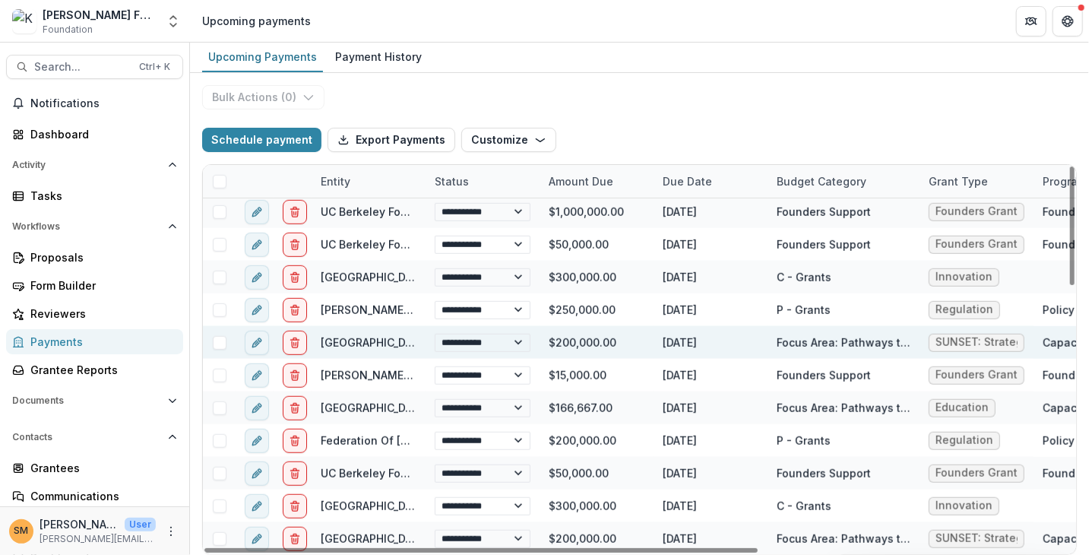
scroll to position [548, 0]
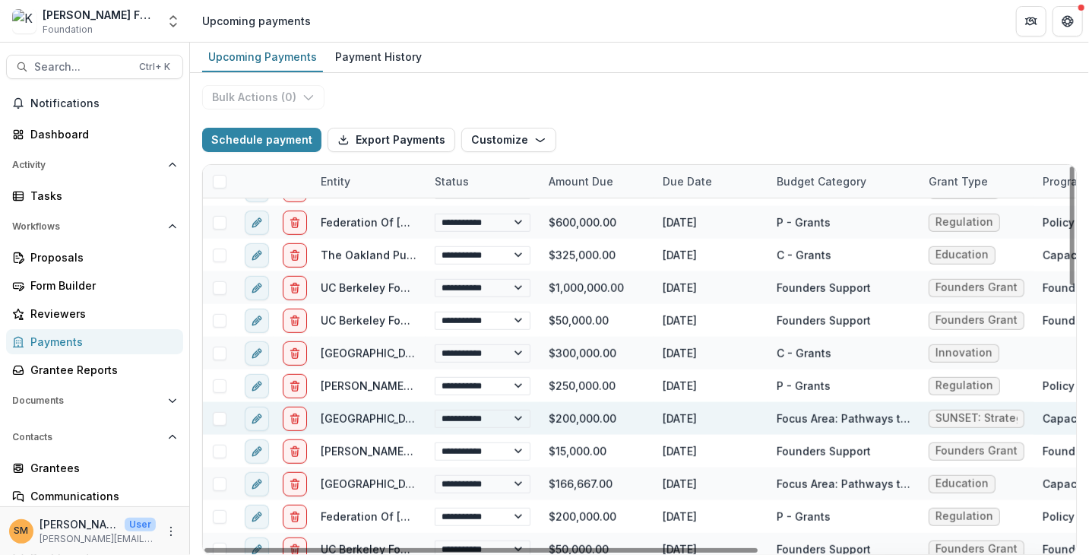
select select "**********"
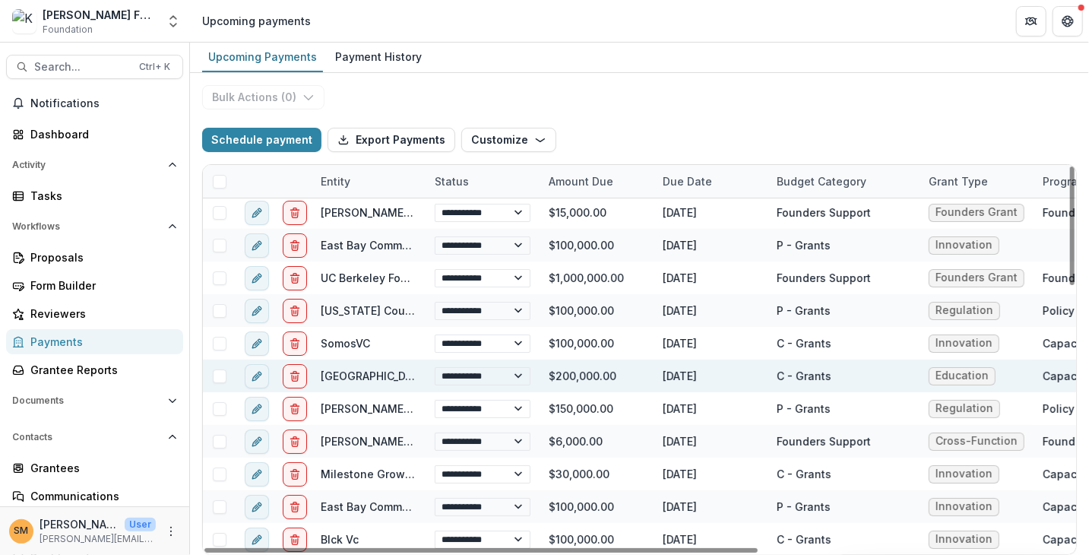
scroll to position [0, 0]
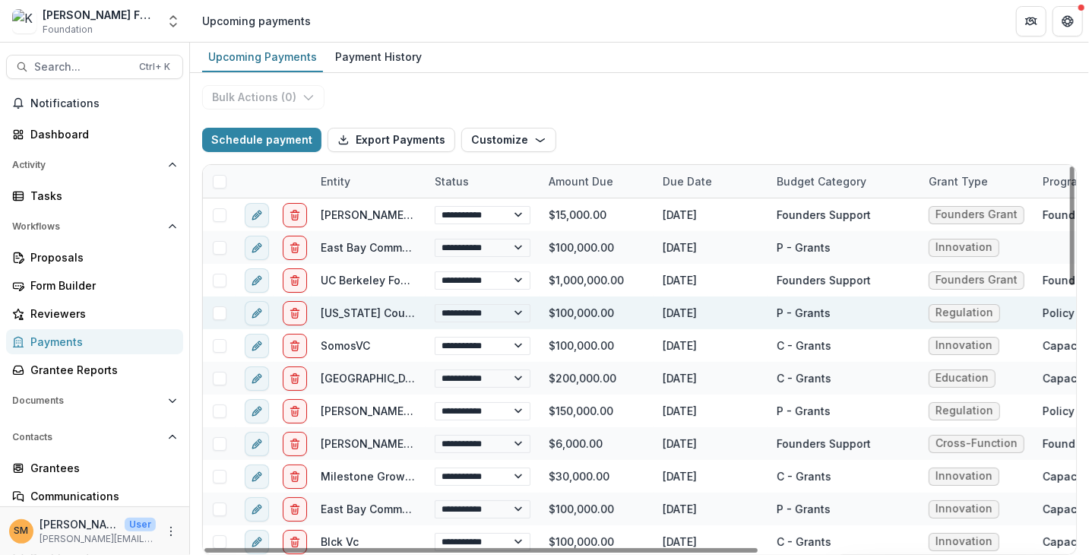
select select "**********"
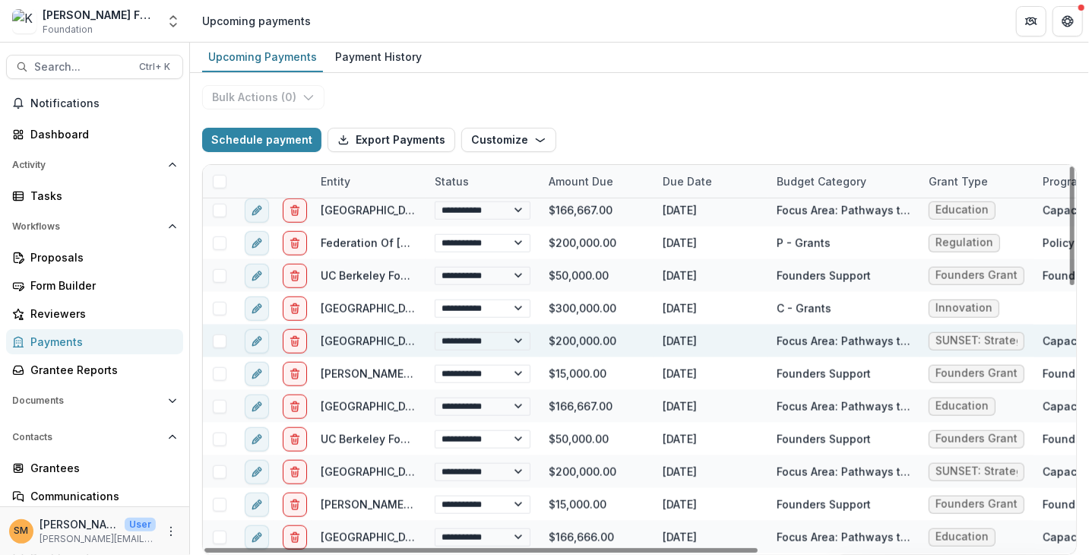
scroll to position [700, 0]
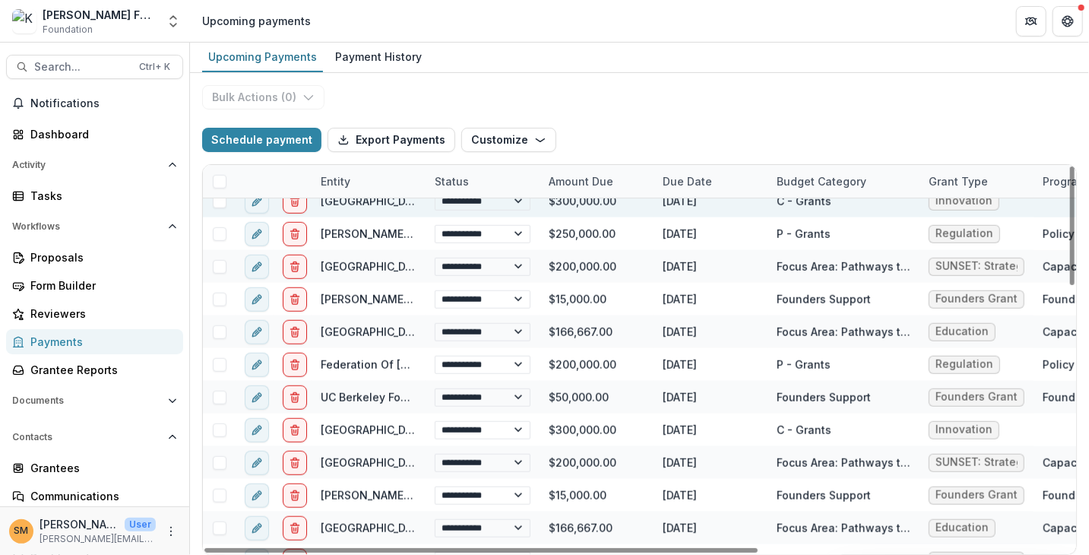
select select "**********"
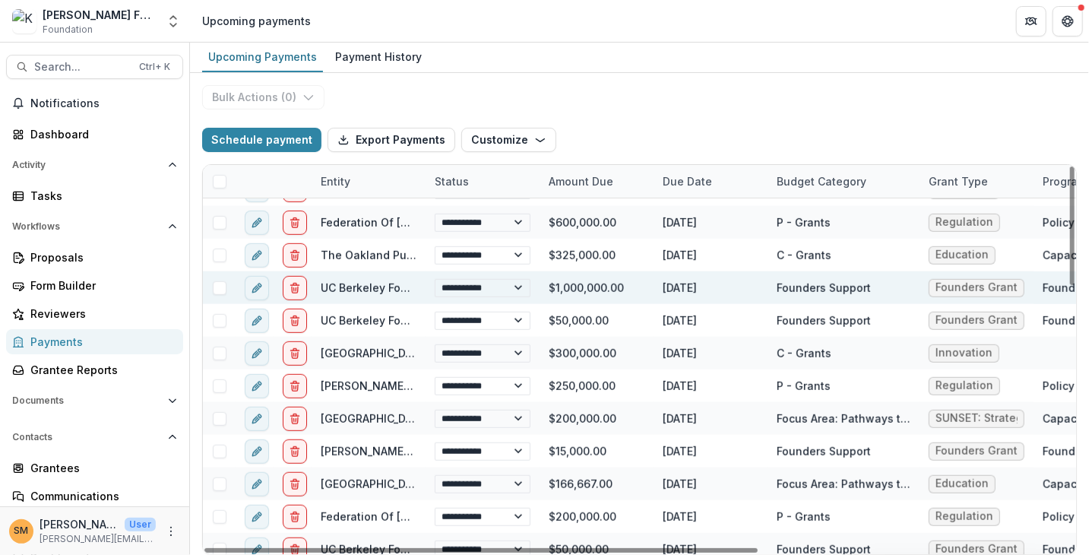
scroll to position [472, 0]
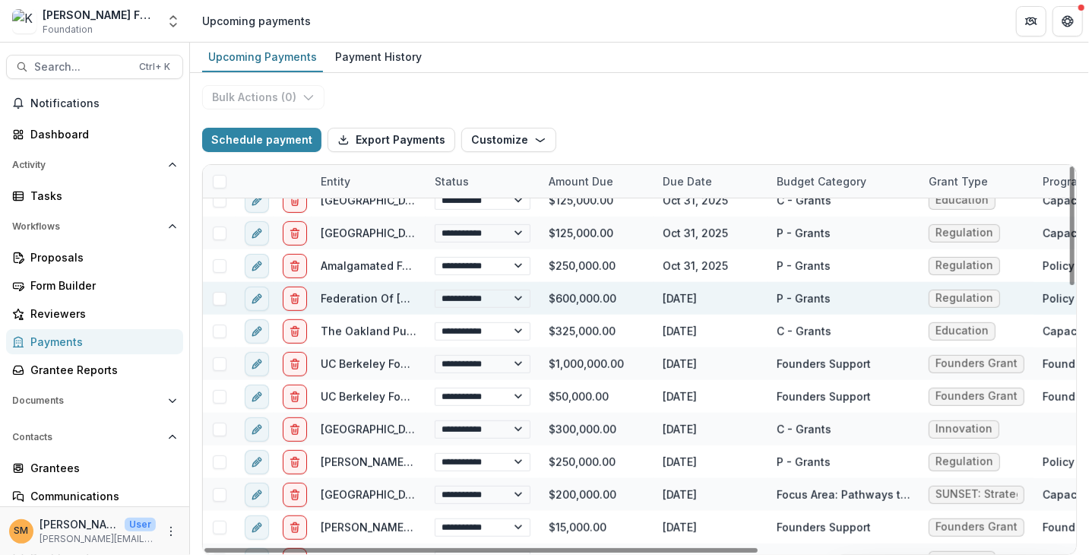
select select "**********"
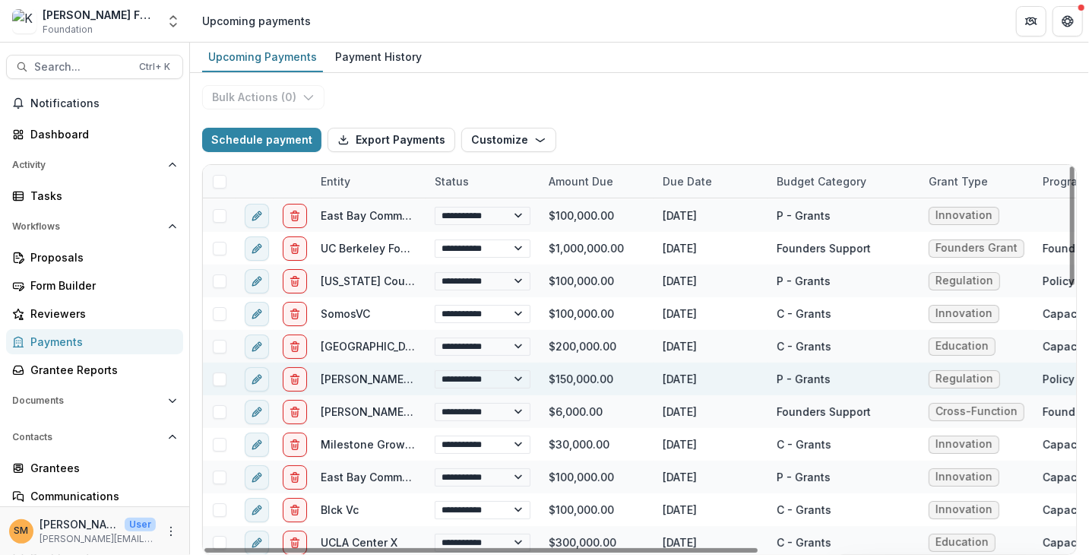
scroll to position [0, 0]
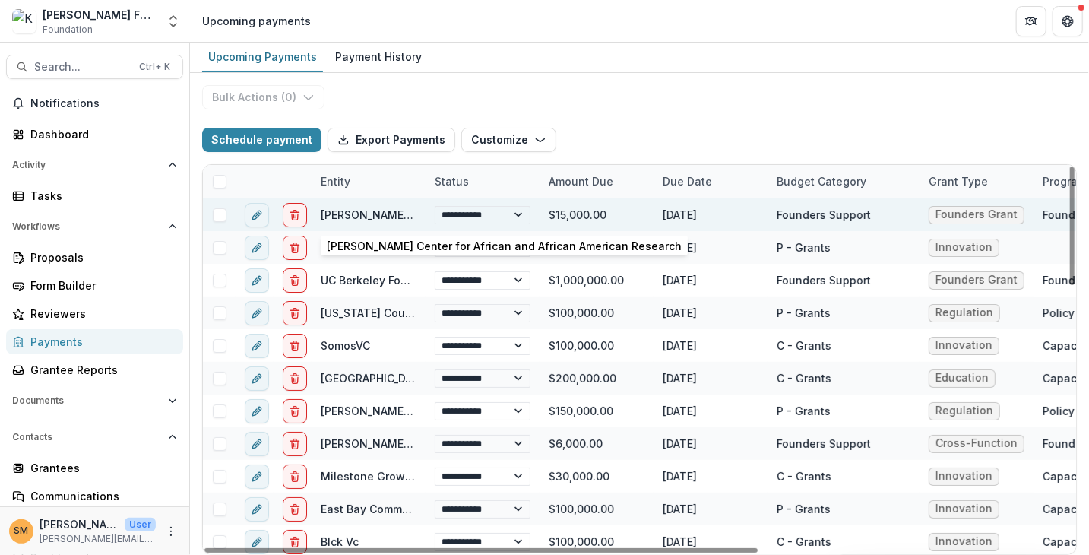
select select "**********"
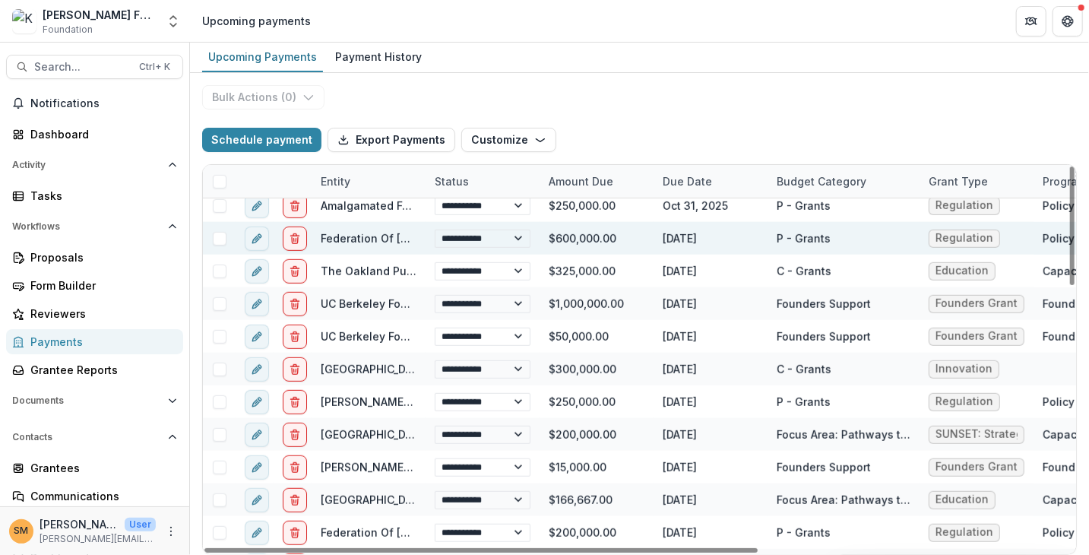
scroll to position [380, 0]
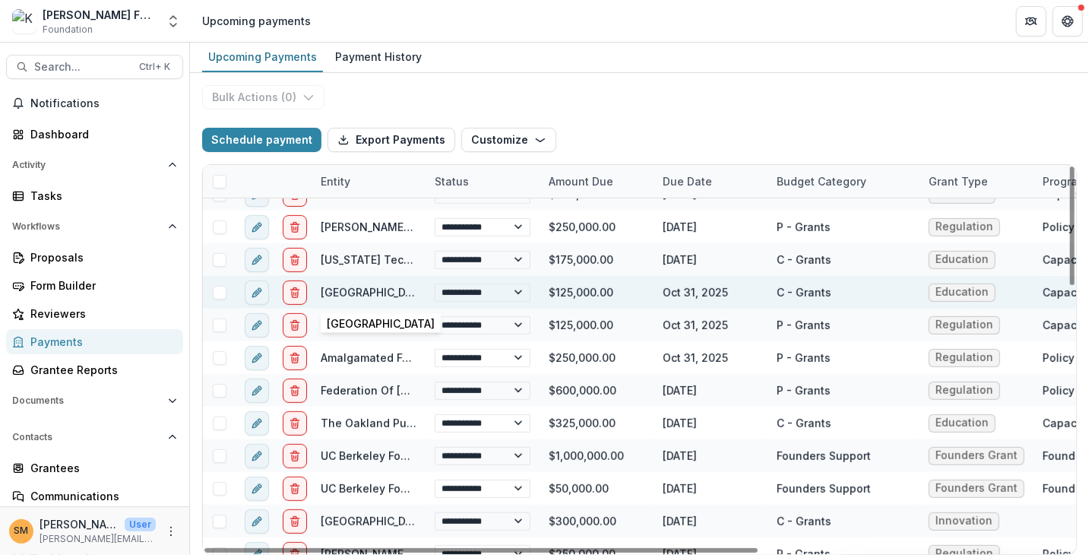
select select "**********"
drag, startPoint x: 556, startPoint y: 293, endPoint x: 609, endPoint y: 290, distance: 52.5
click at [609, 290] on div "$125,000.00" at bounding box center [597, 292] width 114 height 33
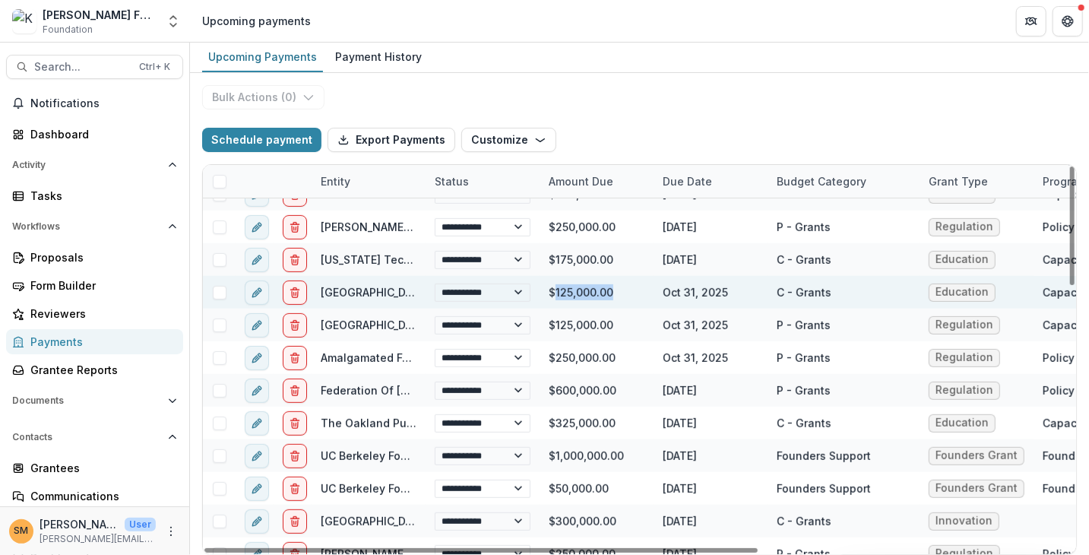
click at [609, 290] on div "$125,000.00" at bounding box center [597, 292] width 114 height 33
drag, startPoint x: 569, startPoint y: 290, endPoint x: 556, endPoint y: 291, distance: 12.2
click at [556, 291] on div "$125,000.00" at bounding box center [597, 292] width 114 height 33
click at [568, 290] on div "$125,000.00" at bounding box center [597, 292] width 114 height 33
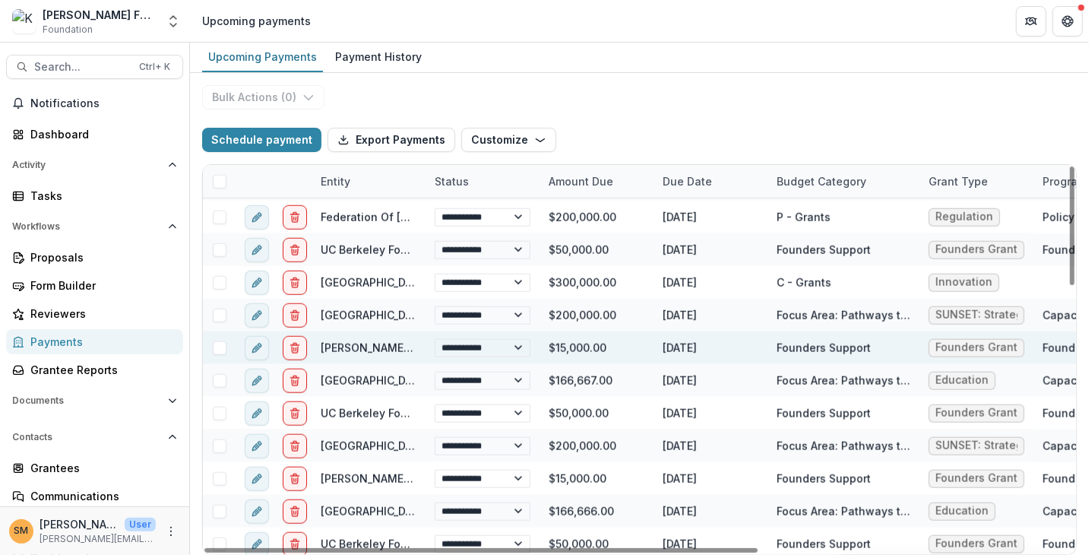
scroll to position [852, 0]
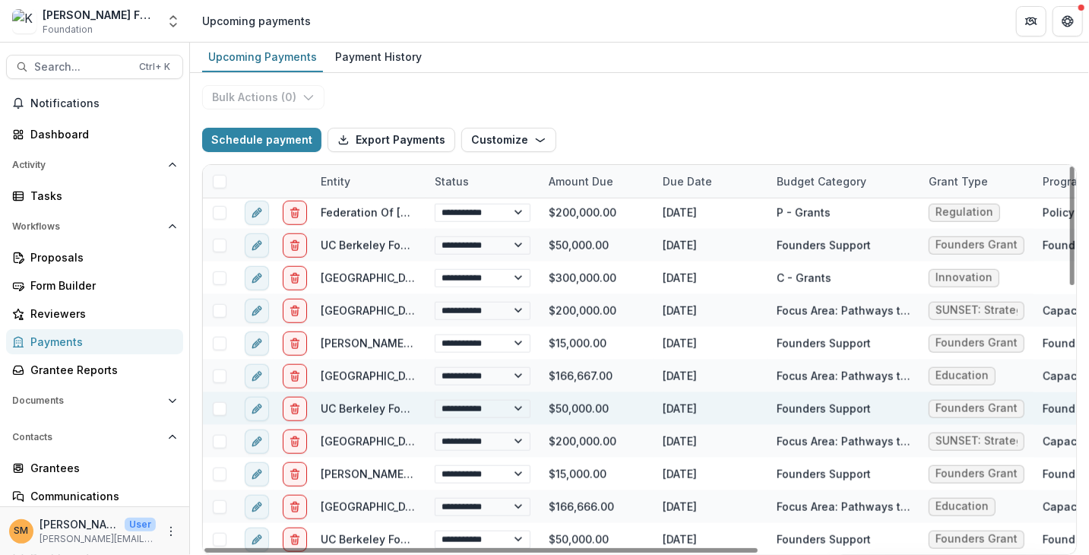
select select "**********"
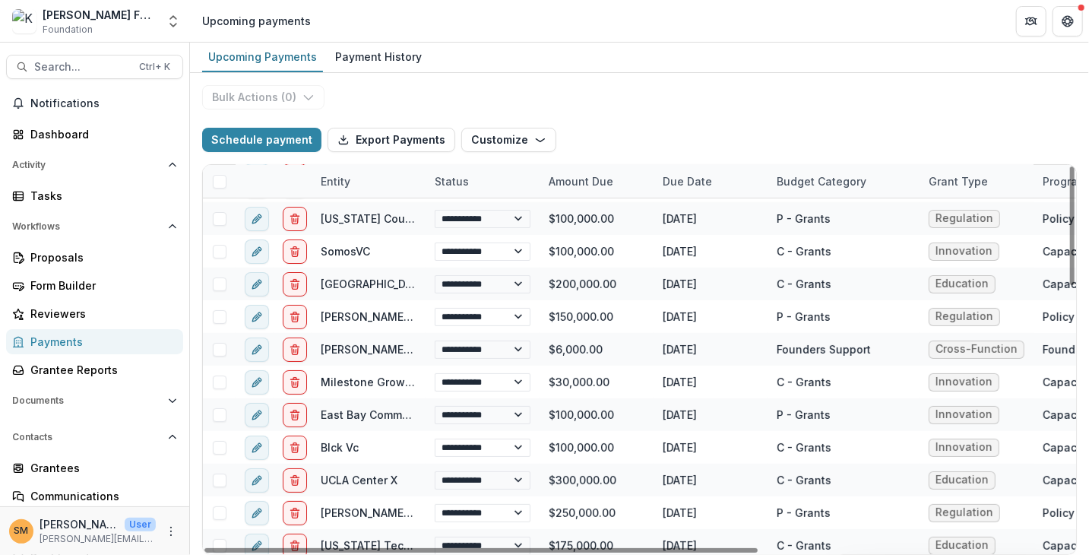
scroll to position [92, 0]
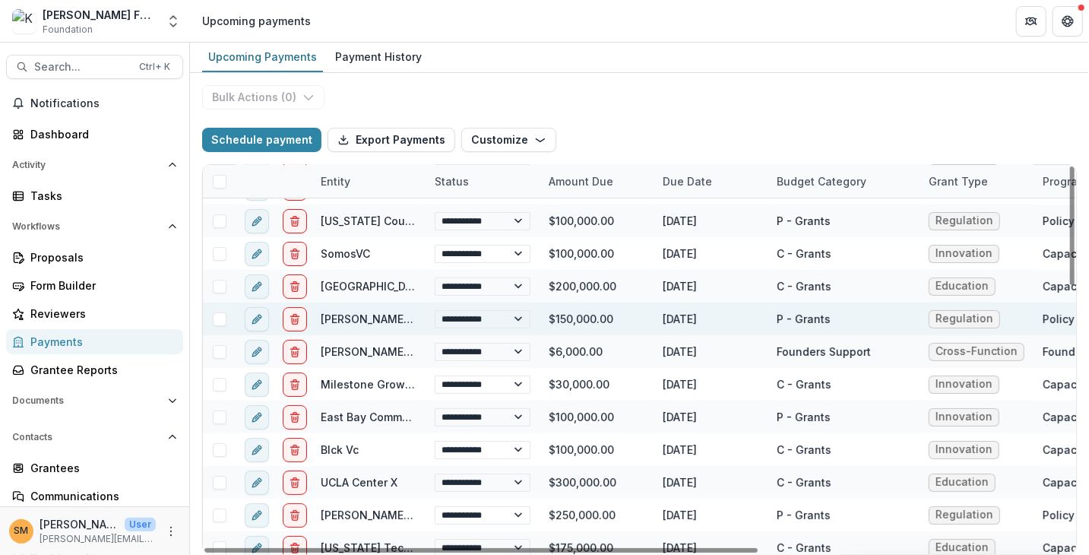
select select "**********"
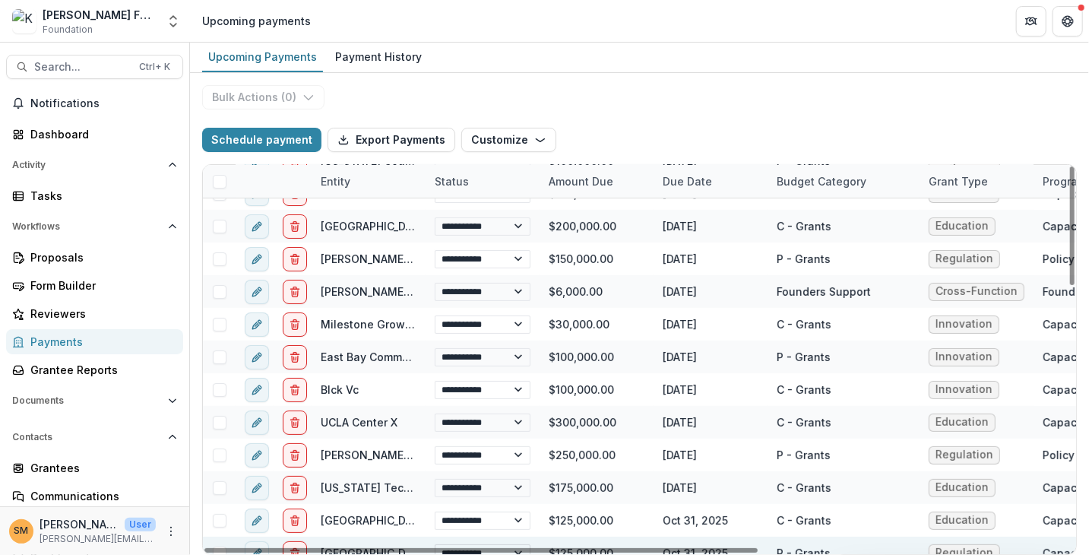
scroll to position [304, 0]
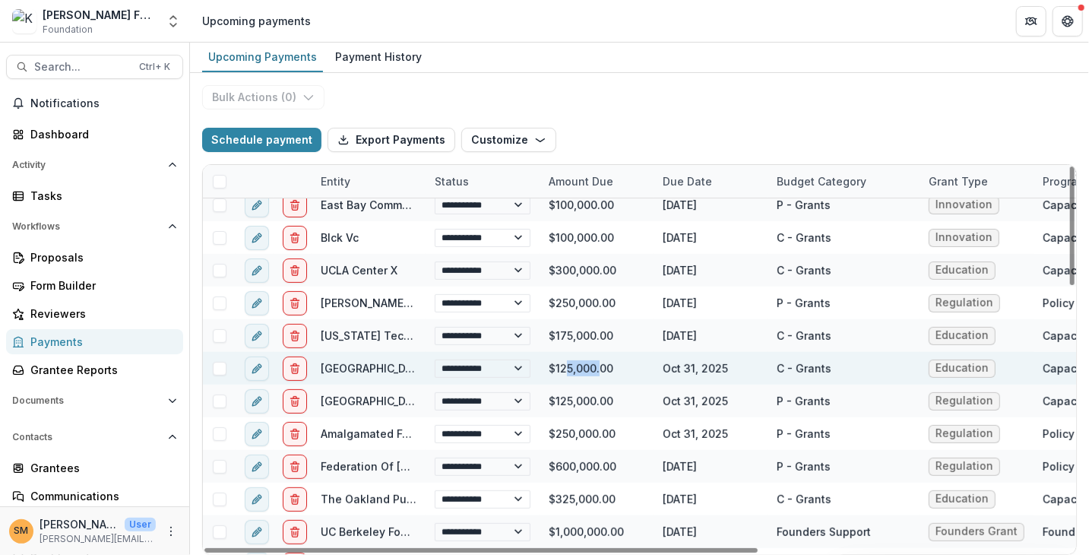
drag, startPoint x: 569, startPoint y: 369, endPoint x: 598, endPoint y: 367, distance: 28.9
click at [598, 367] on div "$125,000.00" at bounding box center [597, 368] width 114 height 33
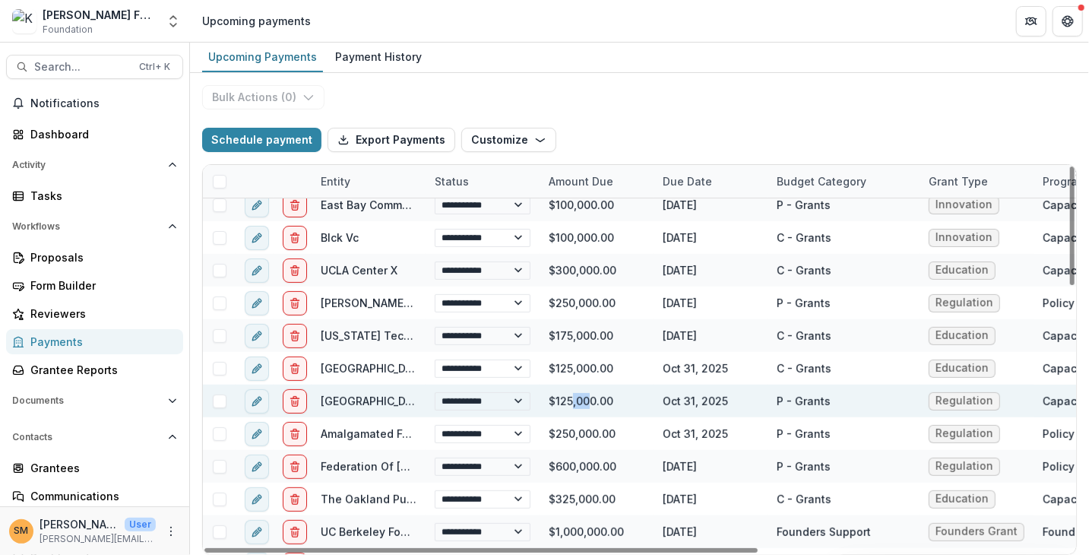
drag, startPoint x: 572, startPoint y: 401, endPoint x: 587, endPoint y: 401, distance: 15.2
click at [587, 401] on div "$125,000.00" at bounding box center [597, 401] width 114 height 33
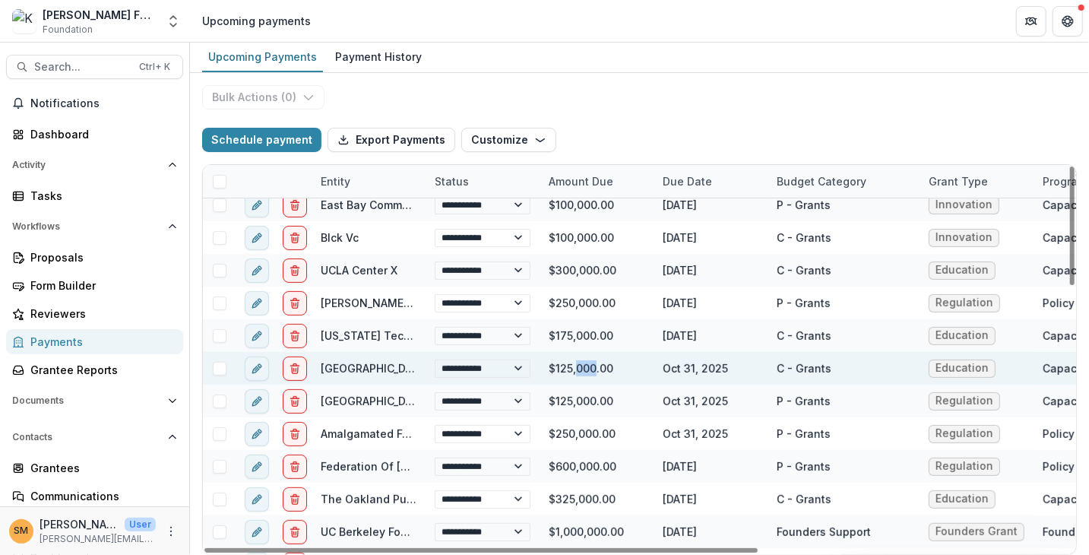
drag, startPoint x: 575, startPoint y: 368, endPoint x: 596, endPoint y: 369, distance: 21.3
click at [596, 369] on div "$125,000.00" at bounding box center [597, 368] width 114 height 33
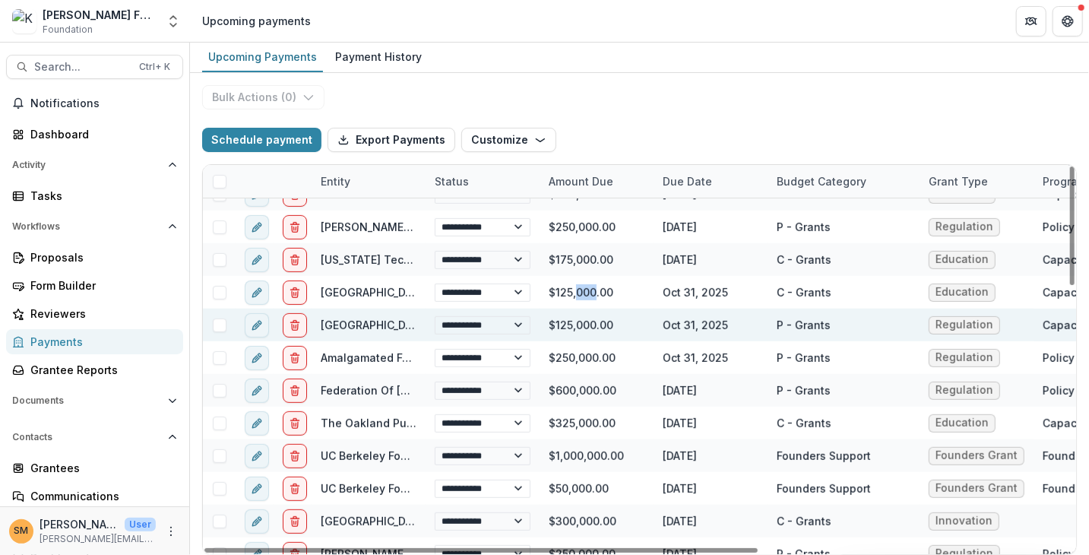
select select "**********"
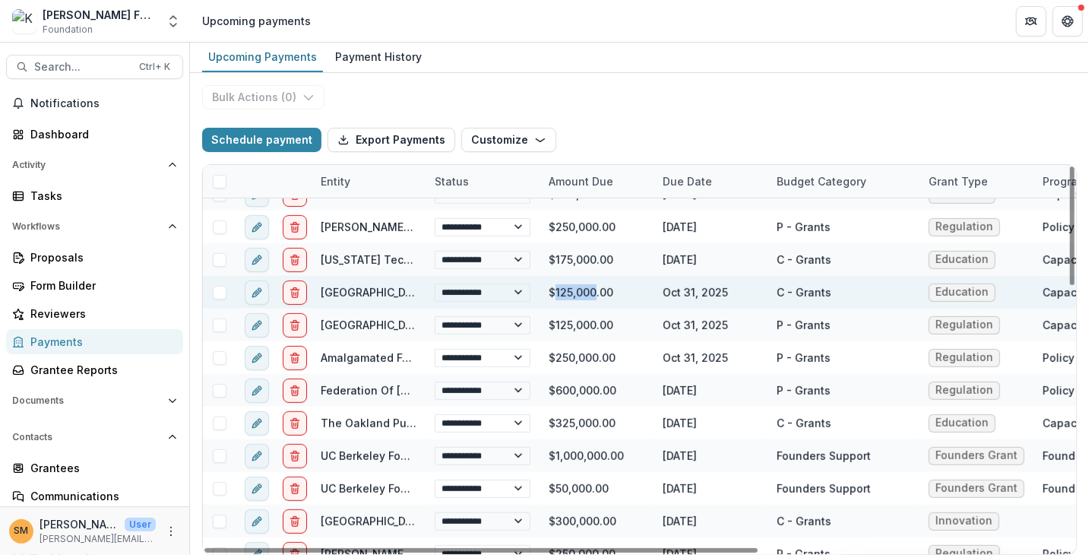
drag, startPoint x: 555, startPoint y: 290, endPoint x: 596, endPoint y: 290, distance: 41.1
click at [596, 290] on div "$125,000.00" at bounding box center [597, 292] width 114 height 33
drag, startPoint x: 579, startPoint y: 293, endPoint x: 610, endPoint y: 296, distance: 31.3
click at [610, 296] on div "$125,000.00" at bounding box center [597, 292] width 114 height 33
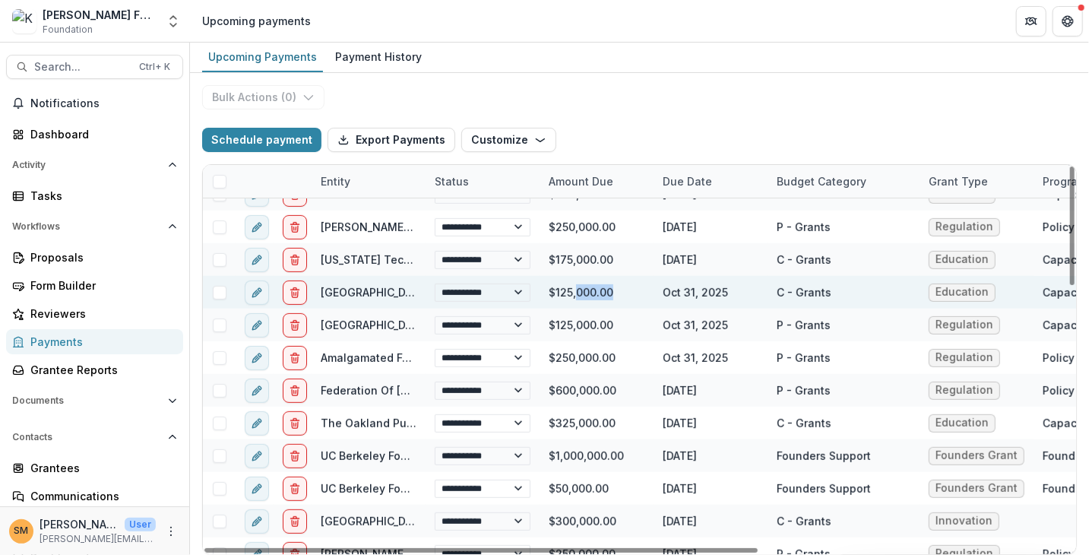
click at [593, 290] on div "$125,000.00" at bounding box center [597, 292] width 114 height 33
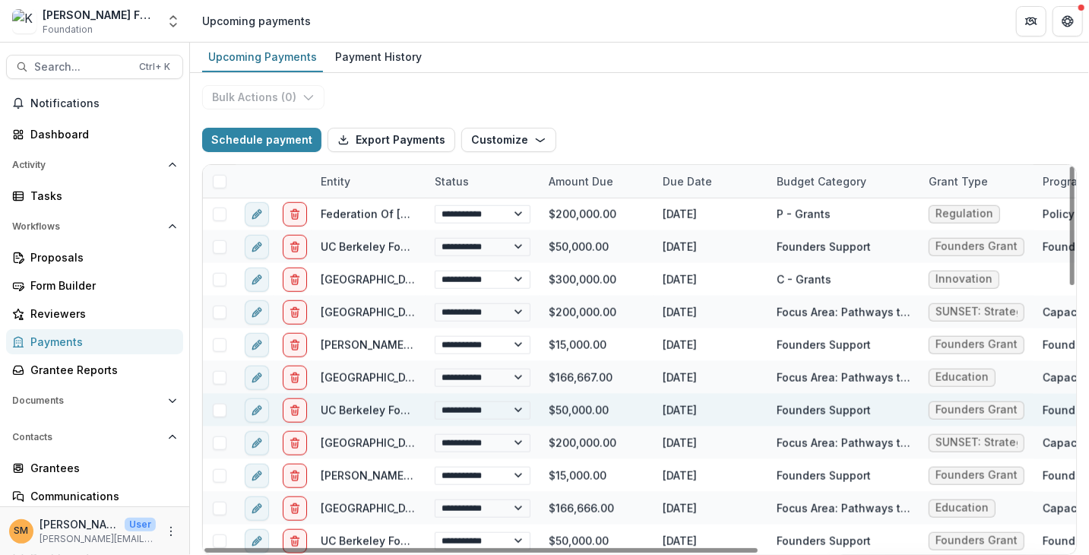
scroll to position [852, 0]
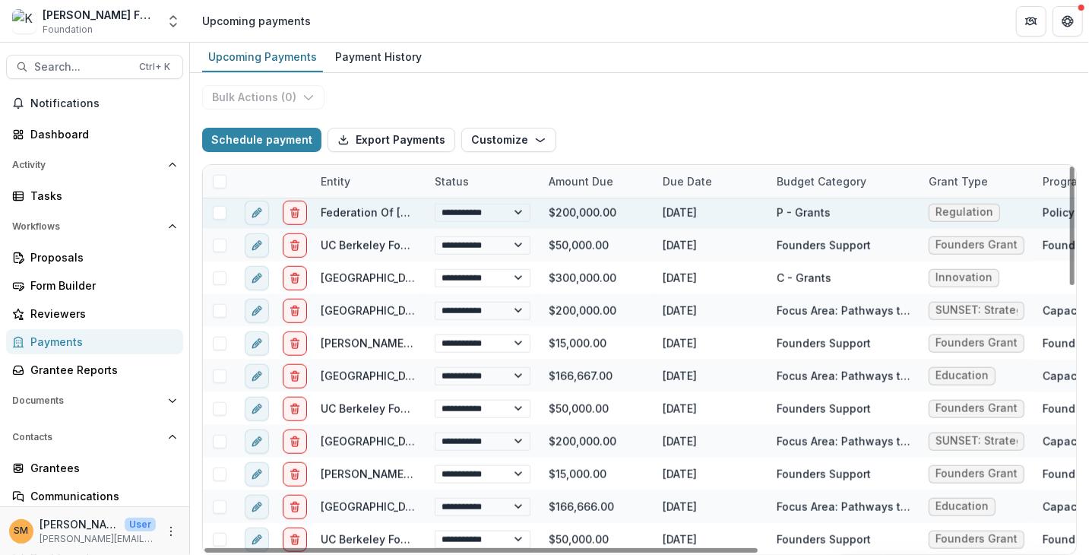
select select "**********"
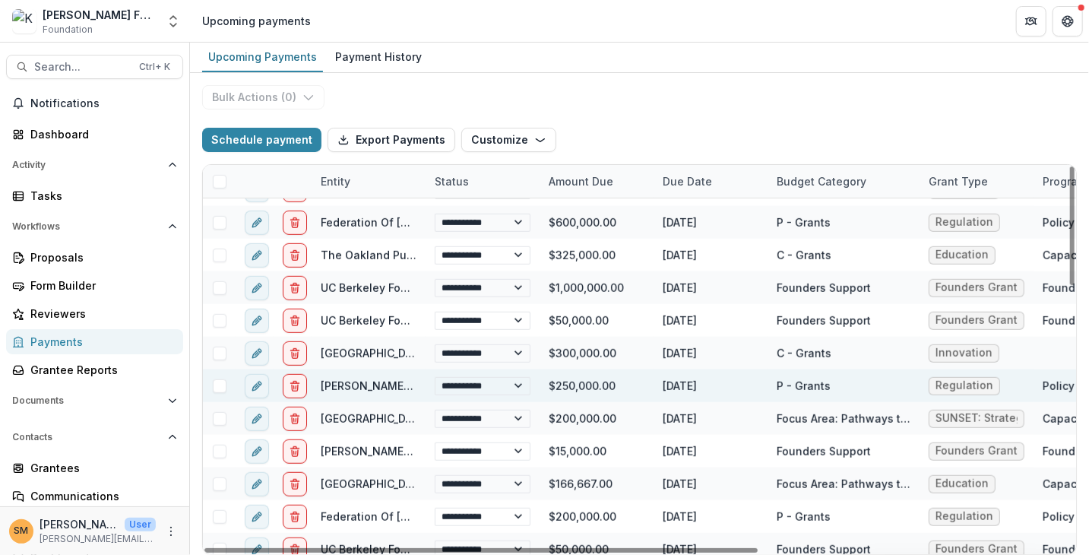
select select "**********"
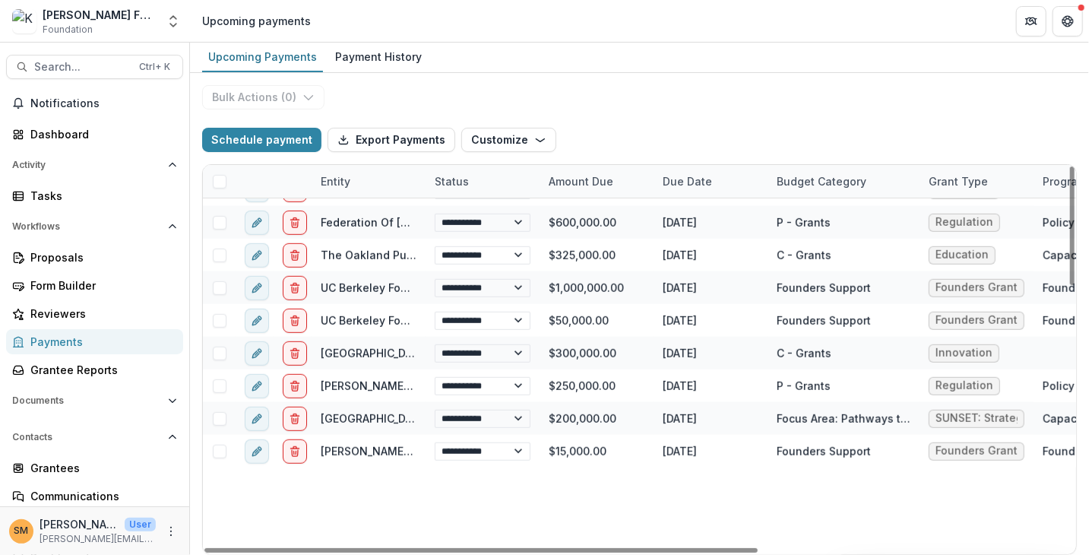
scroll to position [92, 0]
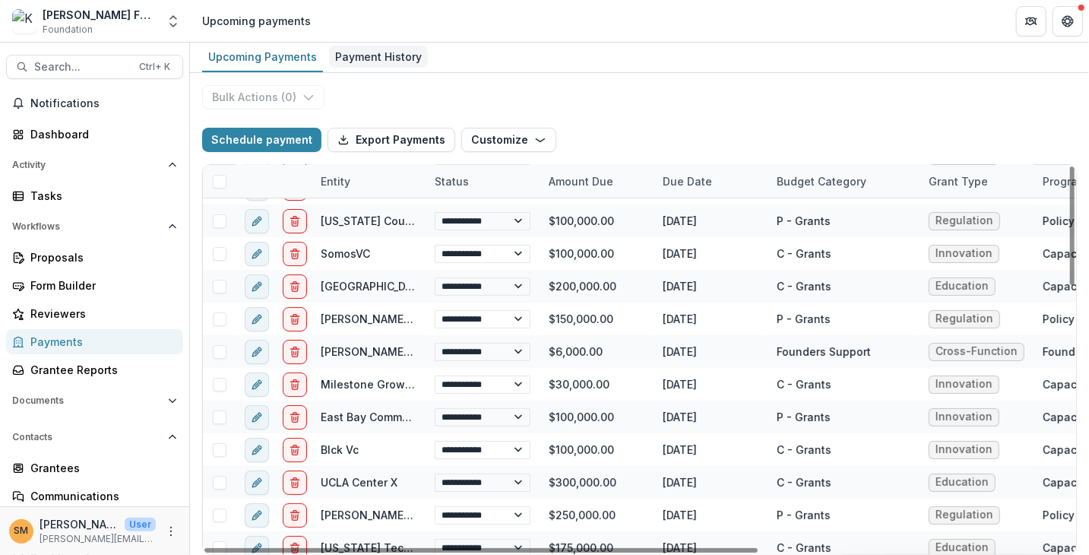
click at [366, 52] on div "Payment History" at bounding box center [378, 57] width 99 height 22
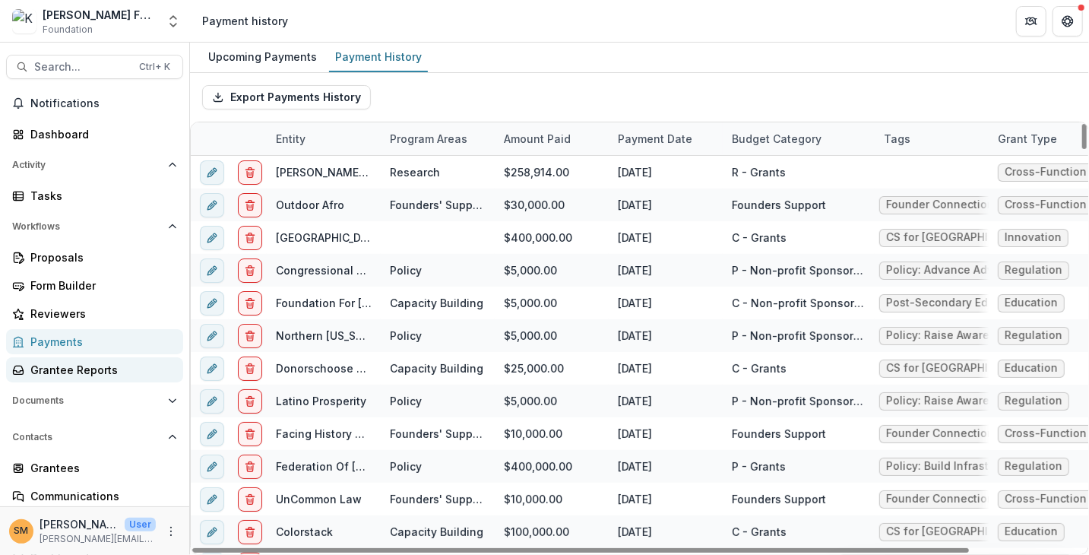
click at [56, 373] on div "Grantee Reports" at bounding box center [100, 370] width 141 height 16
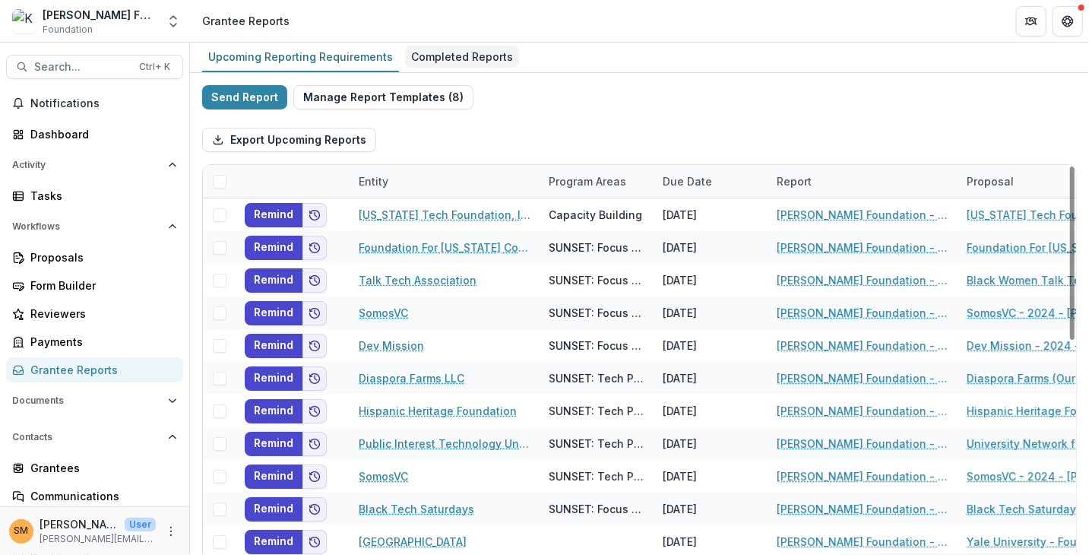
click at [449, 58] on div "Completed Reports" at bounding box center [462, 57] width 114 height 22
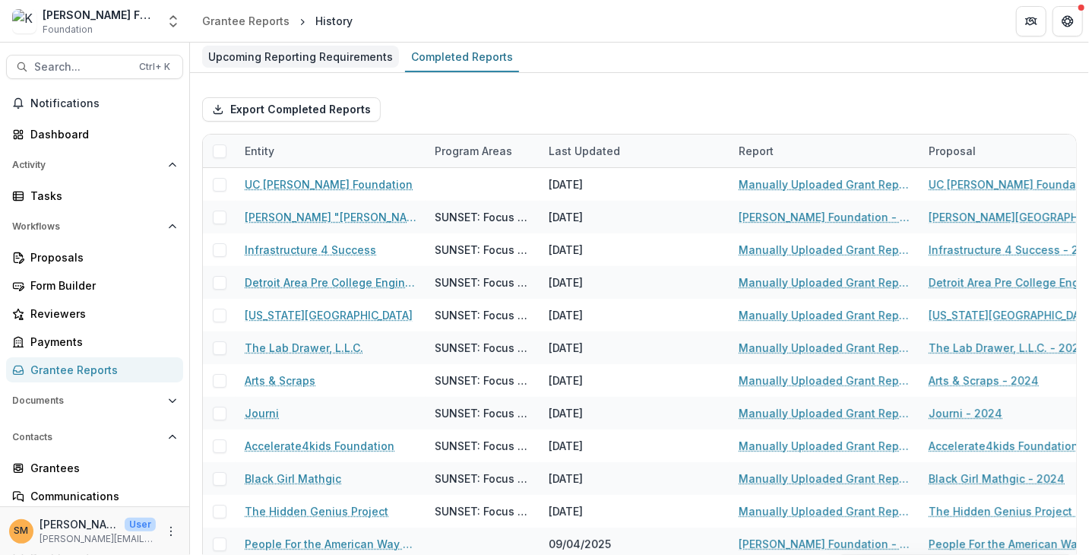
click at [263, 65] on div "Upcoming Reporting Requirements" at bounding box center [300, 57] width 197 height 22
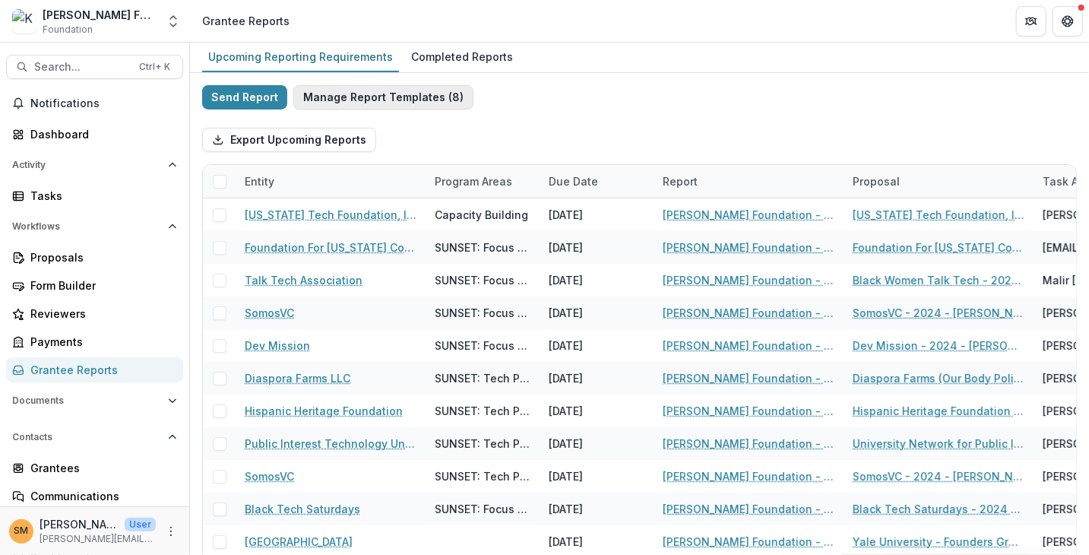
click at [368, 97] on button "Manage Report Templates ( 8 )" at bounding box center [383, 97] width 180 height 24
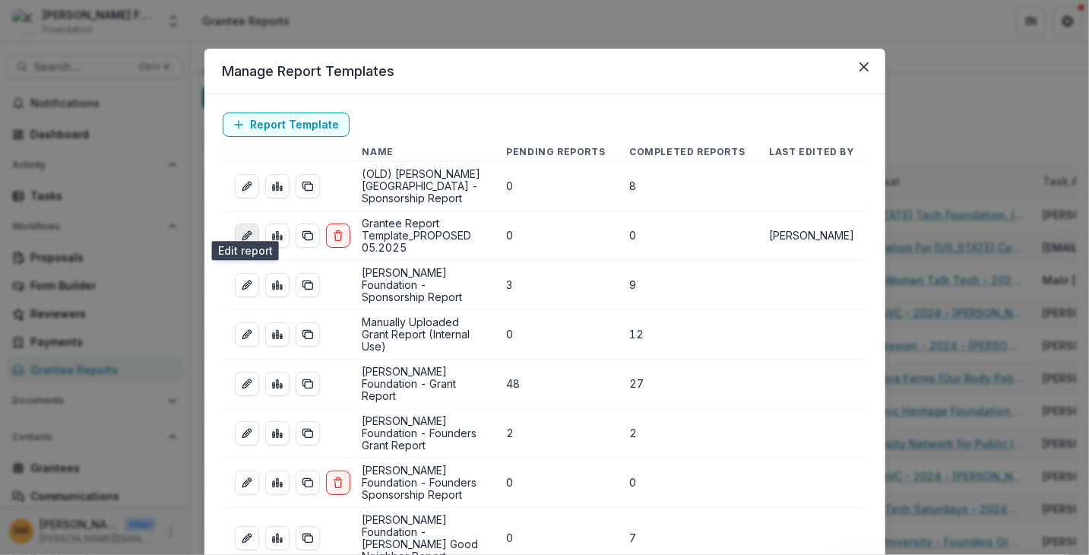
click at [245, 230] on icon "edit-report" at bounding box center [247, 236] width 12 height 12
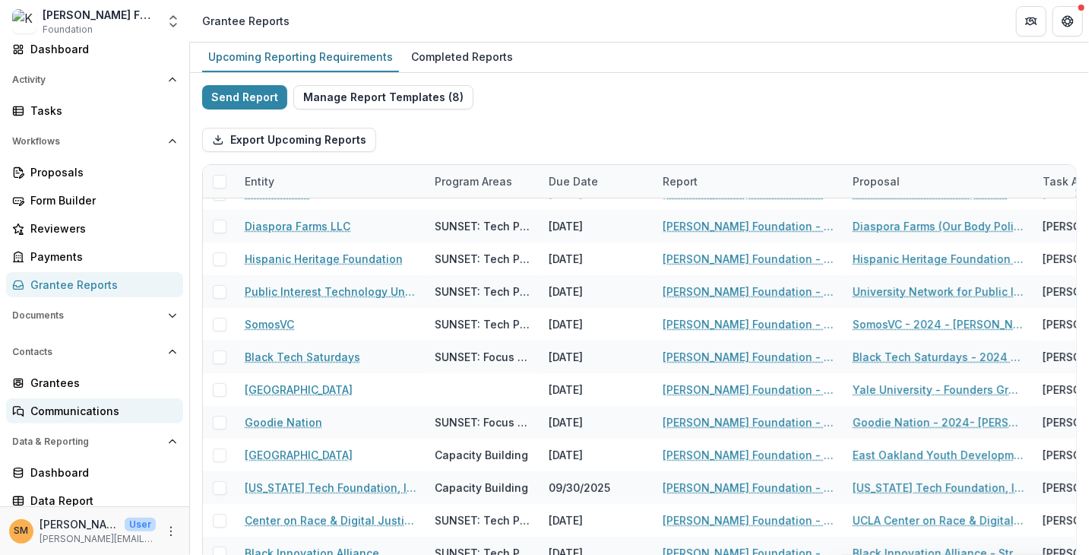
scroll to position [91, 0]
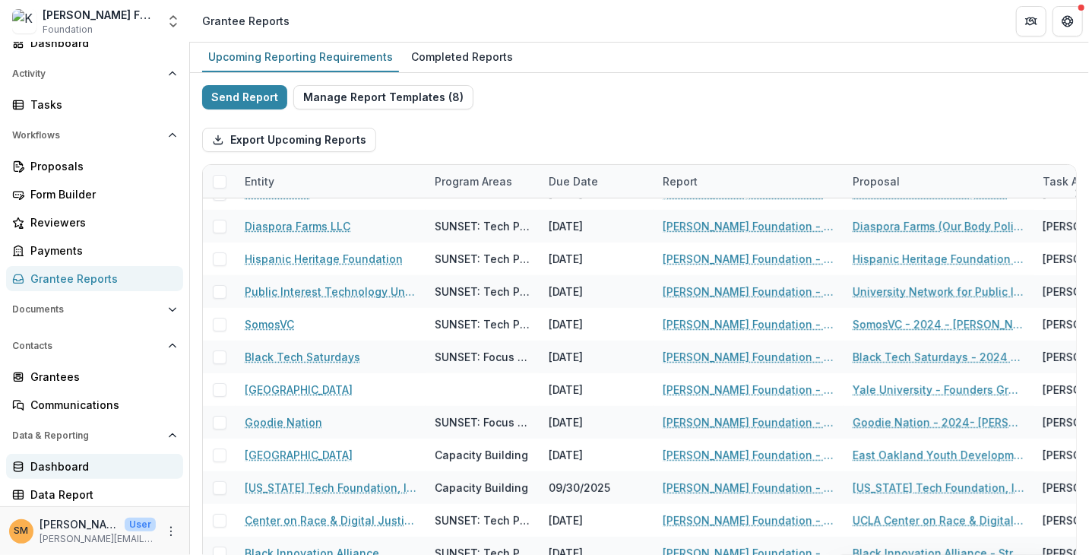
click at [50, 469] on div "Dashboard" at bounding box center [100, 466] width 141 height 16
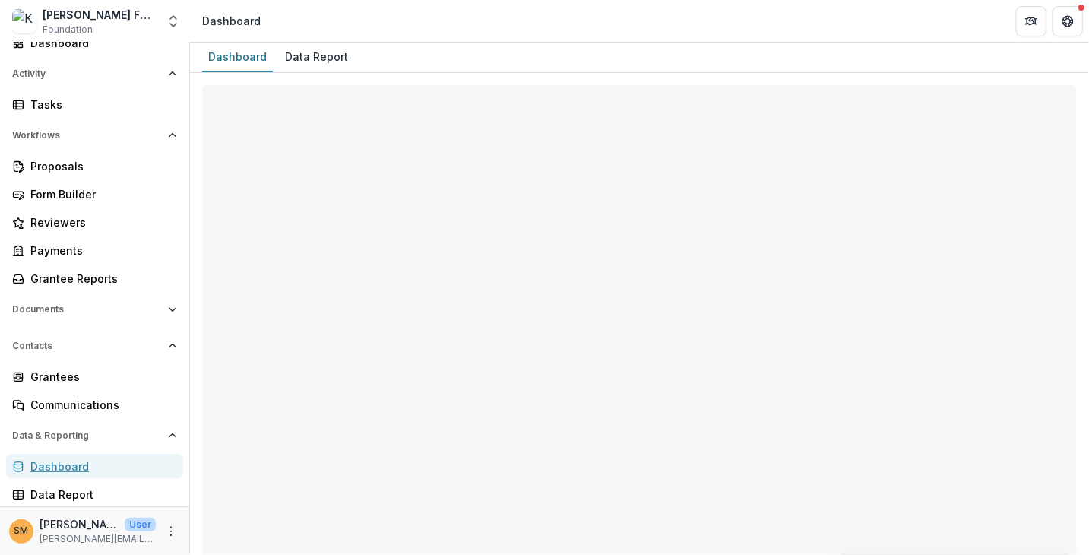
select select "**********"
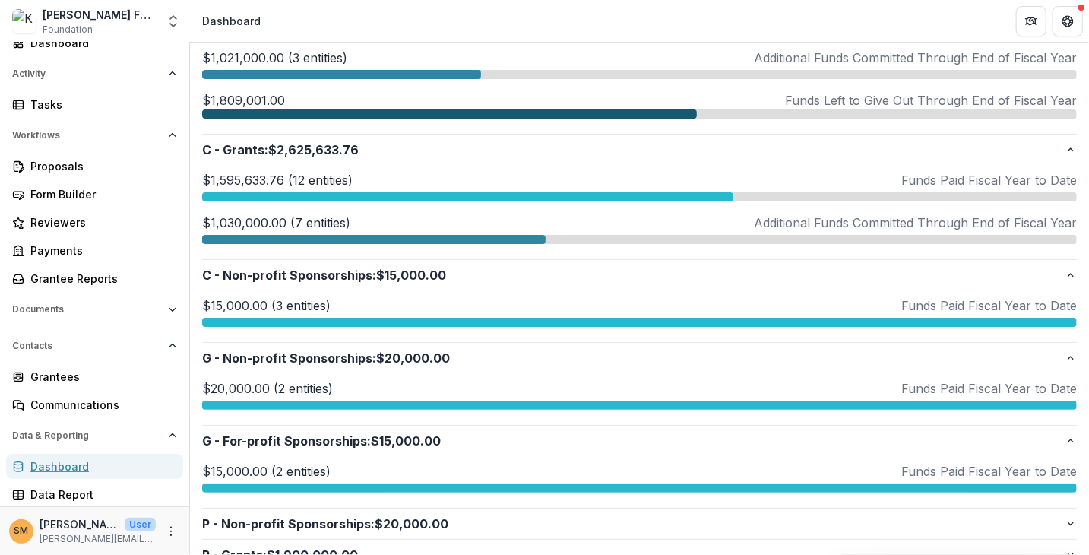
scroll to position [380, 0]
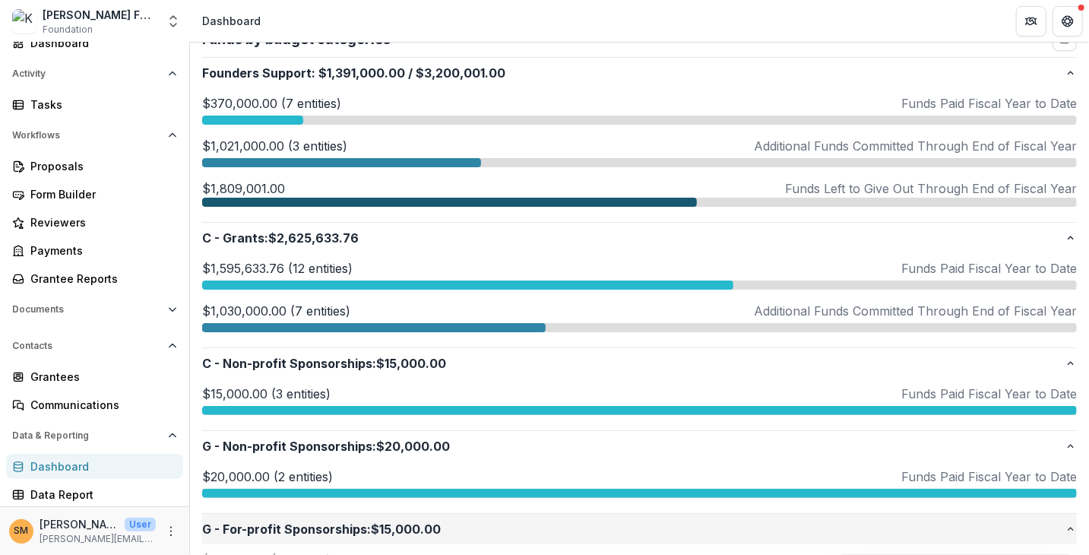
click at [1071, 529] on icon "button" at bounding box center [1071, 529] width 12 height 12
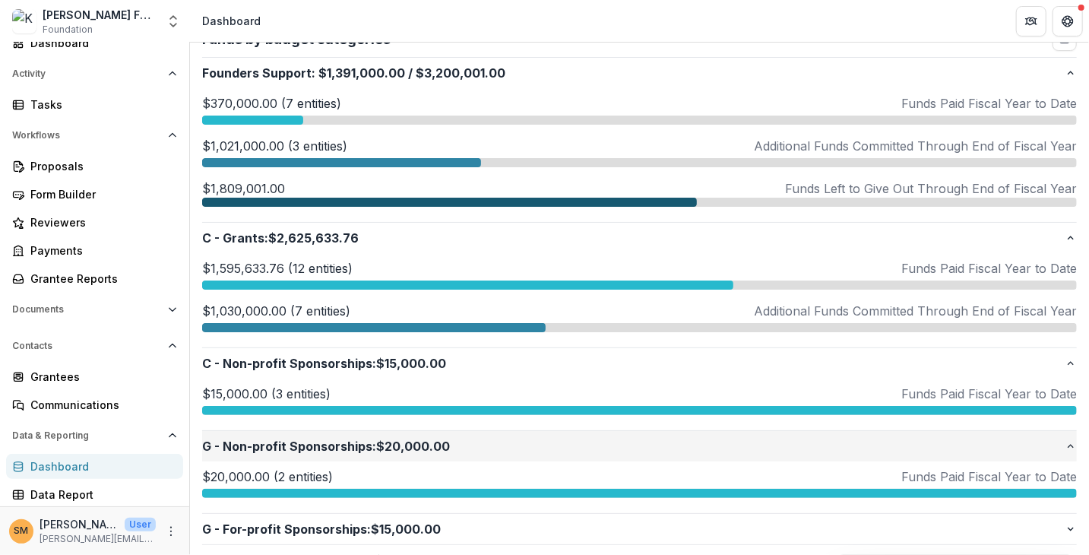
click at [1069, 448] on icon "button" at bounding box center [1071, 446] width 12 height 12
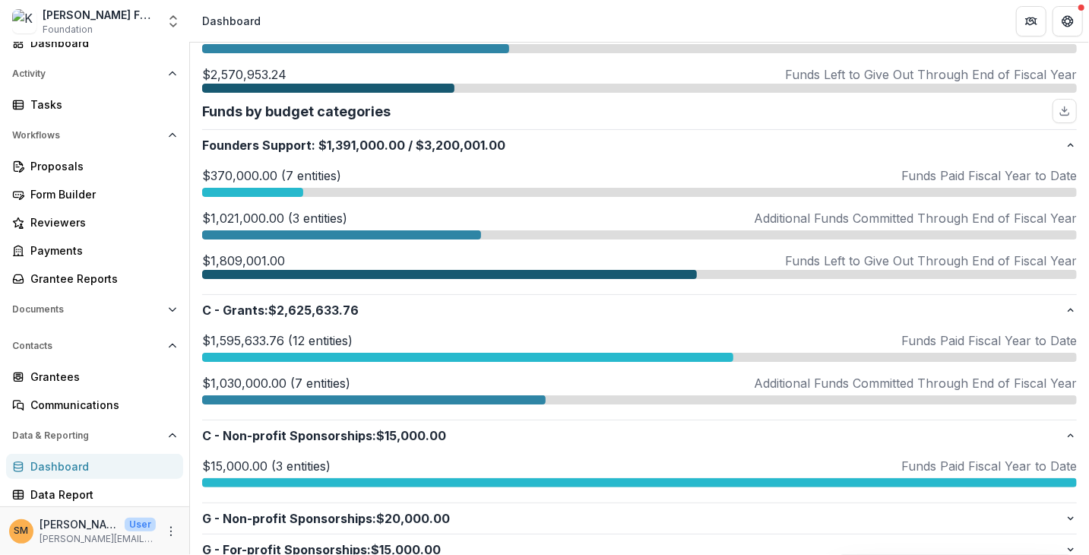
scroll to position [304, 0]
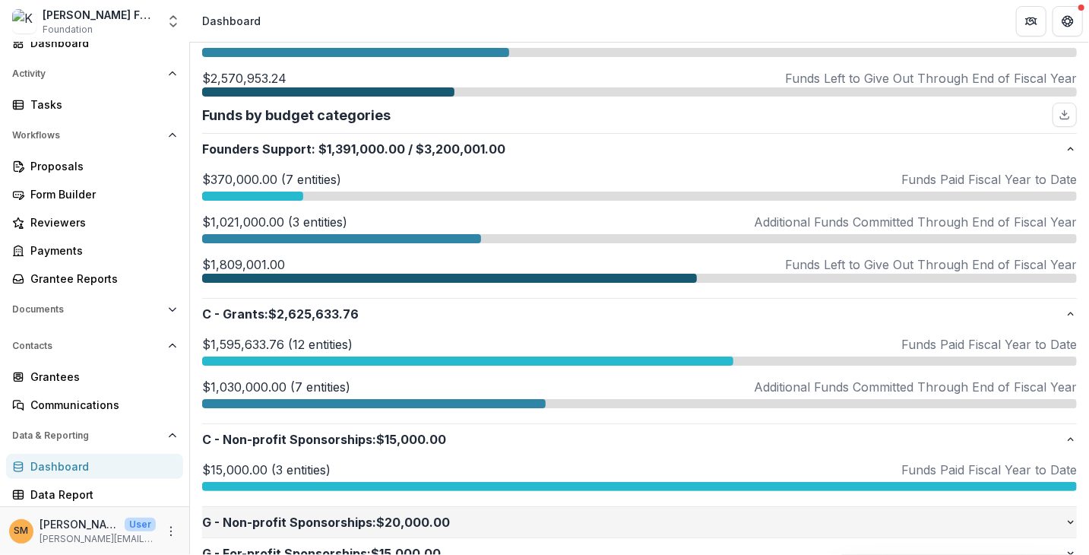
drag, startPoint x: 1070, startPoint y: 521, endPoint x: 1063, endPoint y: 514, distance: 9.7
click at [1069, 521] on icon "button" at bounding box center [1071, 522] width 12 height 12
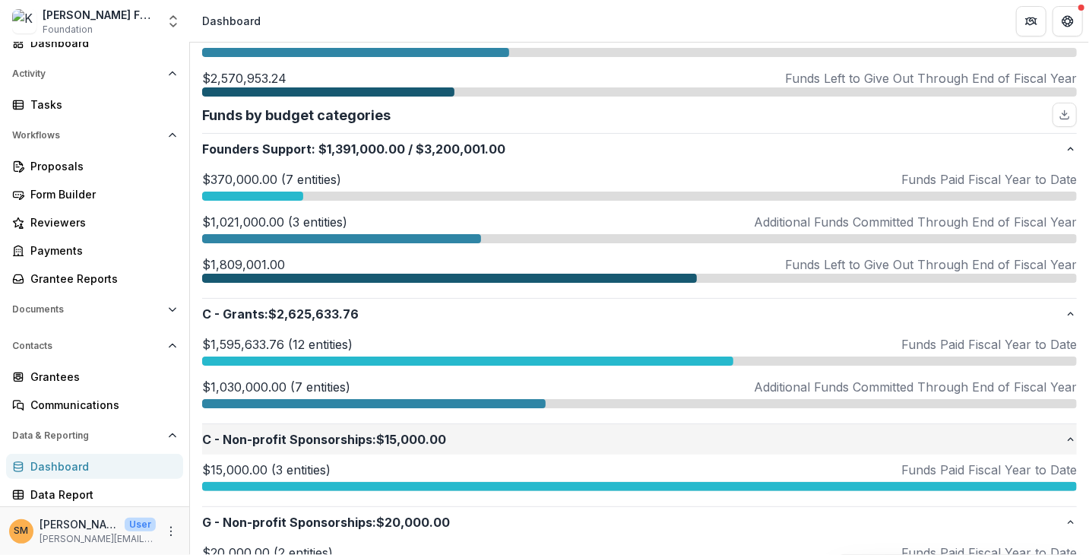
click at [1060, 439] on p "C - Non-profit Sponsorships : $15,000.00" at bounding box center [633, 439] width 863 height 18
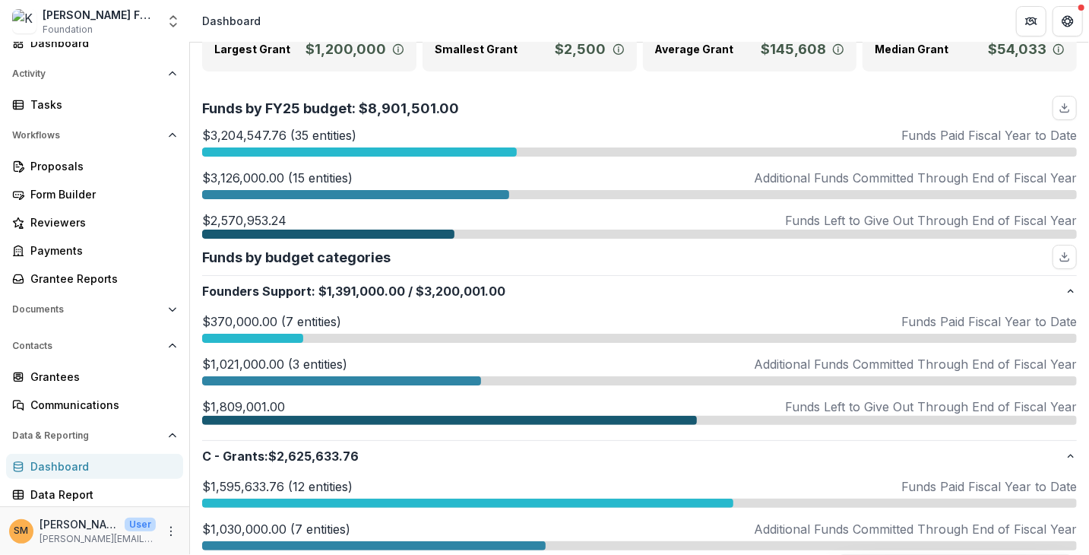
scroll to position [152, 0]
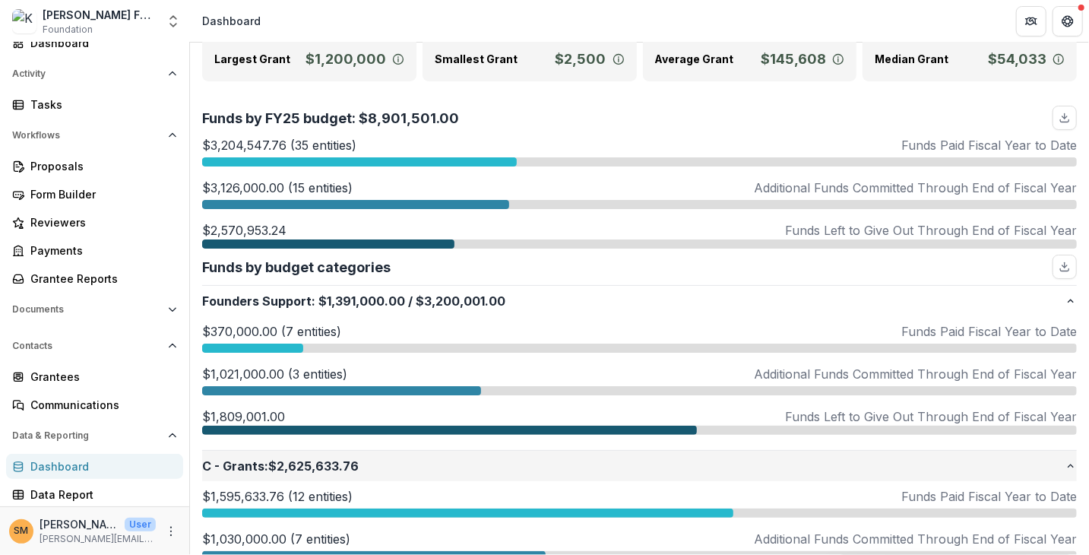
click at [1065, 460] on icon "button" at bounding box center [1071, 466] width 12 height 12
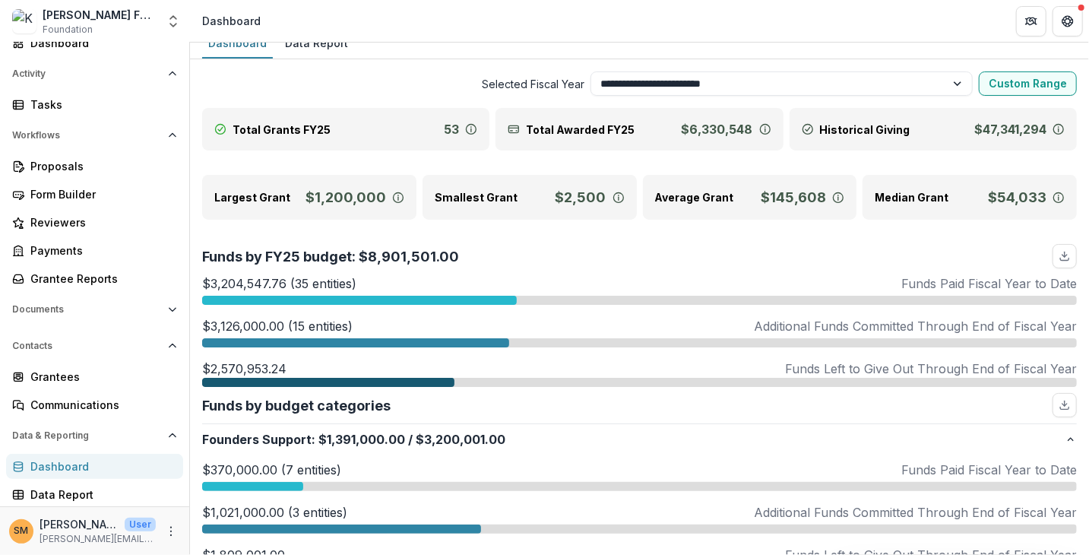
scroll to position [0, 0]
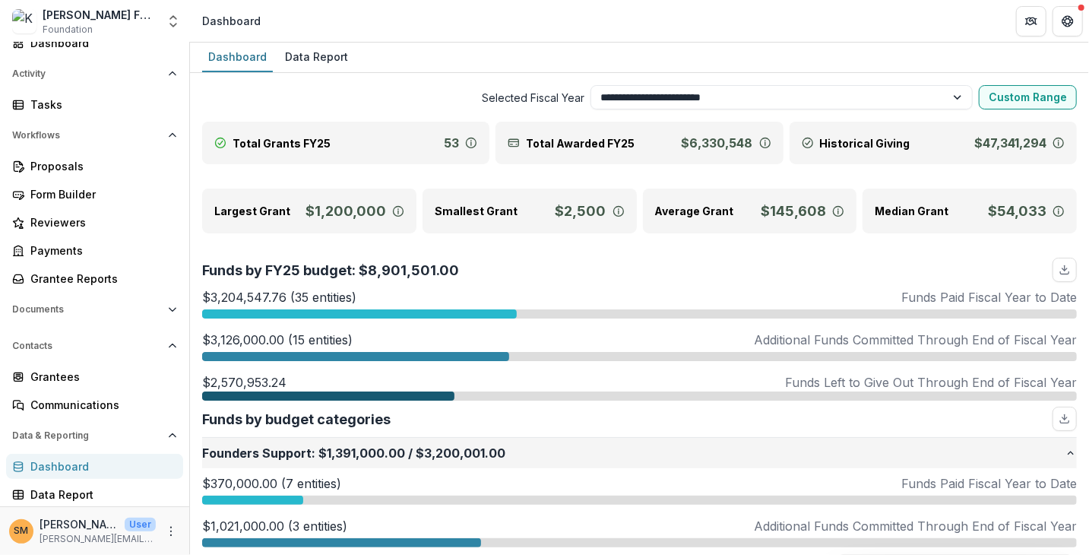
click at [1066, 455] on icon "button" at bounding box center [1071, 453] width 12 height 12
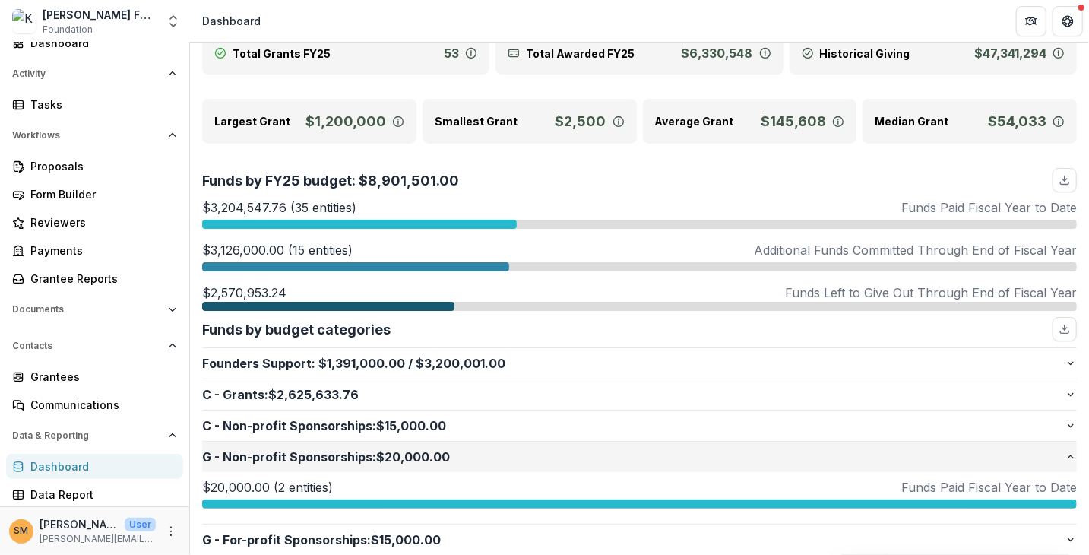
scroll to position [76, 0]
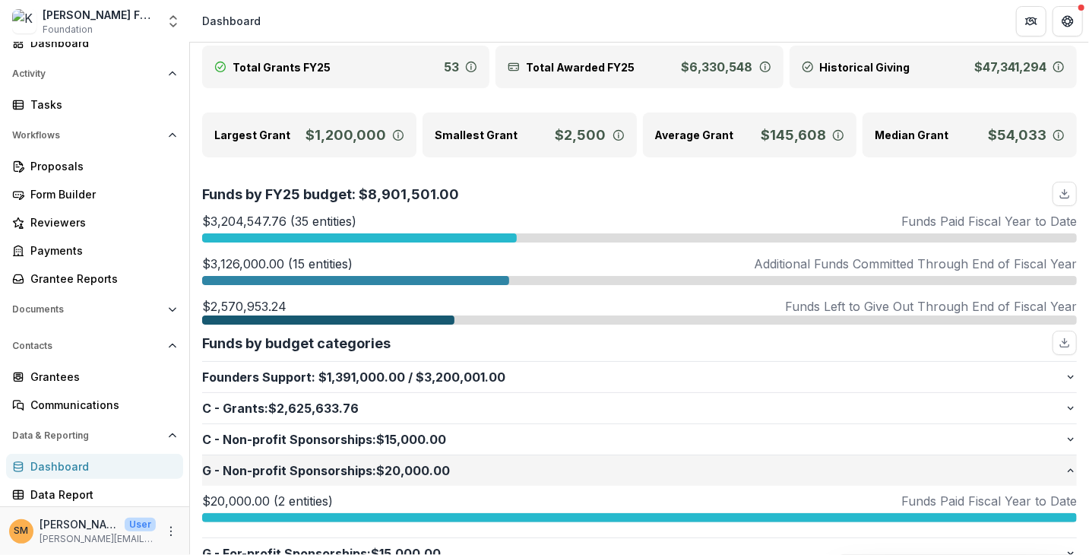
click at [1068, 469] on icon "button" at bounding box center [1071, 470] width 6 height 4
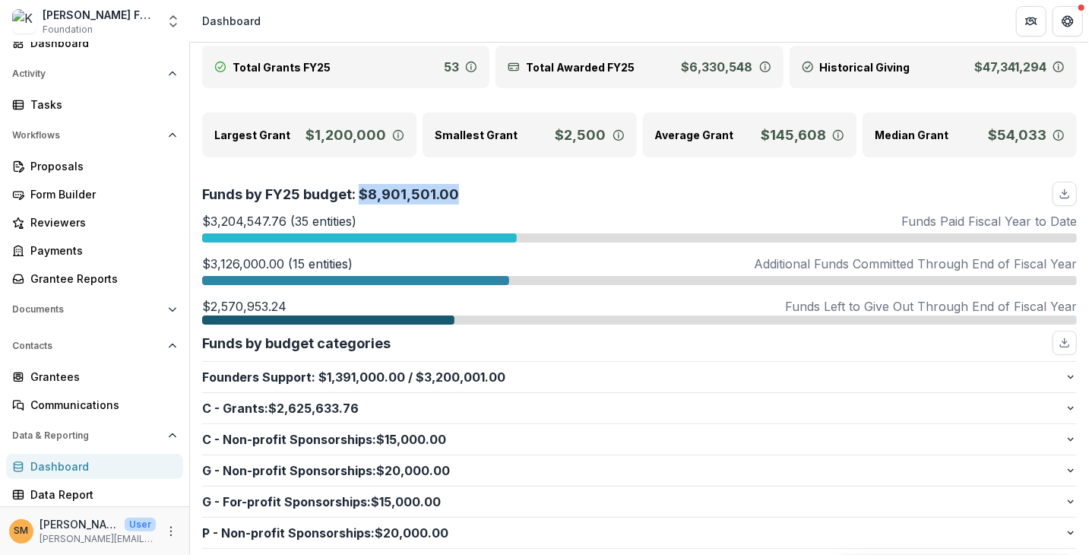
drag, startPoint x: 363, startPoint y: 193, endPoint x: 487, endPoint y: 183, distance: 124.3
click at [487, 183] on div "Funds by FY25 budget: $8,901,501.00" at bounding box center [639, 194] width 875 height 24
click at [441, 192] on p "Funds by FY25 budget: $8,901,501.00" at bounding box center [330, 194] width 257 height 21
drag, startPoint x: 458, startPoint y: 191, endPoint x: 367, endPoint y: 190, distance: 91.2
click at [367, 190] on div "Funds by FY25 budget: $8,901,501.00" at bounding box center [639, 194] width 875 height 24
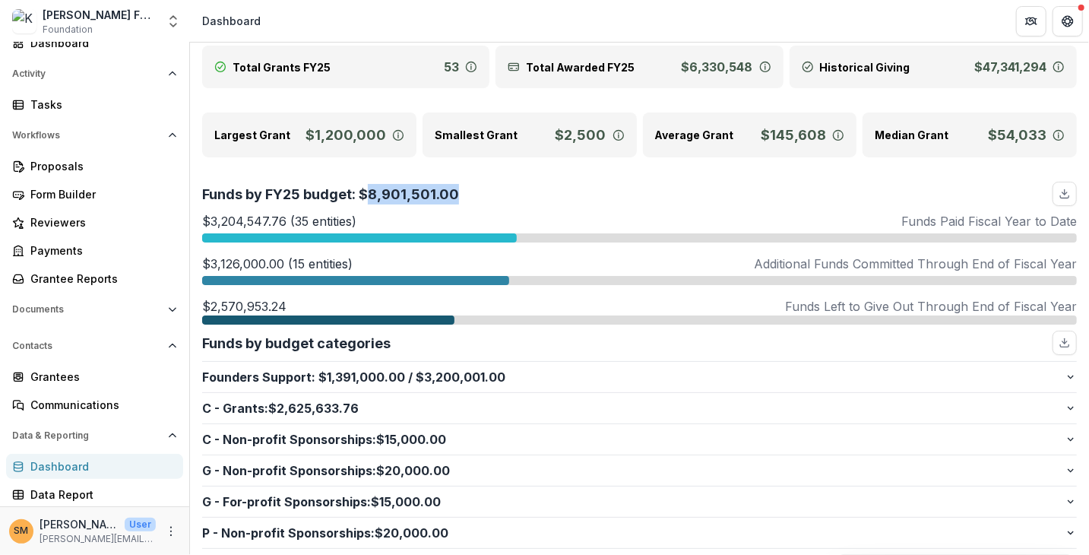
click at [376, 192] on p "Funds by FY25 budget: $8,901,501.00" at bounding box center [330, 194] width 257 height 21
drag, startPoint x: 368, startPoint y: 191, endPoint x: 481, endPoint y: 188, distance: 113.3
click at [481, 188] on div "Funds by FY25 budget: $8,901,501.00" at bounding box center [639, 194] width 875 height 24
click at [483, 189] on div "Funds by FY25 budget: $8,901,501.00" at bounding box center [639, 194] width 875 height 24
drag, startPoint x: 210, startPoint y: 220, endPoint x: 285, endPoint y: 214, distance: 75.5
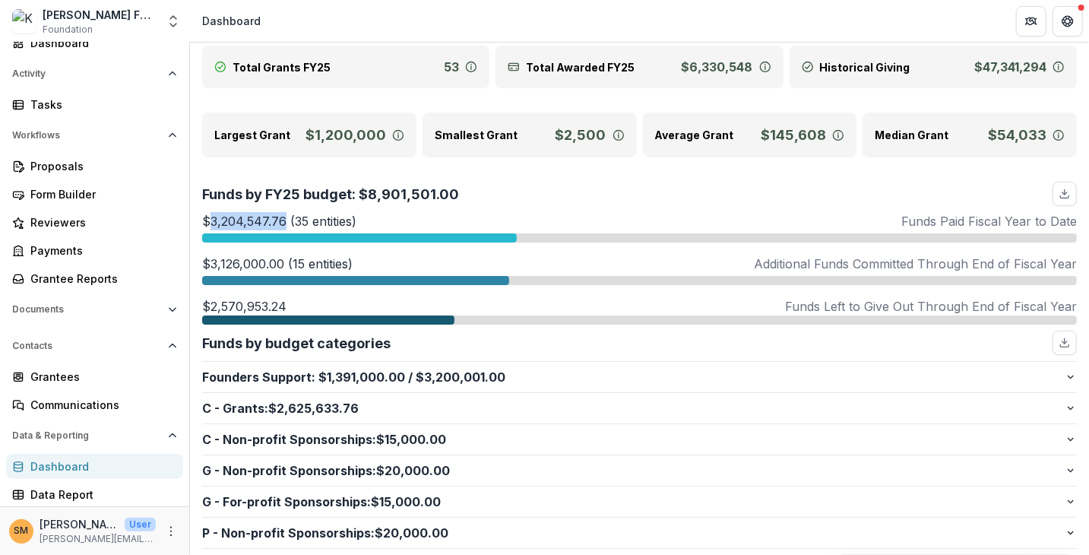
click at [285, 214] on p "$3,204,547.76 (35 entities)" at bounding box center [279, 221] width 154 height 18
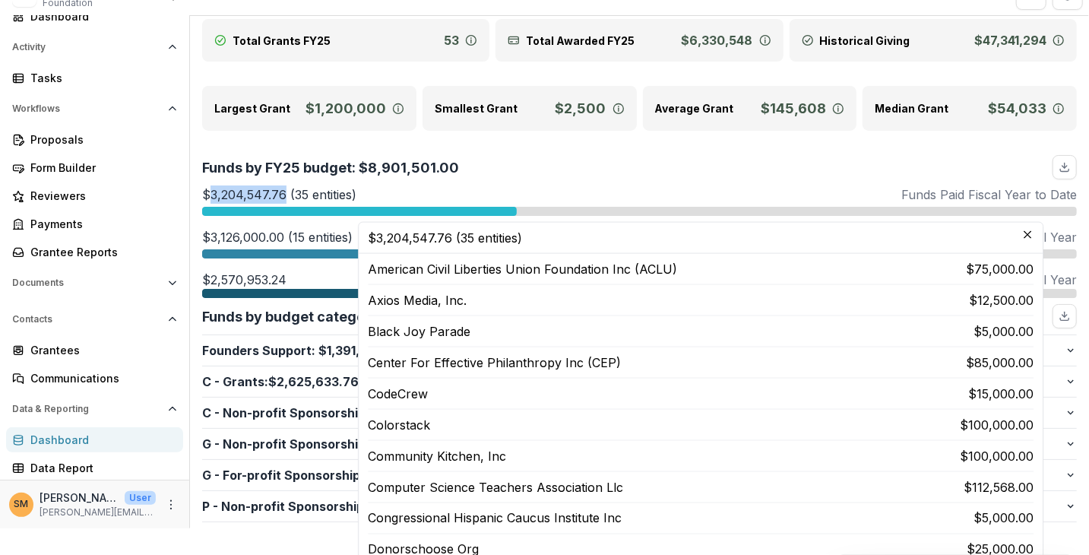
scroll to position [0, 0]
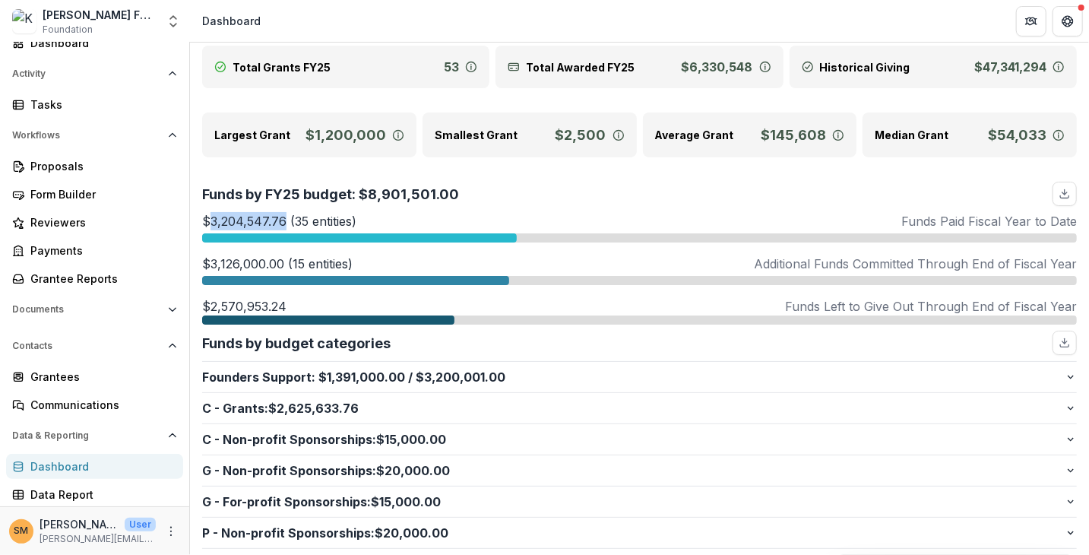
click at [265, 224] on p "$3,204,547.76 (35 entities)" at bounding box center [279, 221] width 154 height 18
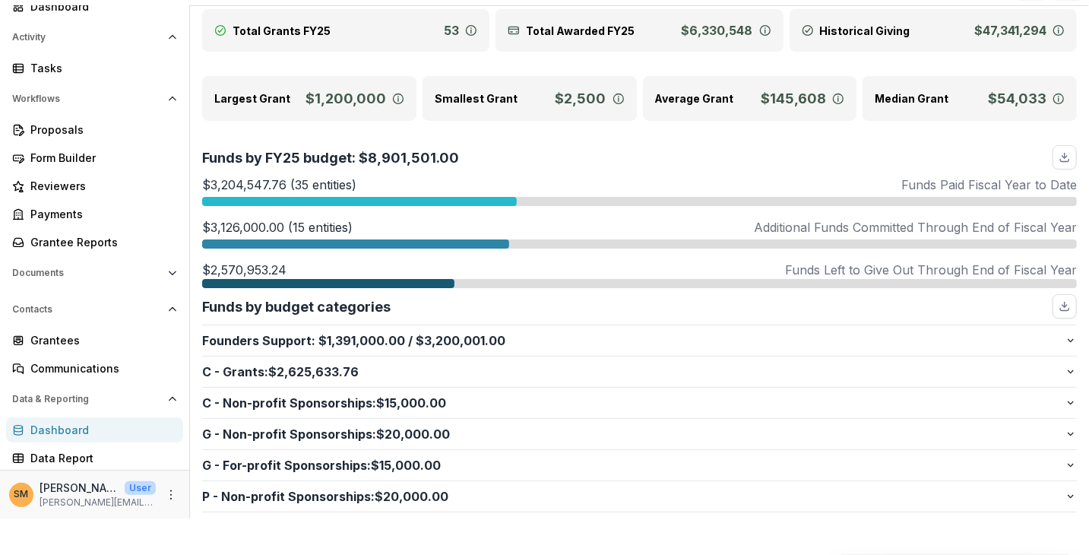
click at [249, 224] on p "$3,126,000.00 (15 entities)" at bounding box center [277, 227] width 151 height 18
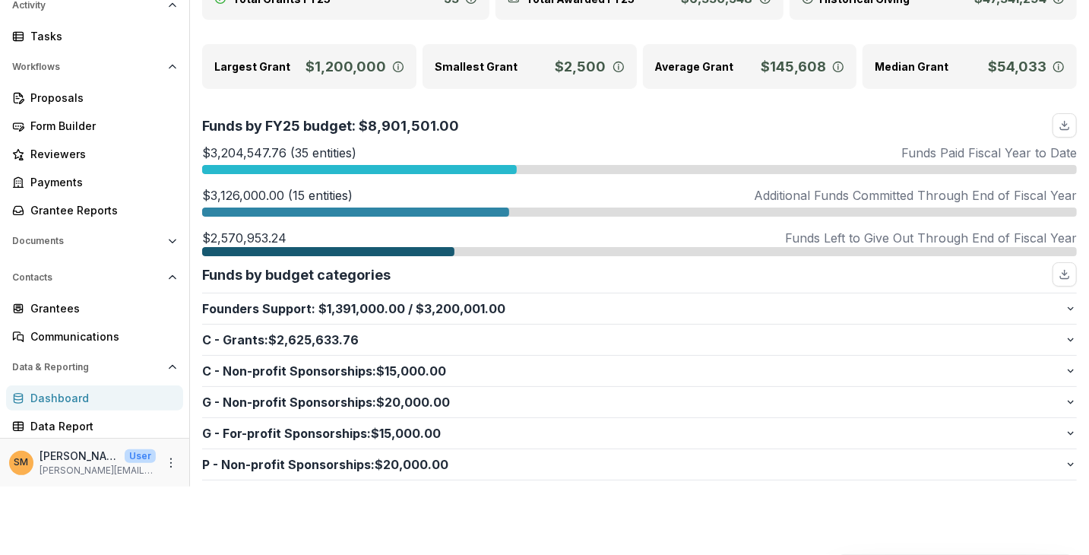
scroll to position [41, 0]
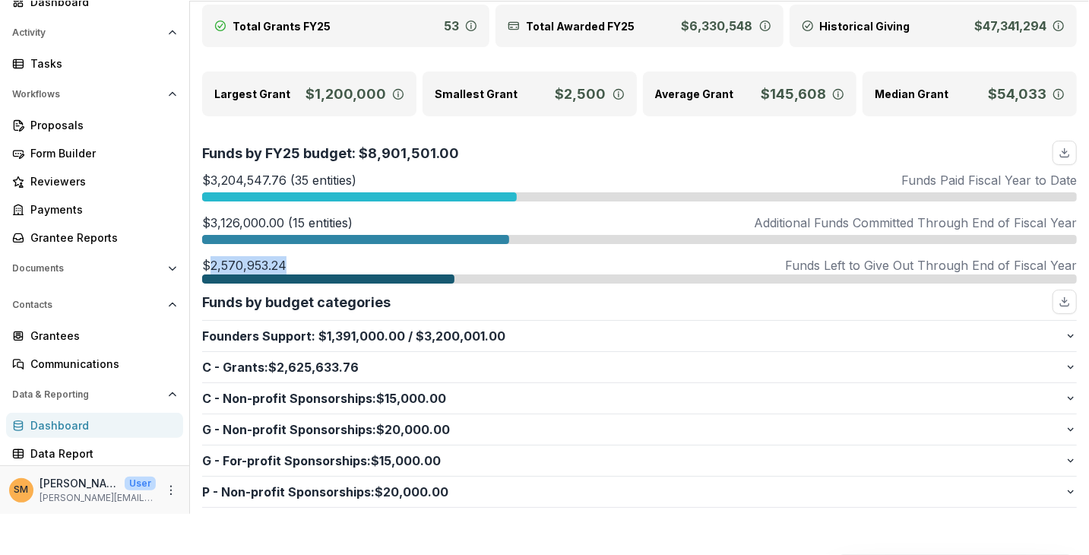
drag, startPoint x: 208, startPoint y: 265, endPoint x: 306, endPoint y: 258, distance: 98.3
click at [306, 258] on div "$2,570,953.24 Funds Left to Give Out Through End of Fiscal Year" at bounding box center [639, 265] width 875 height 18
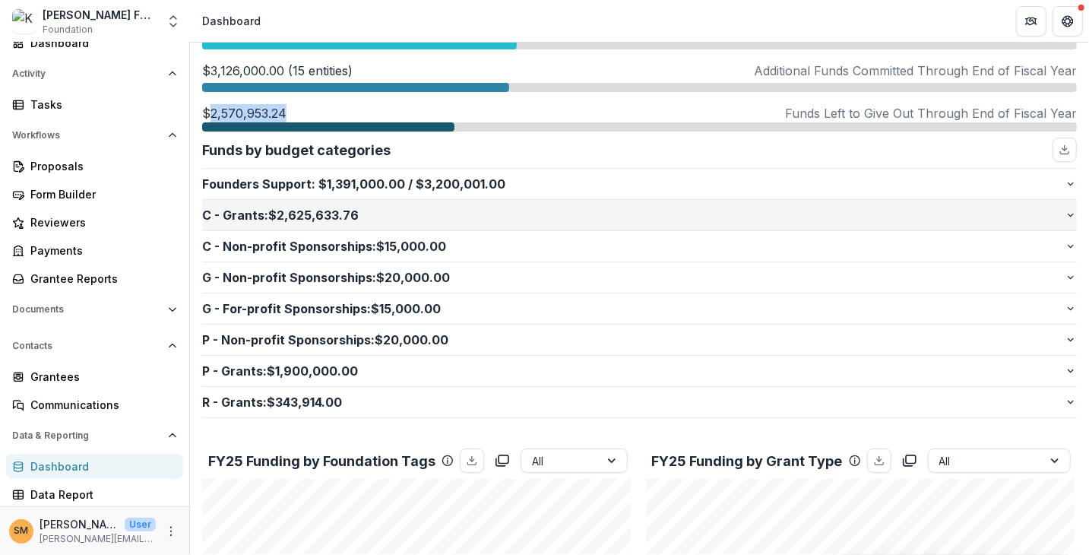
scroll to position [228, 0]
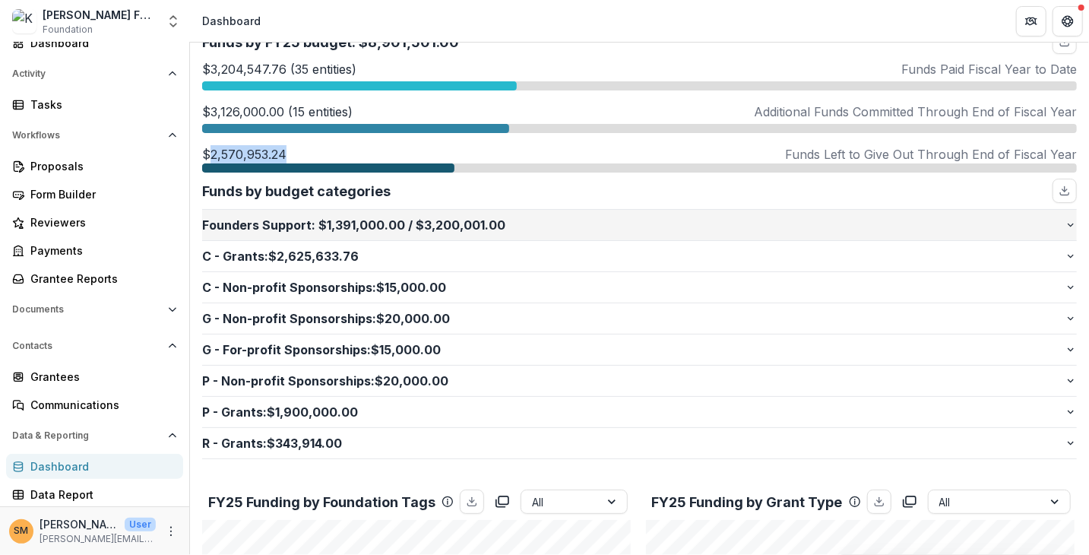
click at [273, 226] on p "Founders Support : $1,391,000.00 / $3,200,001.00" at bounding box center [633, 225] width 863 height 18
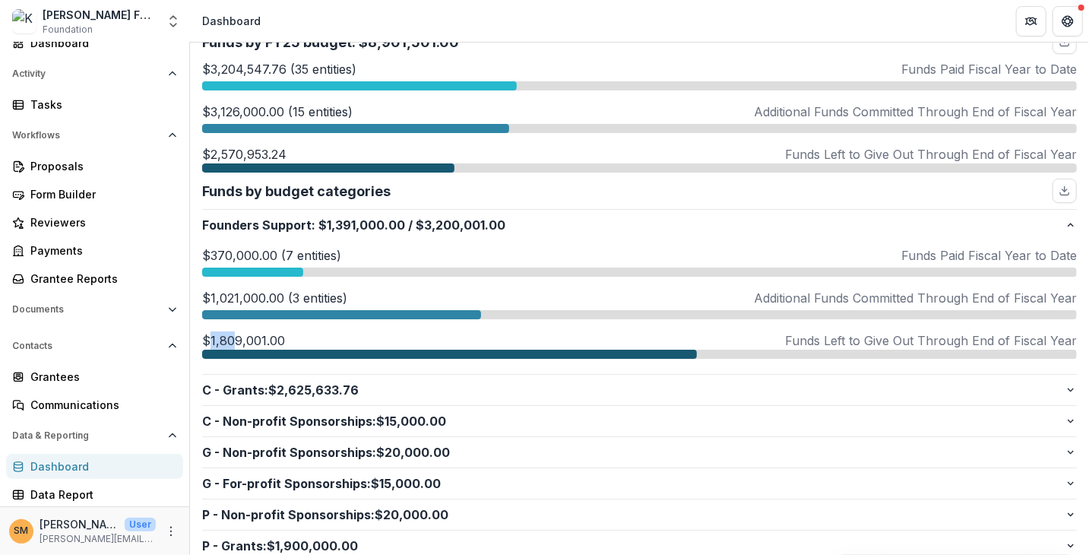
drag, startPoint x: 211, startPoint y: 340, endPoint x: 235, endPoint y: 339, distance: 24.3
click at [235, 339] on p "$1,809,001.00" at bounding box center [243, 340] width 83 height 18
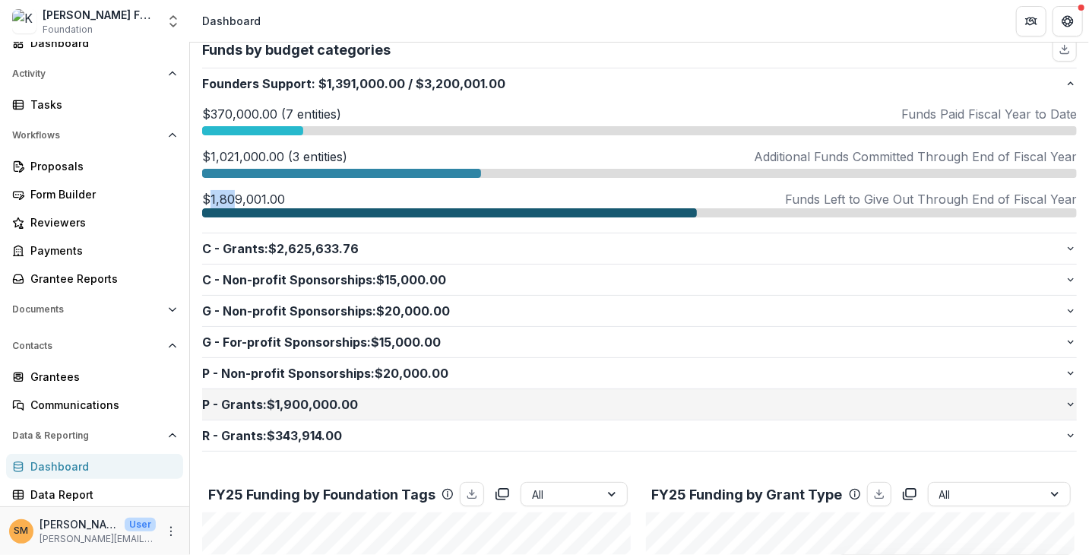
scroll to position [456, 0]
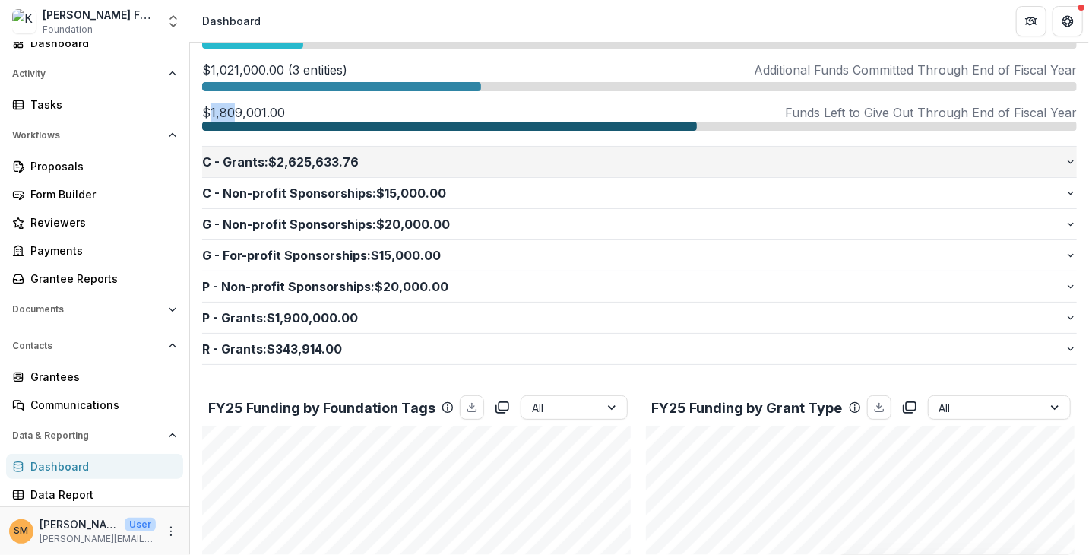
click at [279, 160] on p "C - Grants : $2,625,633.76" at bounding box center [633, 162] width 863 height 18
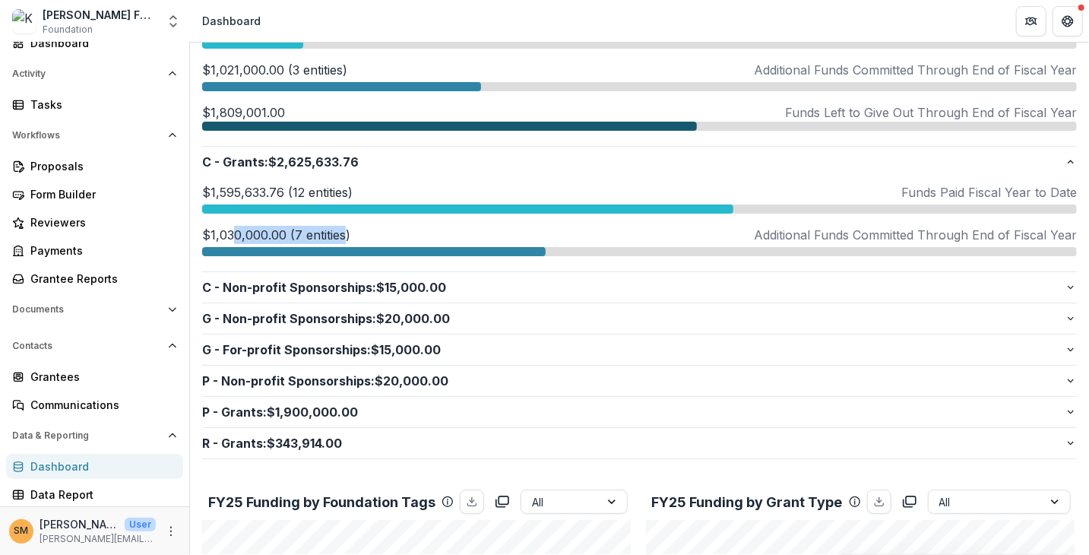
drag, startPoint x: 237, startPoint y: 236, endPoint x: 345, endPoint y: 232, distance: 108.0
click at [345, 232] on p "$1,030,000.00 (7 entities)" at bounding box center [276, 235] width 148 height 18
click at [267, 193] on p "$1,595,633.76 (12 entities)" at bounding box center [277, 192] width 151 height 18
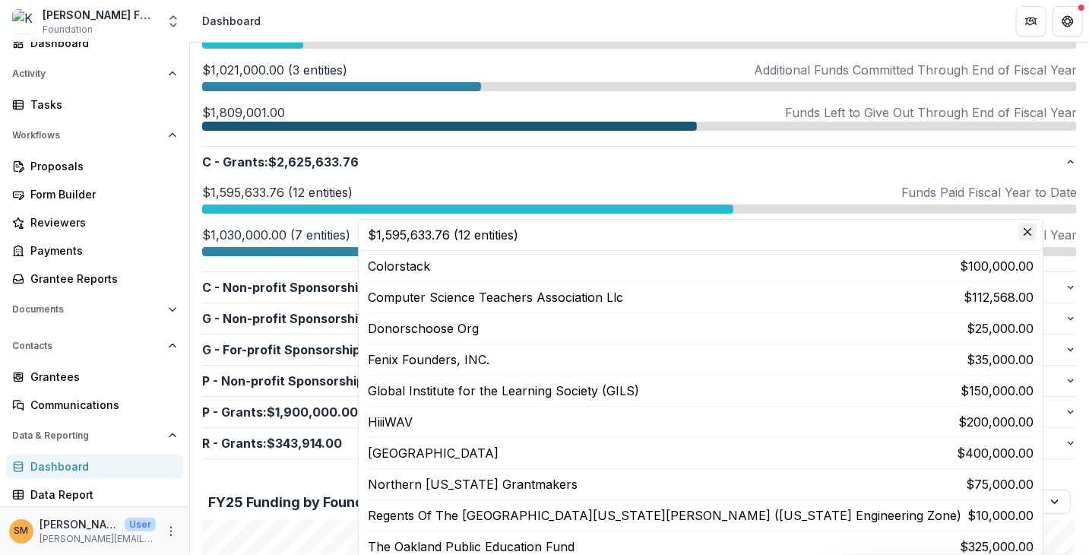
click at [1024, 233] on icon "Close" at bounding box center [1028, 232] width 8 height 8
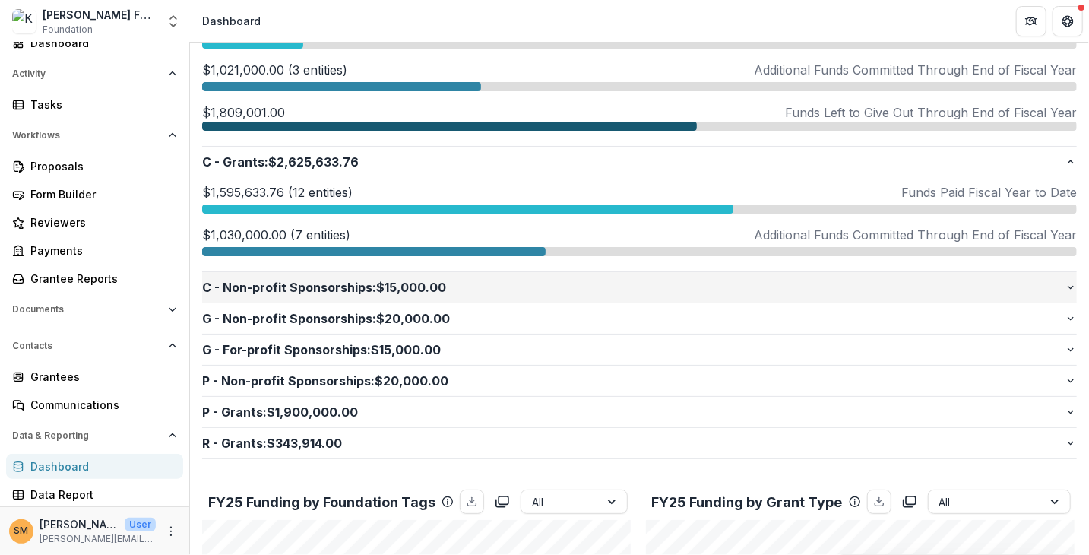
click at [366, 287] on p "C - Non-profit Sponsorships : $15,000.00" at bounding box center [633, 287] width 863 height 18
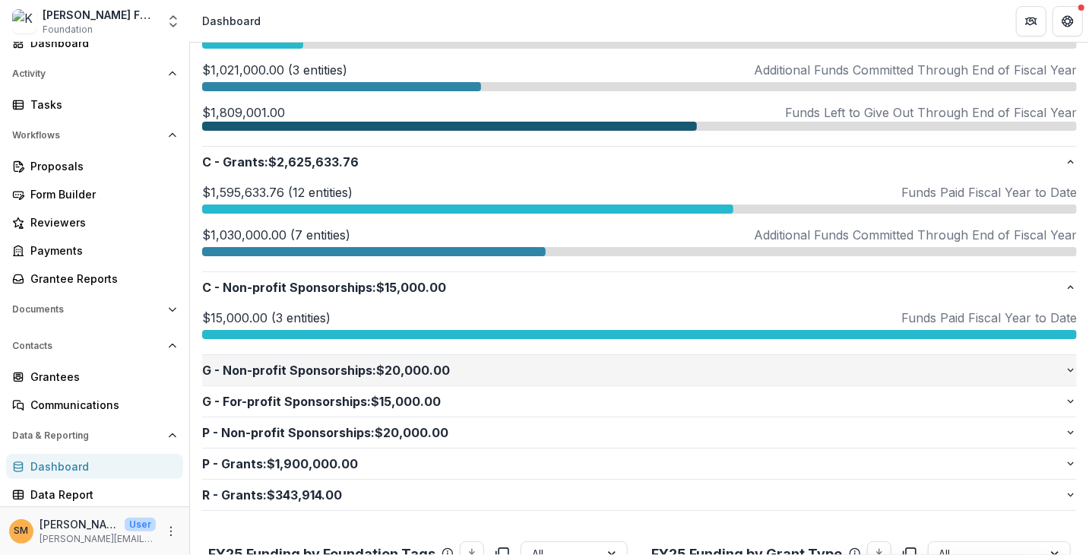
click at [366, 363] on p "G - Non-profit Sponsorships : $20,000.00" at bounding box center [633, 370] width 863 height 18
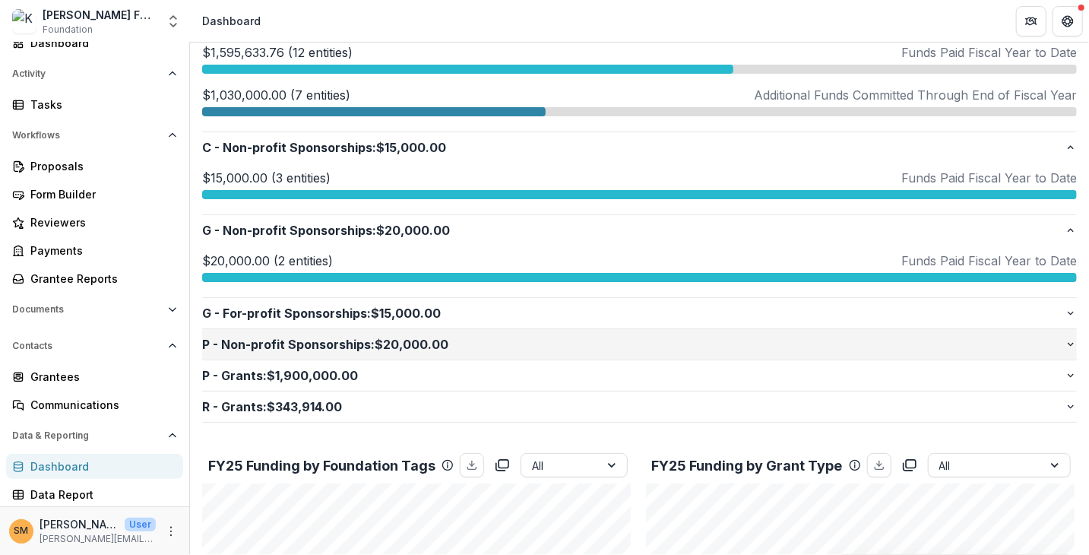
scroll to position [608, 0]
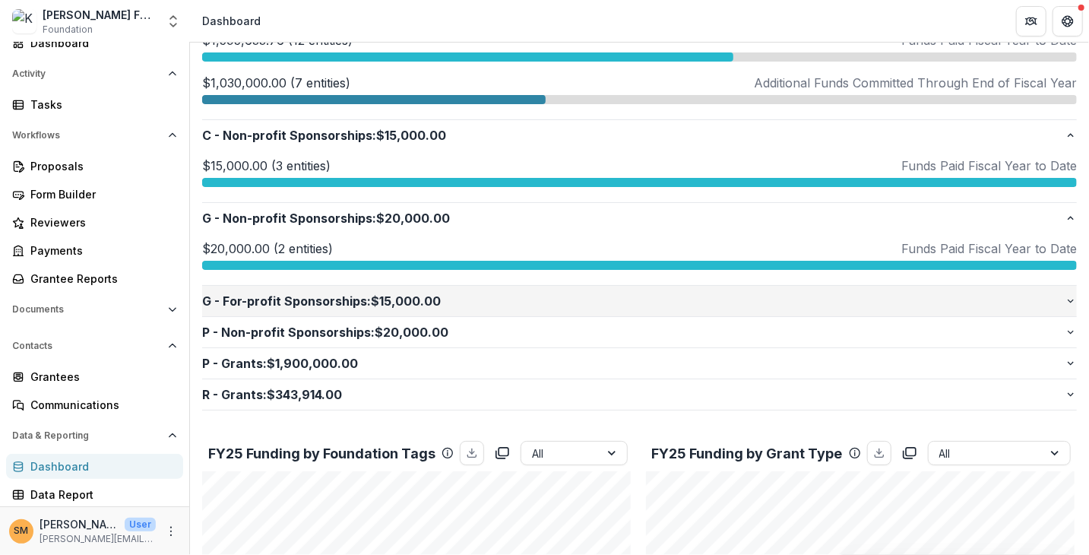
click at [379, 302] on p "G - For-profit Sponsorships : $15,000.00" at bounding box center [633, 301] width 863 height 18
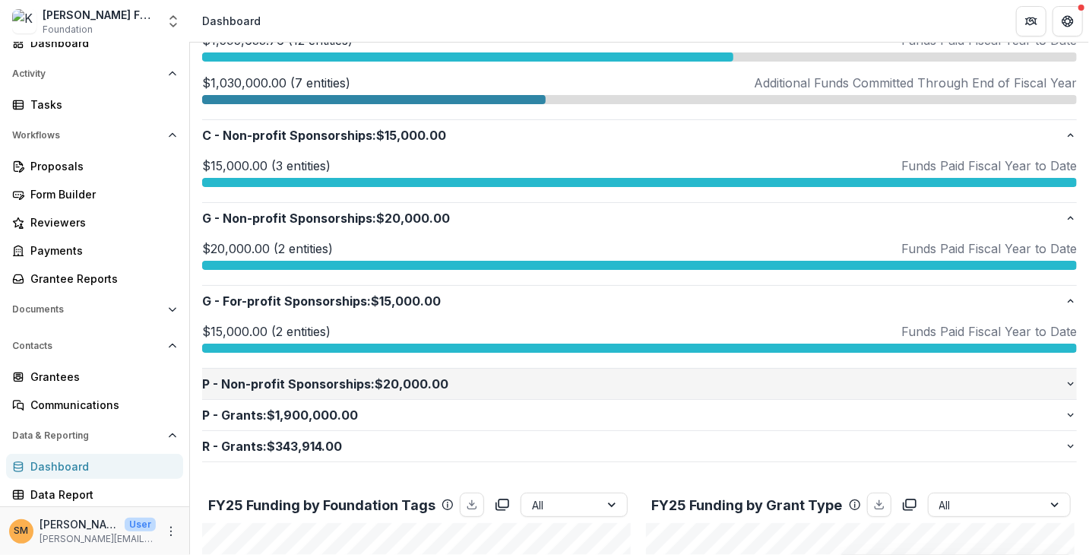
click at [363, 375] on p "P - Non-profit Sponsorships : $20,000.00" at bounding box center [633, 384] width 863 height 18
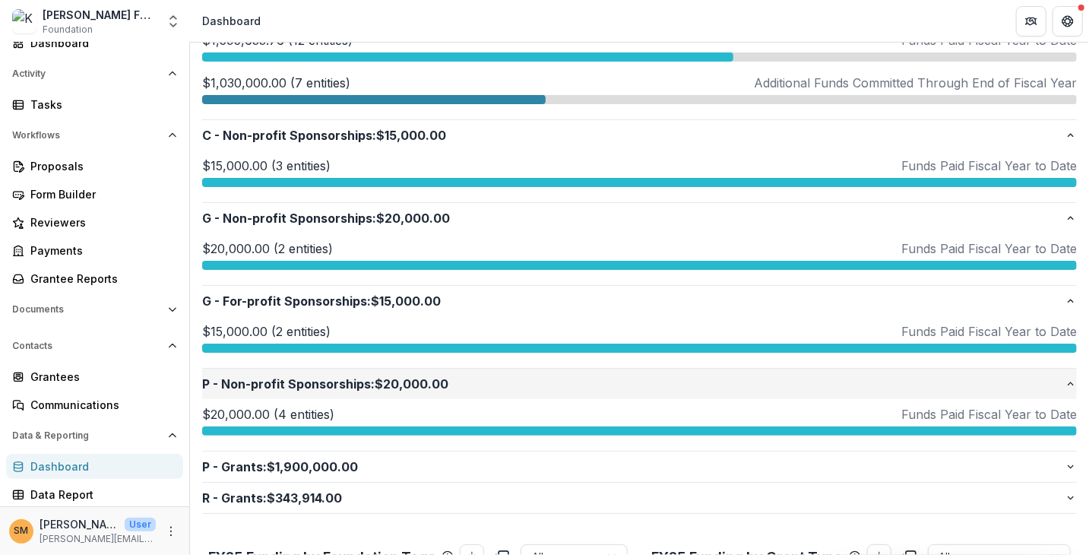
scroll to position [684, 0]
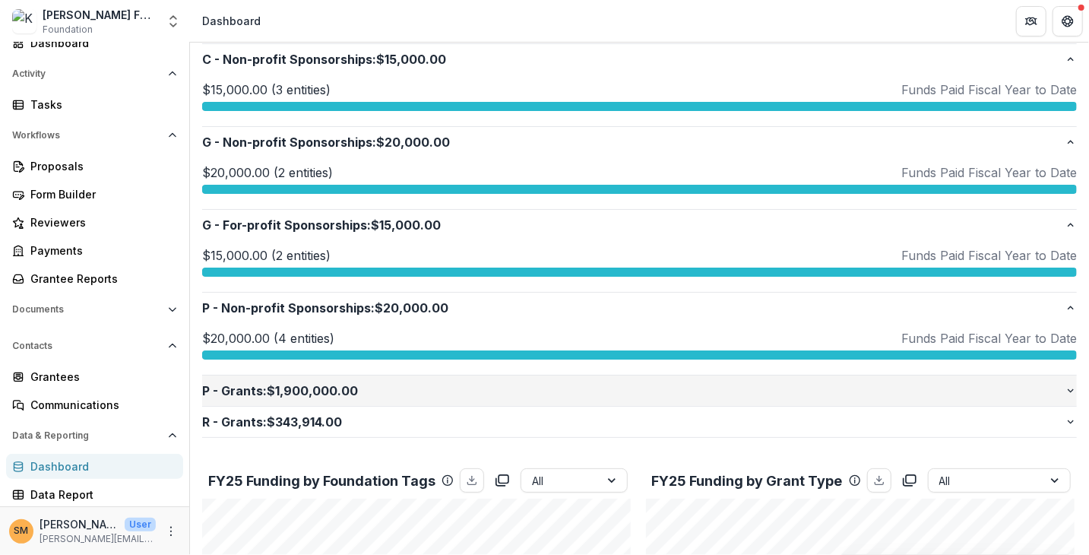
click at [302, 385] on p "P - Grants : $1,900,000.00" at bounding box center [633, 391] width 863 height 18
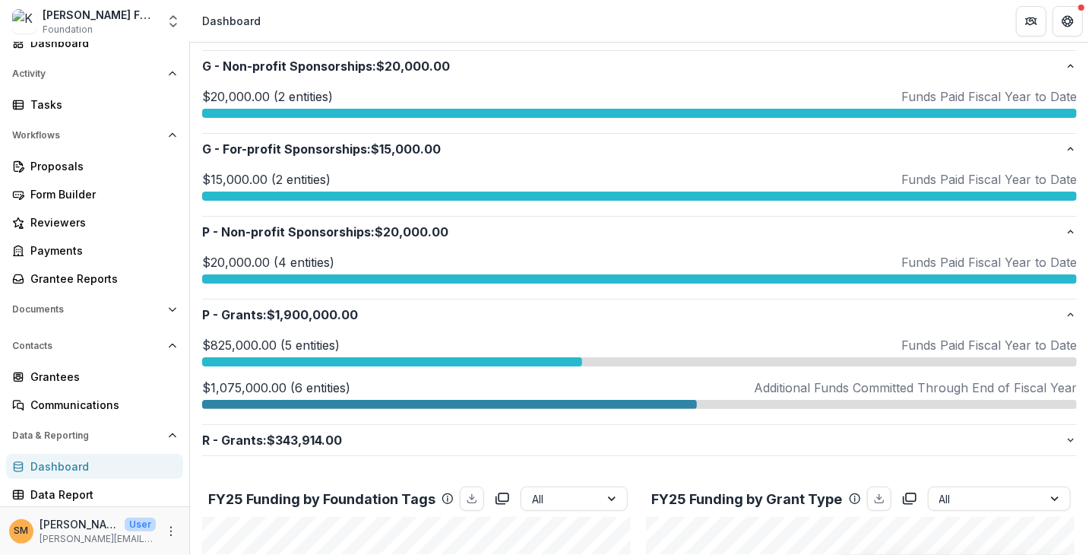
scroll to position [836, 0]
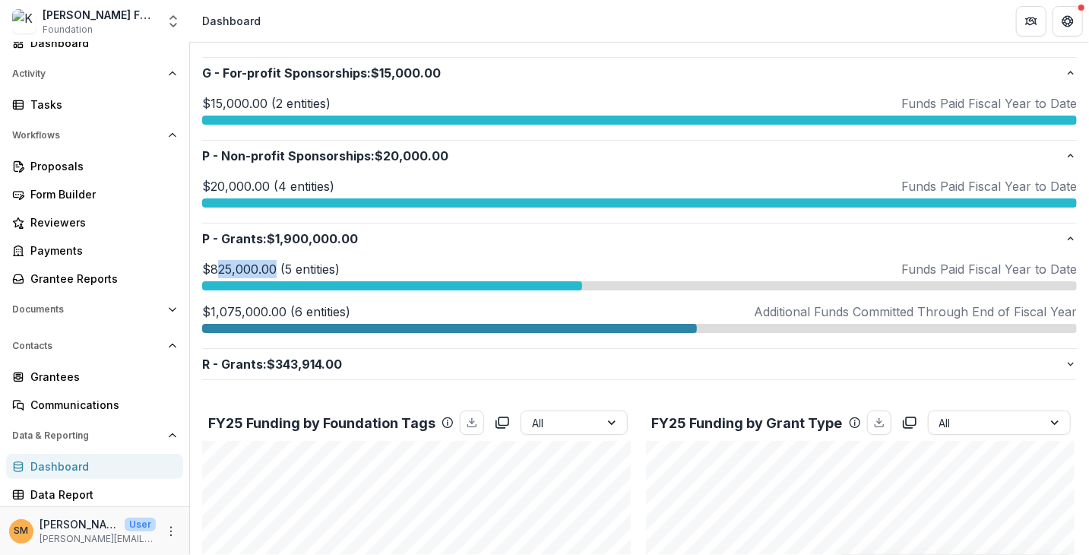
drag, startPoint x: 214, startPoint y: 270, endPoint x: 274, endPoint y: 268, distance: 60.1
click at [274, 268] on p "$825,000.00 (5 entities)" at bounding box center [271, 269] width 138 height 18
drag, startPoint x: 229, startPoint y: 311, endPoint x: 284, endPoint y: 306, distance: 55.7
click at [284, 306] on p "$1,075,000.00 (6 entities)" at bounding box center [276, 312] width 148 height 18
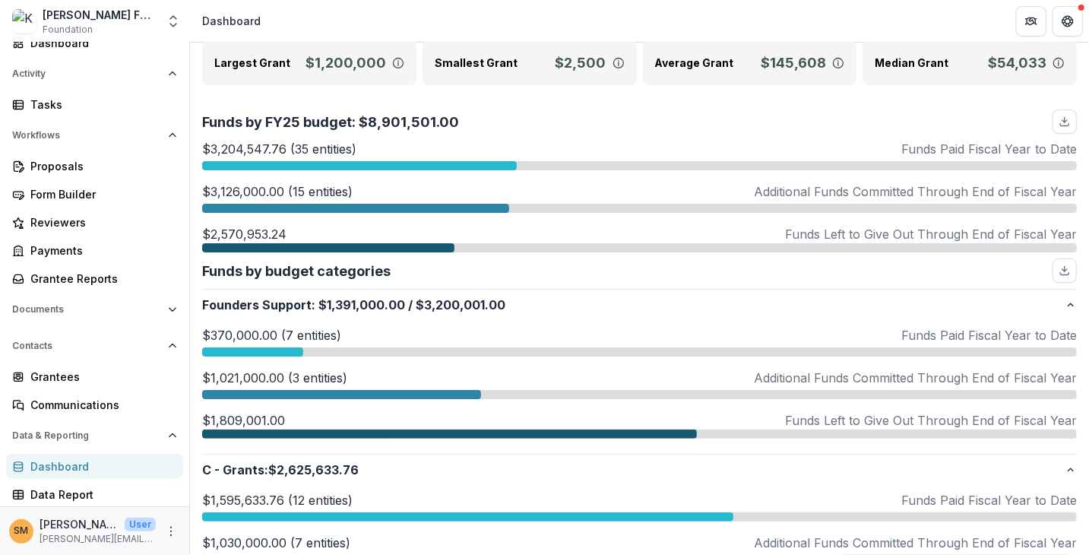
scroll to position [152, 0]
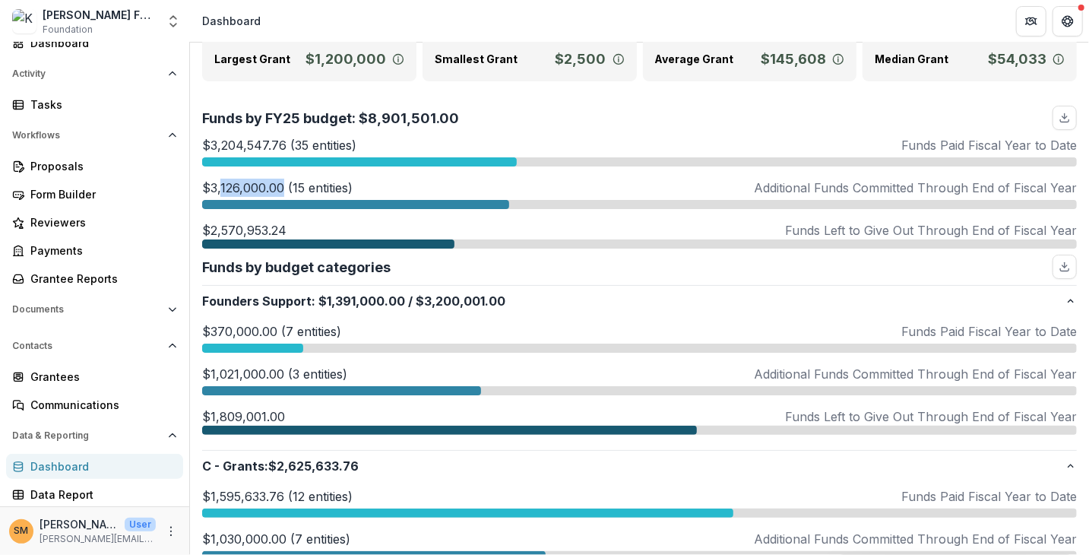
drag, startPoint x: 219, startPoint y: 188, endPoint x: 283, endPoint y: 182, distance: 64.1
click at [283, 182] on p "$3,126,000.00 (15 entities)" at bounding box center [277, 188] width 151 height 18
click at [255, 185] on p "$3,126,000.00 (15 entities)" at bounding box center [277, 188] width 151 height 18
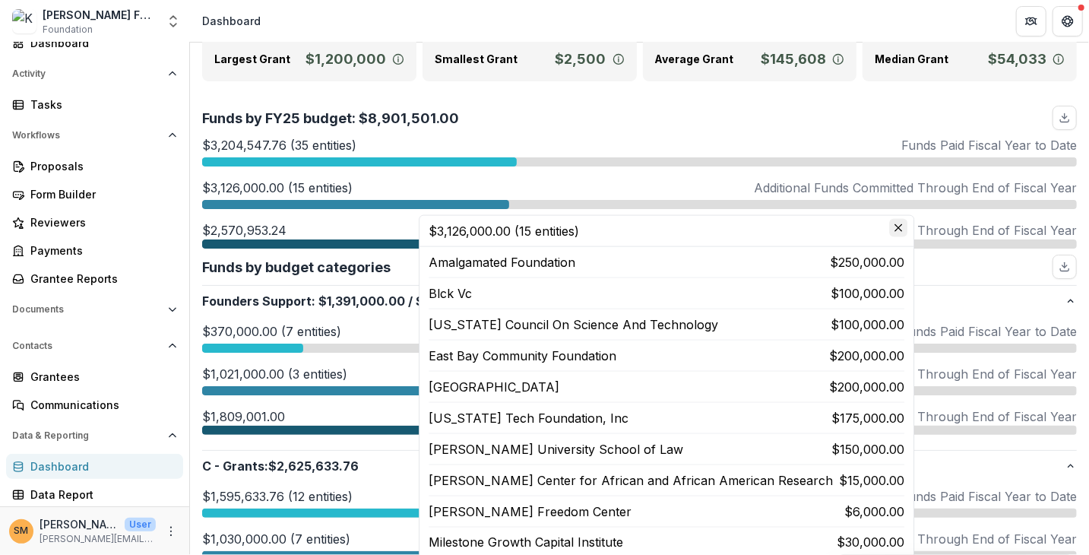
click at [895, 226] on icon "Close" at bounding box center [899, 228] width 8 height 8
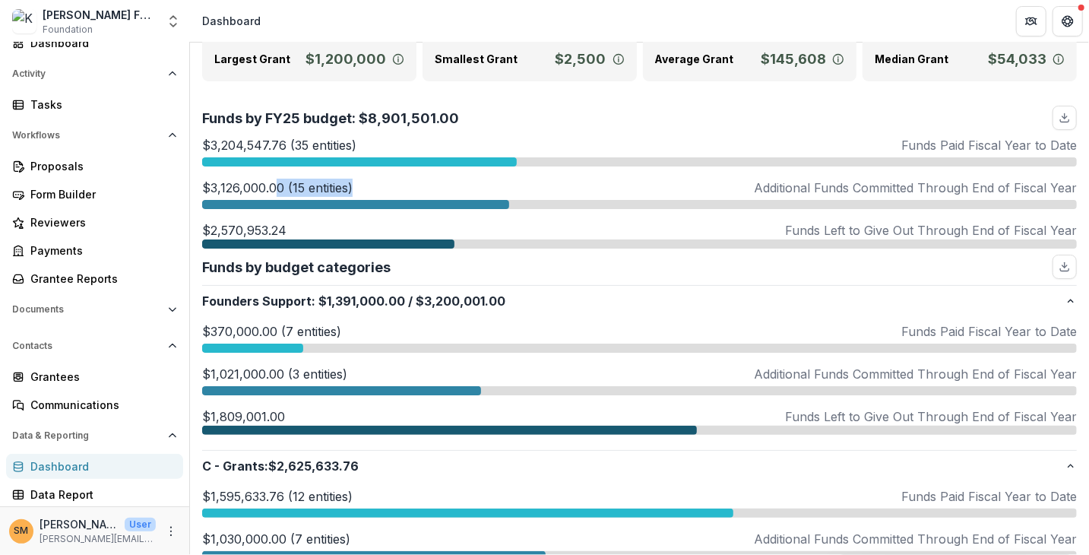
drag, startPoint x: 351, startPoint y: 186, endPoint x: 272, endPoint y: 180, distance: 79.3
click at [272, 180] on p "$3,126,000.00 (15 entities)" at bounding box center [277, 188] width 151 height 18
click at [270, 180] on p "$3,126,000.00 (15 entities)" at bounding box center [277, 188] width 151 height 18
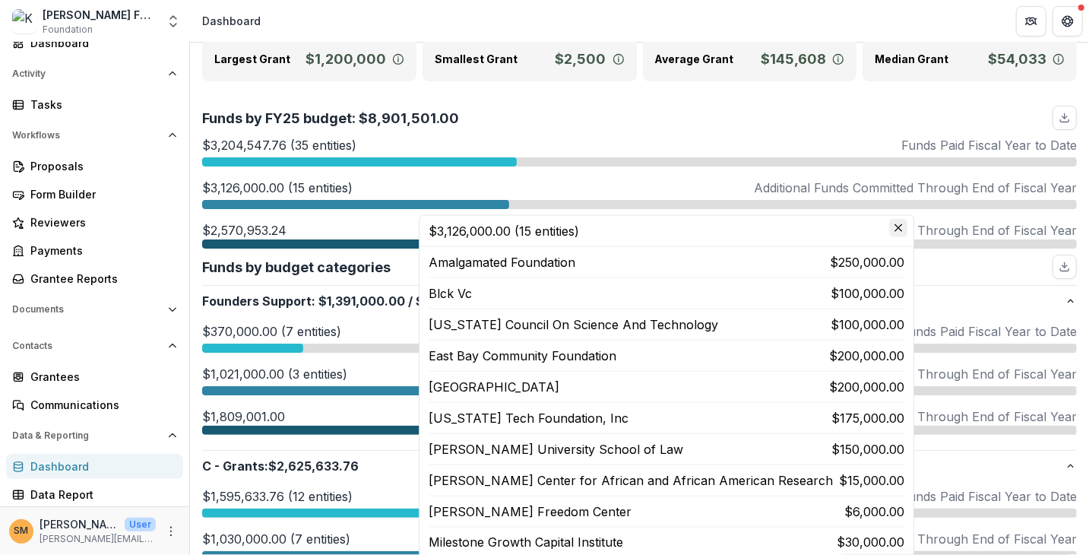
click at [889, 230] on button "Close" at bounding box center [898, 228] width 18 height 18
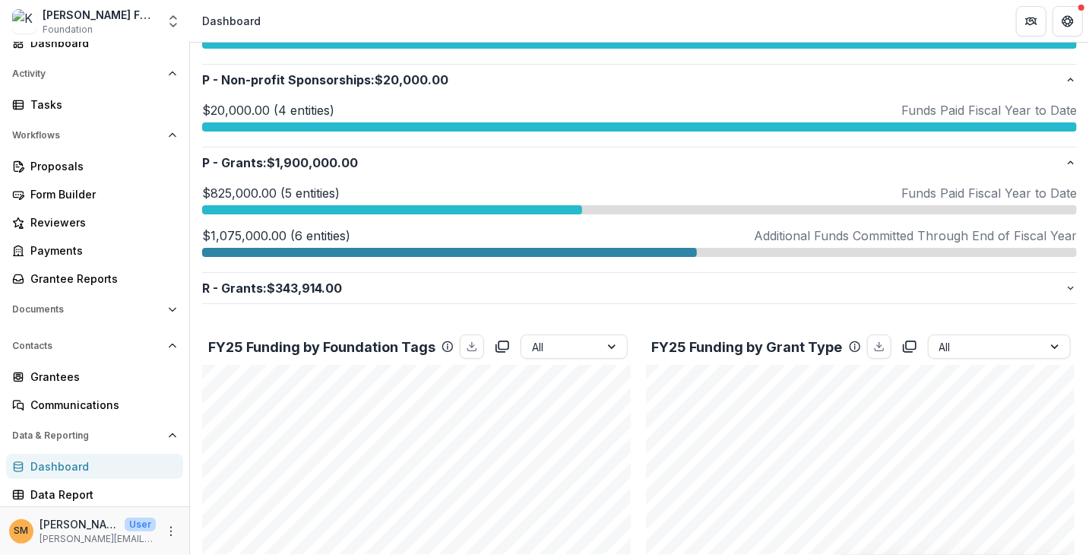
scroll to position [836, 0]
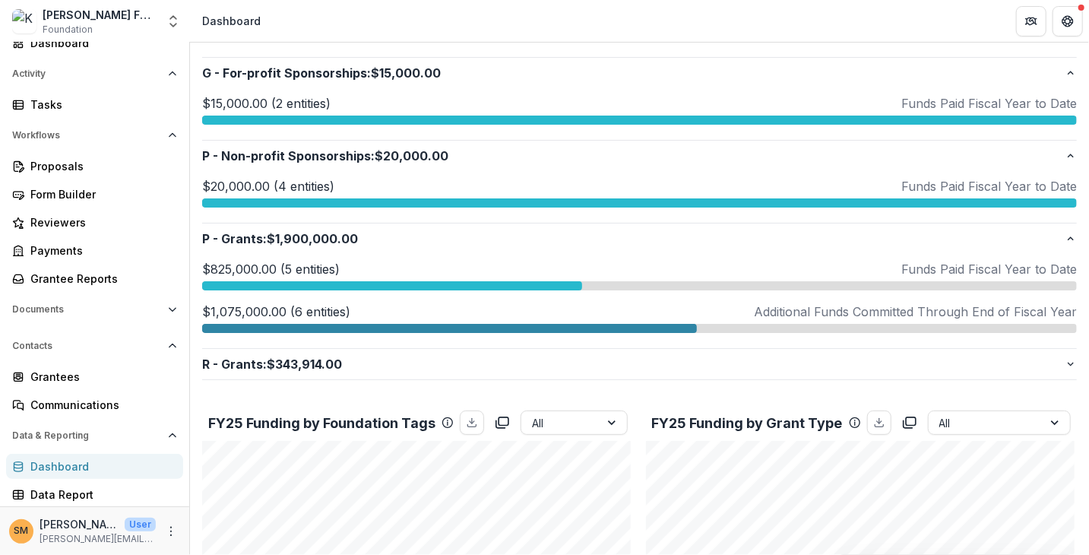
click at [11, 522] on div "SM Subina Mahal User subina.mahal@kaporcenter.org" at bounding box center [82, 531] width 147 height 30
click at [171, 531] on circle "More" at bounding box center [171, 531] width 1 height 1
click at [223, 505] on link "User Settings" at bounding box center [266, 499] width 163 height 25
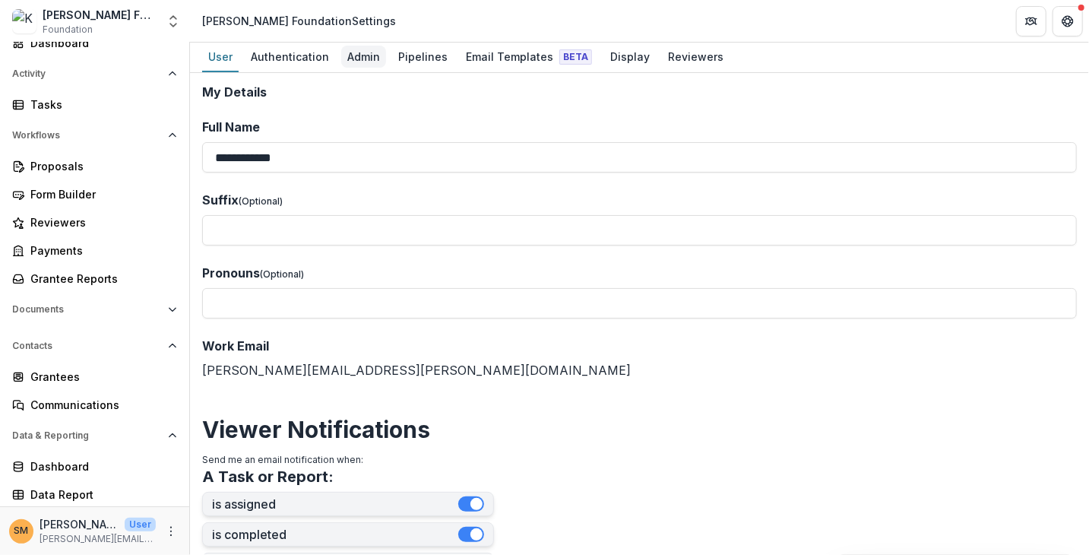
click at [366, 55] on div "Admin" at bounding box center [363, 57] width 45 height 22
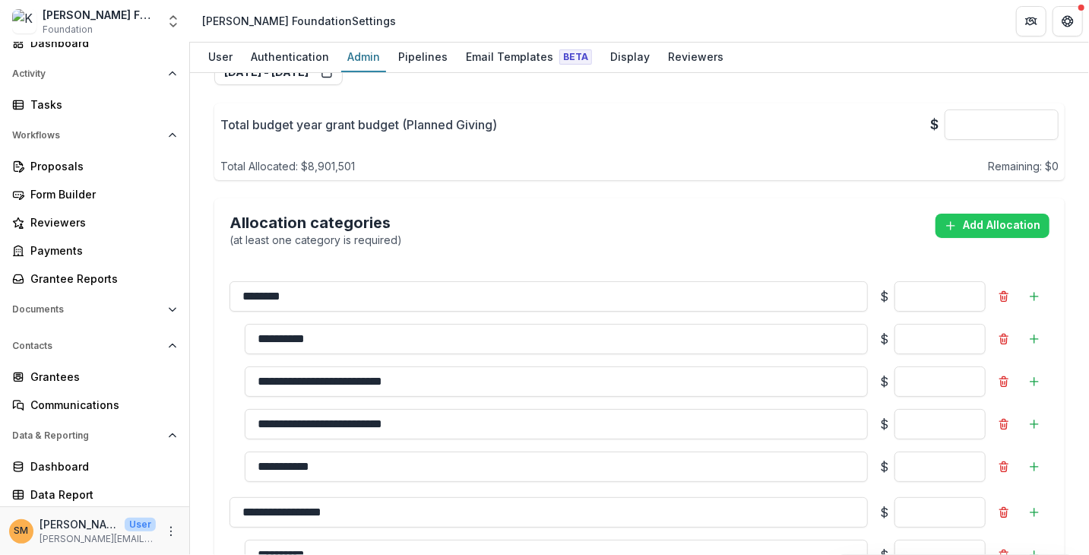
scroll to position [2053, 0]
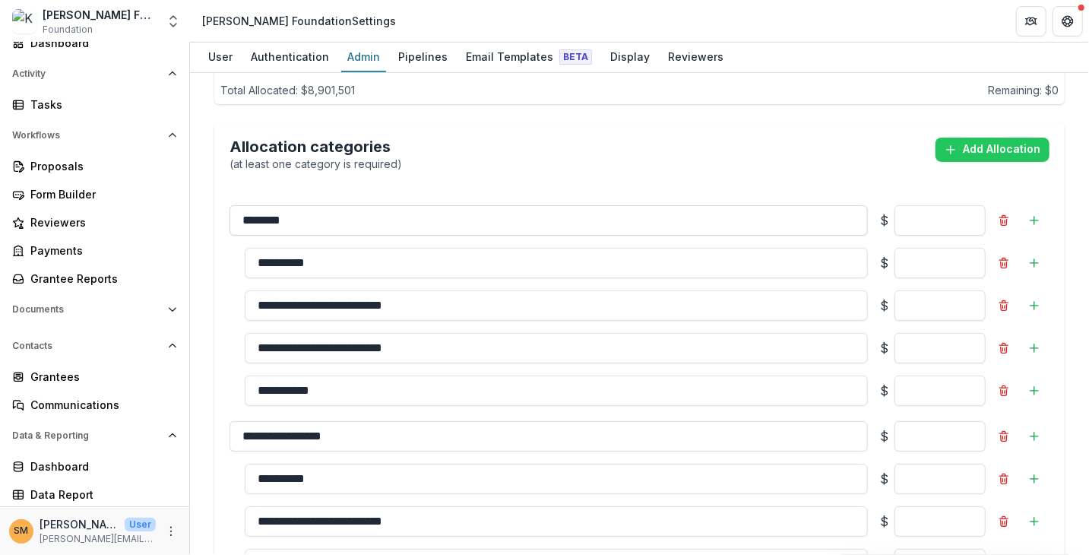
drag, startPoint x: 245, startPoint y: 154, endPoint x: 289, endPoint y: 154, distance: 44.1
click at [289, 205] on input "********" at bounding box center [549, 220] width 639 height 30
click at [275, 205] on input "********" at bounding box center [549, 220] width 639 height 30
click at [944, 376] on input "******" at bounding box center [940, 391] width 91 height 30
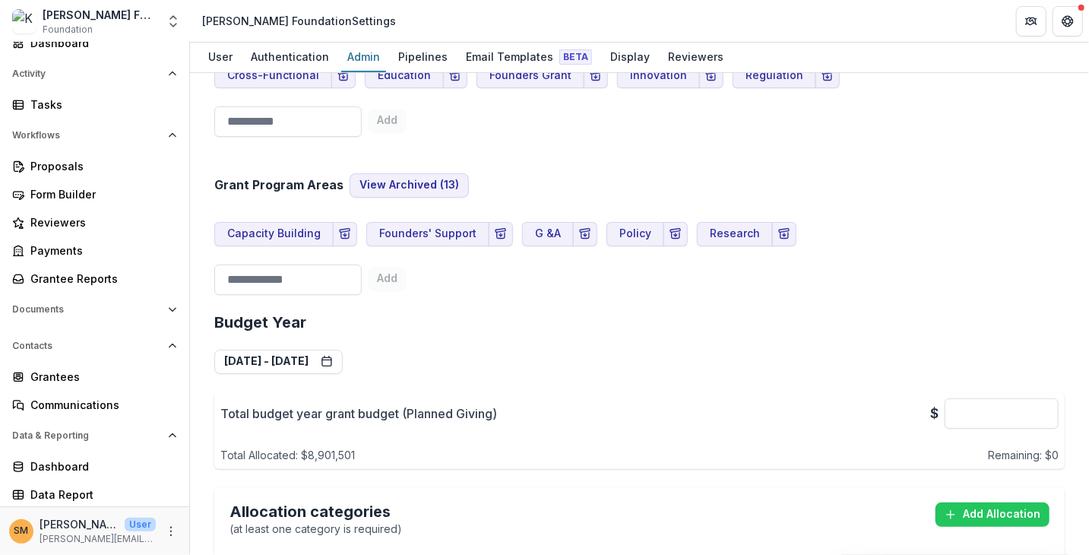
scroll to position [1672, 0]
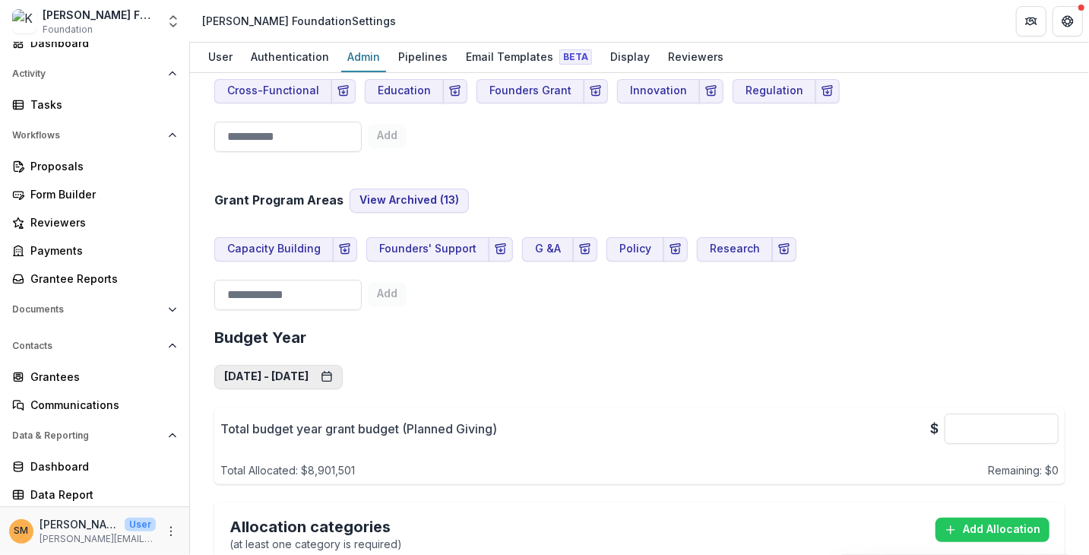
click at [325, 365] on button "Jan 1, 2025 - Dec 31, 2025" at bounding box center [278, 377] width 128 height 24
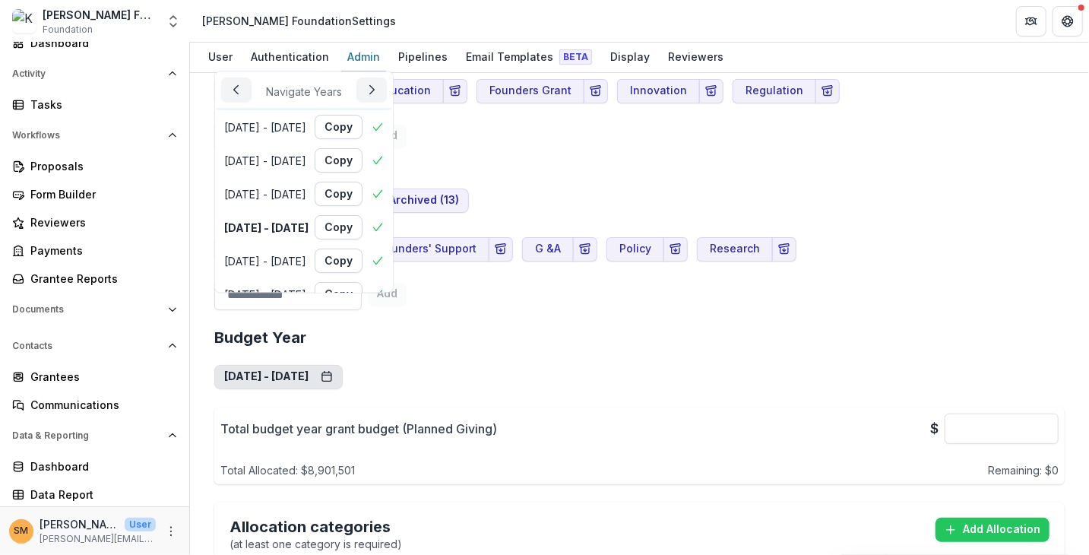
scroll to position [0, 0]
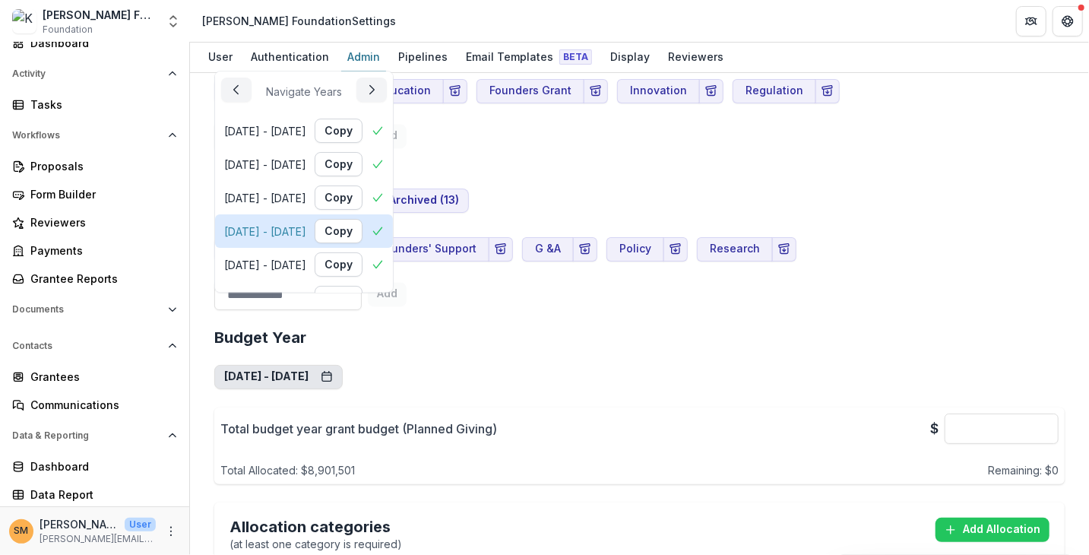
click at [256, 229] on div "Jan 1, 2023 - Dec 31, 2023" at bounding box center [265, 232] width 82 height 16
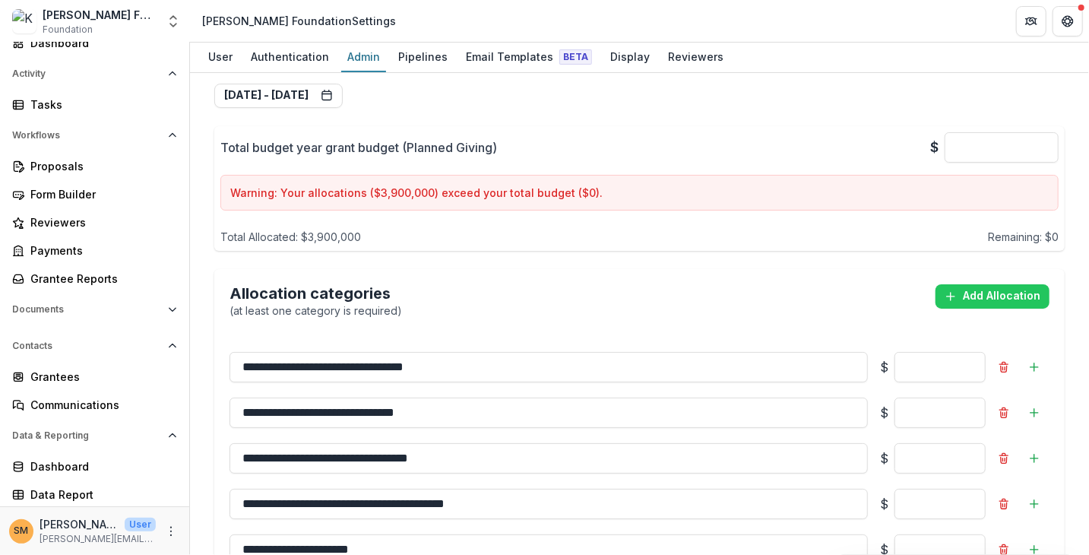
scroll to position [1824, 0]
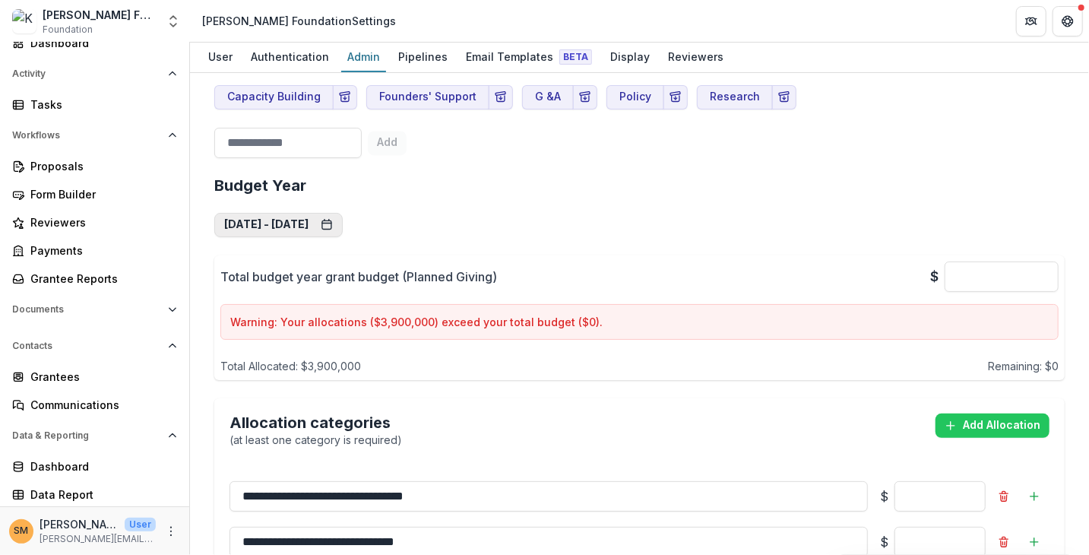
click at [321, 213] on button "Jan 1, 2023 - Dec 31, 2023" at bounding box center [278, 225] width 128 height 24
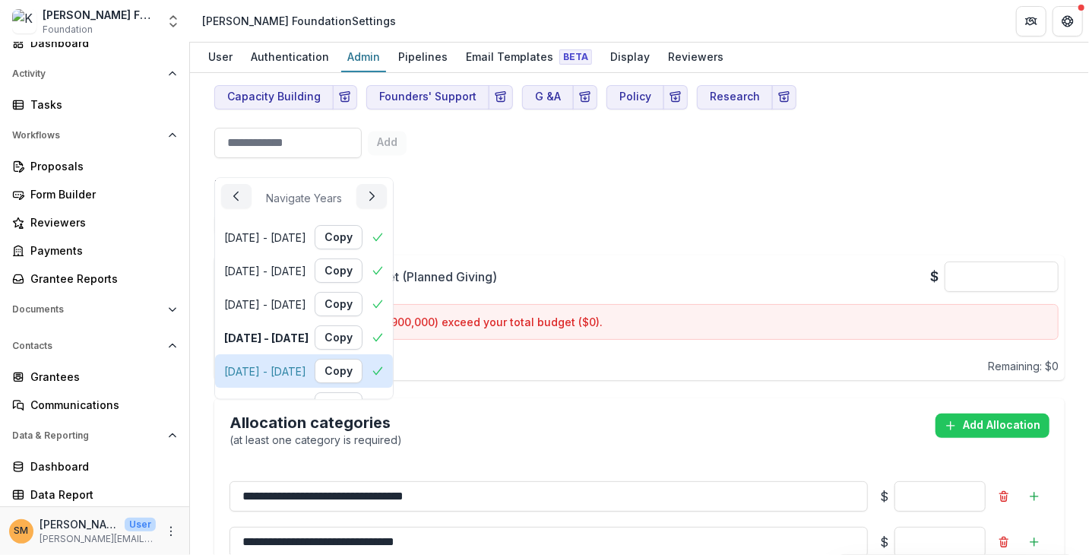
click at [279, 369] on div "Jan 1, 2024 - Dec 31, 2024" at bounding box center [265, 371] width 82 height 16
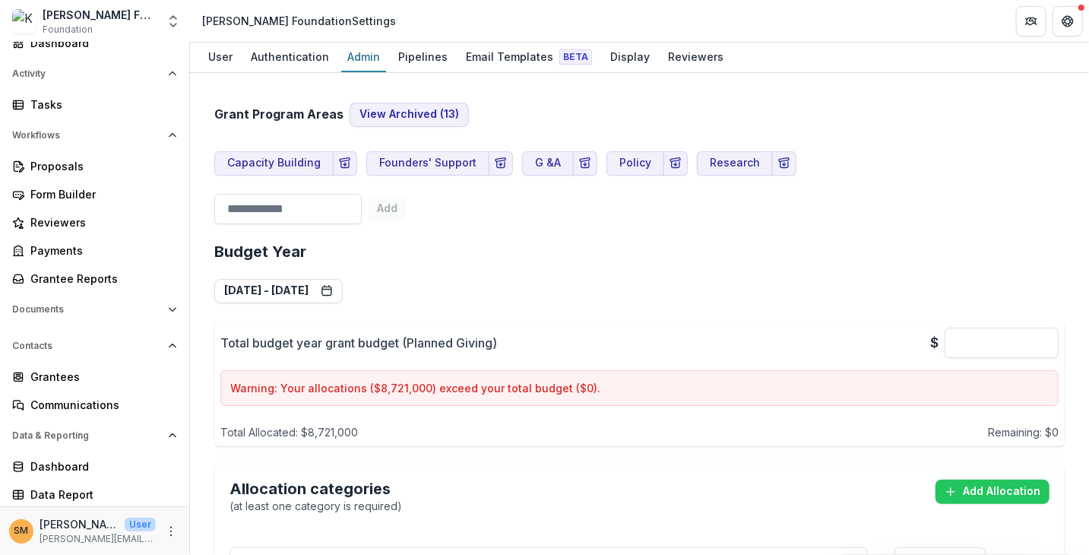
scroll to position [1748, 0]
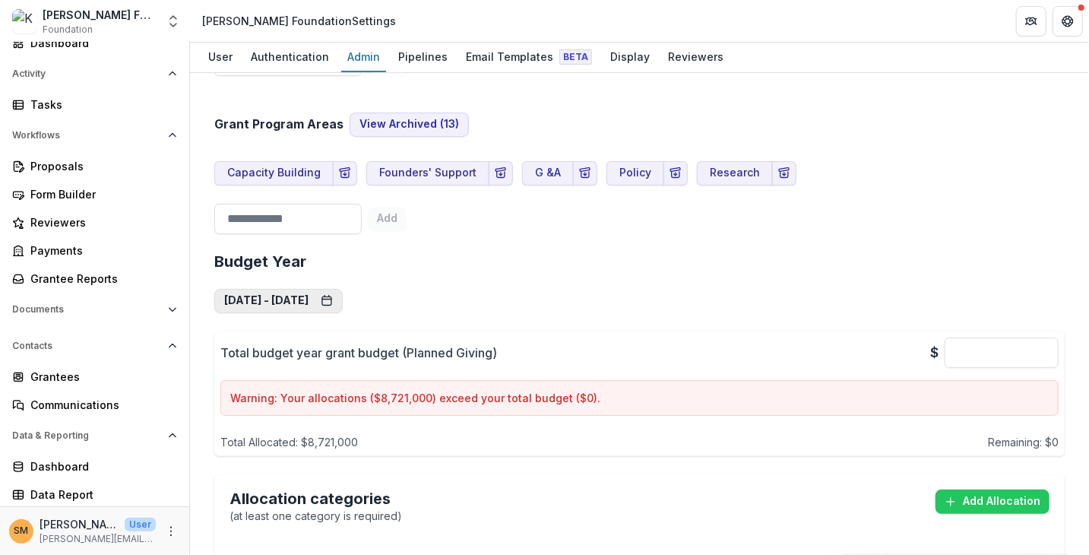
click at [286, 289] on button "Jan 1, 2024 - Dec 31, 2024" at bounding box center [278, 301] width 128 height 24
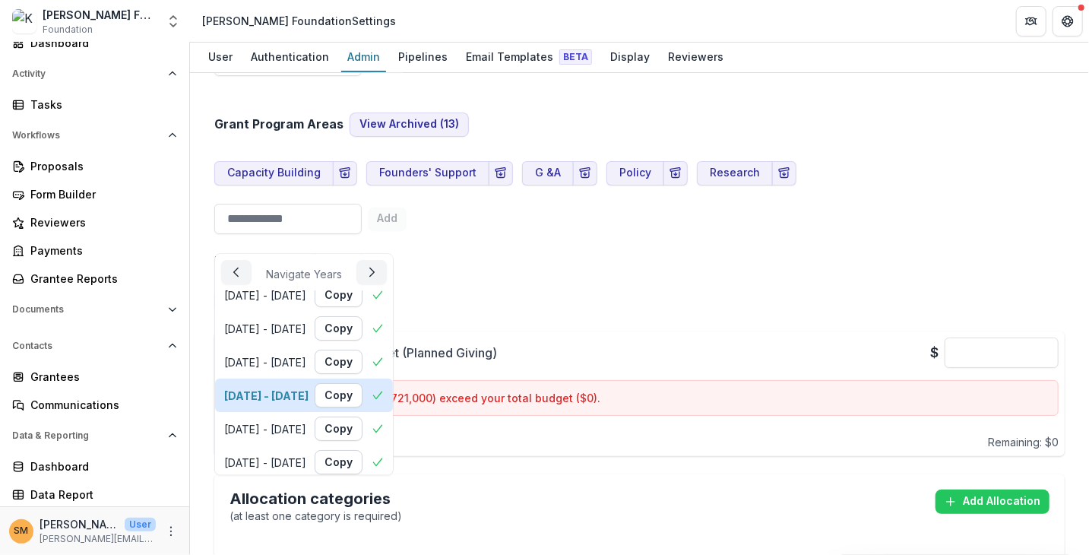
scroll to position [76, 0]
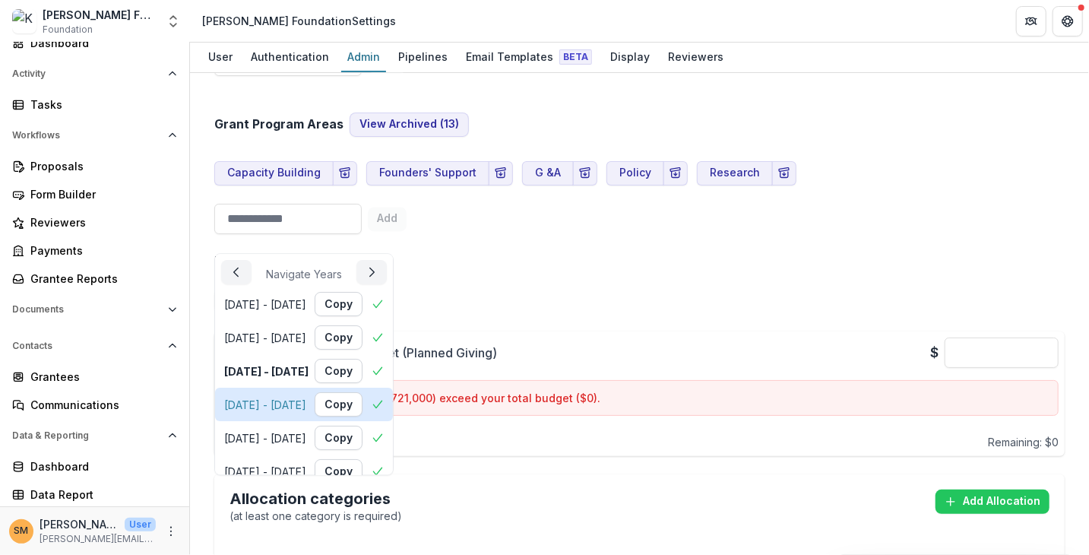
click at [297, 401] on div "Jan 1, 2025 - Dec 31, 2025" at bounding box center [265, 405] width 82 height 16
type input "*******"
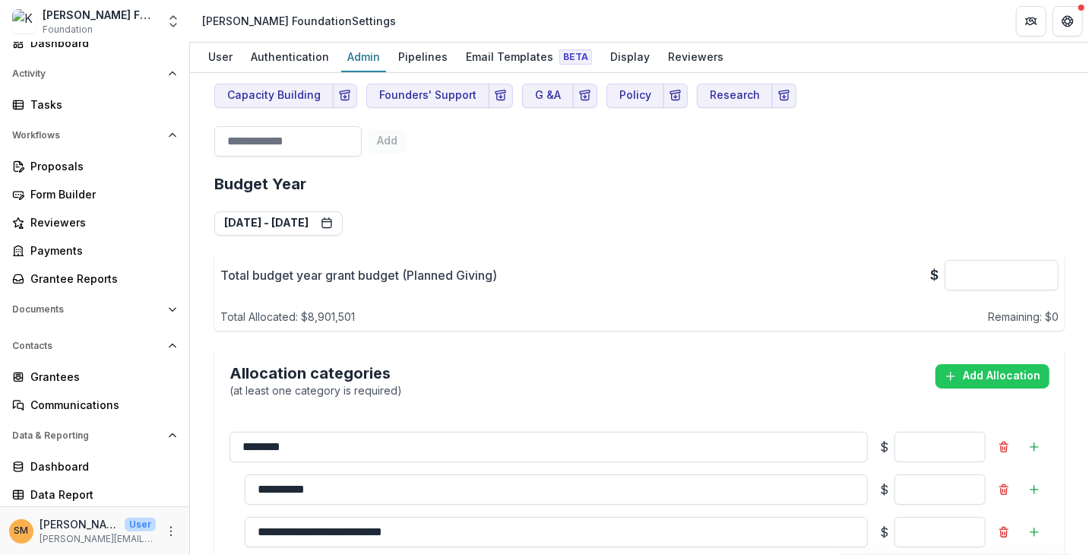
scroll to position [1748, 0]
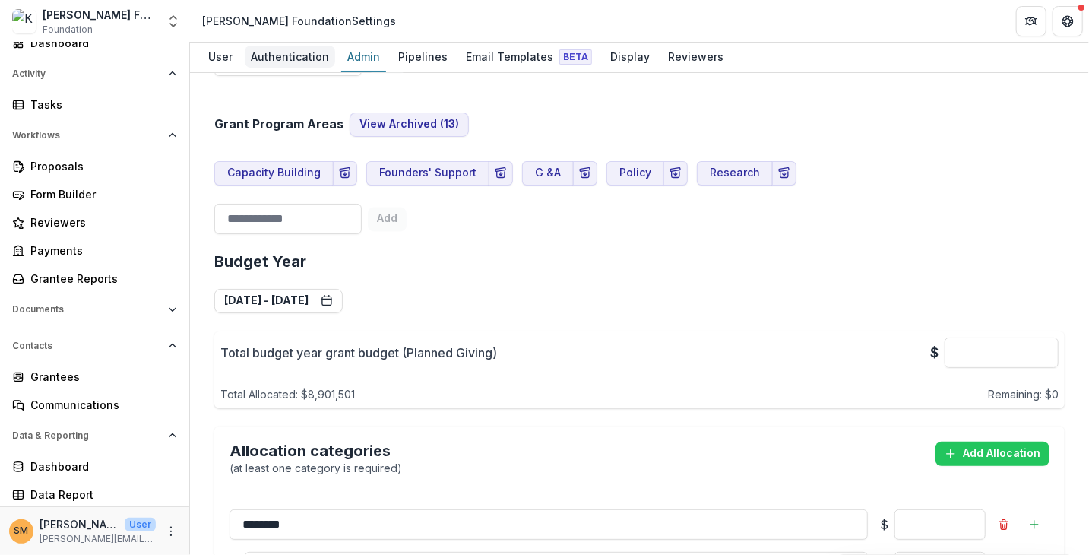
click at [262, 54] on div "Authentication" at bounding box center [290, 57] width 90 height 22
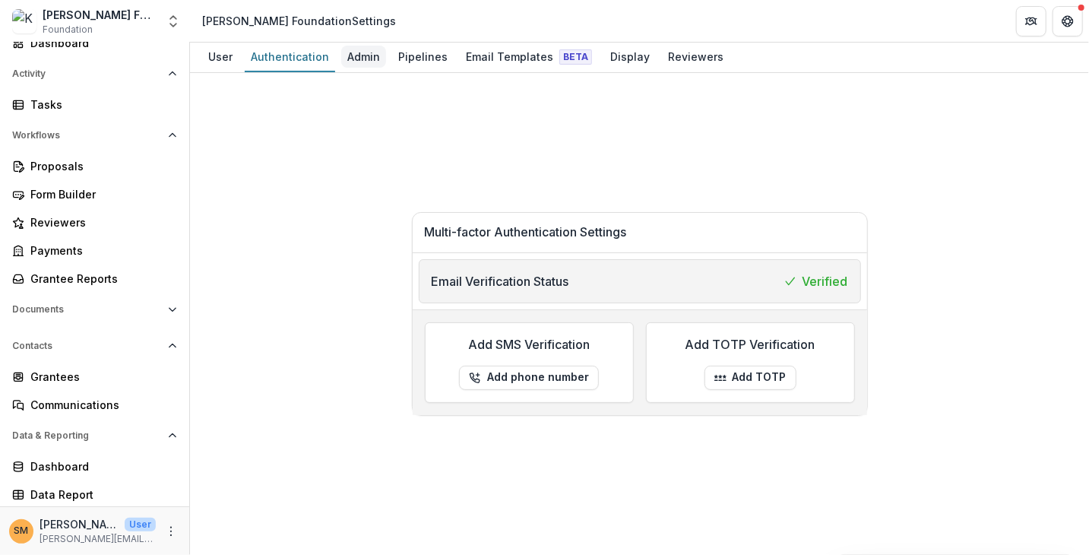
click at [358, 55] on div "Admin" at bounding box center [363, 57] width 45 height 22
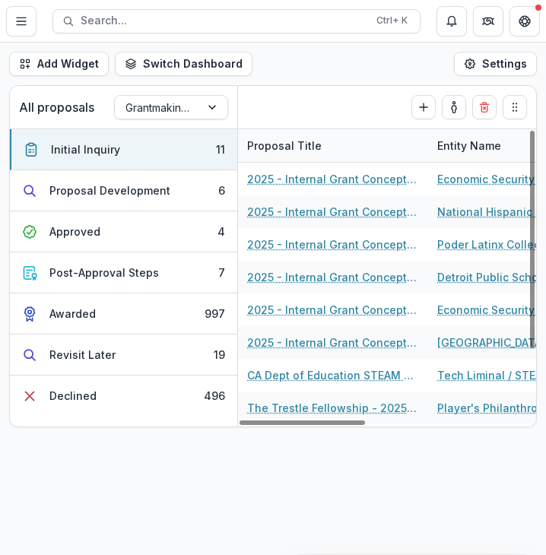
click at [284, 62] on div "Add Widget Switch Dashboard Default Program Lead Dashboard New Dashboard Settin…" at bounding box center [273, 64] width 546 height 43
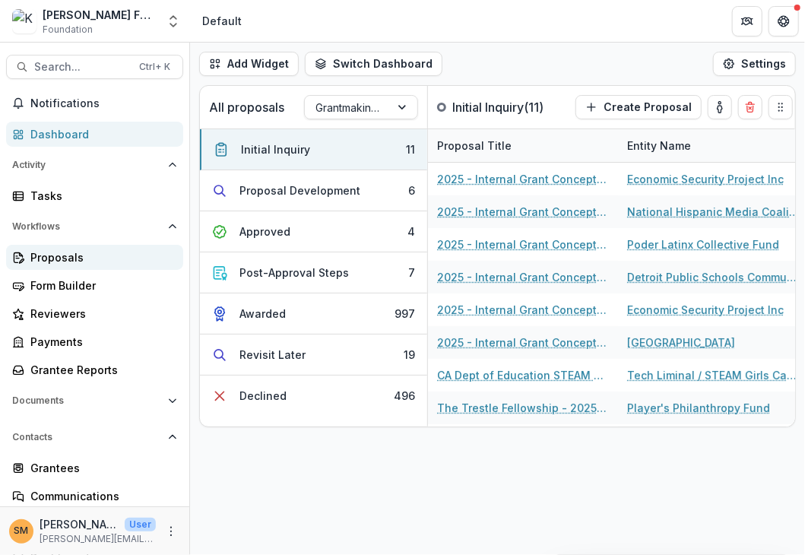
click at [64, 259] on div "Proposals" at bounding box center [100, 257] width 141 height 16
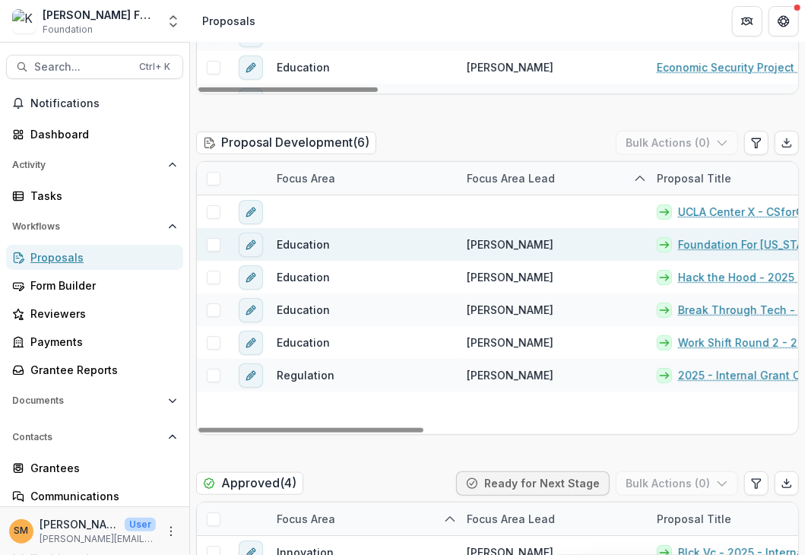
scroll to position [456, 0]
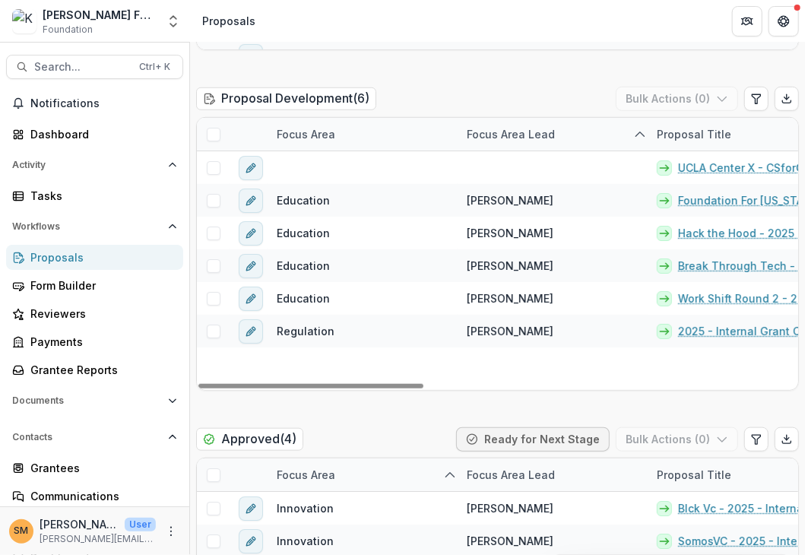
click at [296, 135] on div "Focus Area" at bounding box center [306, 134] width 77 height 16
click at [313, 170] on input at bounding box center [362, 168] width 182 height 24
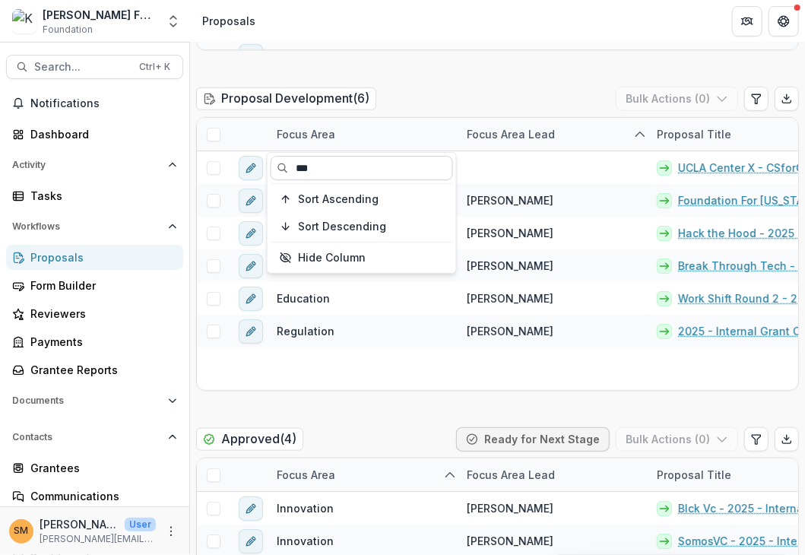
type input "***"
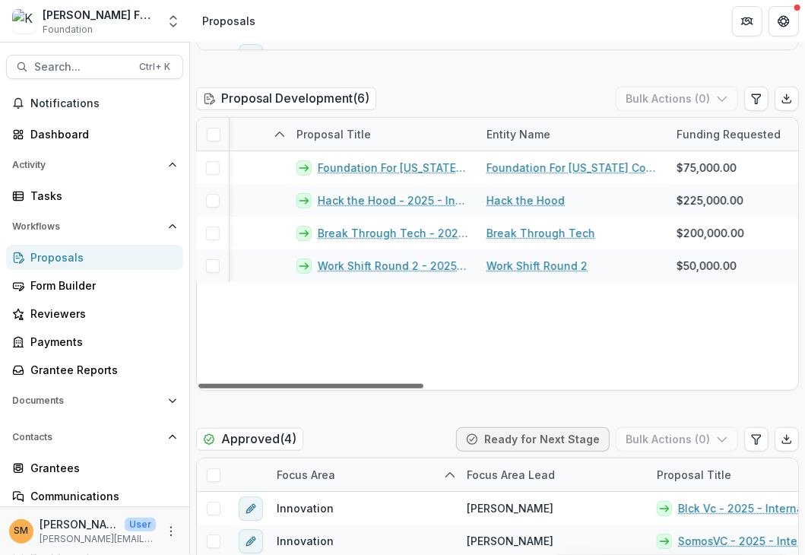
scroll to position [0, 362]
drag, startPoint x: 360, startPoint y: 387, endPoint x: 496, endPoint y: 388, distance: 135.3
click at [423, 388] on div at bounding box center [310, 386] width 225 height 5
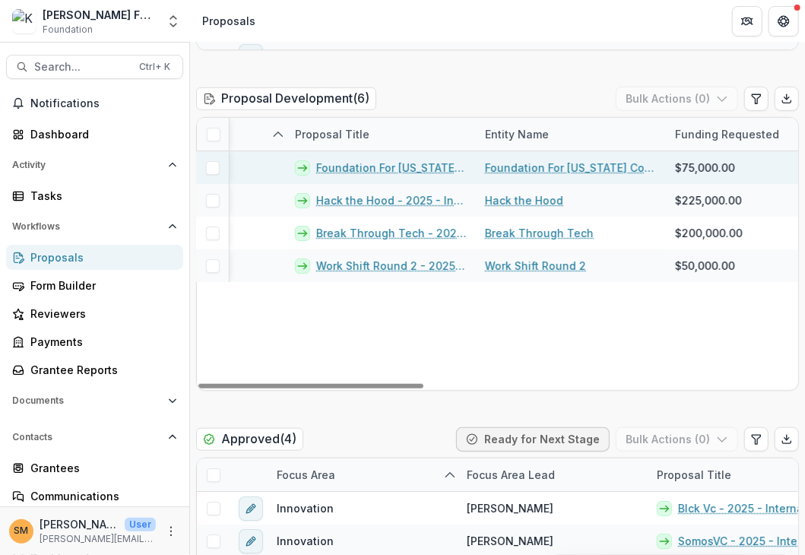
click at [529, 169] on link "Foundation For [US_STATE] Community Colleges" at bounding box center [571, 168] width 172 height 16
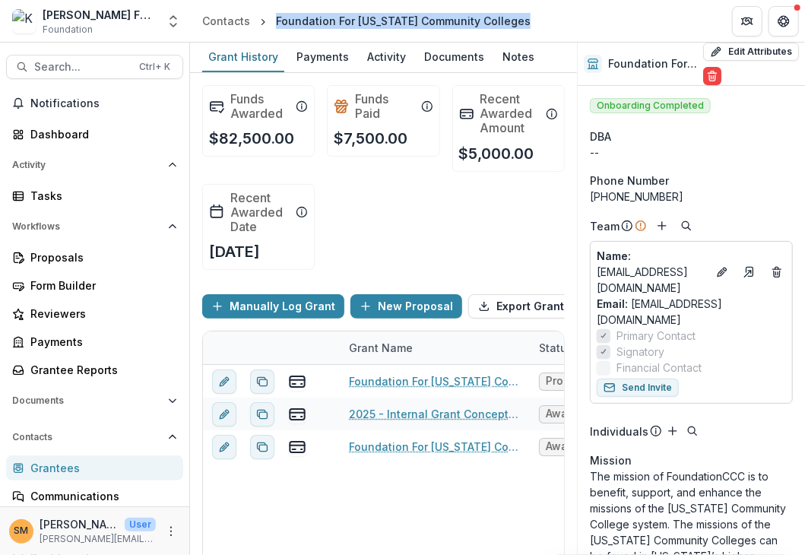
drag, startPoint x: 274, startPoint y: 20, endPoint x: 515, endPoint y: 17, distance: 241.8
click at [515, 17] on div "Foundation For [US_STATE] Community Colleges" at bounding box center [403, 21] width 267 height 22
copy div "Foundation For [US_STATE] Community Colleges"
drag, startPoint x: 556, startPoint y: 28, endPoint x: 525, endPoint y: 27, distance: 31.2
click at [545, 27] on header "Contacts Foundation For [US_STATE] Community Colleges" at bounding box center [497, 21] width 615 height 42
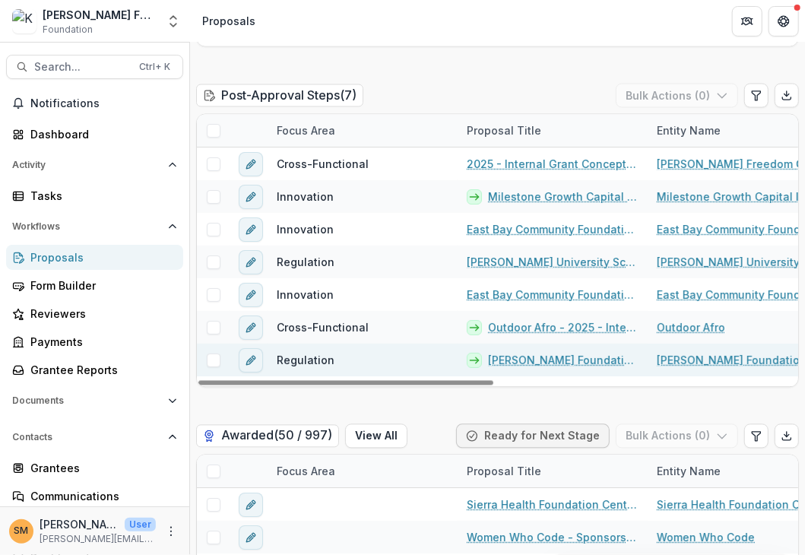
scroll to position [1064, 0]
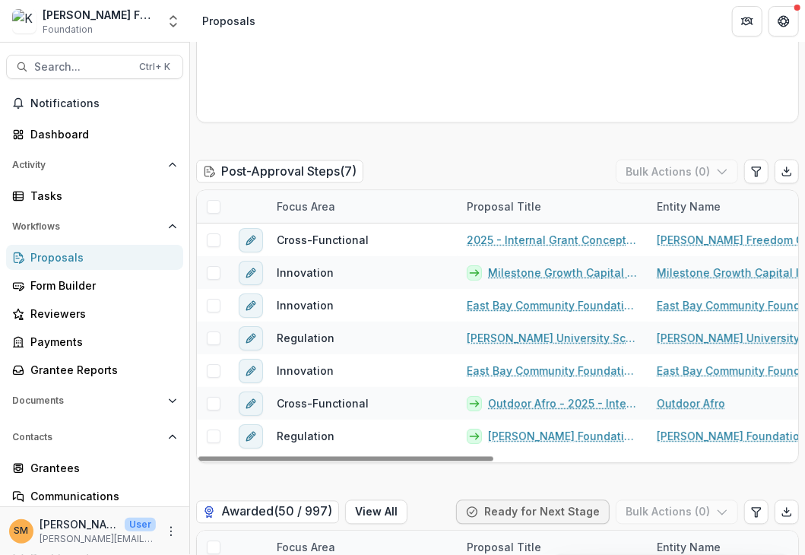
click at [291, 209] on div "Focus Area" at bounding box center [306, 207] width 77 height 16
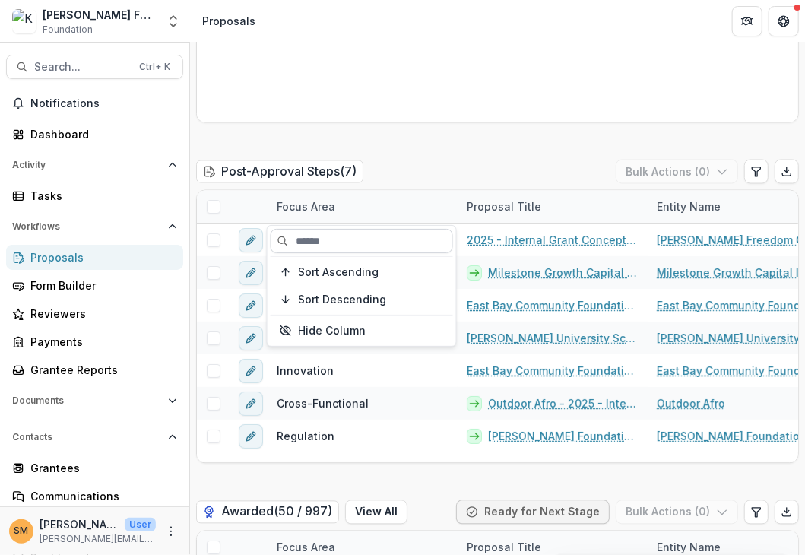
click at [312, 238] on input at bounding box center [362, 241] width 182 height 24
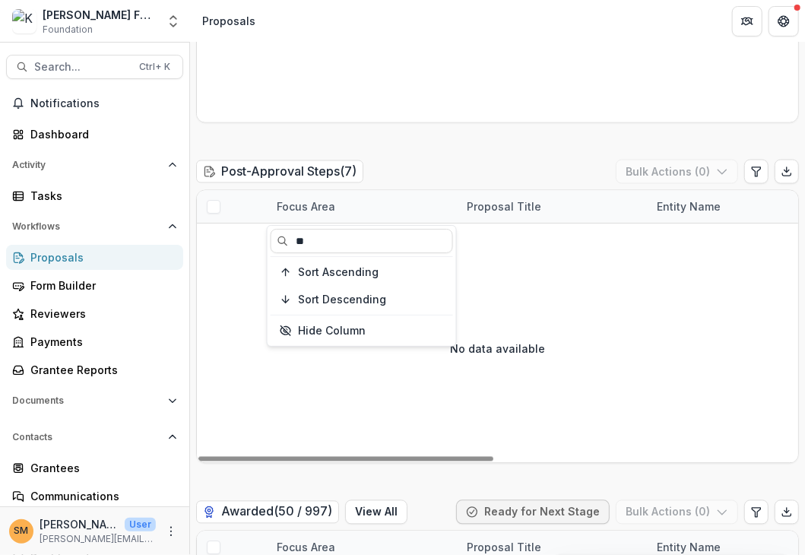
type input "**"
click at [405, 174] on div "Post-Approval Steps ( 7 ) Bulk Actions ( 0 )" at bounding box center [497, 175] width 603 height 30
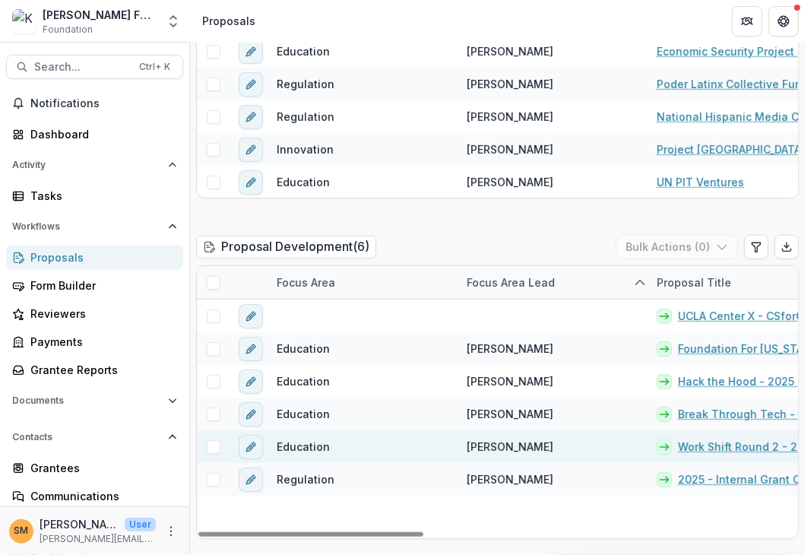
scroll to position [304, 0]
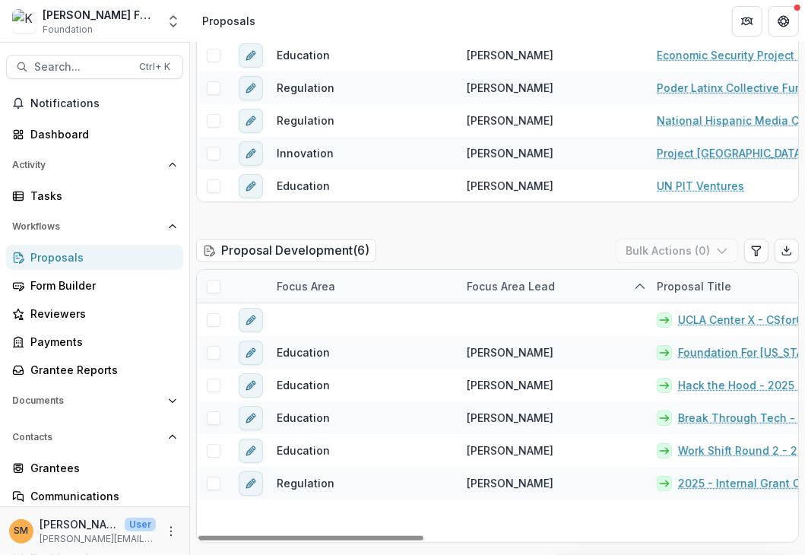
click at [545, 243] on div "Proposal Development ( 6 ) Bulk Actions ( 0 )" at bounding box center [497, 254] width 603 height 30
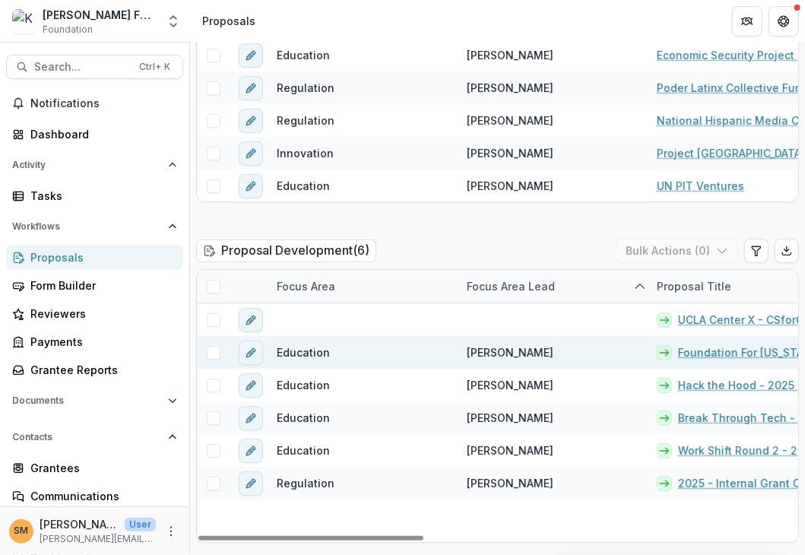
click at [545, 350] on link "Foundation For [US_STATE] Community Colleges - 2025 - Internal Grant Concept Fo…" at bounding box center [753, 352] width 151 height 16
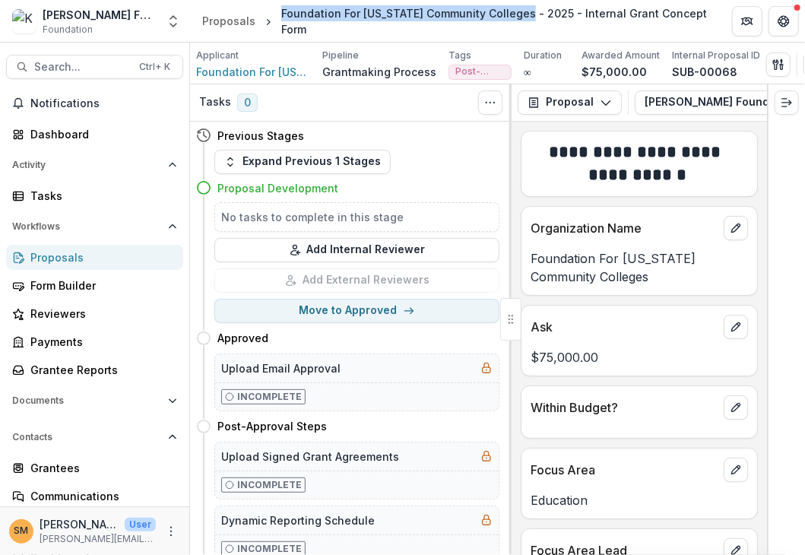
drag, startPoint x: 279, startPoint y: 23, endPoint x: 514, endPoint y: 18, distance: 234.9
click at [514, 18] on div "Foundation For [US_STATE] Community Colleges - 2025 - Internal Grant Concept Fo…" at bounding box center [494, 21] width 426 height 32
copy div "Foundation For [US_STATE] Community Colleges"
click at [418, 112] on div "Tasks 0 Show Cancelled Tasks" at bounding box center [351, 102] width 322 height 37
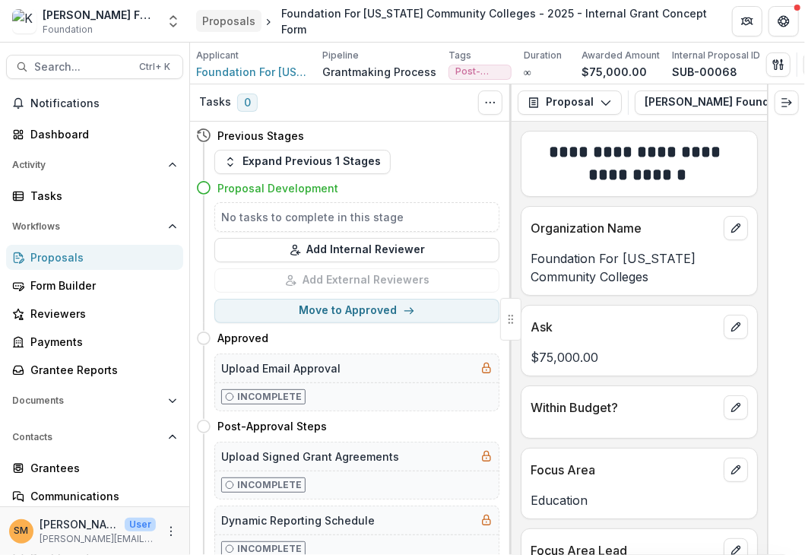
click at [239, 19] on div "Proposals" at bounding box center [228, 21] width 53 height 16
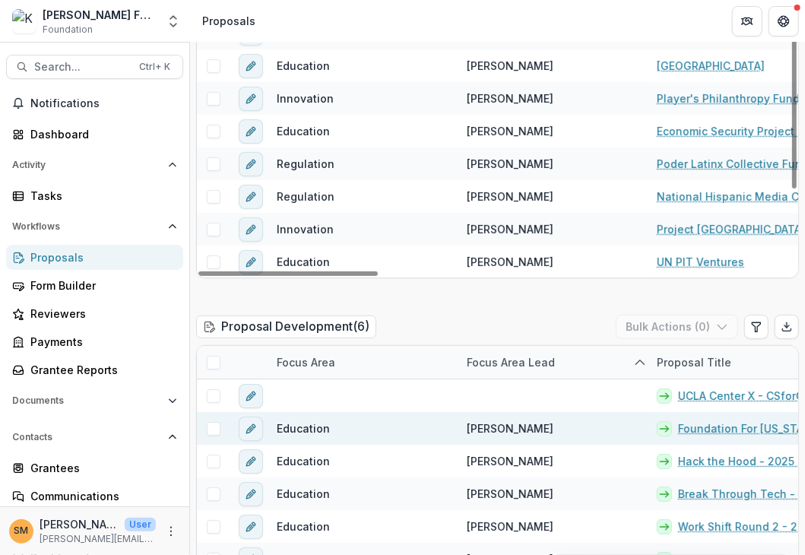
scroll to position [380, 0]
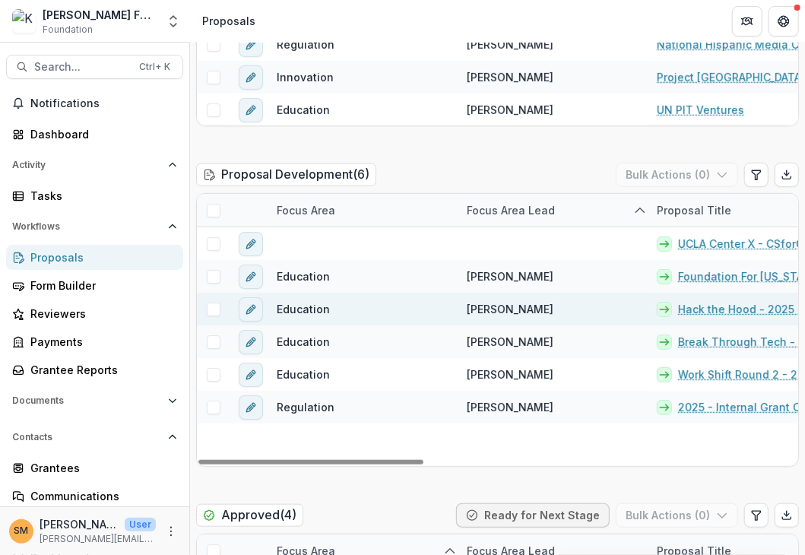
click at [545, 309] on link "Hack the Hood - 2025 - Internal Grant Concept Form" at bounding box center [753, 309] width 151 height 16
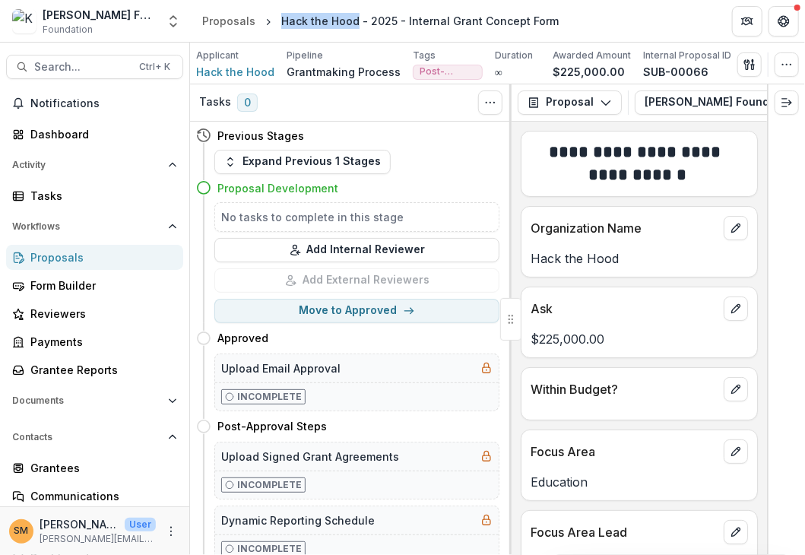
drag, startPoint x: 278, startPoint y: 21, endPoint x: 354, endPoint y: 17, distance: 76.1
click at [354, 17] on div "Hack the Hood - 2025 - Internal Grant Concept Form" at bounding box center [419, 21] width 277 height 16
copy div "Hack the Hood"
click at [477, 40] on header "Proposals Hack the Hood - 2025 - Internal Grant Concept Form" at bounding box center [497, 21] width 615 height 42
click at [71, 250] on div "Proposals" at bounding box center [100, 257] width 141 height 16
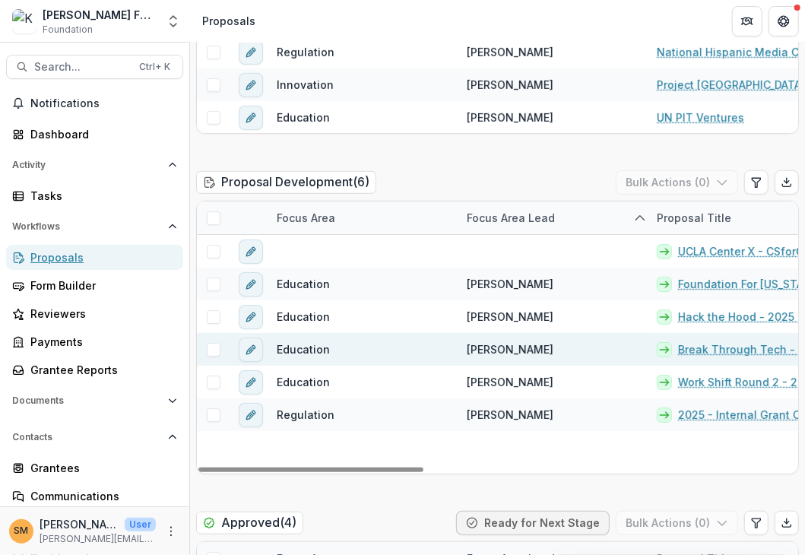
scroll to position [380, 0]
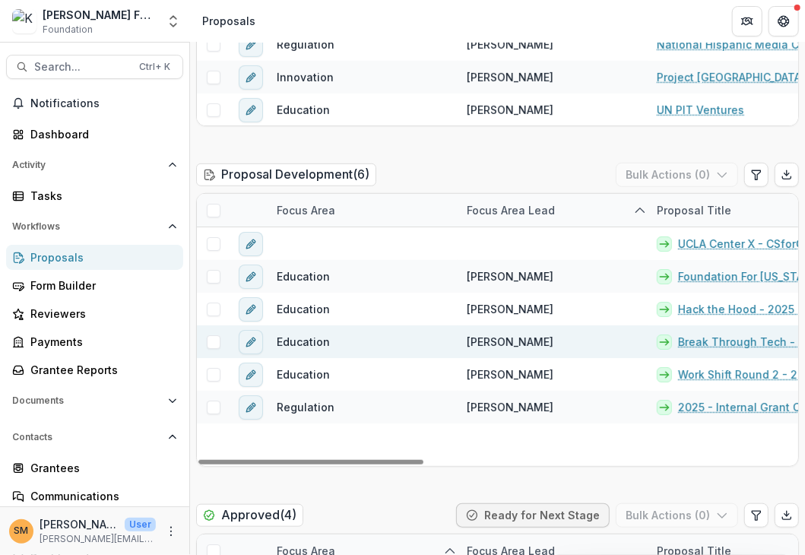
click at [545, 343] on link "Break Through Tech - 2025 - Internal Grant Concept Form" at bounding box center [753, 342] width 151 height 16
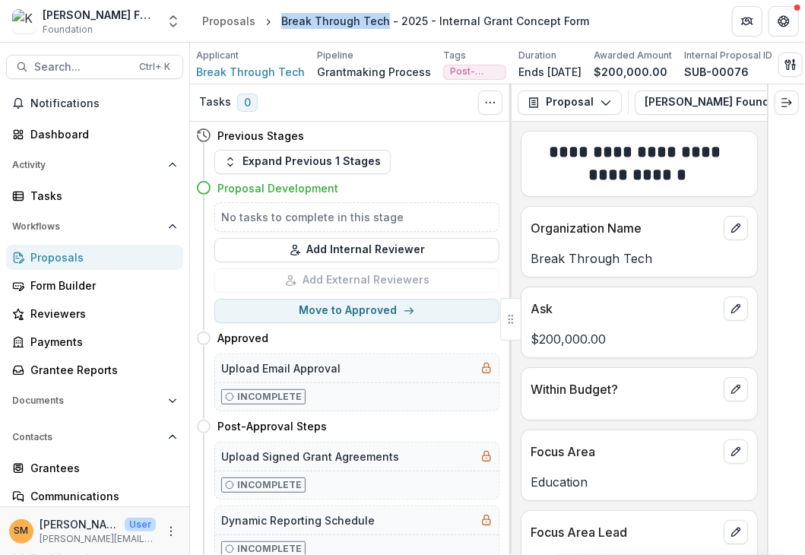
drag, startPoint x: 379, startPoint y: 17, endPoint x: 280, endPoint y: 24, distance: 99.1
click at [281, 24] on div "Break Through Tech - 2025 - Internal Grant Concept Form" at bounding box center [435, 21] width 308 height 16
copy div "Break Through Tech"
click at [536, 19] on div "Break Through Tech - 2025 - Internal Grant Concept Form" at bounding box center [435, 21] width 308 height 16
click at [243, 20] on div "Proposals" at bounding box center [228, 21] width 53 height 16
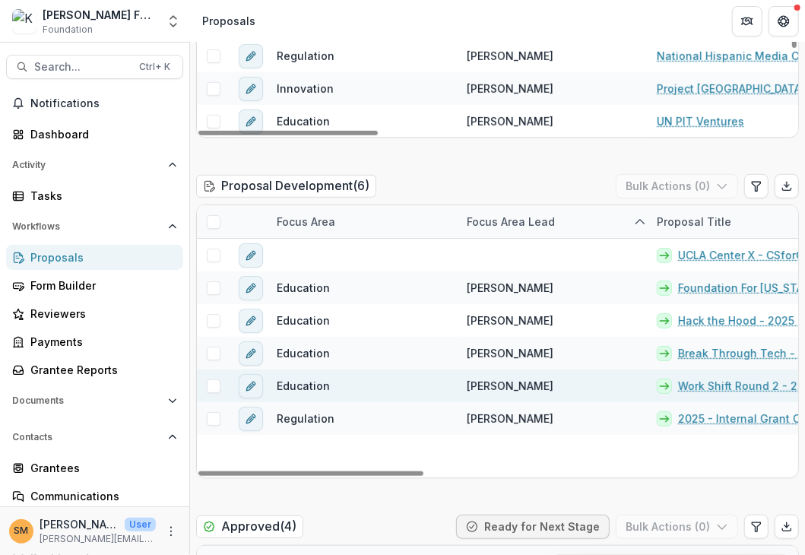
scroll to position [380, 0]
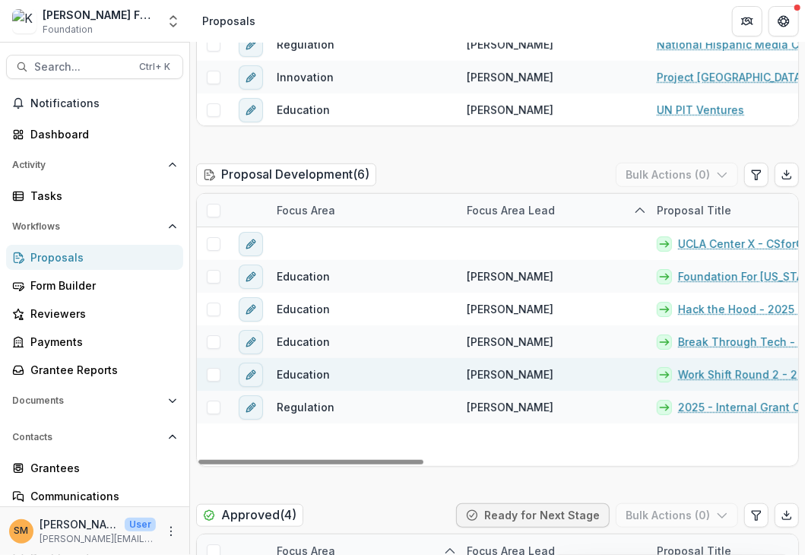
click at [545, 373] on link "Work Shift Round 2 - 2025 - Internal Grant Concept Form" at bounding box center [753, 374] width 151 height 16
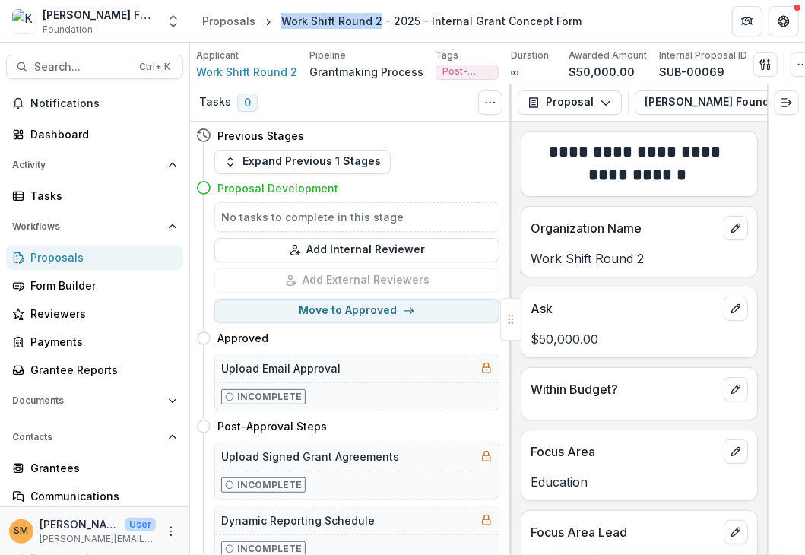
drag, startPoint x: 374, startPoint y: 18, endPoint x: 274, endPoint y: 19, distance: 99.6
click at [275, 19] on div "Work Shift Round 2 - 2025 - Internal Grant Concept Form" at bounding box center [431, 21] width 312 height 22
copy div "Work Shift Round 2"
click at [436, 31] on div "Work Shift Round 2 - 2025 - Internal Grant Concept Form" at bounding box center [431, 21] width 312 height 22
click at [49, 257] on div "Proposals" at bounding box center [100, 257] width 141 height 16
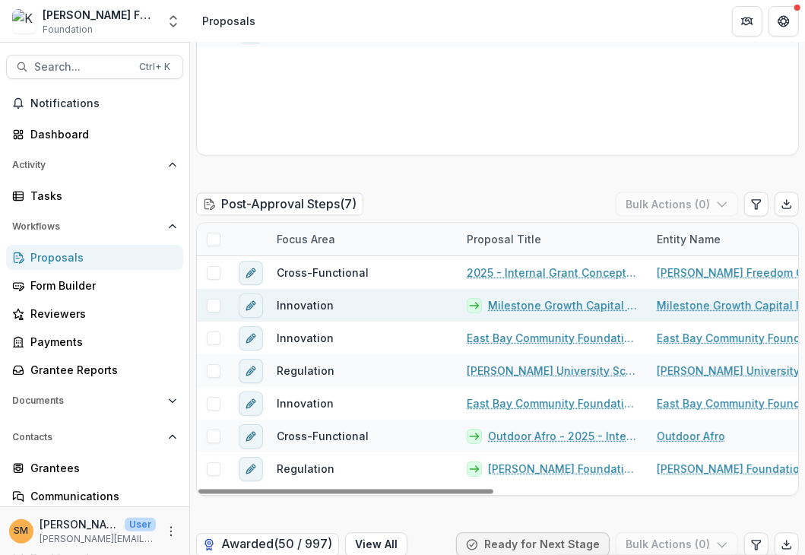
scroll to position [1064, 0]
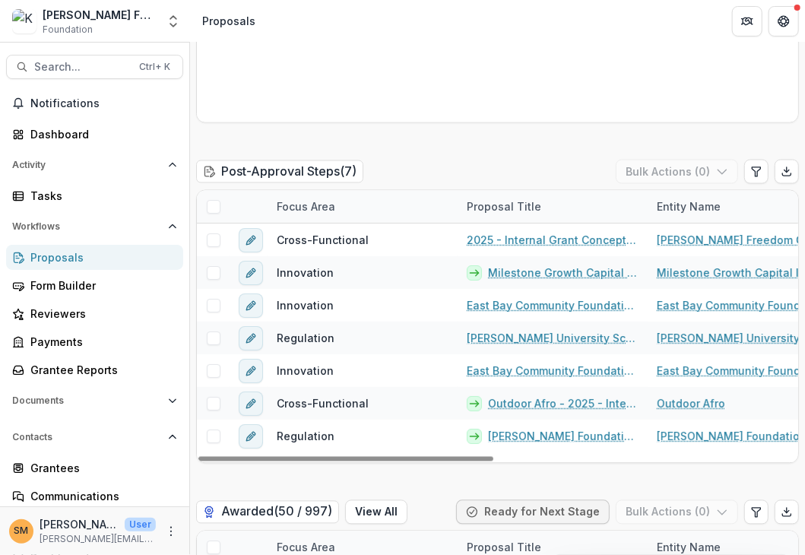
click at [531, 140] on div "Initial Inquiry ( 11 ) Bulk Actions ( 0 ) Focus Area Focus Area Lead Entity Nam…" at bounding box center [497, 312] width 603 height 2348
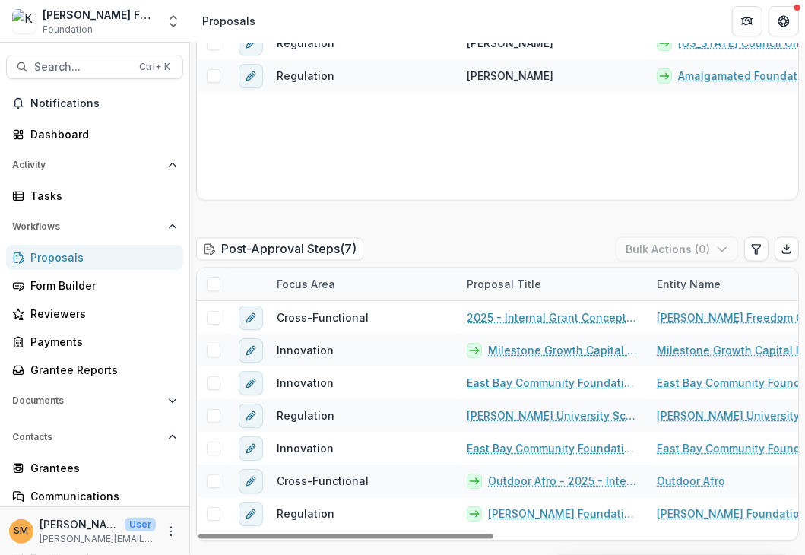
scroll to position [912, 0]
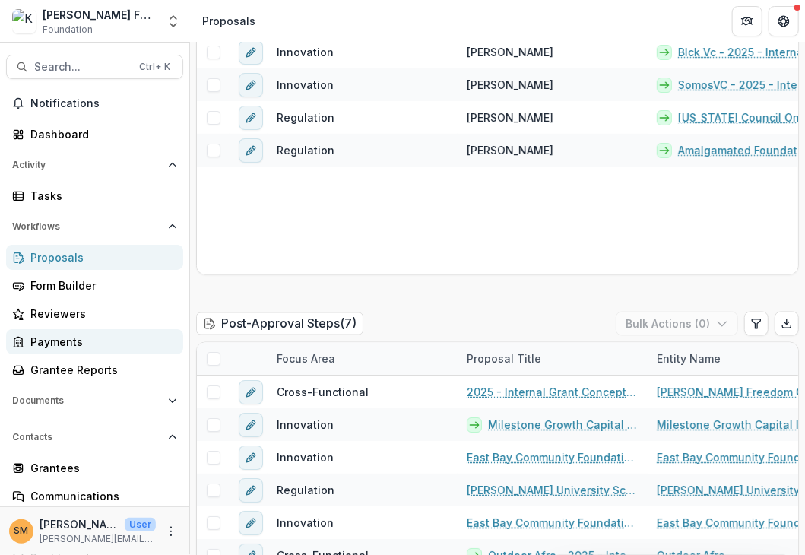
click at [61, 339] on div "Payments" at bounding box center [100, 342] width 141 height 16
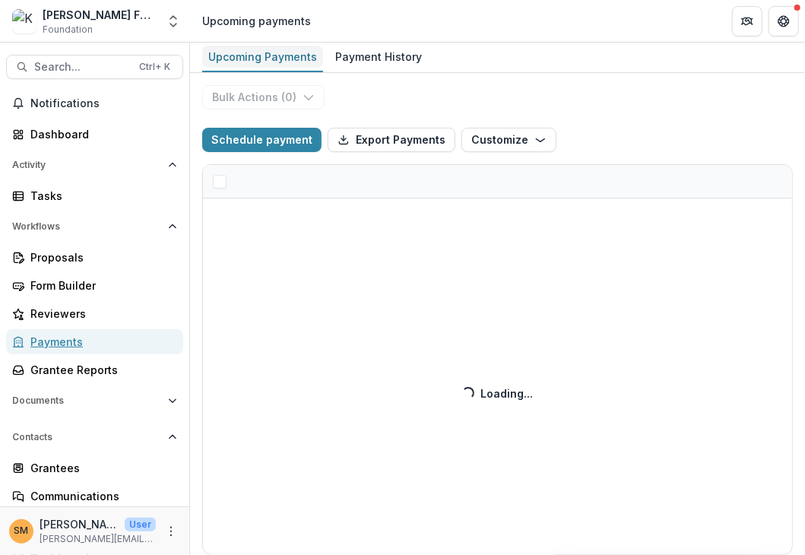
select select "**********"
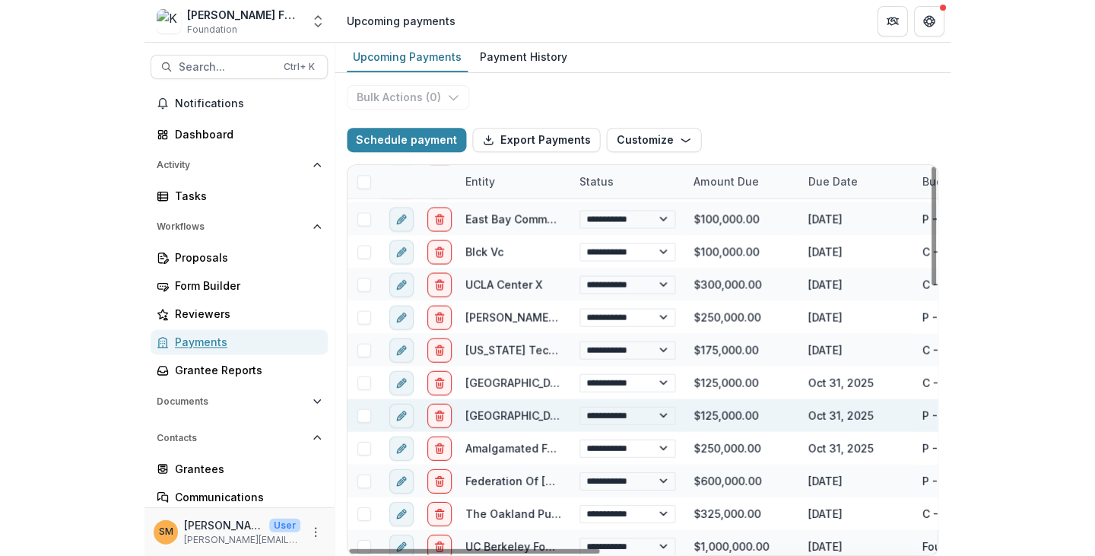
scroll to position [304, 0]
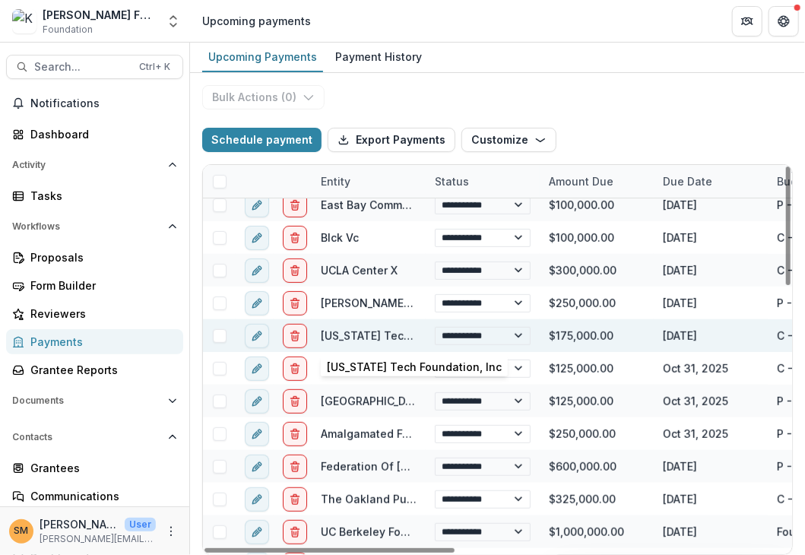
click at [344, 337] on link "[US_STATE] Tech Foundation, Inc" at bounding box center [408, 335] width 175 height 13
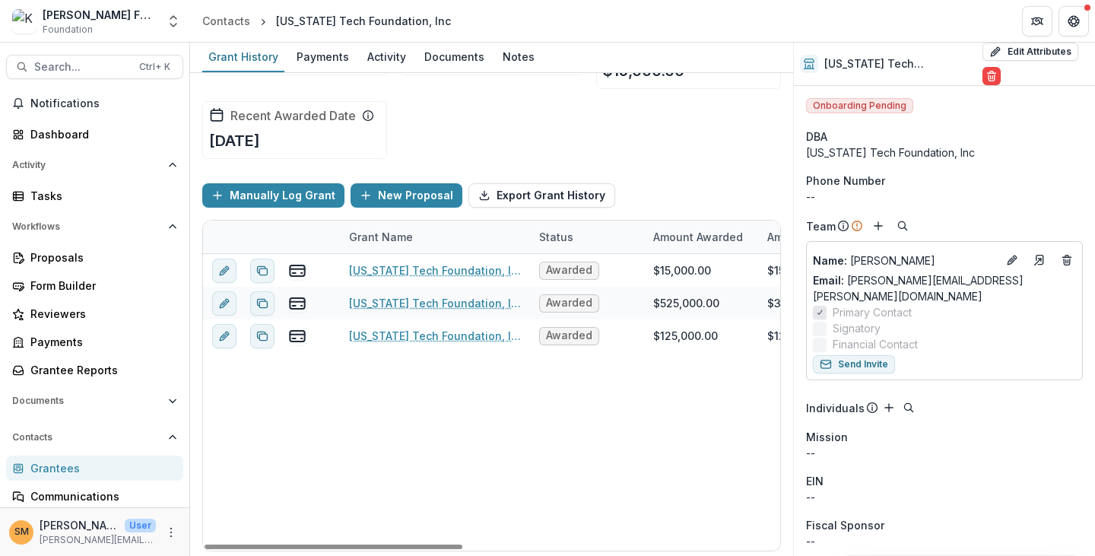
drag, startPoint x: 446, startPoint y: 548, endPoint x: 425, endPoint y: 393, distance: 156.5
click at [385, 544] on div at bounding box center [333, 546] width 258 height 5
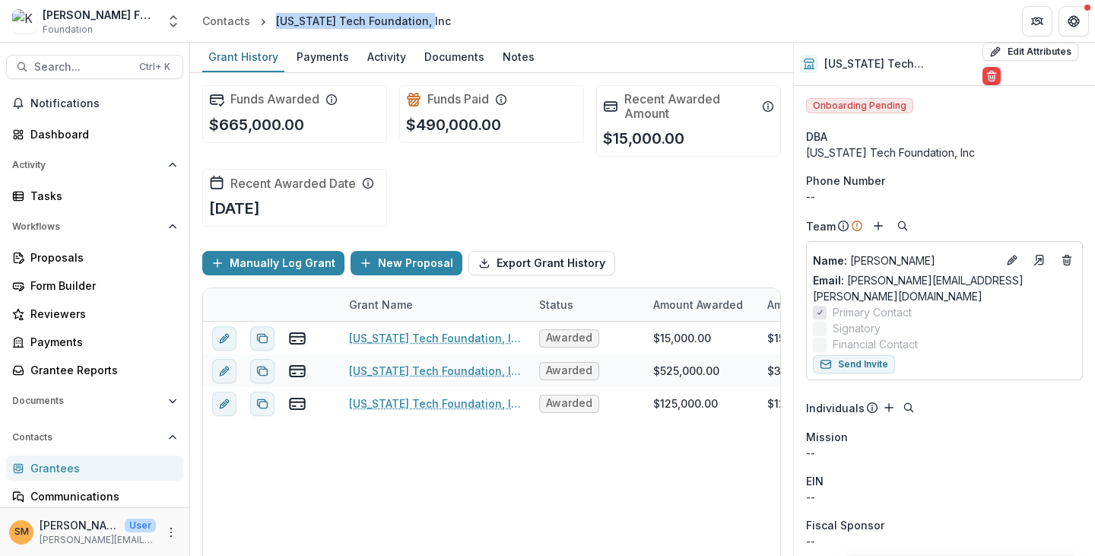
drag, startPoint x: 275, startPoint y: 19, endPoint x: 422, endPoint y: 18, distance: 146.7
click at [422, 18] on div "[US_STATE] Tech Foundation, Inc" at bounding box center [363, 21] width 175 height 16
copy div "[US_STATE] Tech Foundation, Inc"
click at [65, 347] on div "Payments" at bounding box center [100, 342] width 141 height 16
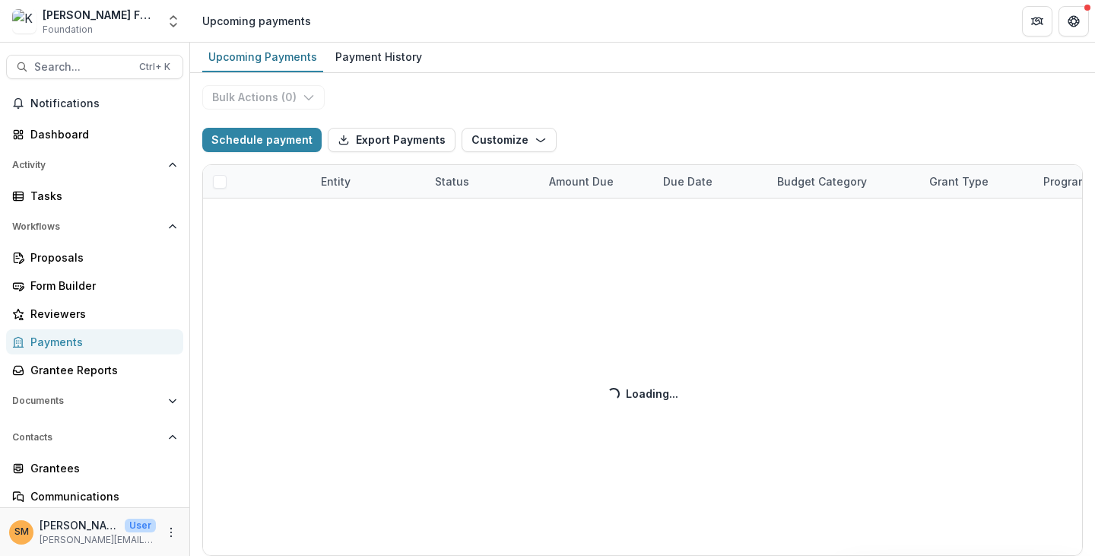
select select "**********"
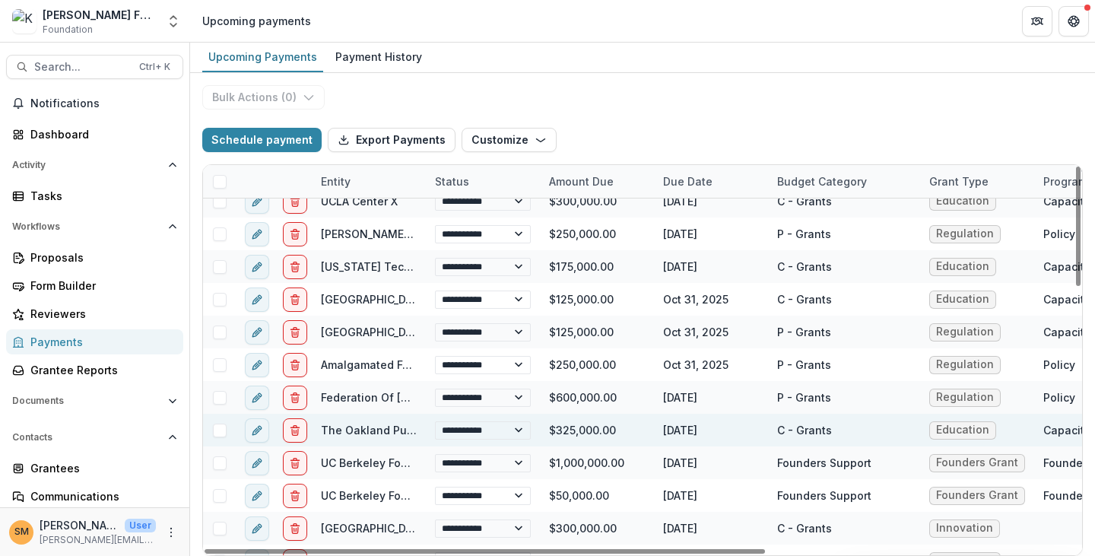
scroll to position [380, 0]
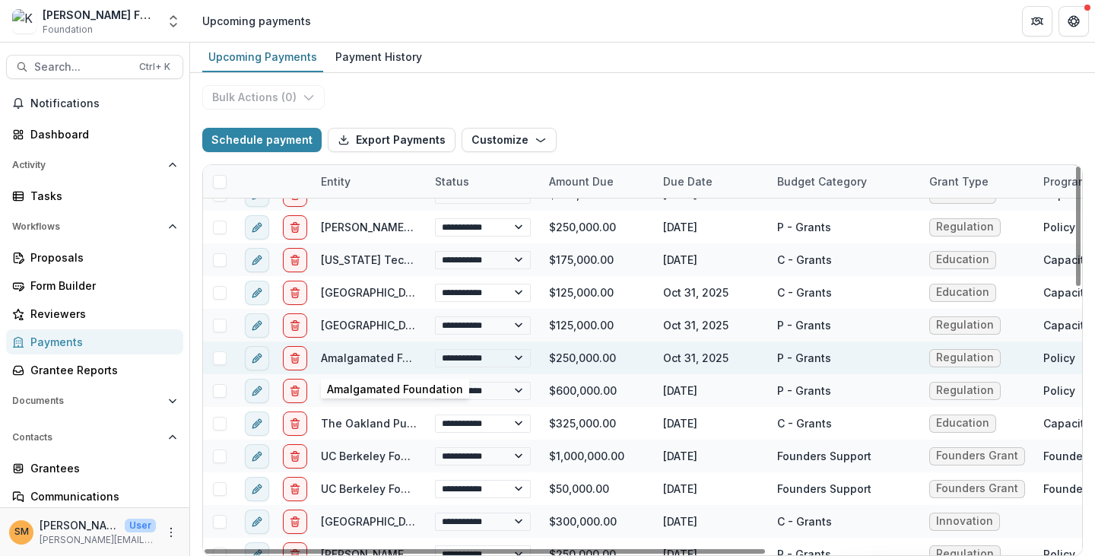
select select "**********"
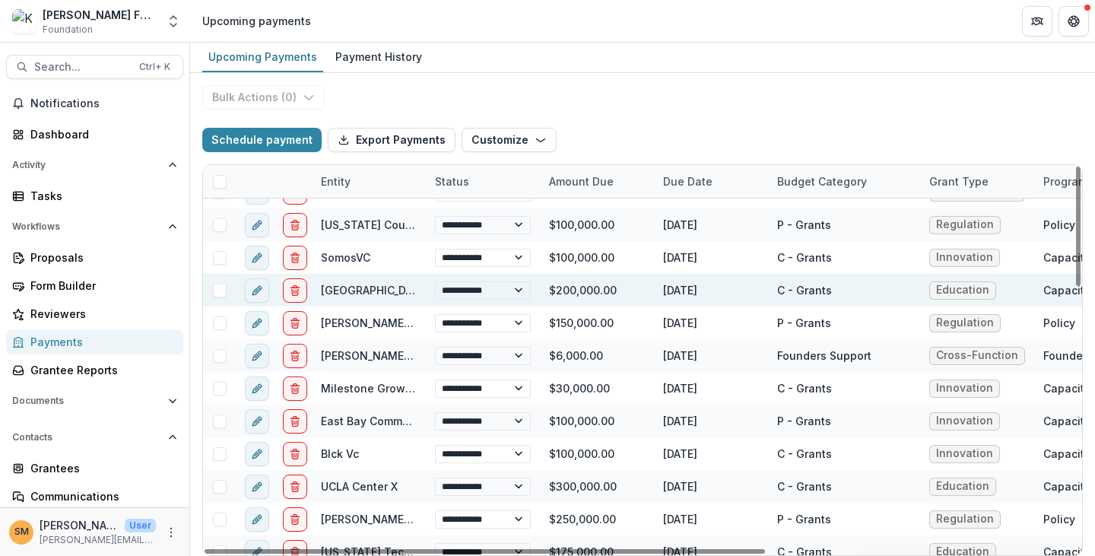
scroll to position [76, 0]
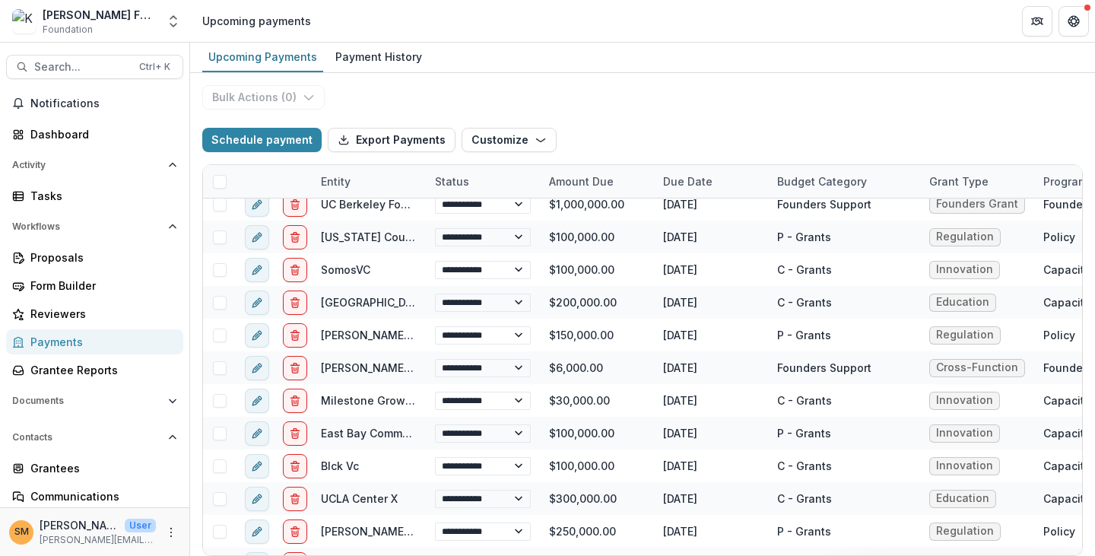
select select "**********"
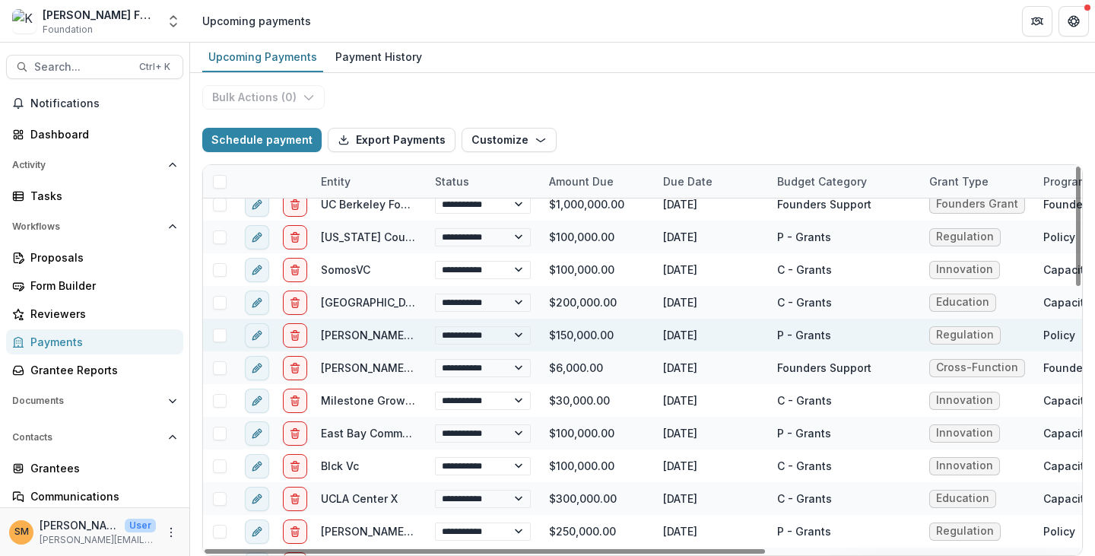
select select "**********"
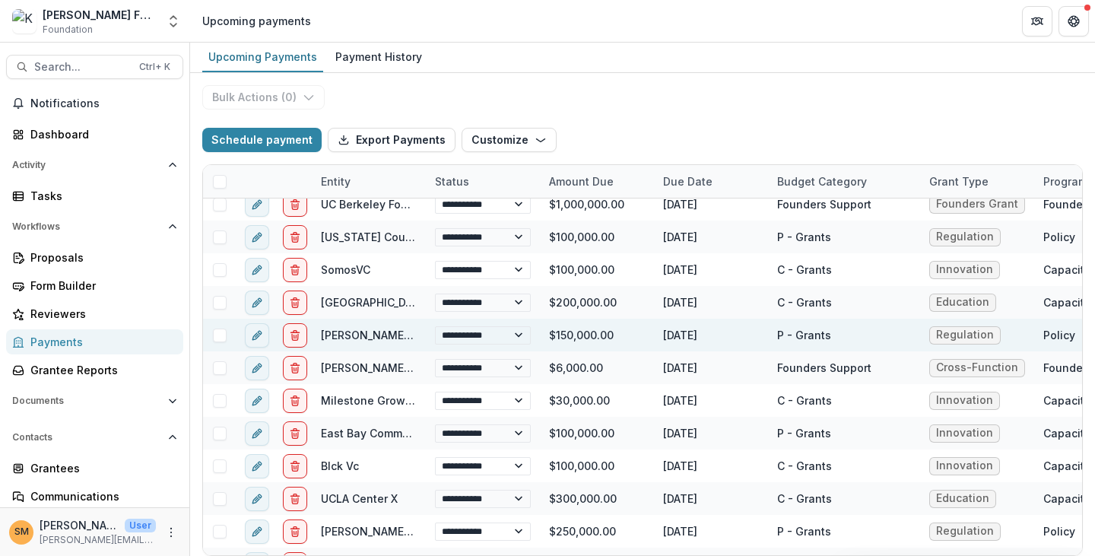
select select "**********"
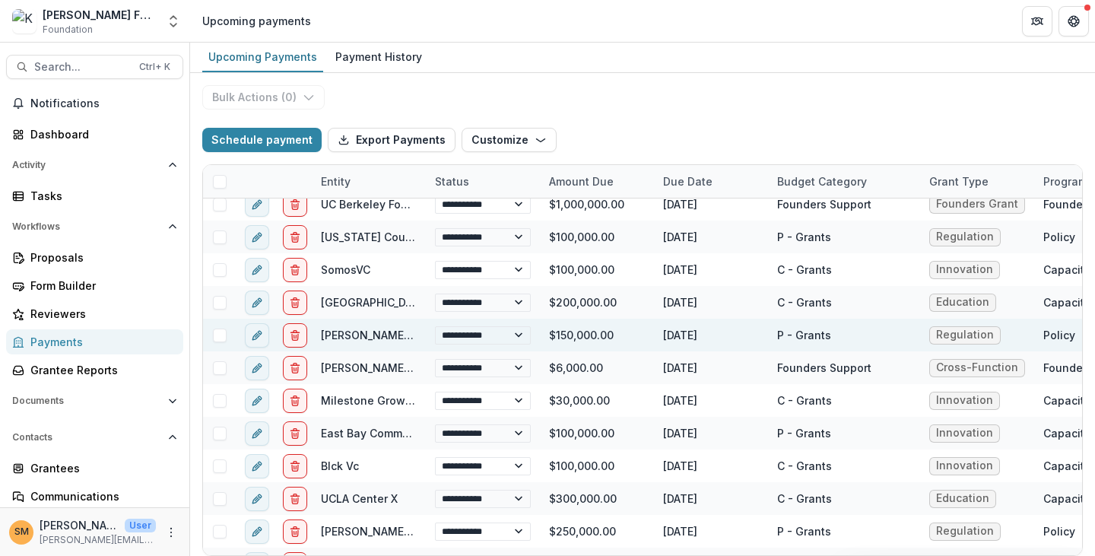
select select "**********"
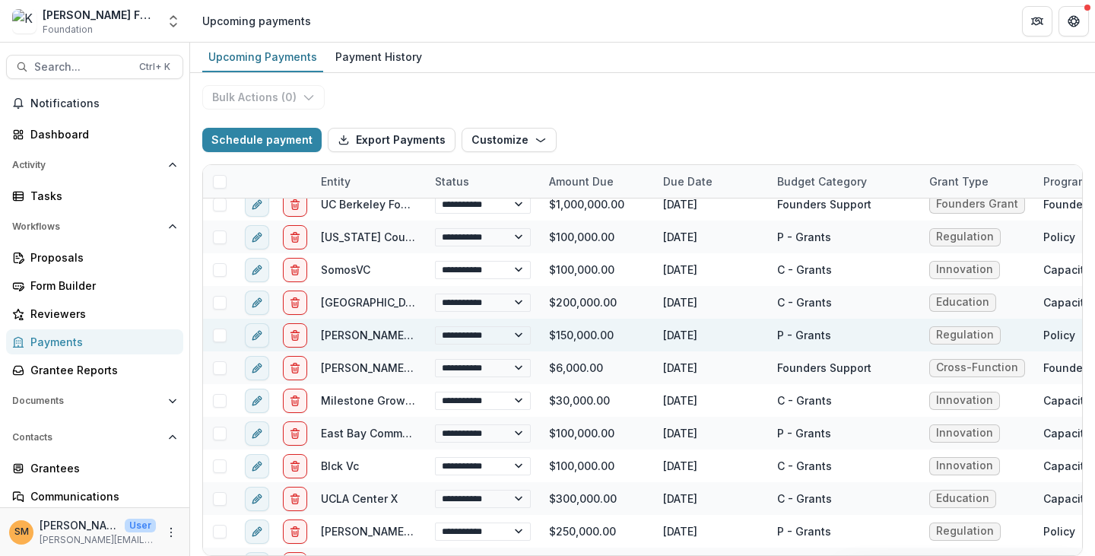
select select "**********"
